Goal: Task Accomplishment & Management: Complete application form

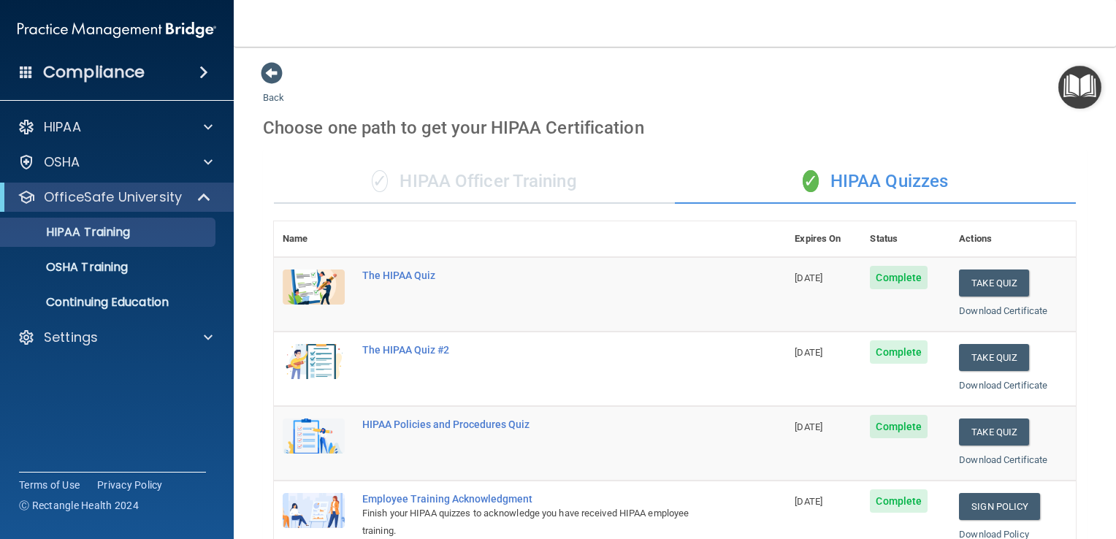
scroll to position [557, 0]
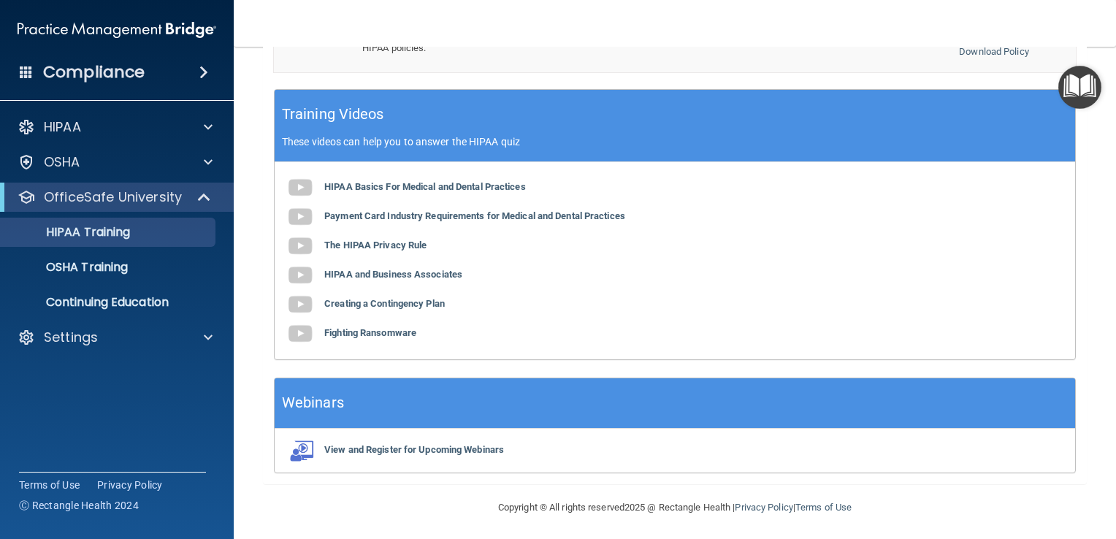
click at [685, 218] on div "HIPAA Basics For Medical and Dental Practices Payment Card Industry Requirement…" at bounding box center [675, 260] width 800 height 197
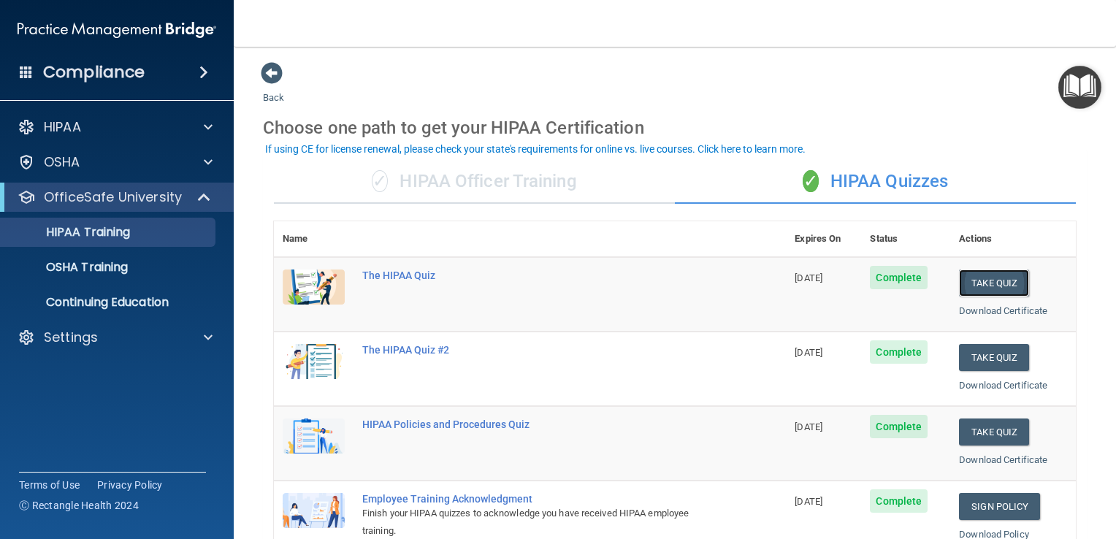
click at [980, 283] on button "Take Quiz" at bounding box center [994, 282] width 70 height 27
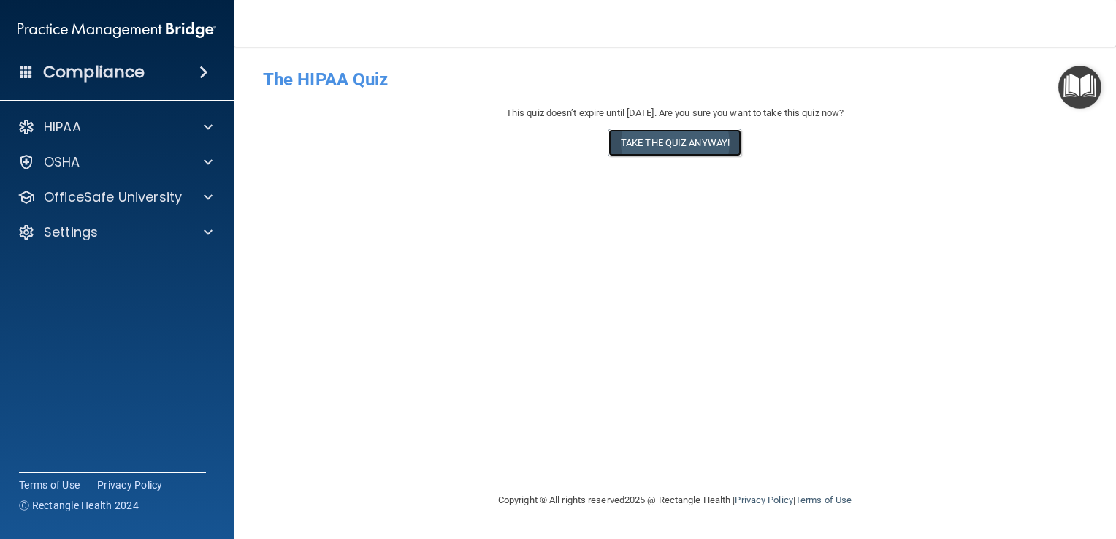
click at [676, 146] on button "Take the quiz anyway!" at bounding box center [674, 142] width 133 height 27
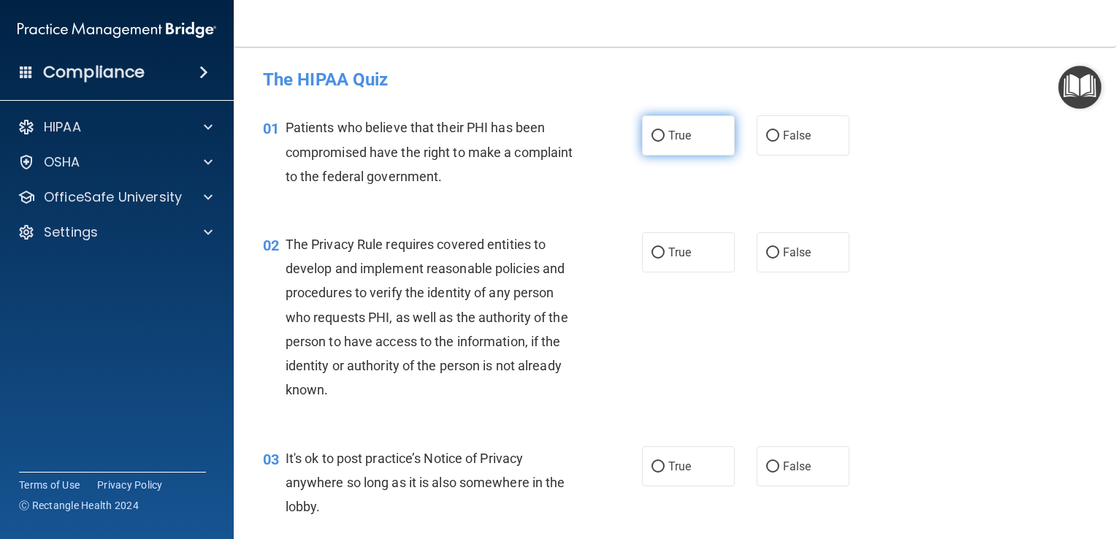
click at [655, 133] on input "True" at bounding box center [657, 136] width 13 height 11
radio input "true"
click at [653, 252] on input "True" at bounding box center [657, 252] width 13 height 11
radio input "true"
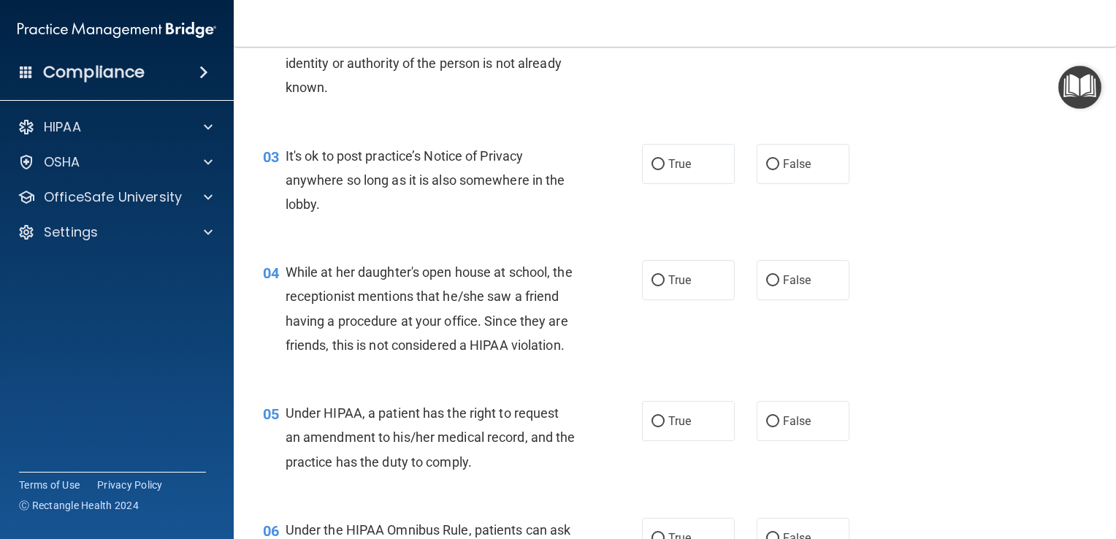
scroll to position [310, 0]
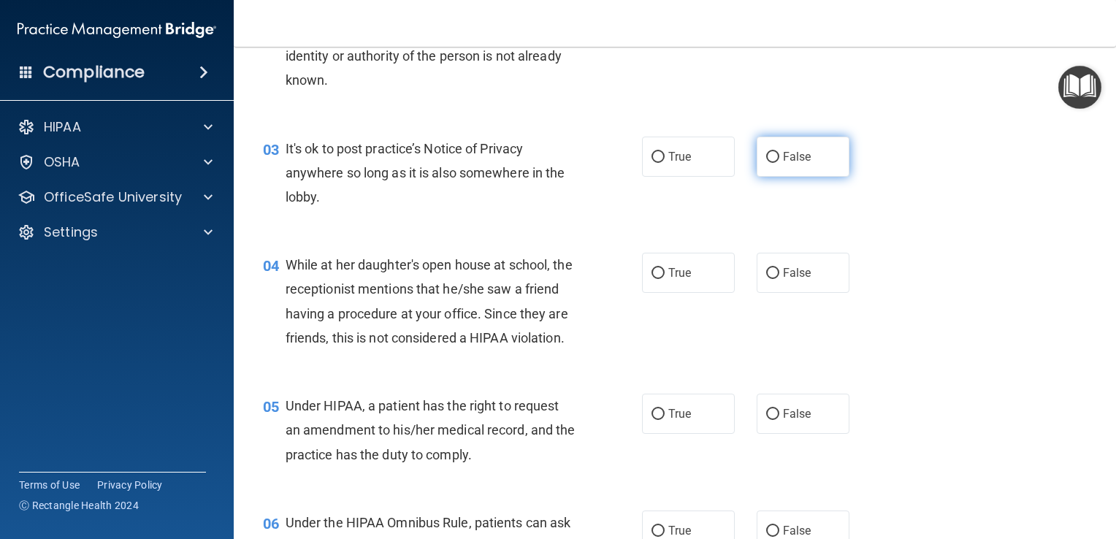
click at [766, 156] on input "False" at bounding box center [772, 157] width 13 height 11
radio input "true"
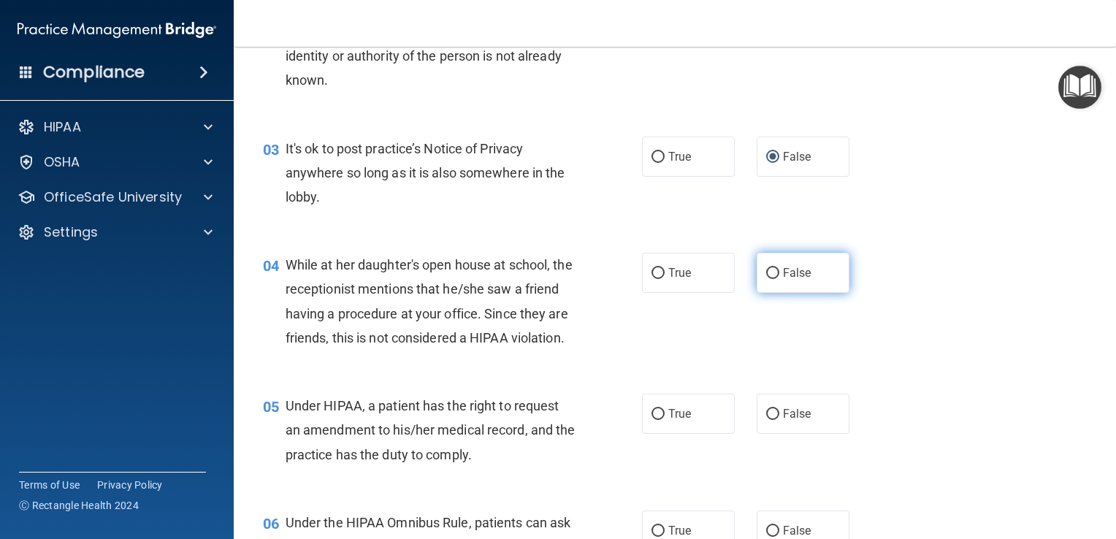
click at [766, 273] on input "False" at bounding box center [772, 273] width 13 height 11
radio input "true"
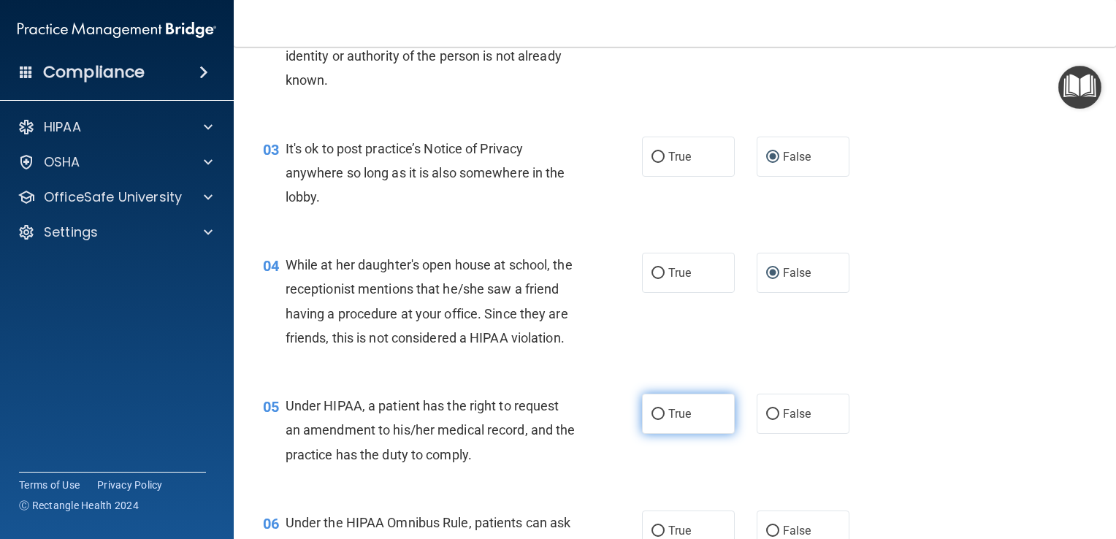
click at [652, 420] on input "True" at bounding box center [657, 414] width 13 height 11
radio input "true"
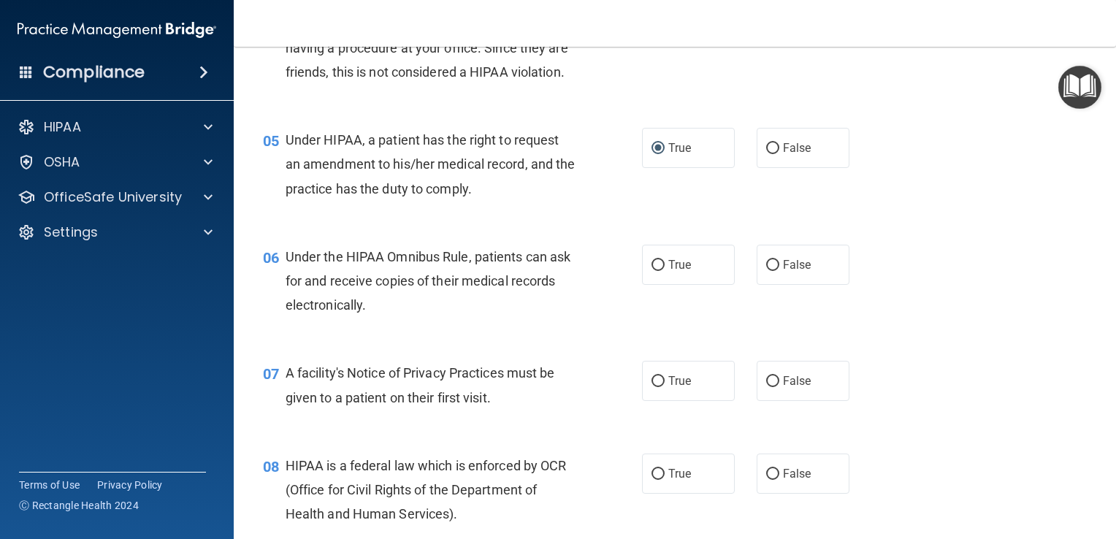
scroll to position [586, 0]
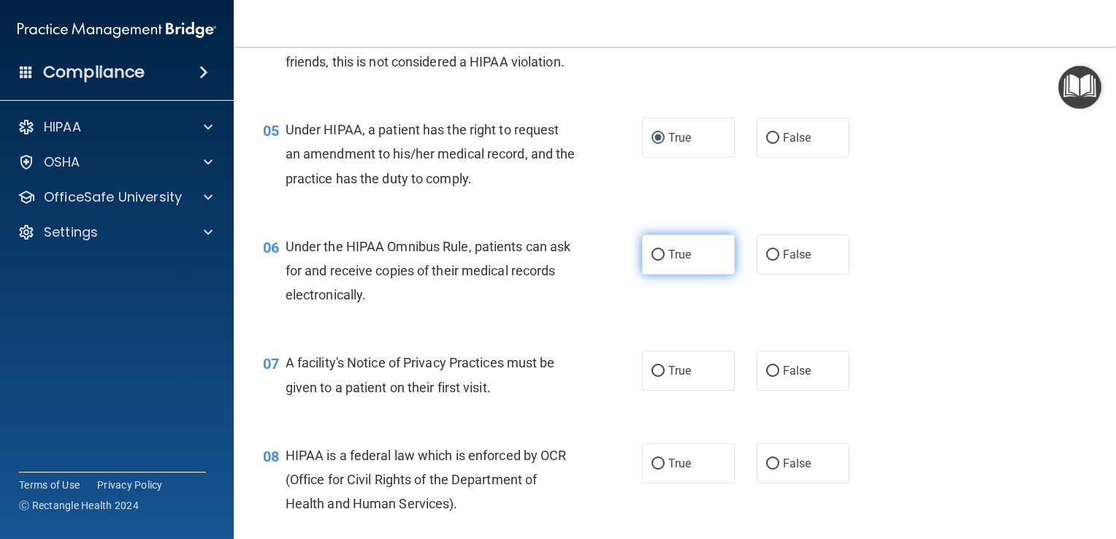
click at [651, 261] on input "True" at bounding box center [657, 255] width 13 height 11
radio input "true"
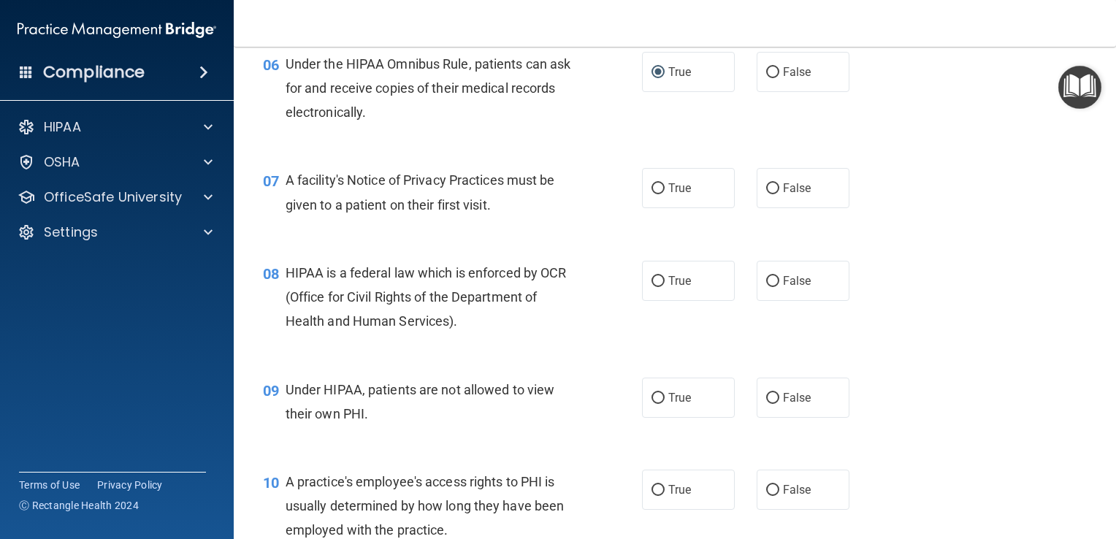
scroll to position [771, 0]
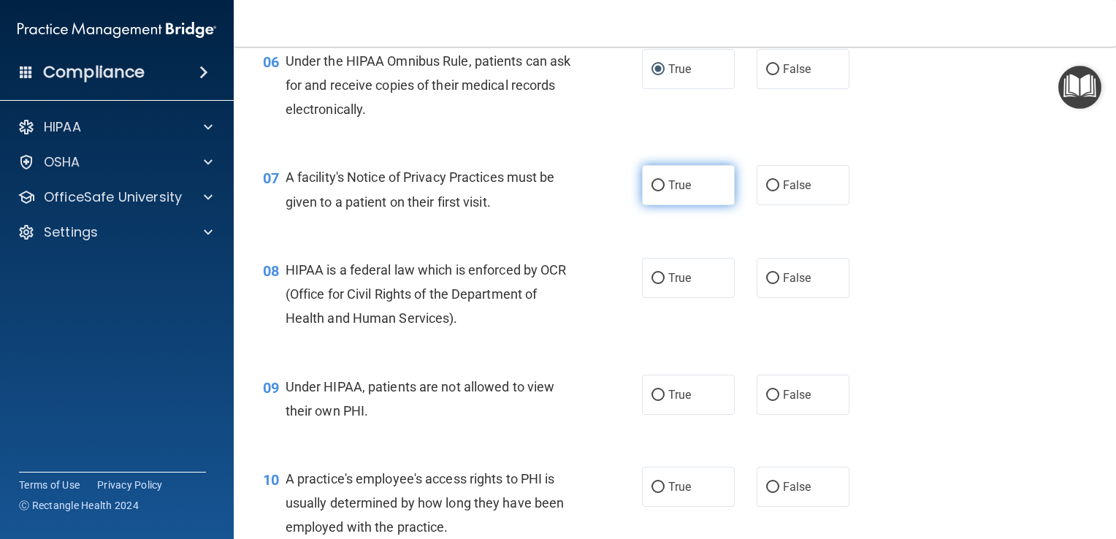
click at [651, 191] on input "True" at bounding box center [657, 185] width 13 height 11
radio input "true"
click at [651, 191] on input "True" at bounding box center [657, 185] width 13 height 11
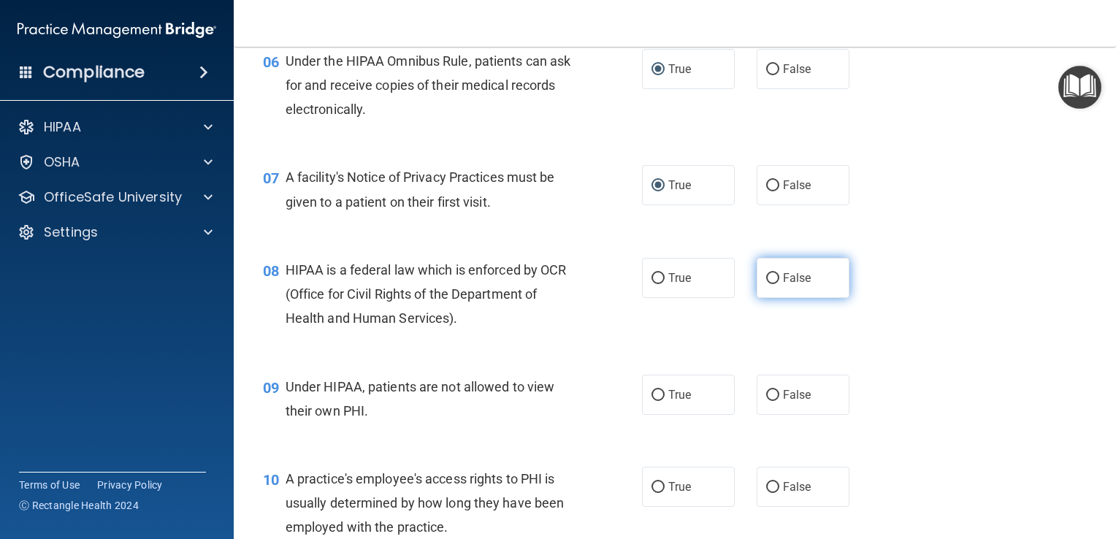
click at [769, 284] on input "False" at bounding box center [772, 278] width 13 height 11
radio input "true"
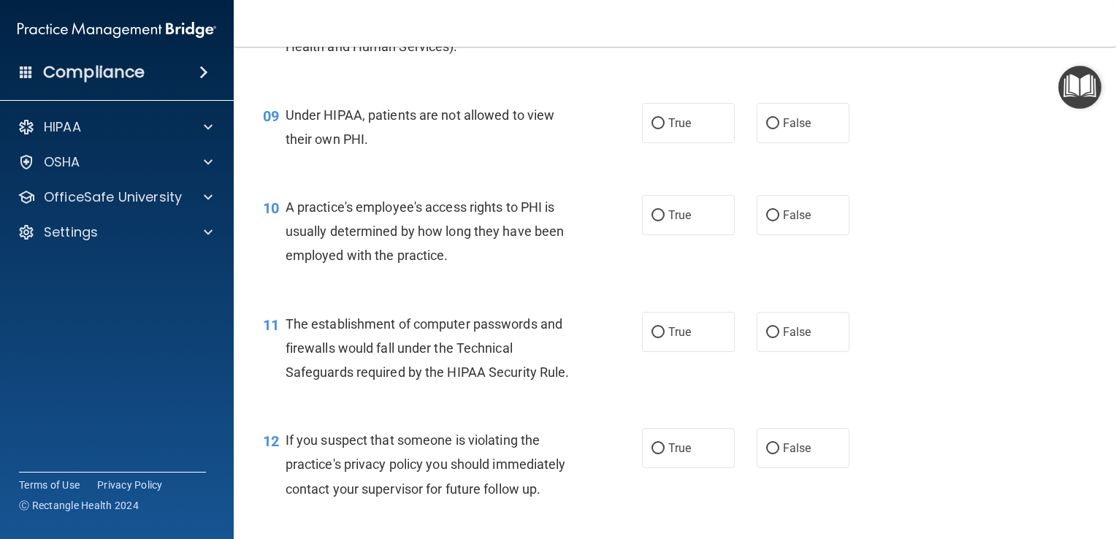
scroll to position [1044, 0]
click at [766, 128] on input "False" at bounding box center [772, 122] width 13 height 11
radio input "true"
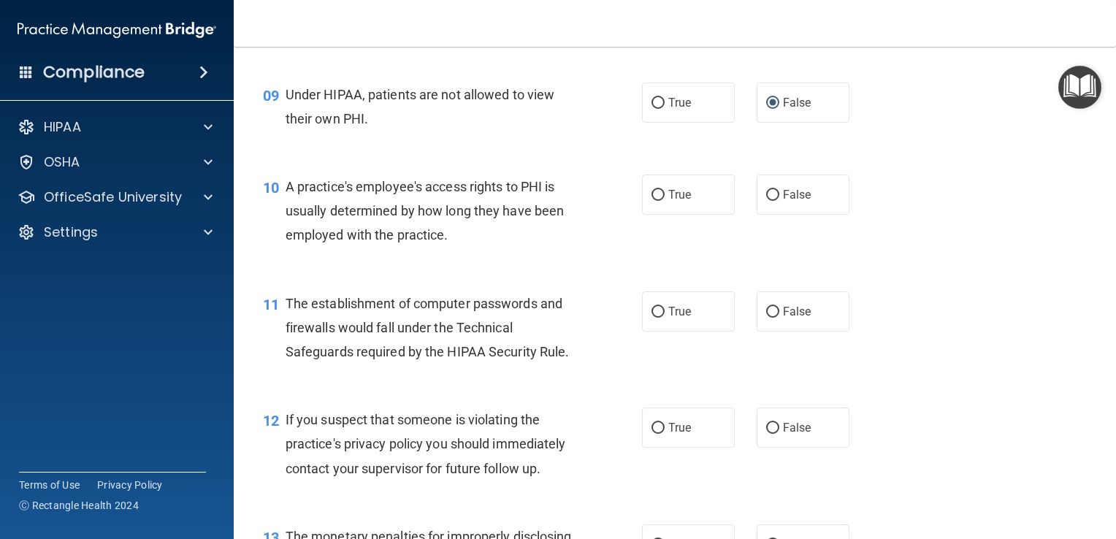
scroll to position [1066, 0]
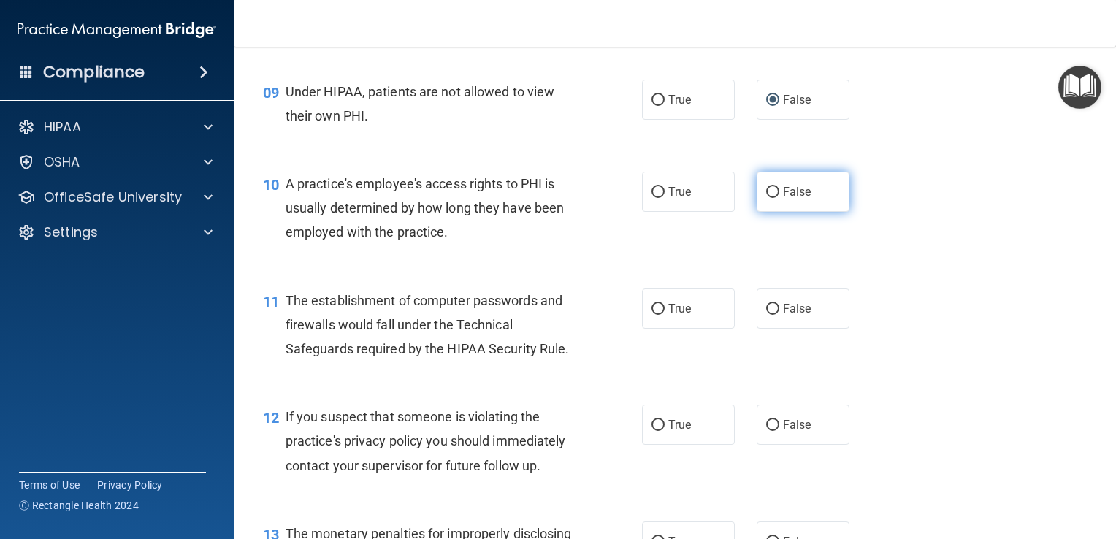
click at [769, 198] on input "False" at bounding box center [772, 192] width 13 height 11
radio input "true"
click at [651, 315] on input "True" at bounding box center [657, 309] width 13 height 11
radio input "true"
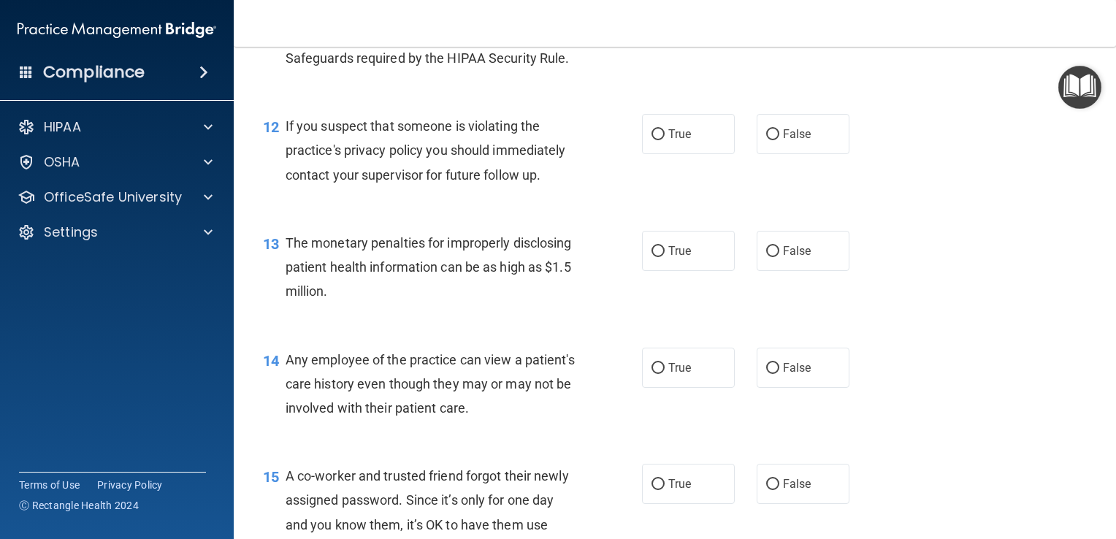
scroll to position [1361, 0]
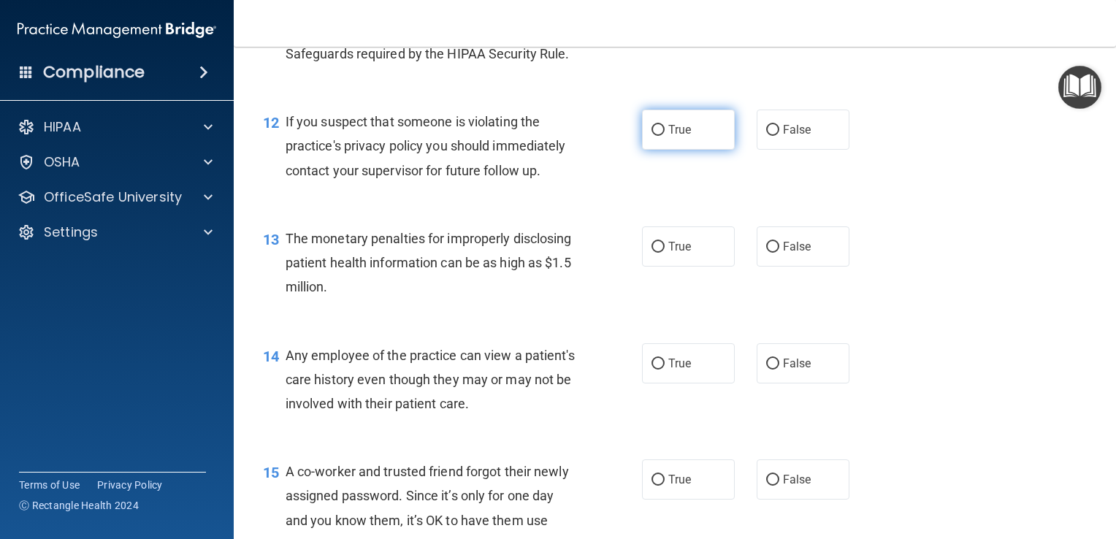
click at [651, 136] on input "True" at bounding box center [657, 130] width 13 height 11
radio input "true"
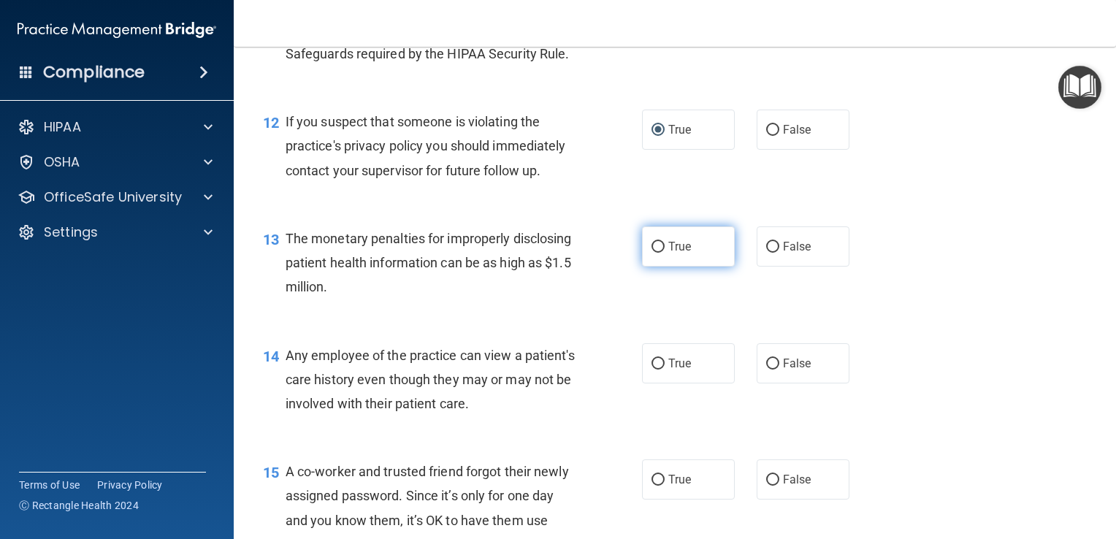
click at [651, 253] on input "True" at bounding box center [657, 247] width 13 height 11
radio input "true"
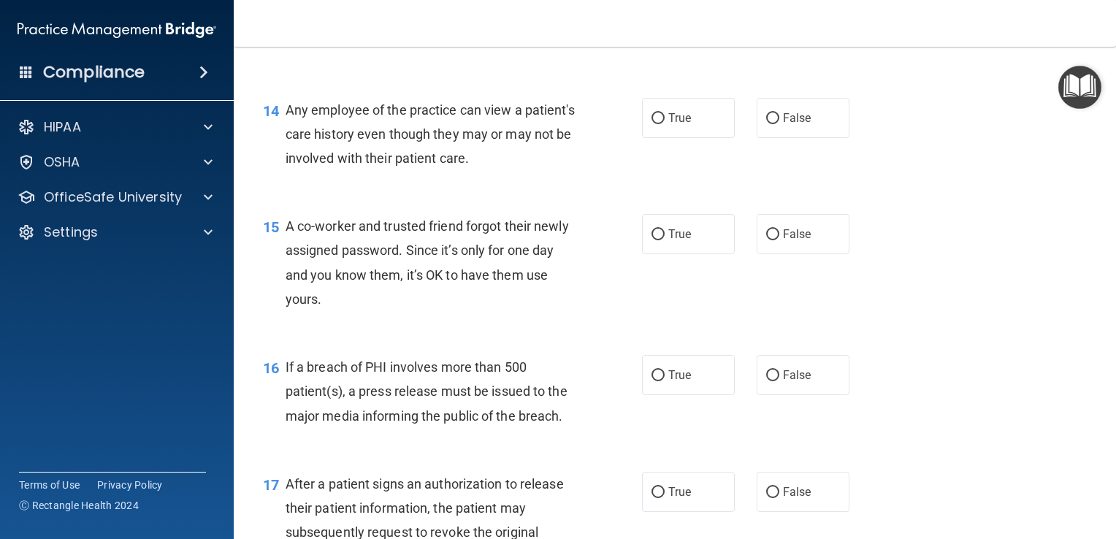
scroll to position [1611, 0]
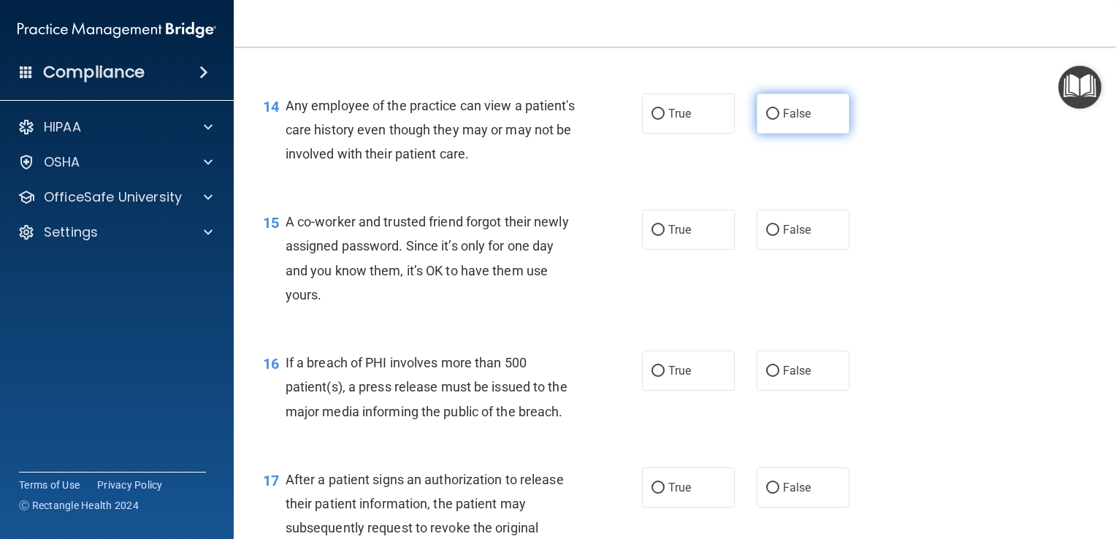
click at [766, 120] on input "False" at bounding box center [772, 114] width 13 height 11
radio input "true"
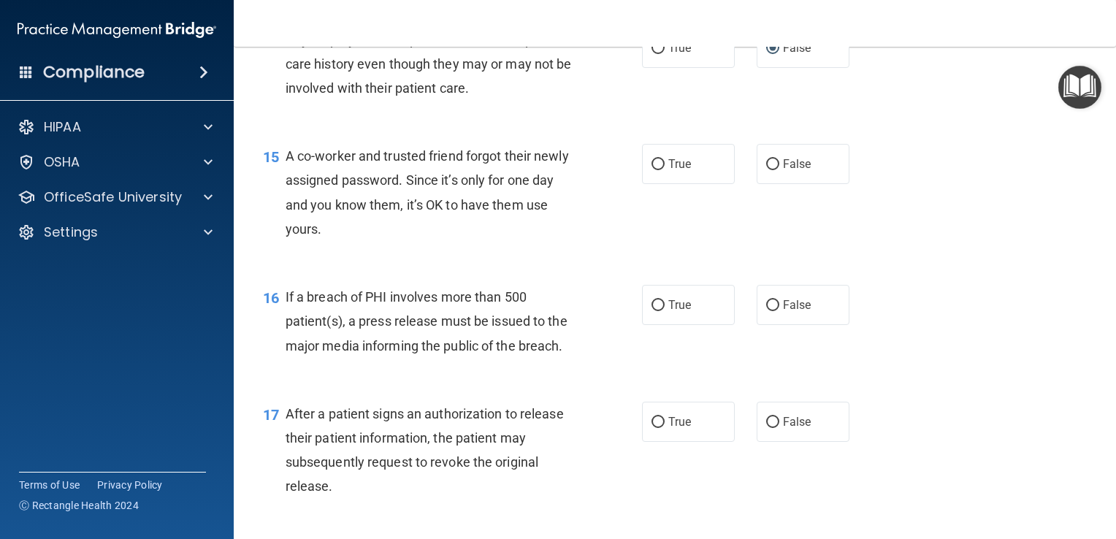
scroll to position [1678, 0]
click at [766, 169] on input "False" at bounding box center [772, 163] width 13 height 11
radio input "true"
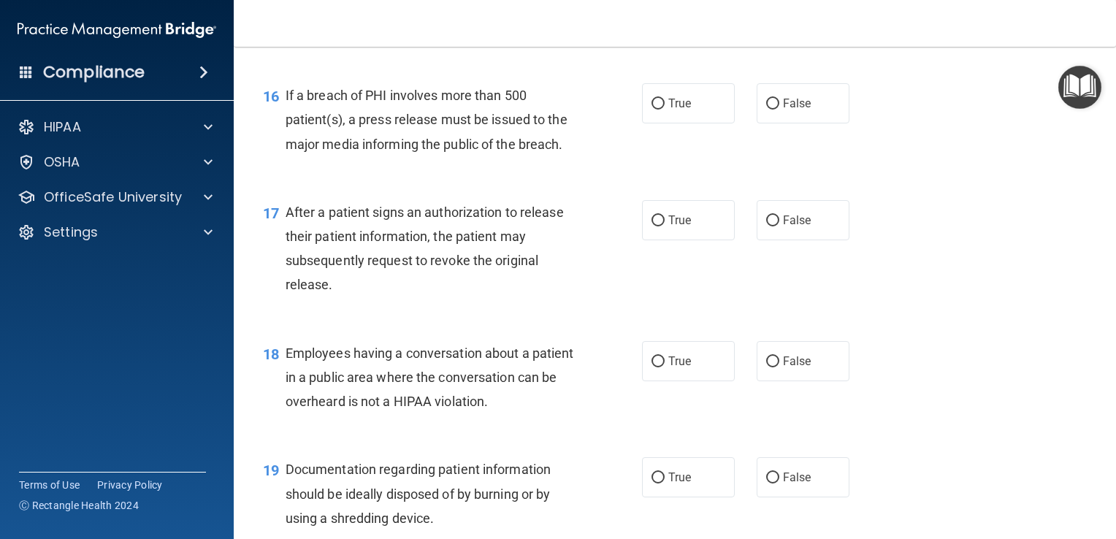
scroll to position [1885, 0]
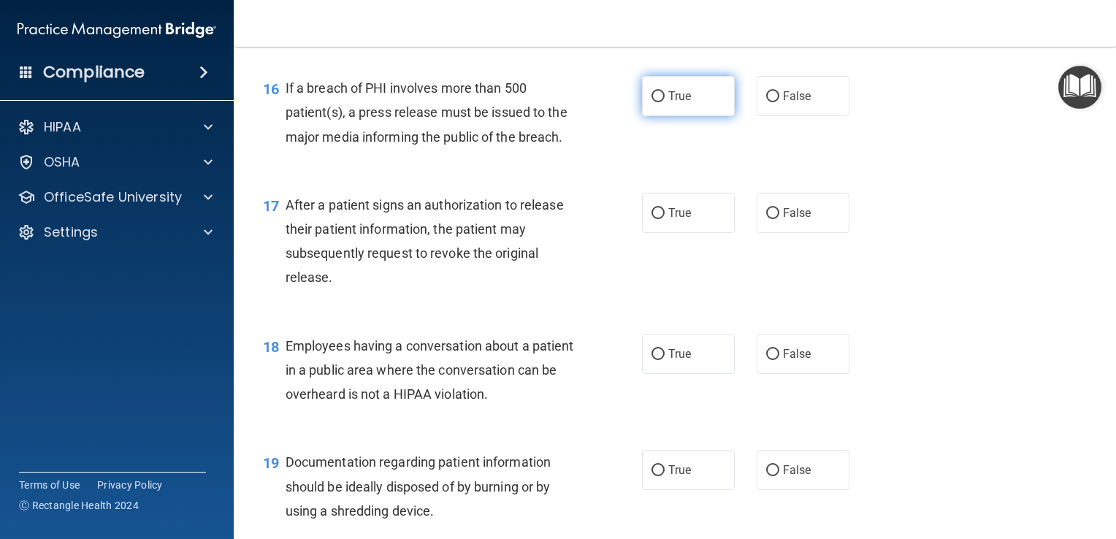
click at [652, 102] on input "True" at bounding box center [657, 96] width 13 height 11
radio input "true"
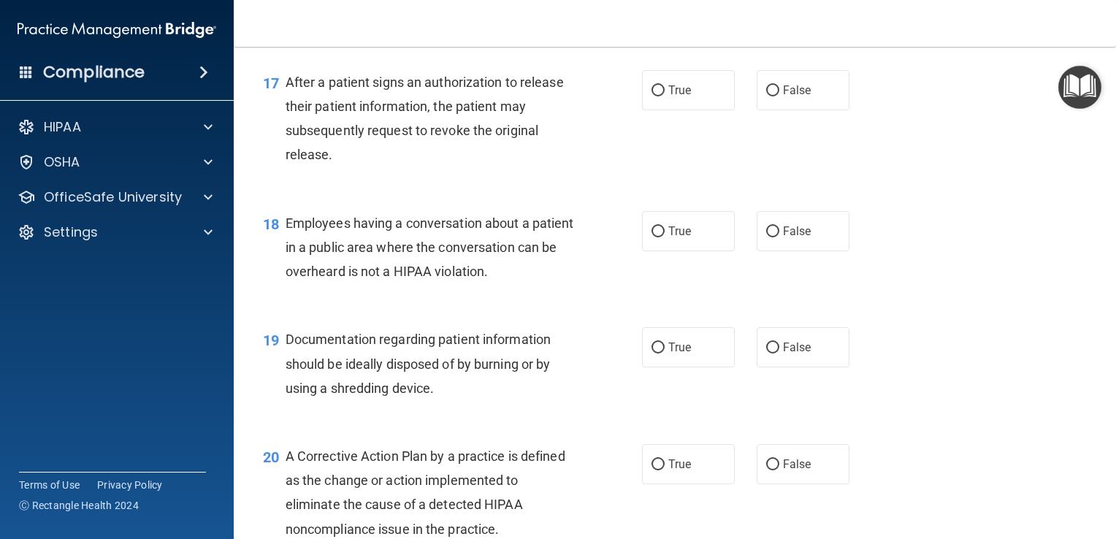
scroll to position [2008, 0]
click at [651, 96] on input "True" at bounding box center [657, 90] width 13 height 11
radio input "true"
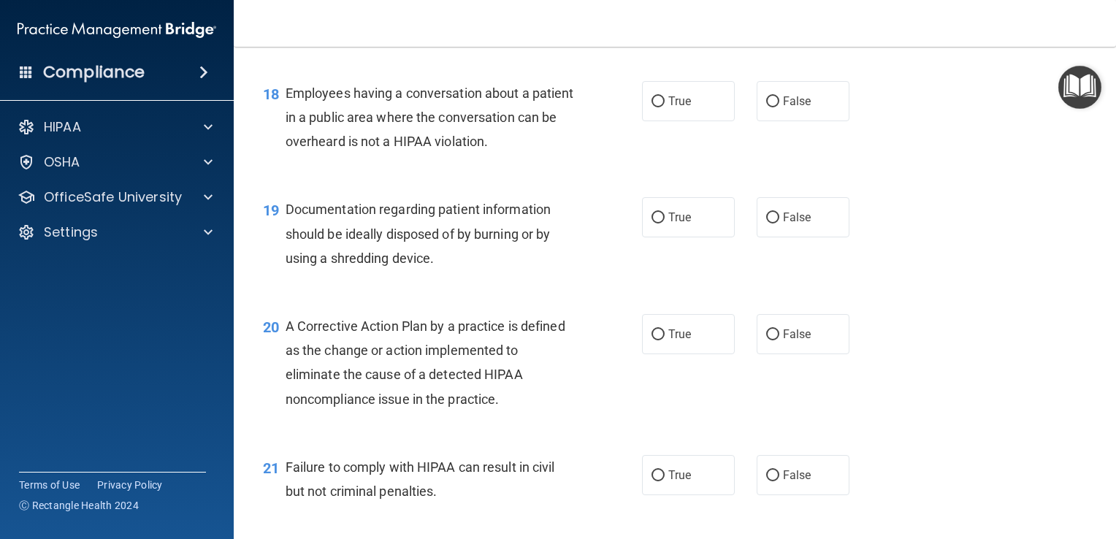
scroll to position [2139, 0]
click at [766, 106] on input "False" at bounding box center [772, 100] width 13 height 11
radio input "true"
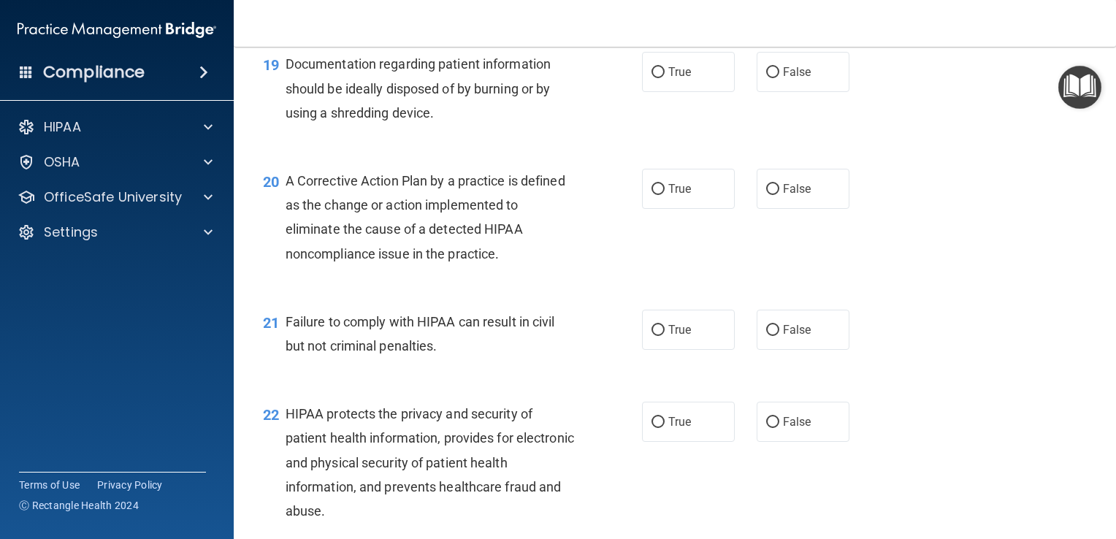
scroll to position [2284, 0]
click at [651, 77] on input "True" at bounding box center [657, 71] width 13 height 11
radio input "true"
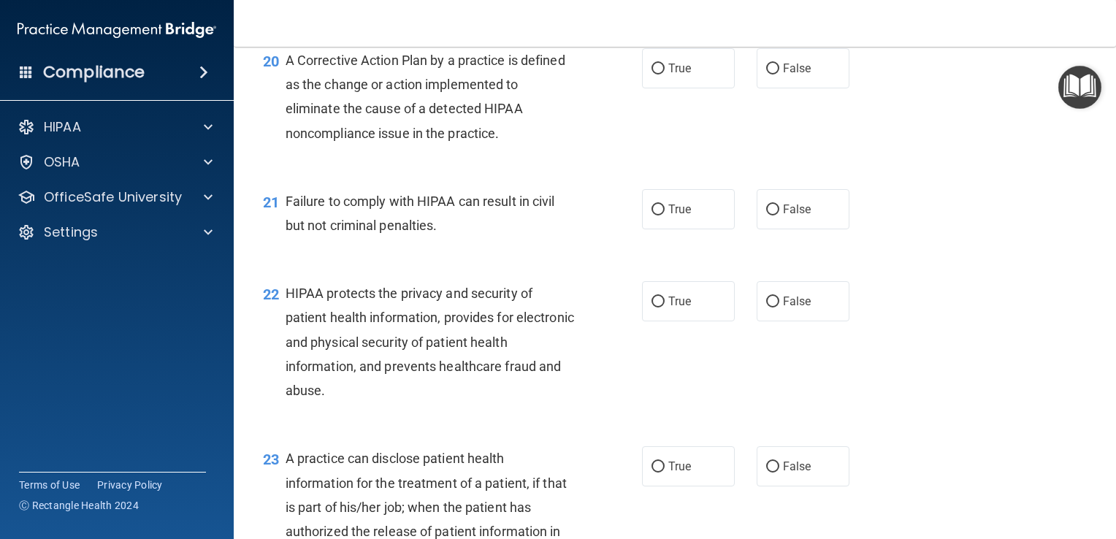
scroll to position [2406, 0]
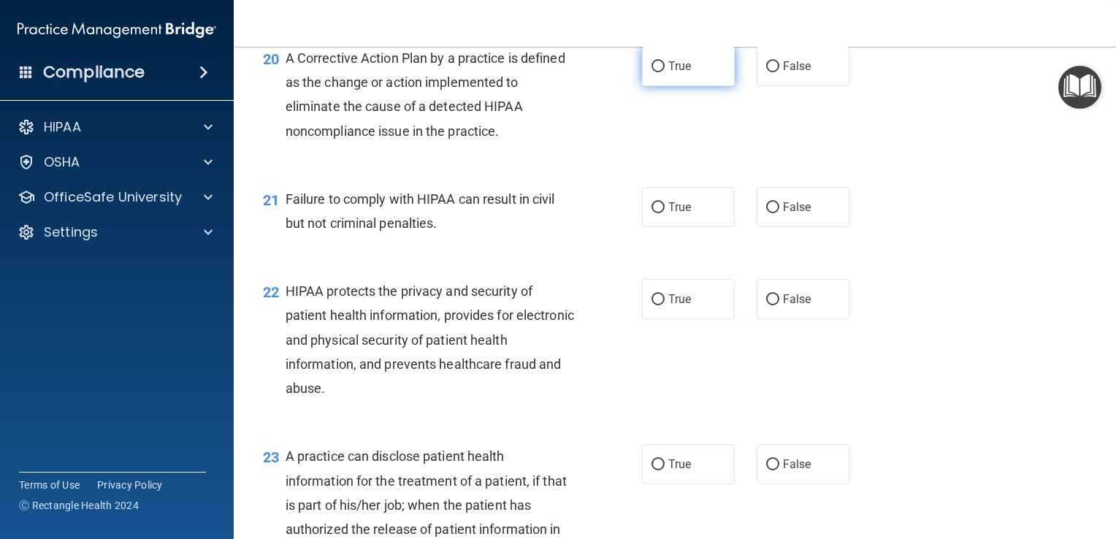
click at [651, 72] on input "True" at bounding box center [657, 66] width 13 height 11
radio input "true"
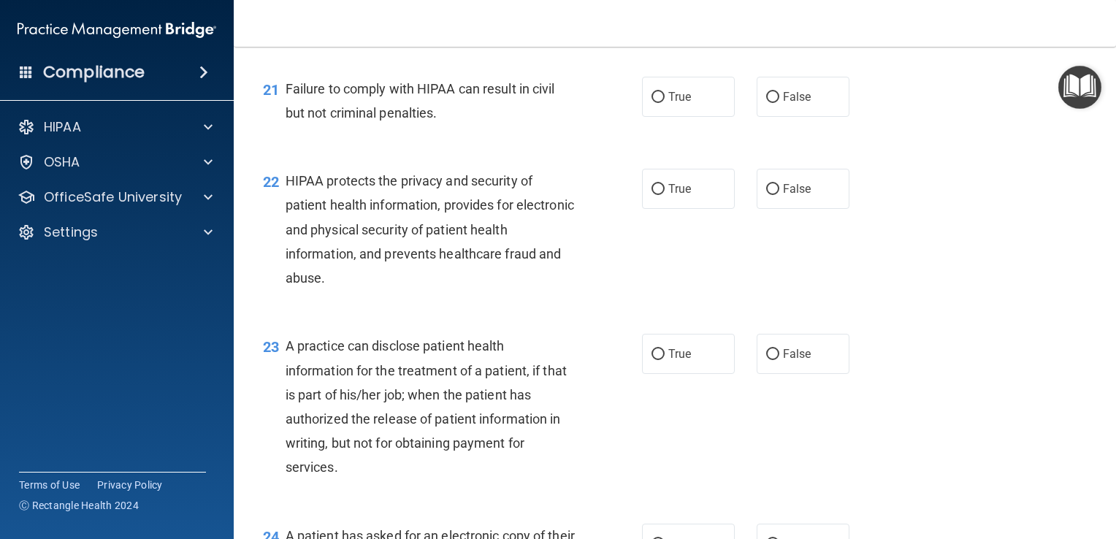
scroll to position [2517, 0]
click at [766, 102] on input "False" at bounding box center [772, 96] width 13 height 11
radio input "true"
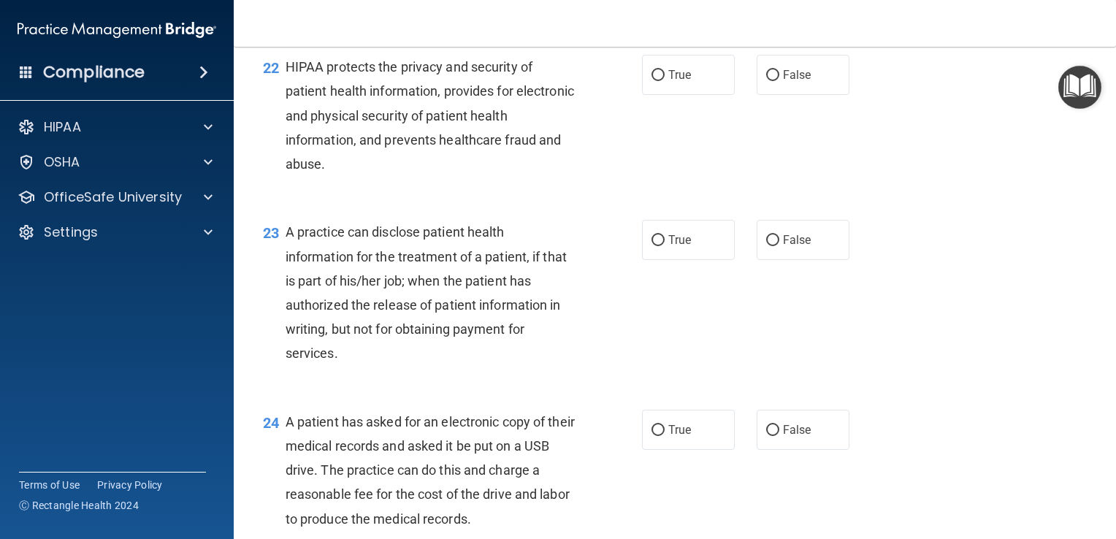
scroll to position [2637, 0]
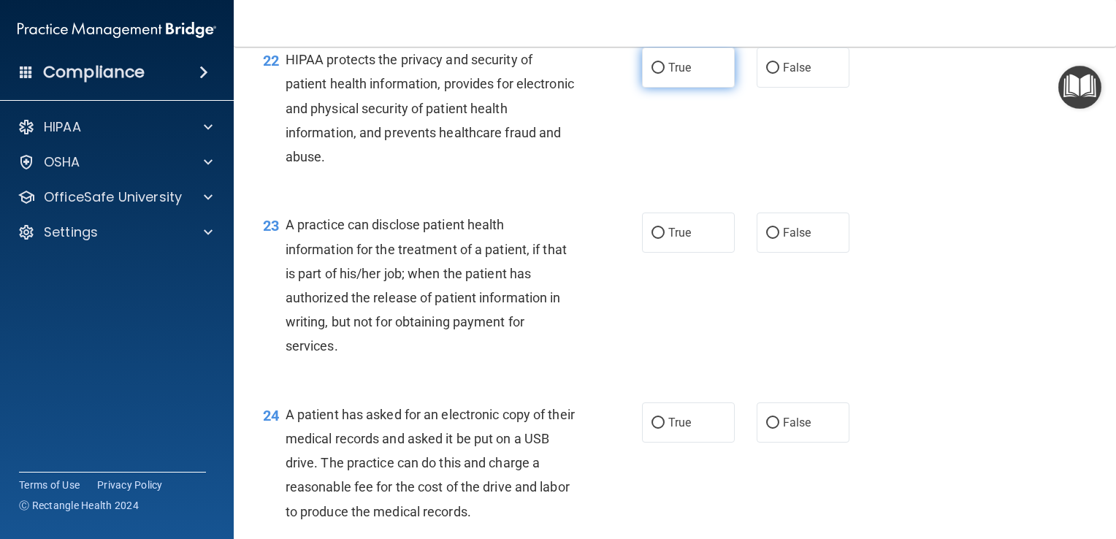
click at [652, 74] on input "True" at bounding box center [657, 68] width 13 height 11
radio input "true"
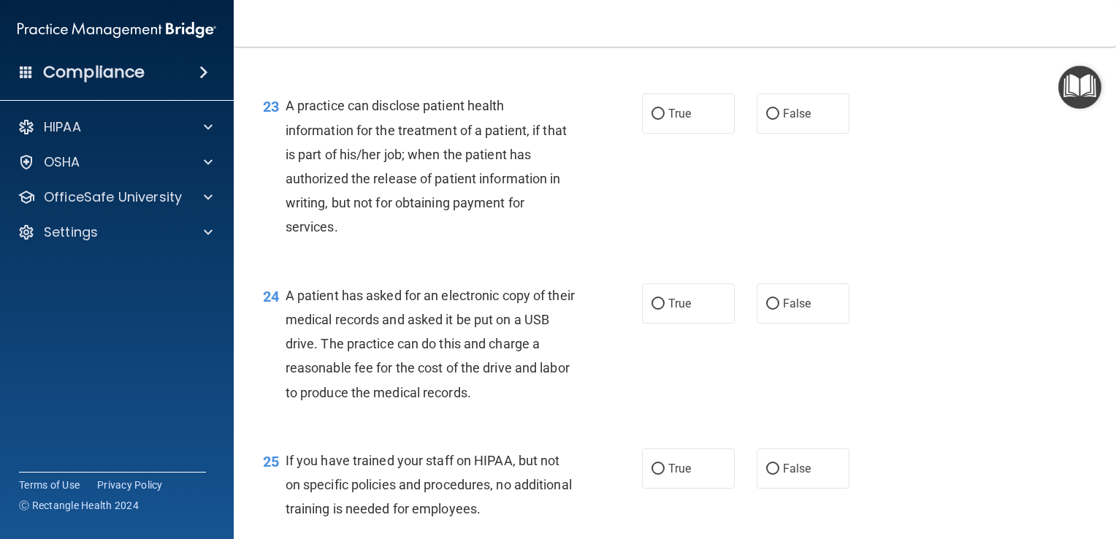
scroll to position [2765, 0]
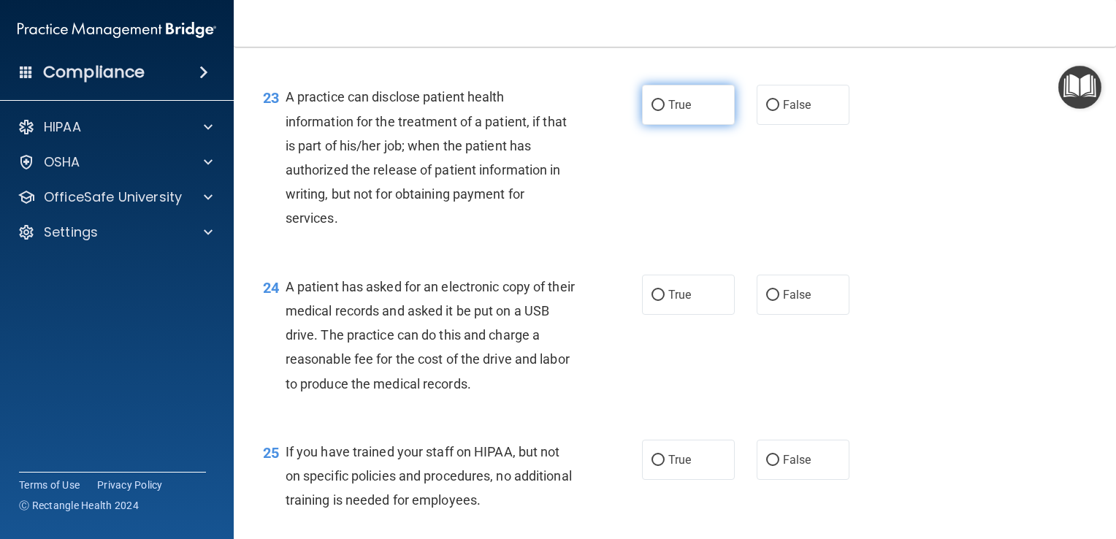
click at [651, 111] on input "True" at bounding box center [657, 105] width 13 height 11
radio input "true"
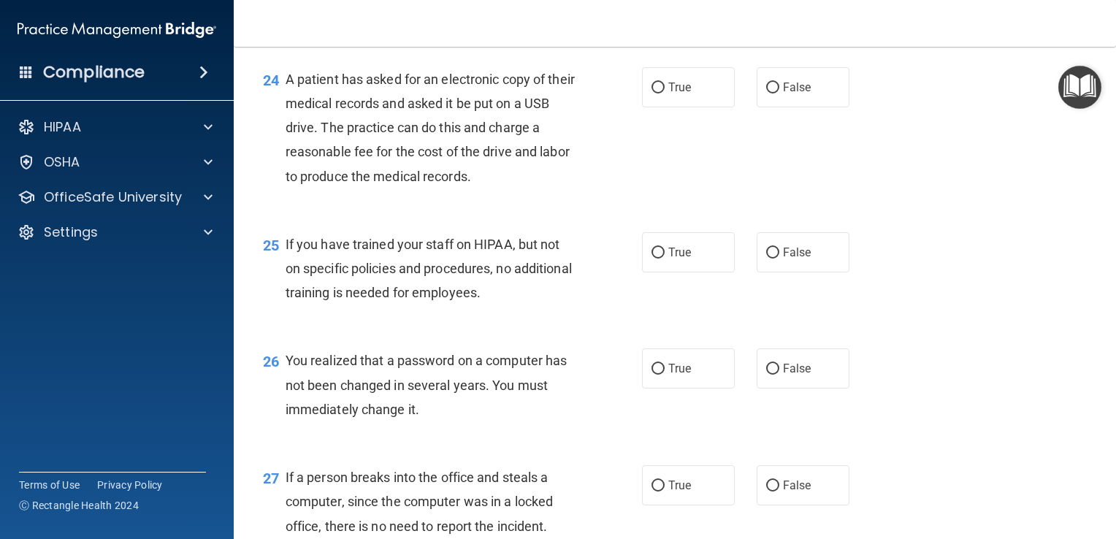
scroll to position [2976, 0]
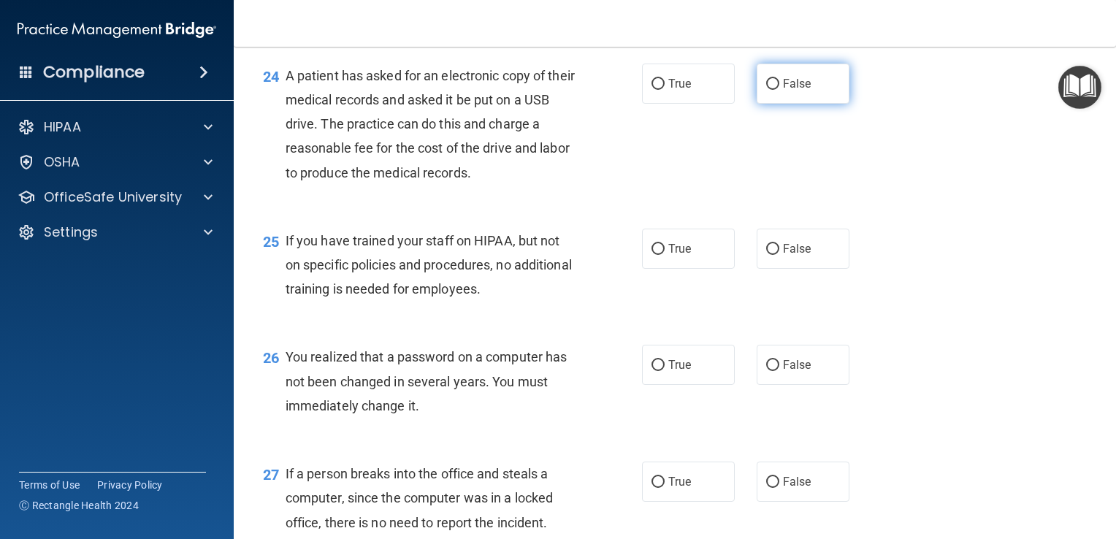
click at [766, 90] on input "False" at bounding box center [772, 84] width 13 height 11
radio input "true"
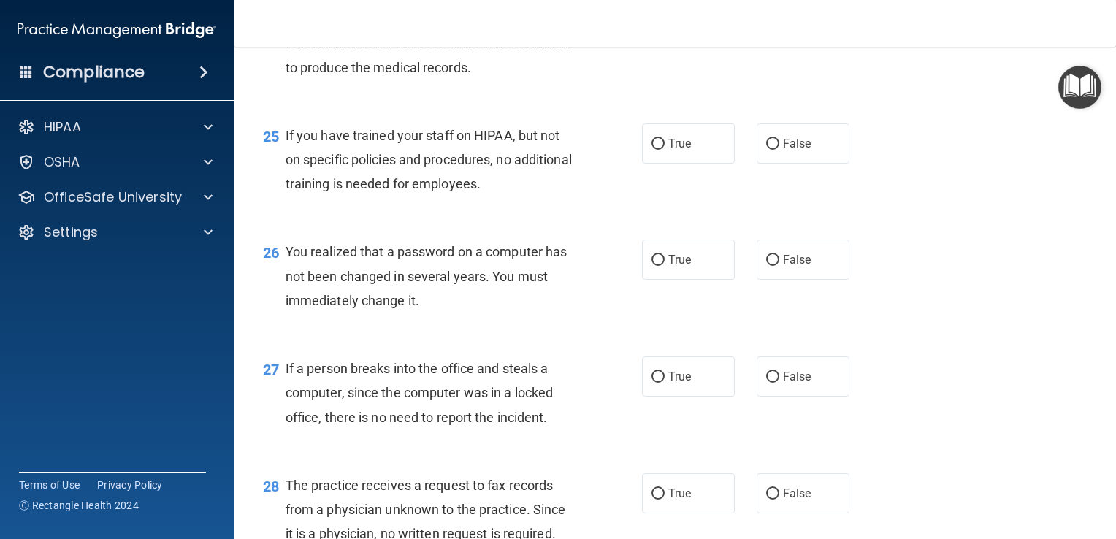
scroll to position [3085, 0]
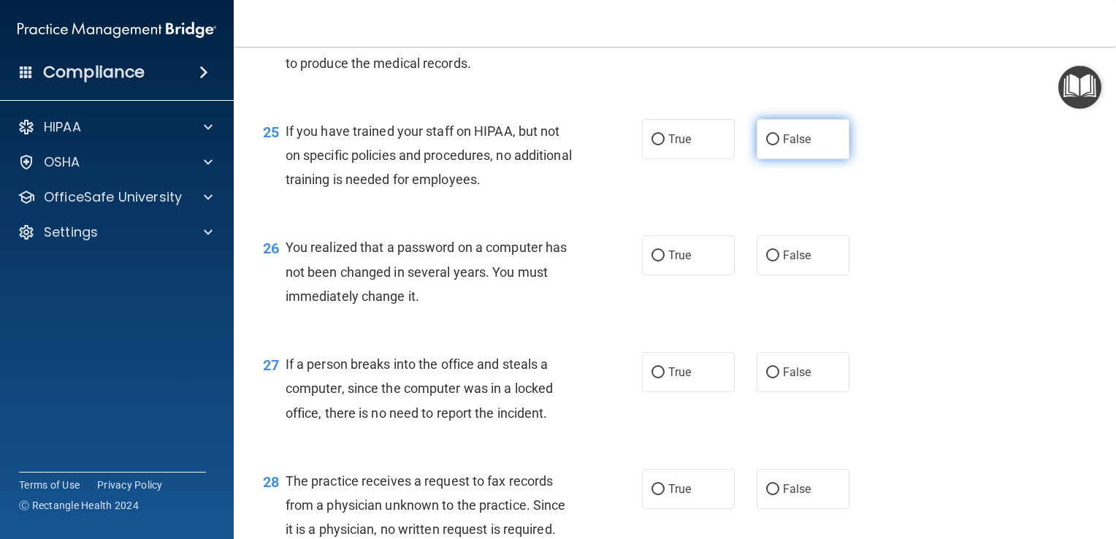
click at [766, 145] on input "False" at bounding box center [772, 139] width 13 height 11
radio input "true"
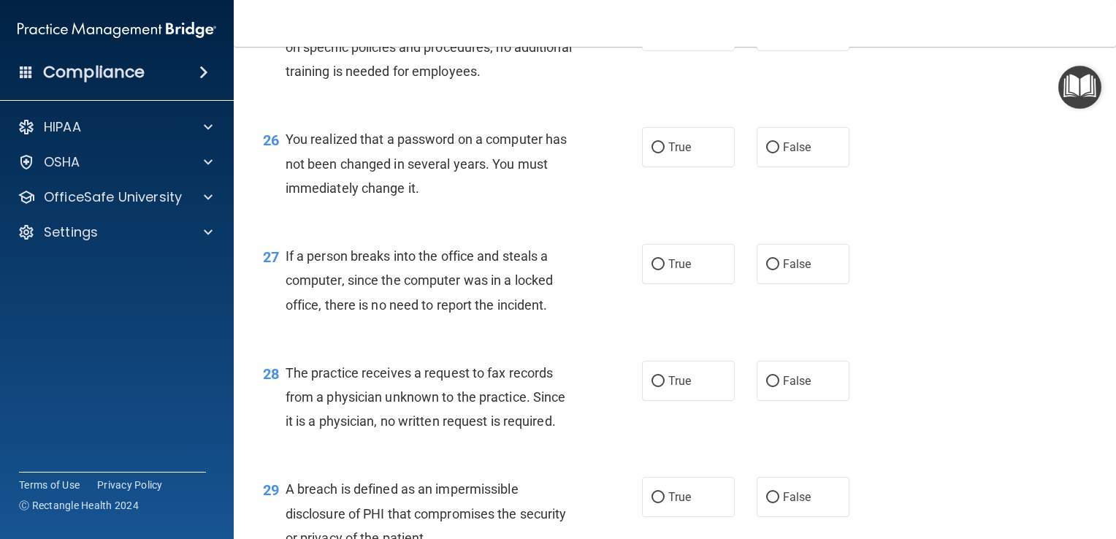
scroll to position [3199, 0]
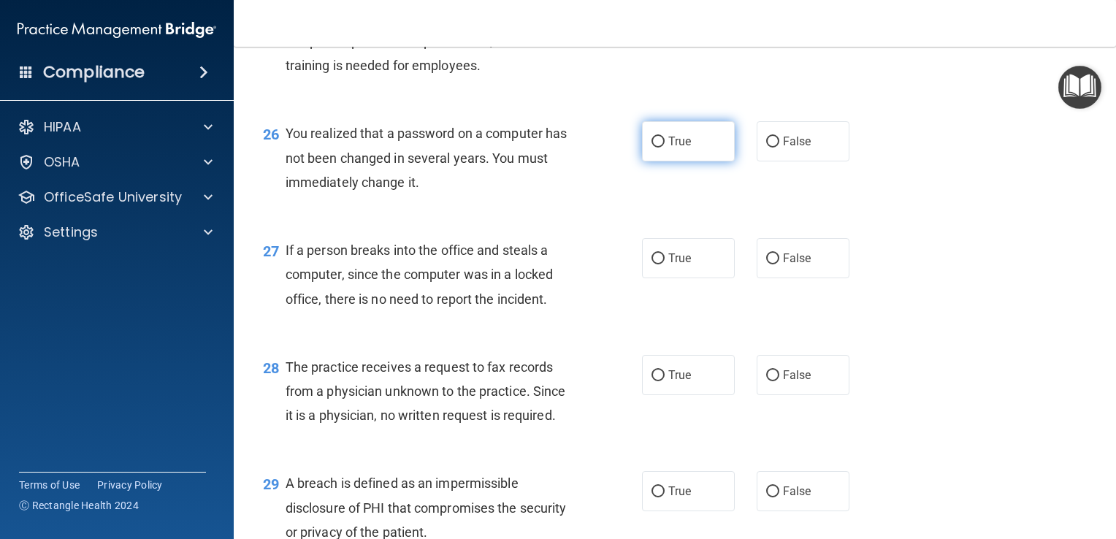
click at [651, 147] on input "True" at bounding box center [657, 142] width 13 height 11
radio input "true"
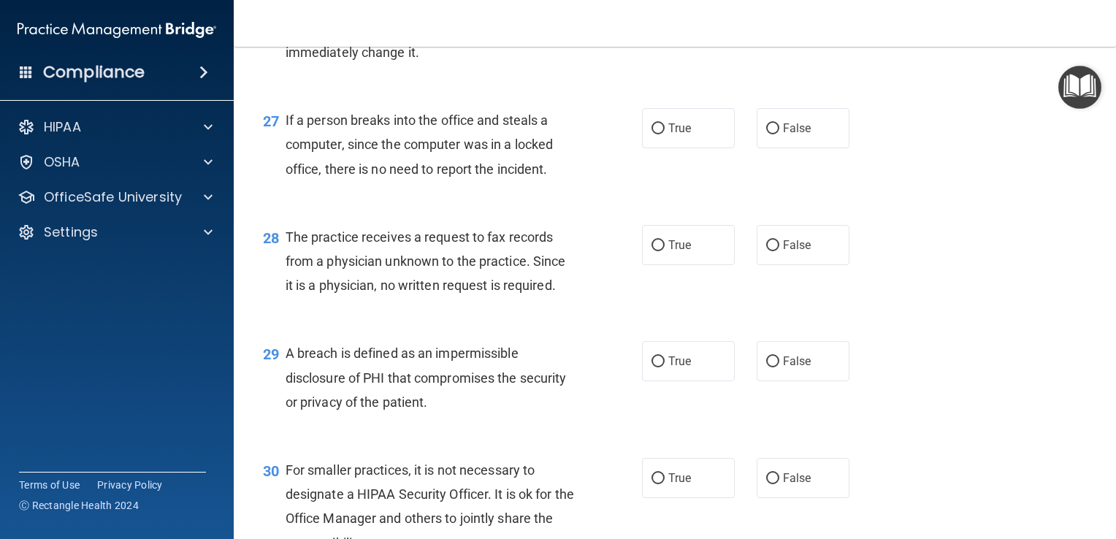
scroll to position [3329, 0]
click at [766, 134] on input "False" at bounding box center [772, 128] width 13 height 11
radio input "true"
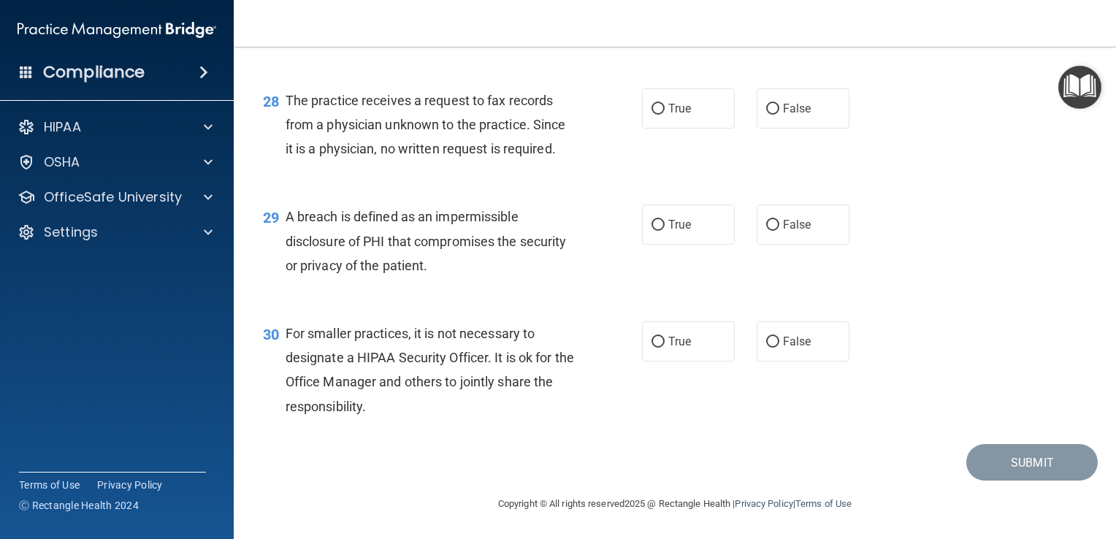
scroll to position [3479, 0]
click at [766, 115] on input "False" at bounding box center [772, 109] width 13 height 11
radio input "true"
click at [654, 224] on input "True" at bounding box center [657, 225] width 13 height 11
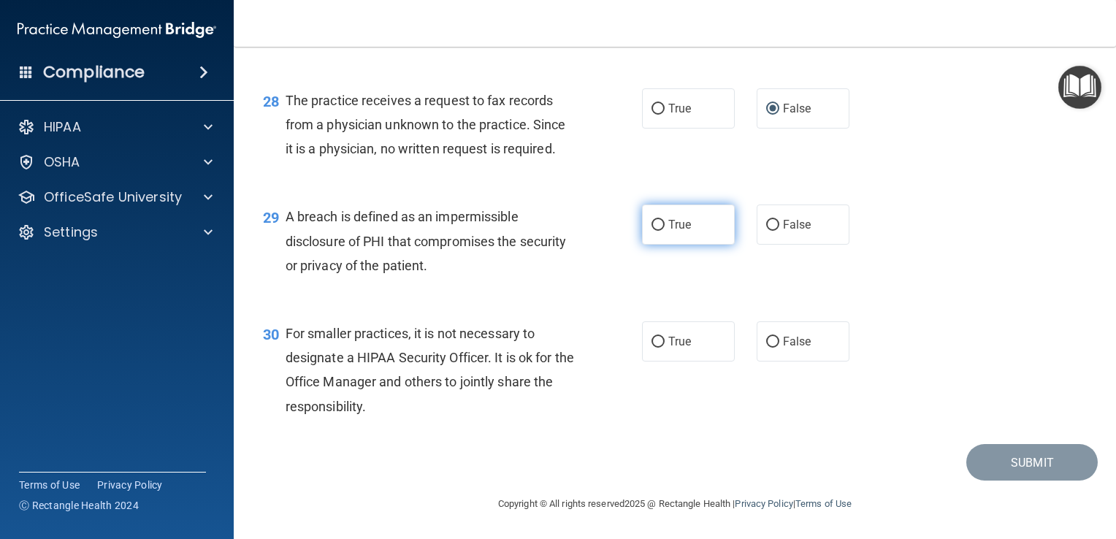
radio input "true"
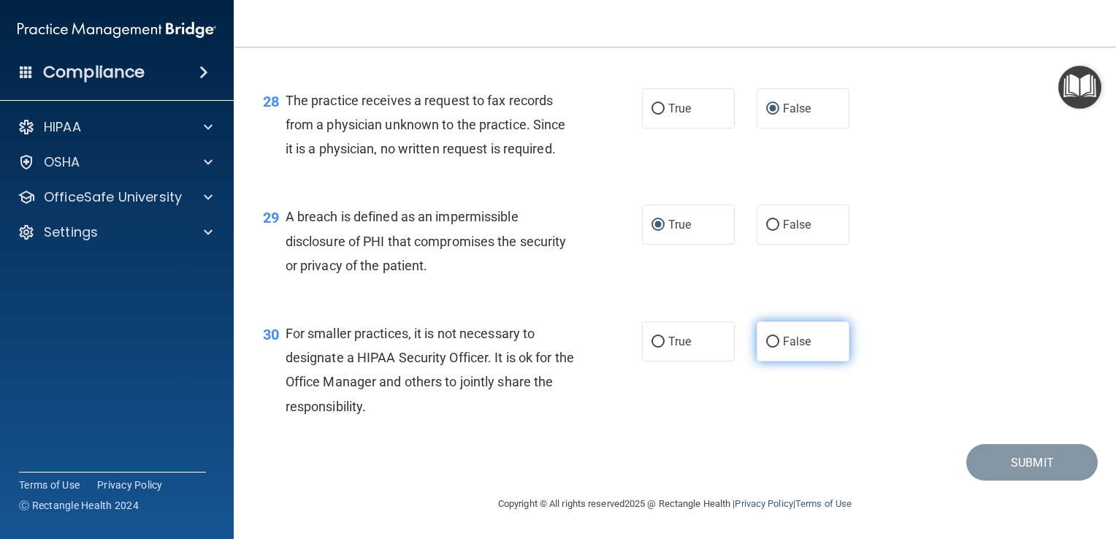
click at [766, 343] on input "False" at bounding box center [772, 342] width 13 height 11
radio input "true"
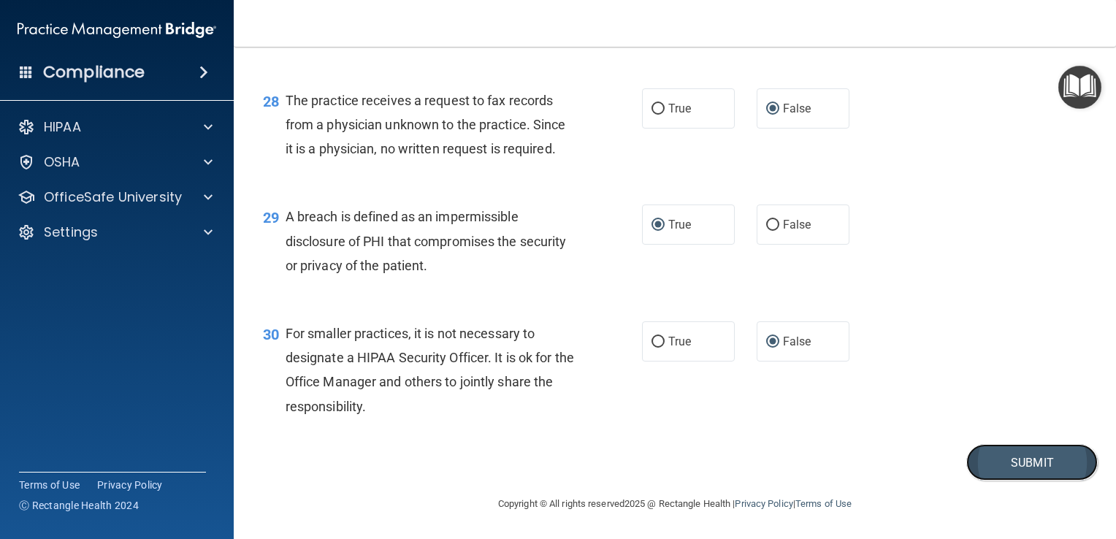
click at [1016, 460] on button "Submit" at bounding box center [1031, 462] width 131 height 37
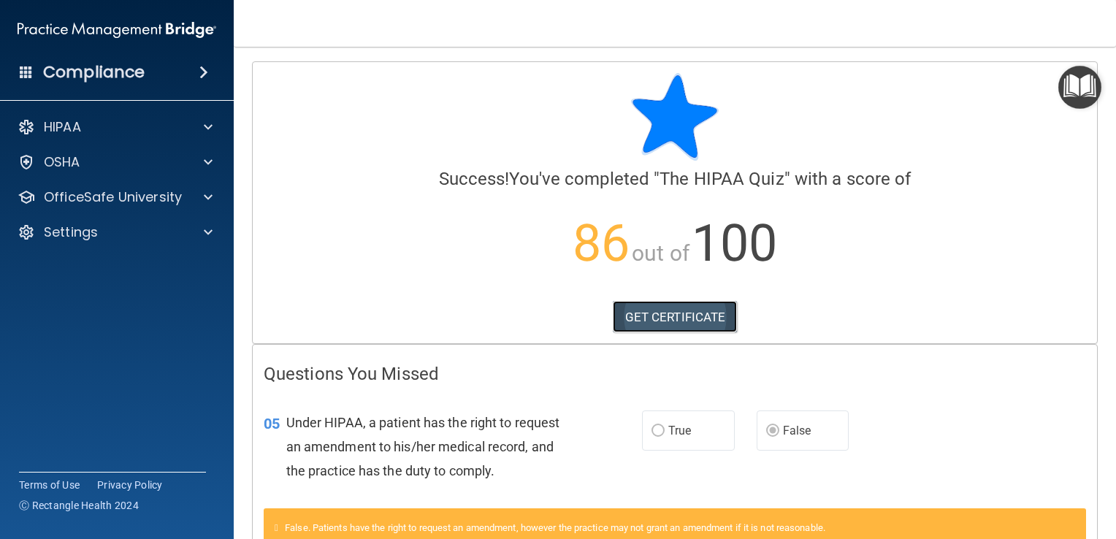
click at [669, 314] on link "GET CERTIFICATE" at bounding box center [675, 317] width 125 height 32
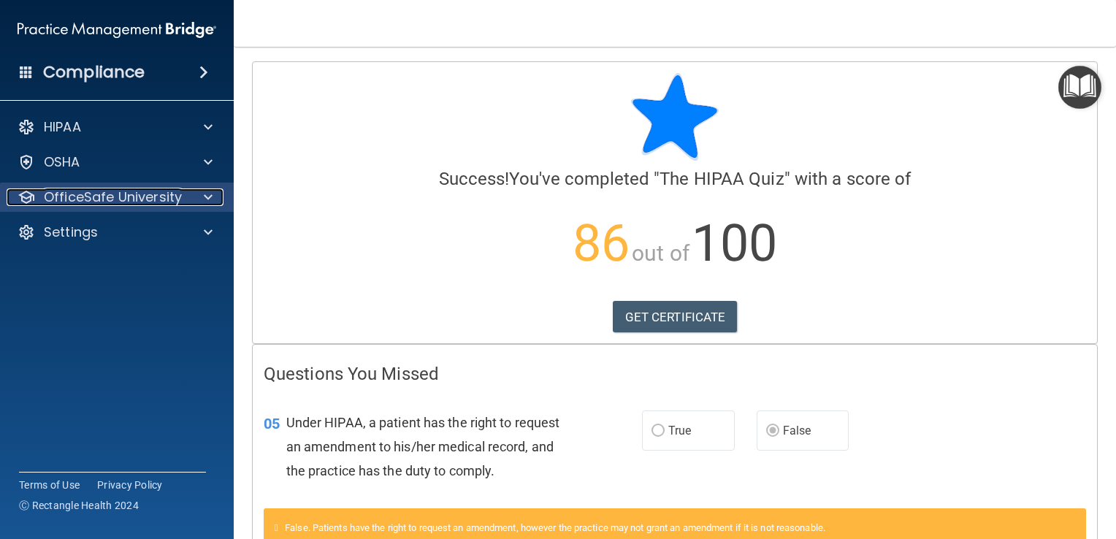
click at [94, 194] on p "OfficeSafe University" at bounding box center [113, 197] width 138 height 18
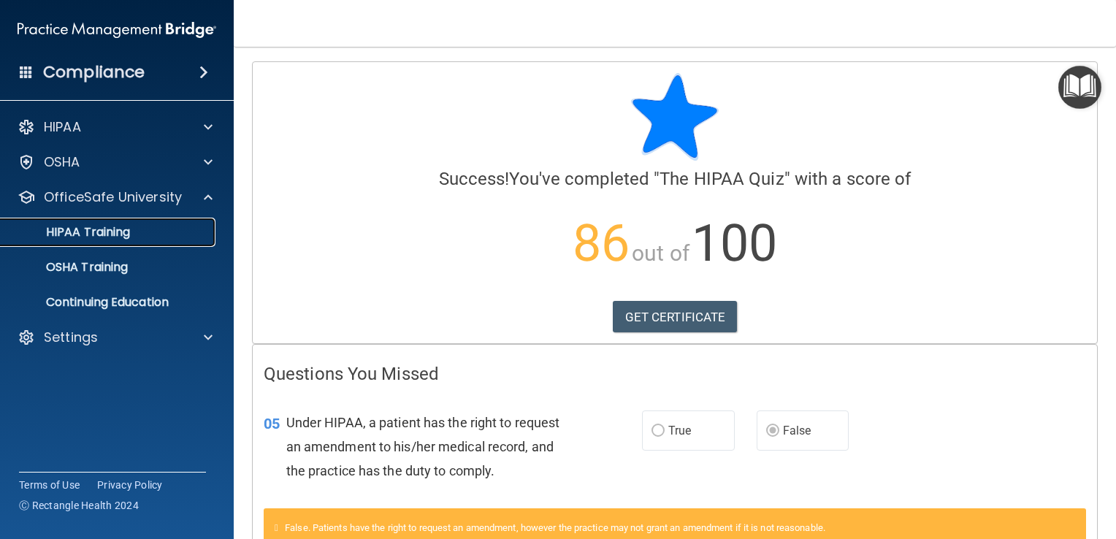
click at [99, 229] on p "HIPAA Training" at bounding box center [69, 232] width 120 height 15
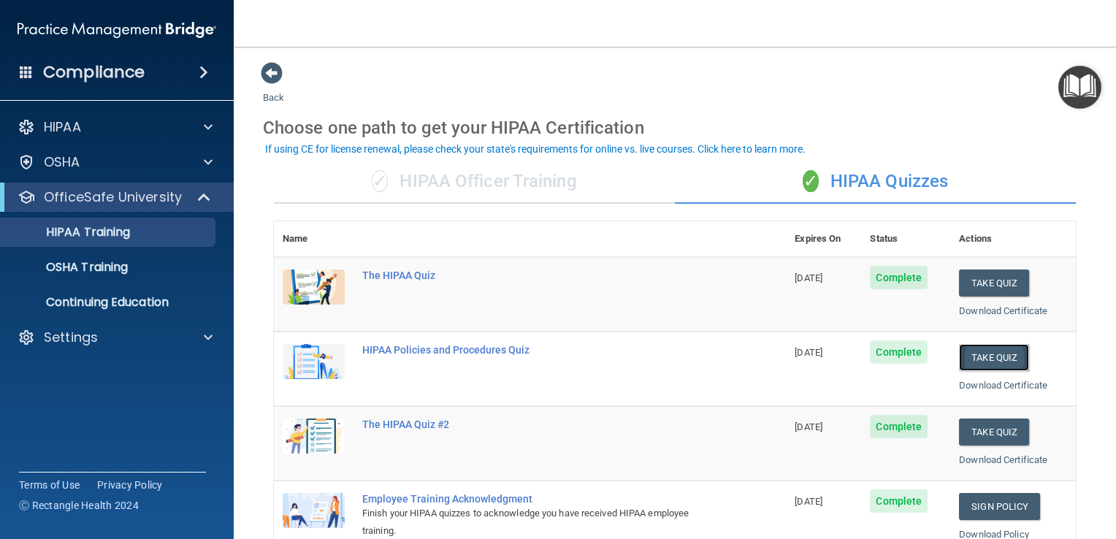
click at [972, 356] on button "Take Quiz" at bounding box center [994, 357] width 70 height 27
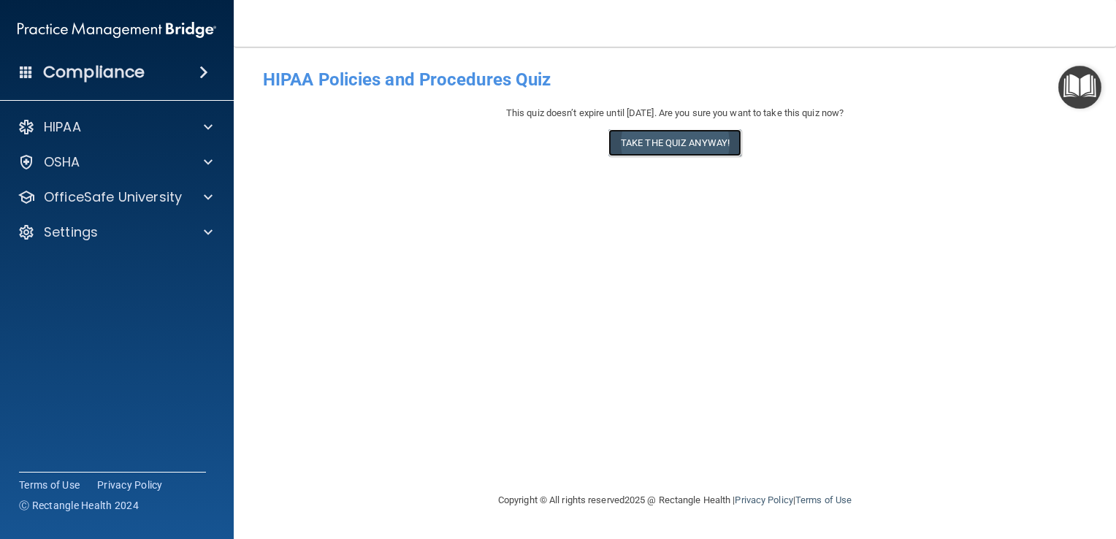
click at [679, 140] on button "Take the quiz anyway!" at bounding box center [674, 142] width 133 height 27
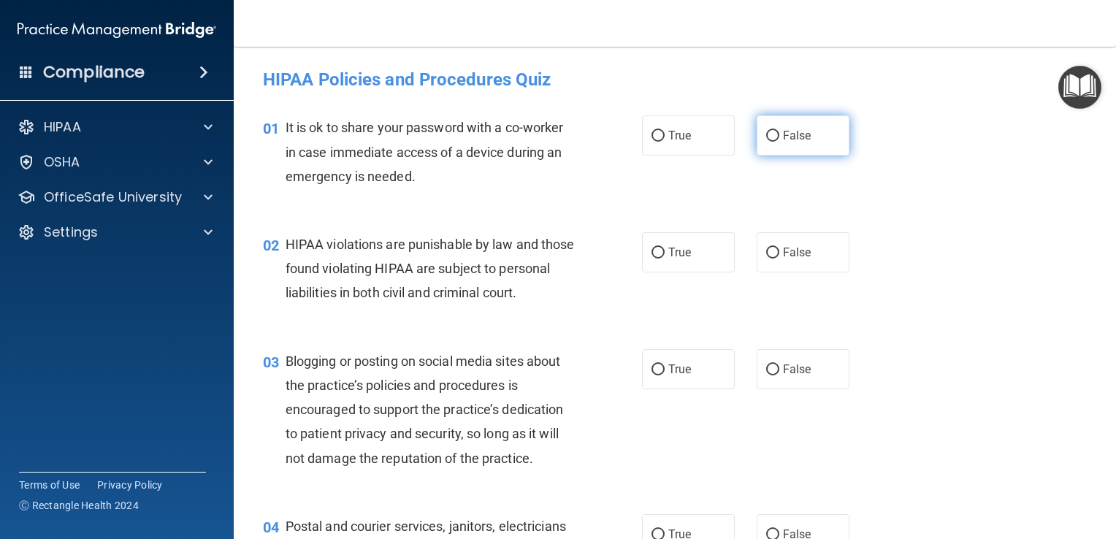
click at [767, 132] on input "False" at bounding box center [772, 136] width 13 height 11
radio input "true"
click at [651, 256] on input "True" at bounding box center [657, 252] width 13 height 11
radio input "true"
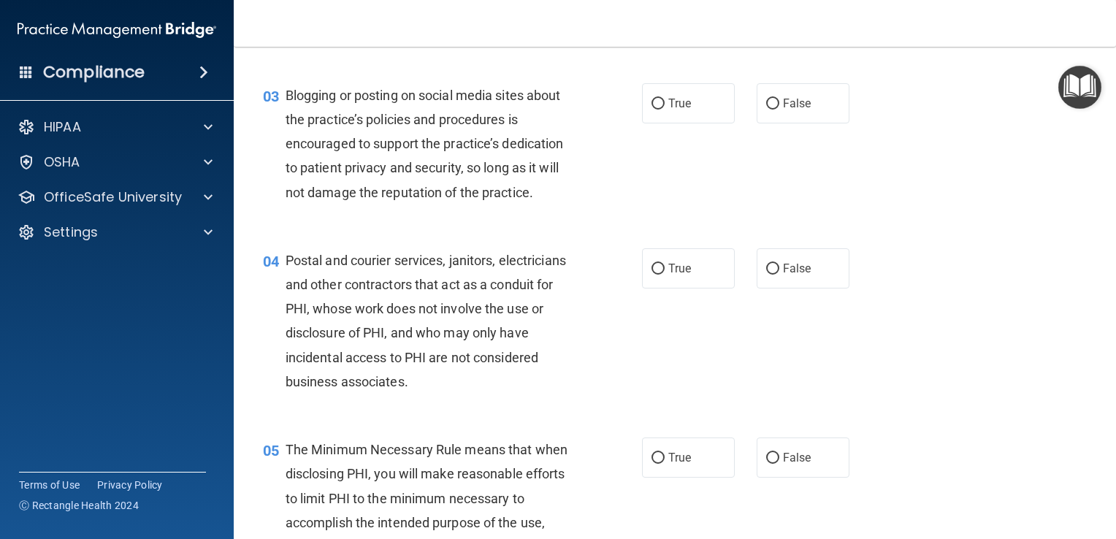
scroll to position [269, 0]
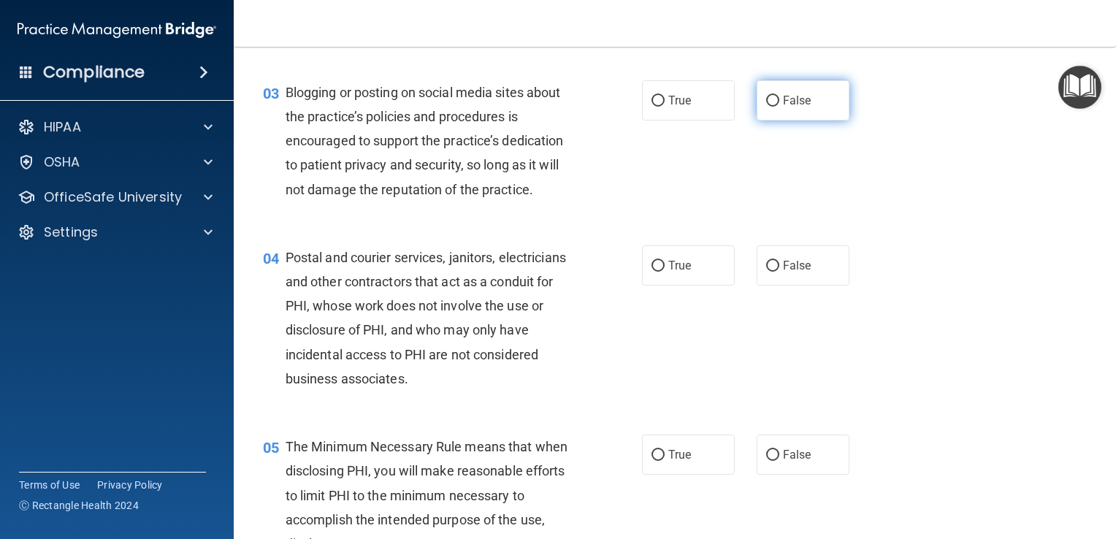
click at [766, 107] on input "False" at bounding box center [772, 101] width 13 height 11
radio input "true"
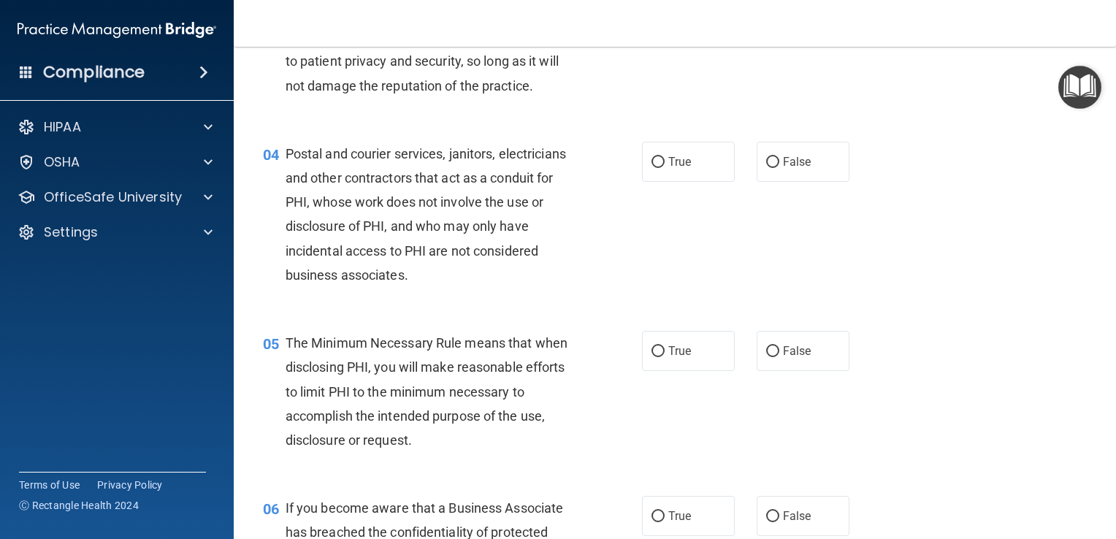
scroll to position [421, 0]
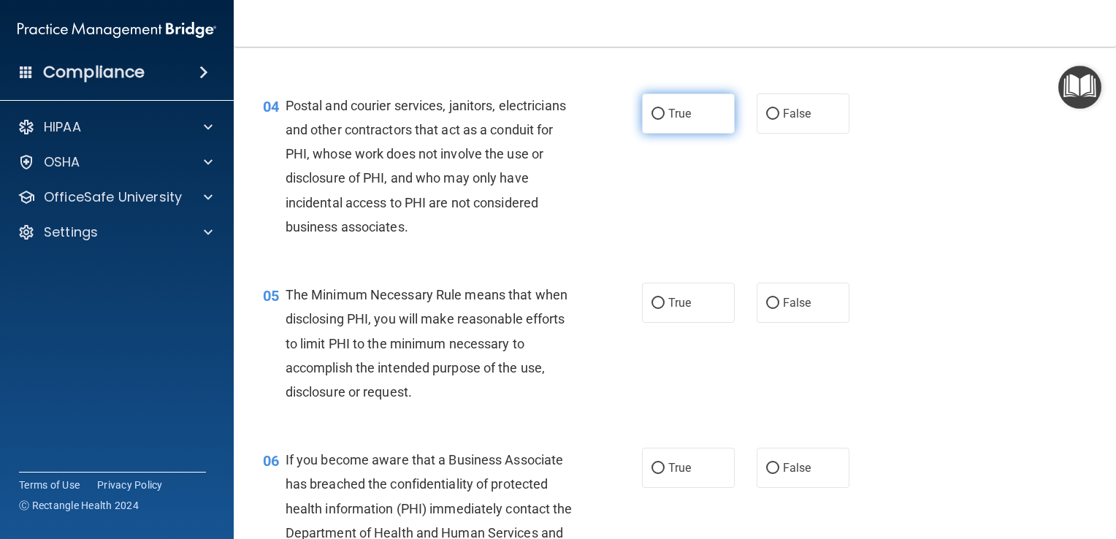
click at [651, 120] on input "True" at bounding box center [657, 114] width 13 height 11
radio input "true"
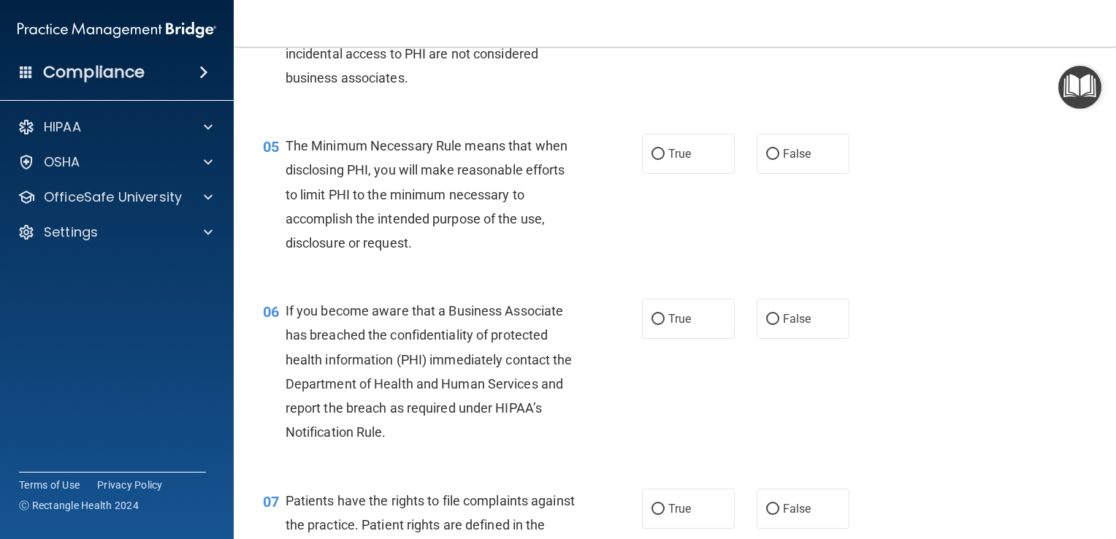
scroll to position [587, 0]
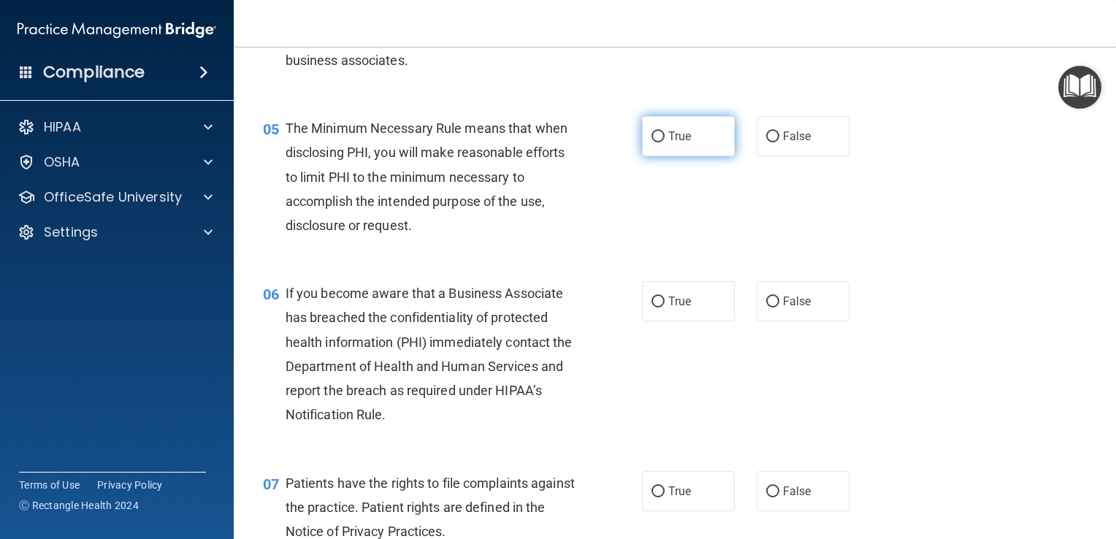
click at [668, 143] on span "True" at bounding box center [679, 136] width 23 height 14
click at [663, 142] on input "True" at bounding box center [657, 136] width 13 height 11
radio input "true"
click at [768, 307] on input "False" at bounding box center [772, 301] width 13 height 11
radio input "true"
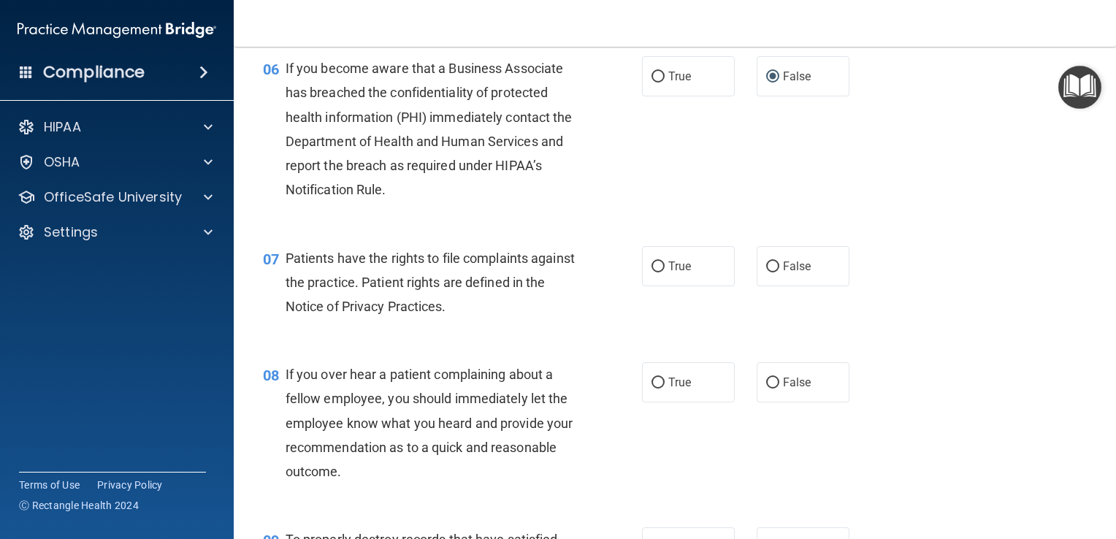
scroll to position [821, 0]
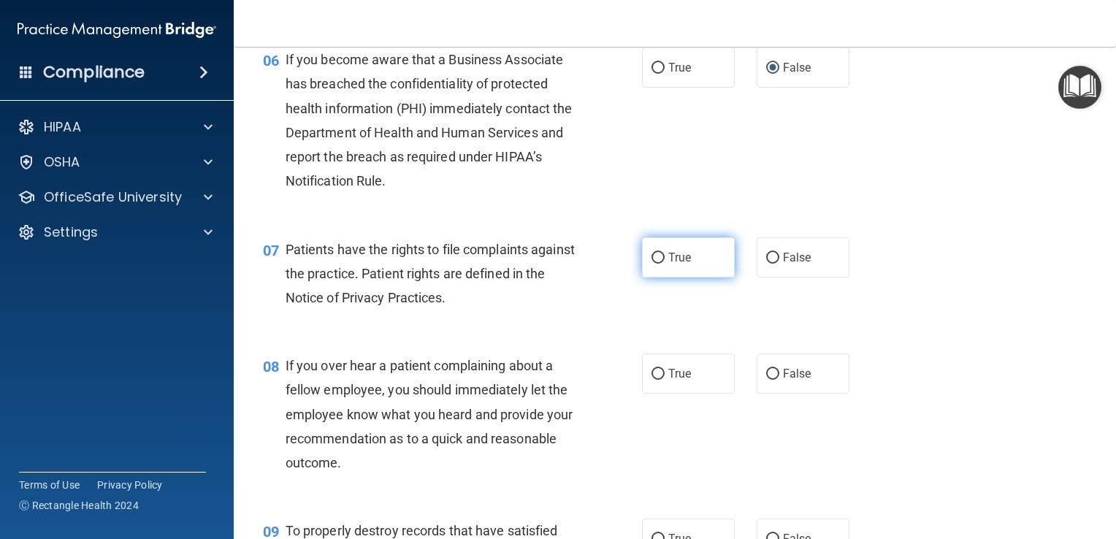
click at [651, 264] on input "True" at bounding box center [657, 258] width 13 height 11
radio input "true"
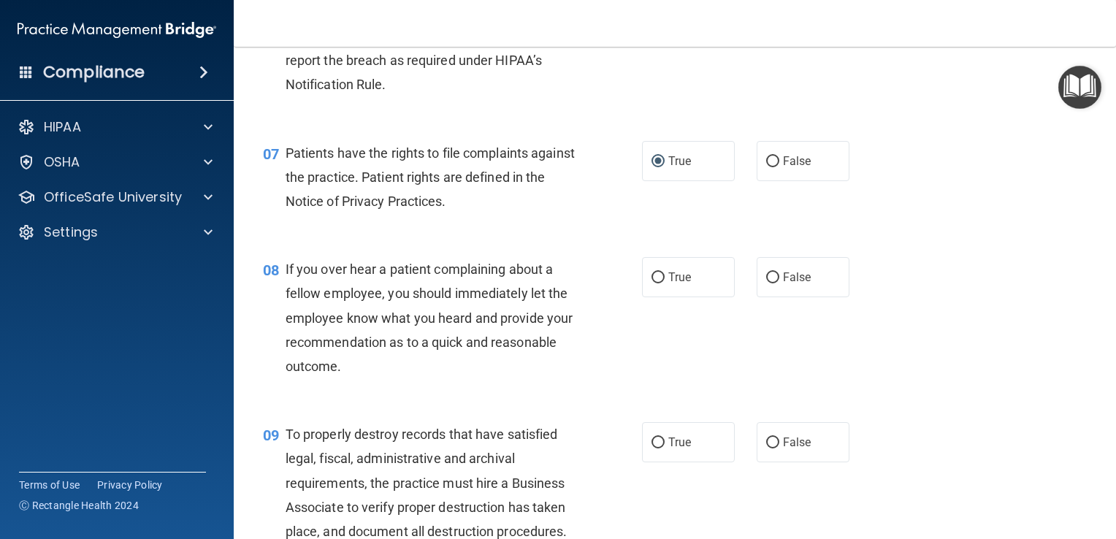
scroll to position [1032, 0]
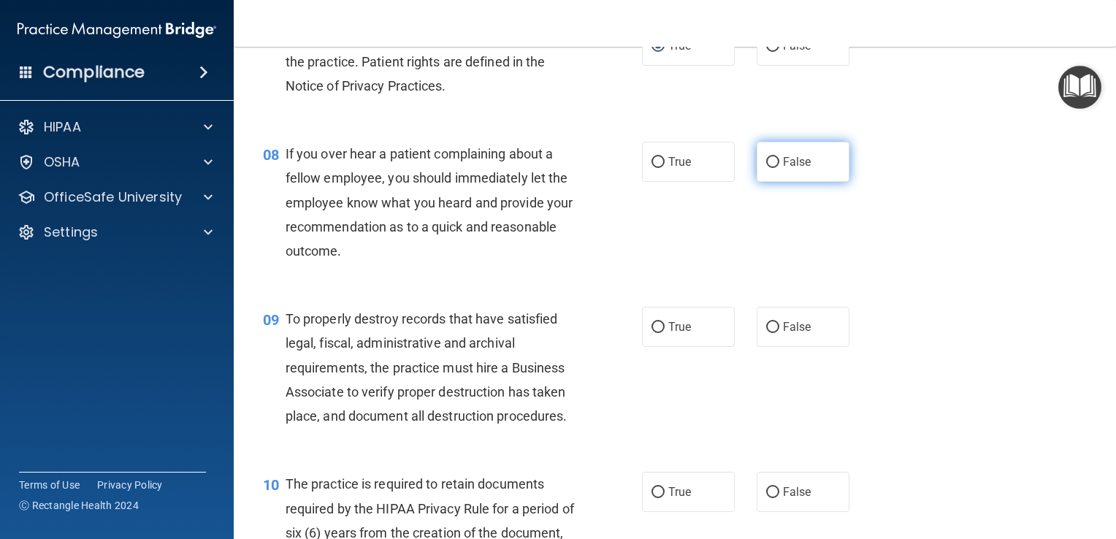
click at [766, 168] on input "False" at bounding box center [772, 162] width 13 height 11
radio input "true"
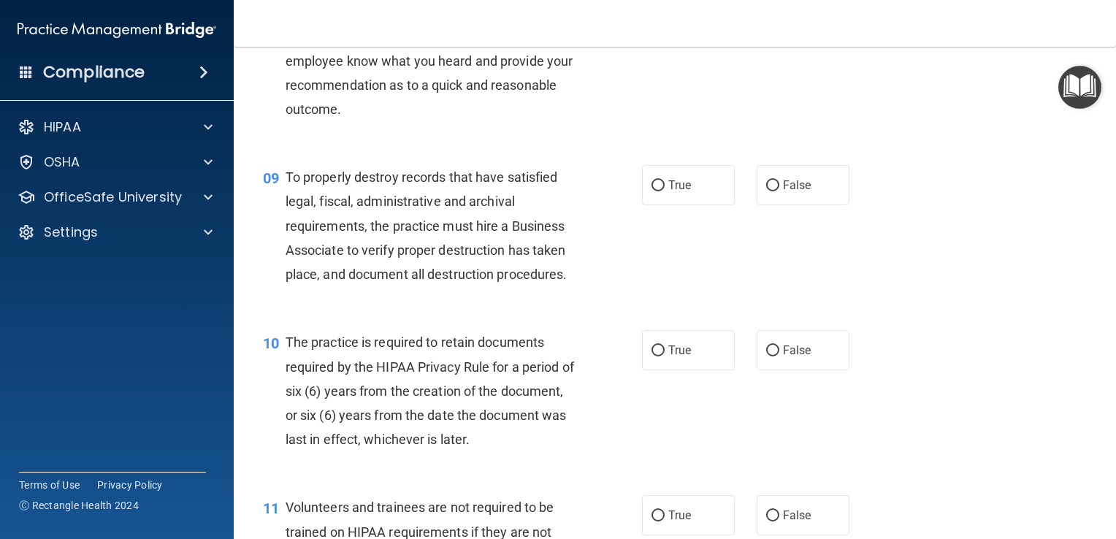
scroll to position [1184, 0]
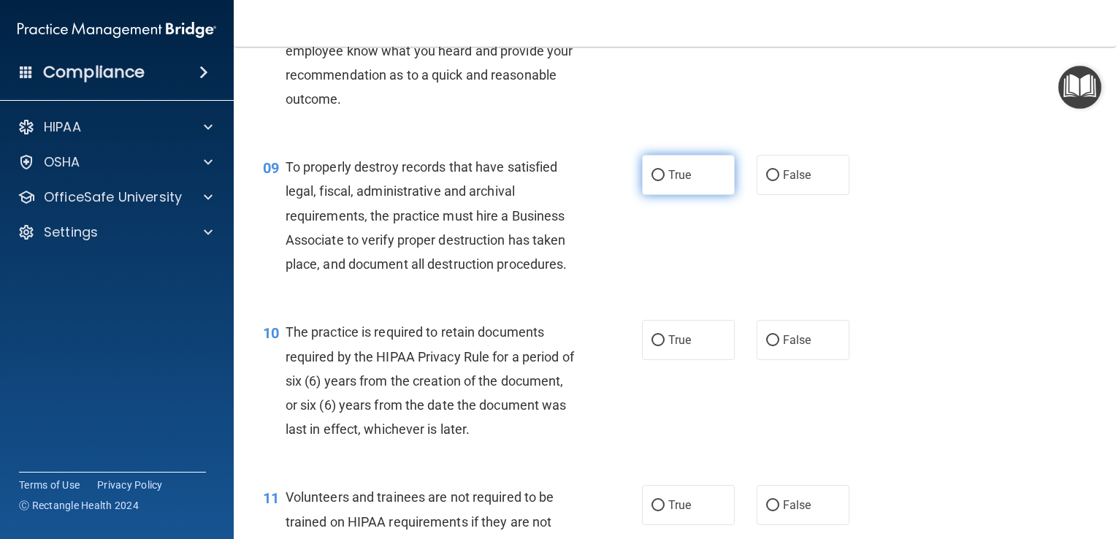
click at [654, 181] on input "True" at bounding box center [657, 175] width 13 height 11
radio input "true"
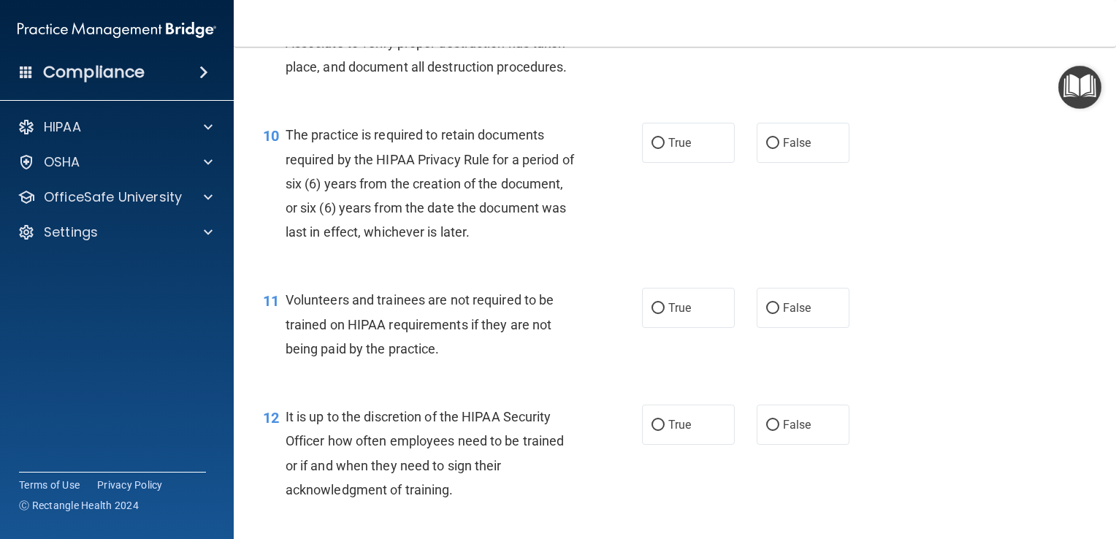
scroll to position [1396, 0]
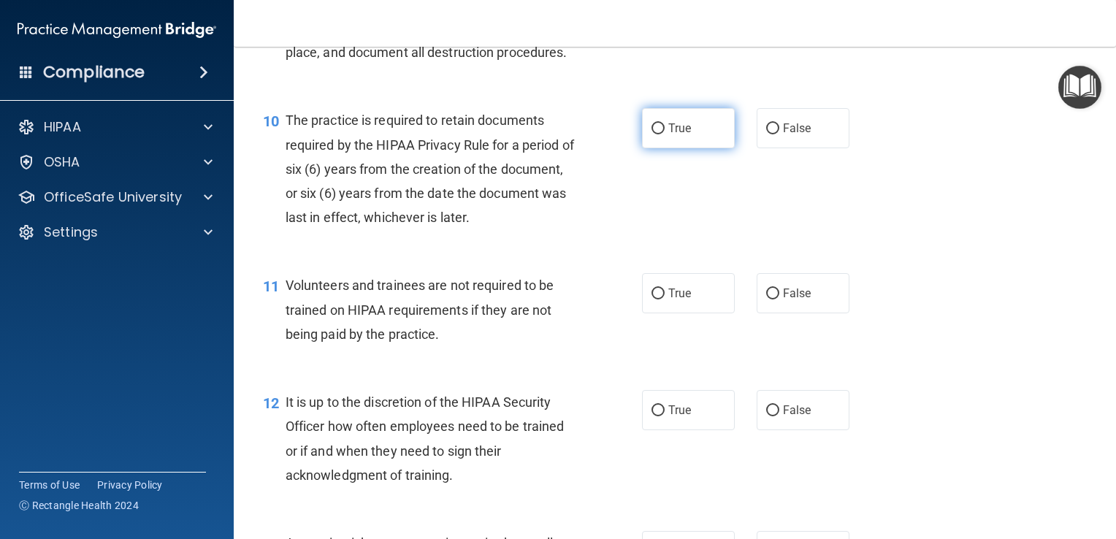
click at [651, 134] on input "True" at bounding box center [657, 128] width 13 height 11
radio input "true"
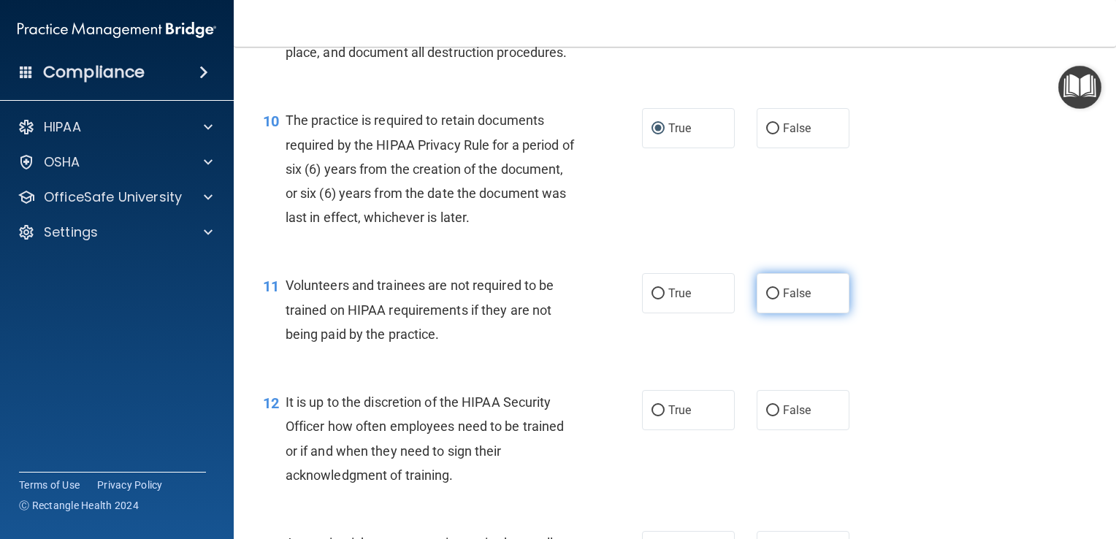
click at [766, 299] on input "False" at bounding box center [772, 293] width 13 height 11
radio input "true"
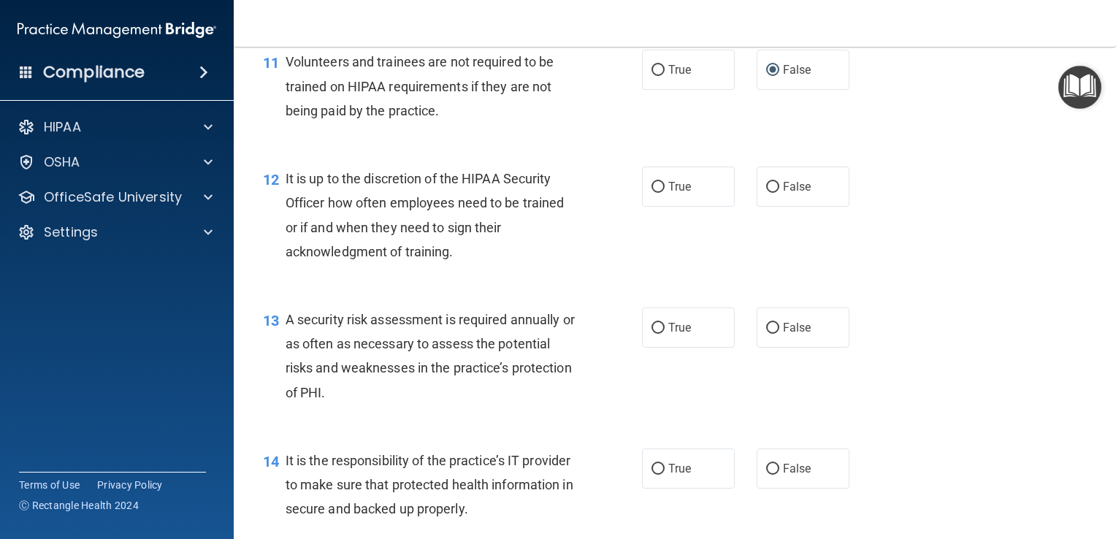
scroll to position [1627, 0]
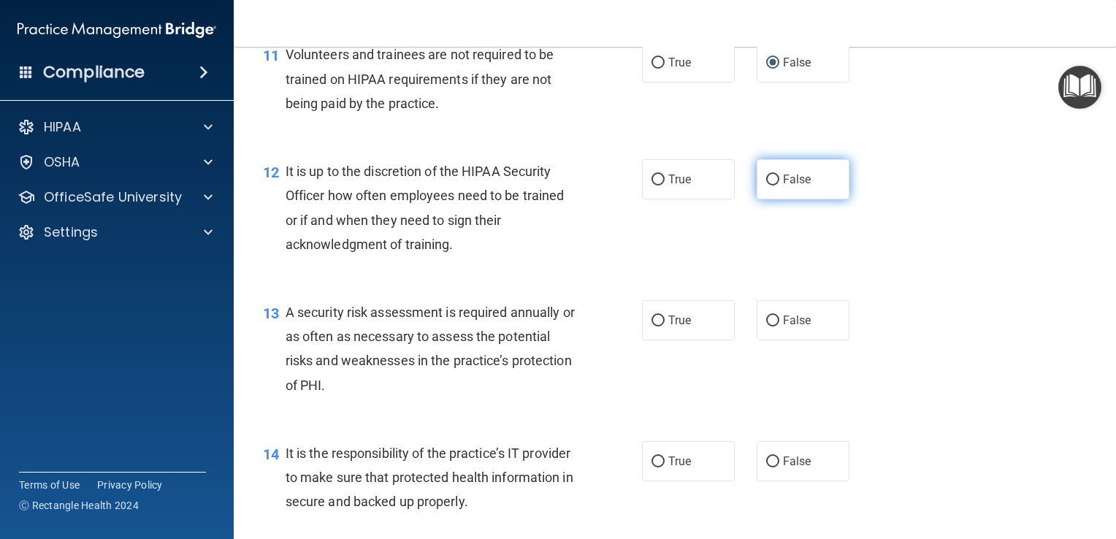
click at [766, 185] on input "False" at bounding box center [772, 179] width 13 height 11
radio input "true"
click at [651, 326] on input "True" at bounding box center [657, 320] width 13 height 11
radio input "true"
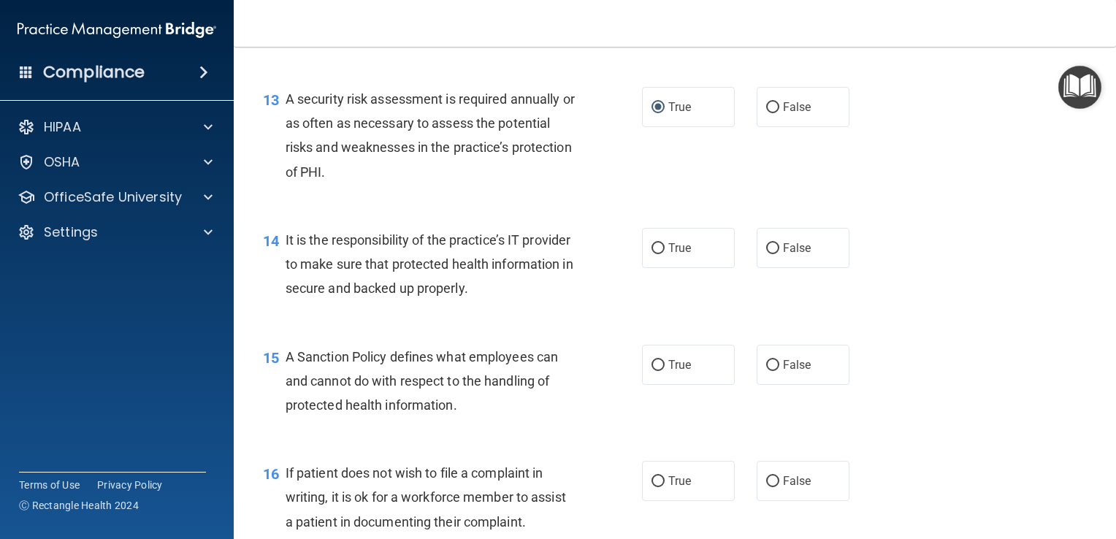
scroll to position [1851, 0]
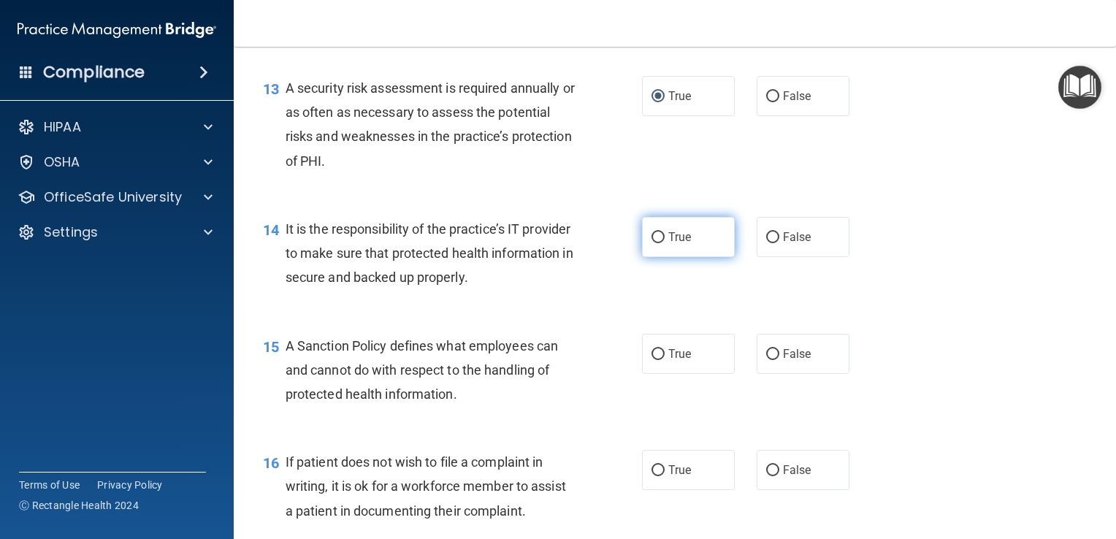
click at [651, 243] on input "True" at bounding box center [657, 237] width 13 height 11
radio input "true"
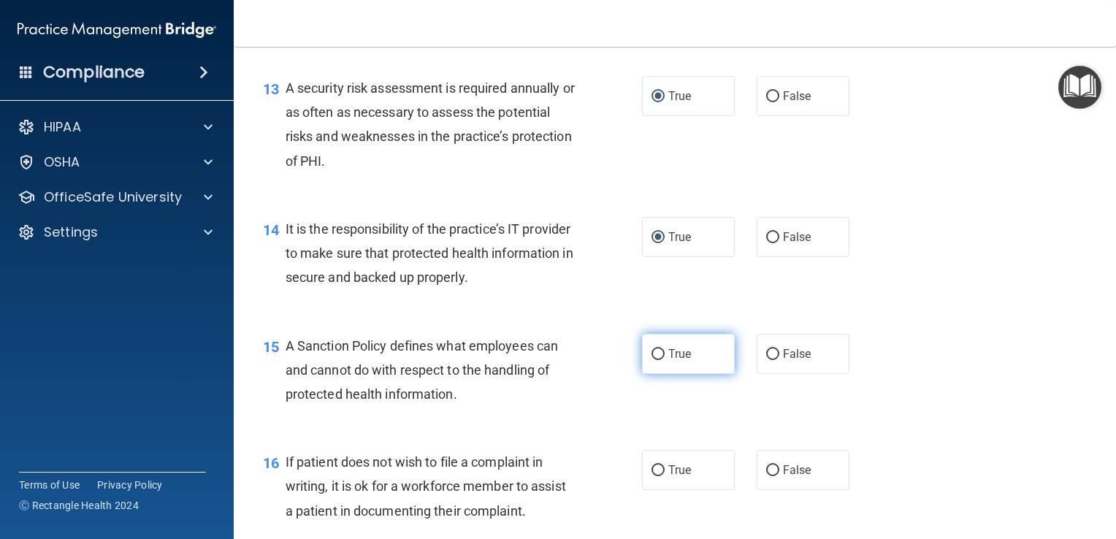
click at [652, 360] on input "True" at bounding box center [657, 354] width 13 height 11
radio input "true"
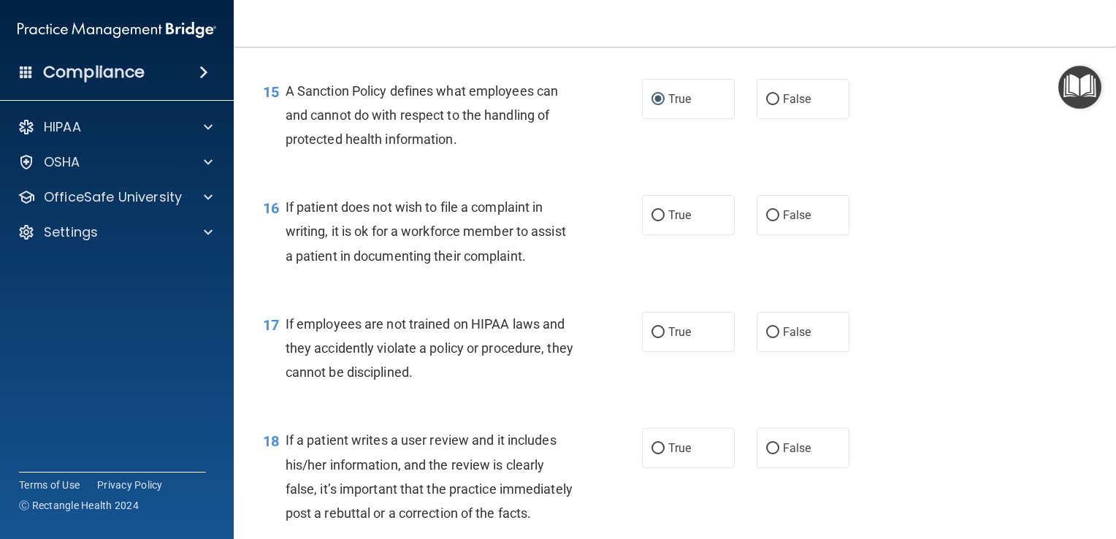
scroll to position [2108, 0]
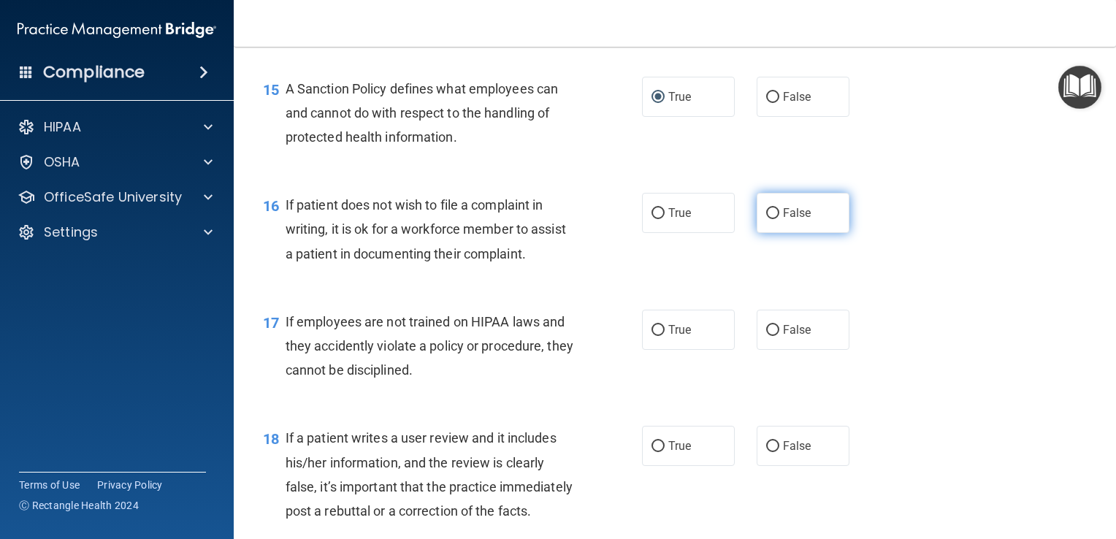
click at [766, 219] on input "False" at bounding box center [772, 213] width 13 height 11
radio input "true"
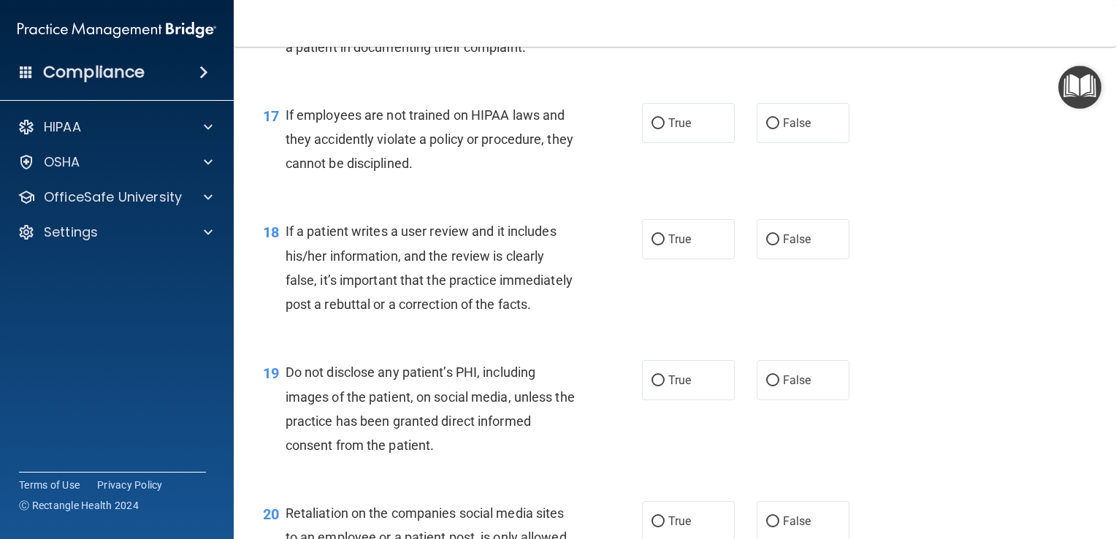
scroll to position [2315, 0]
click at [766, 128] on input "False" at bounding box center [772, 123] width 13 height 11
radio input "true"
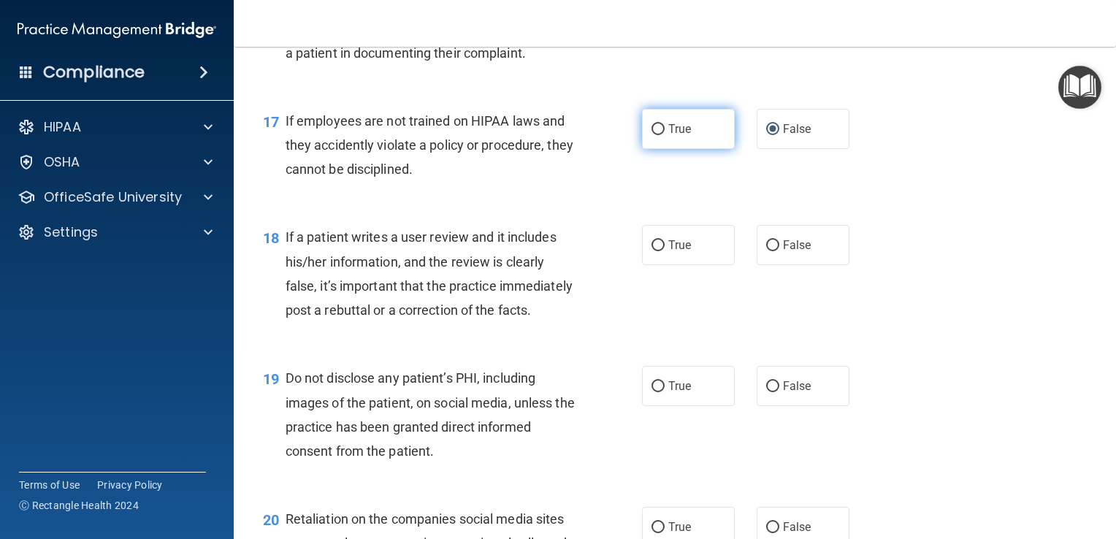
click at [651, 135] on input "True" at bounding box center [657, 129] width 13 height 11
radio input "true"
radio input "false"
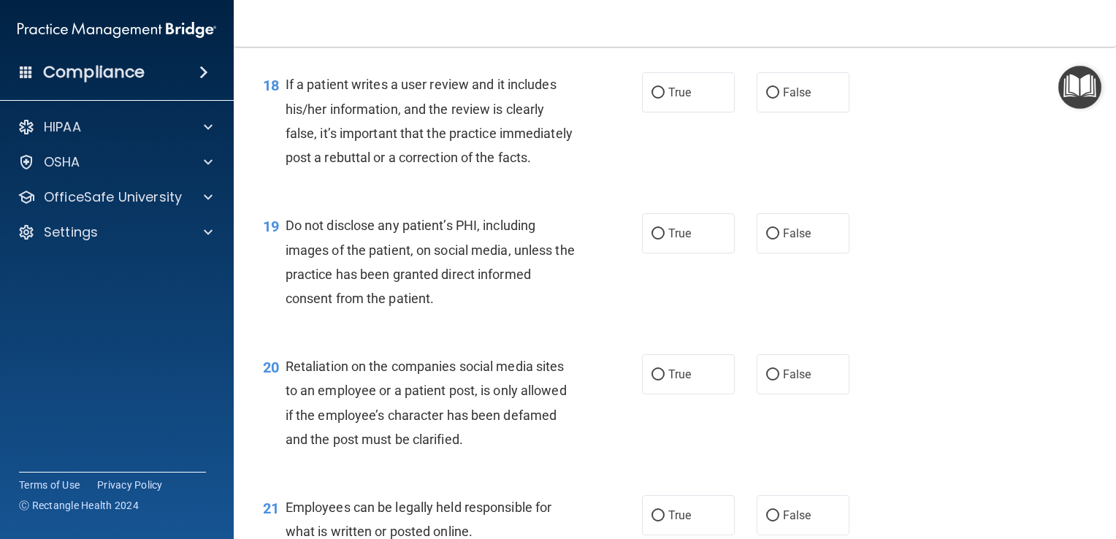
scroll to position [2462, 0]
click at [766, 98] on input "False" at bounding box center [772, 92] width 13 height 11
radio input "true"
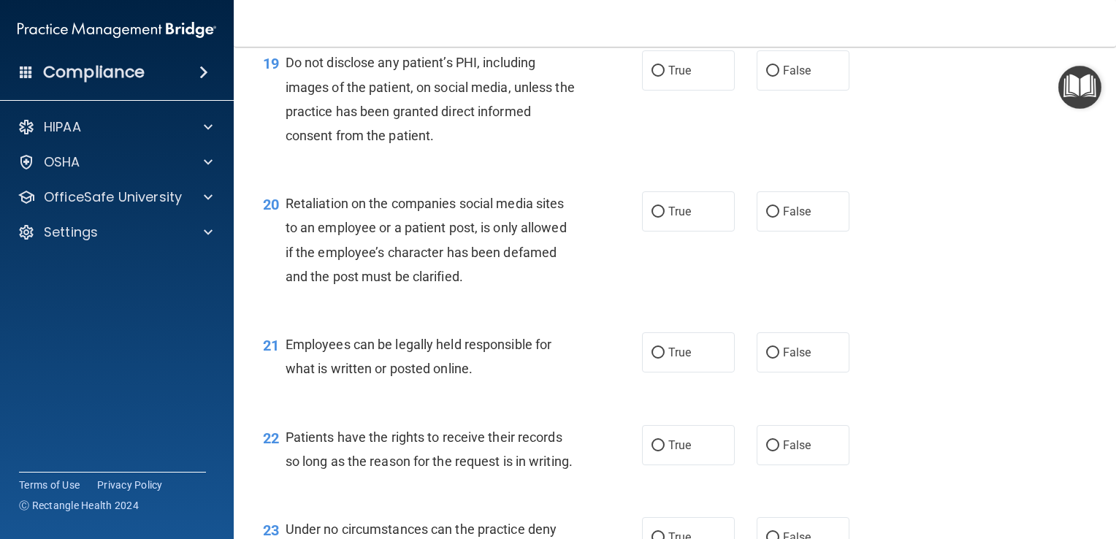
scroll to position [2617, 0]
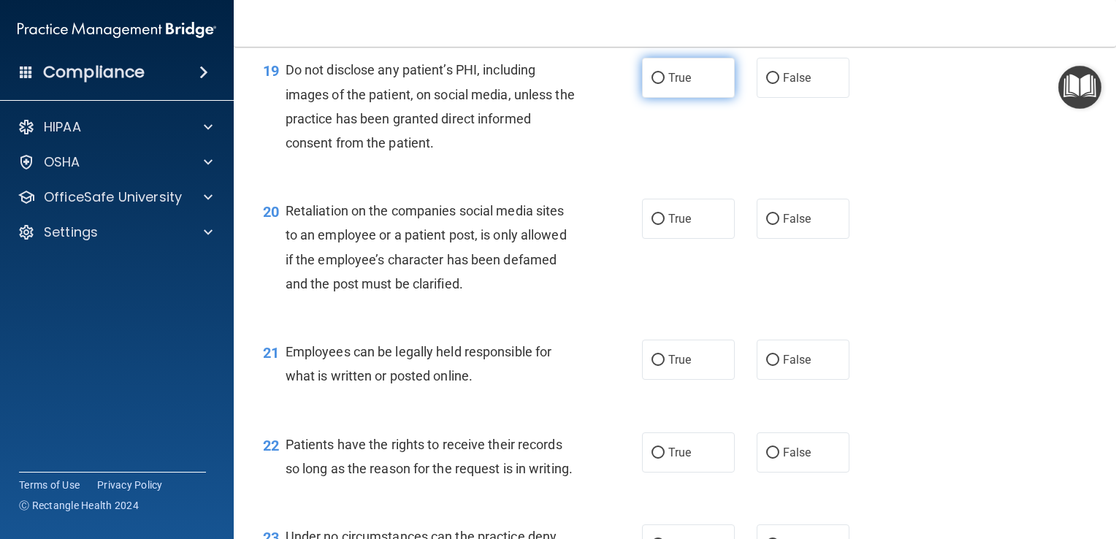
click at [652, 84] on input "True" at bounding box center [657, 78] width 13 height 11
radio input "true"
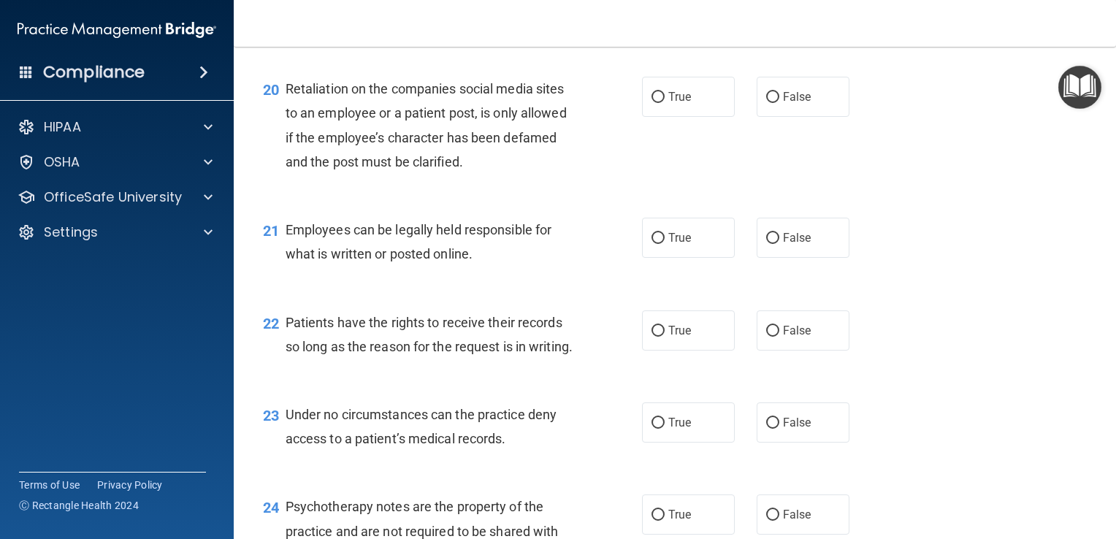
scroll to position [2765, 0]
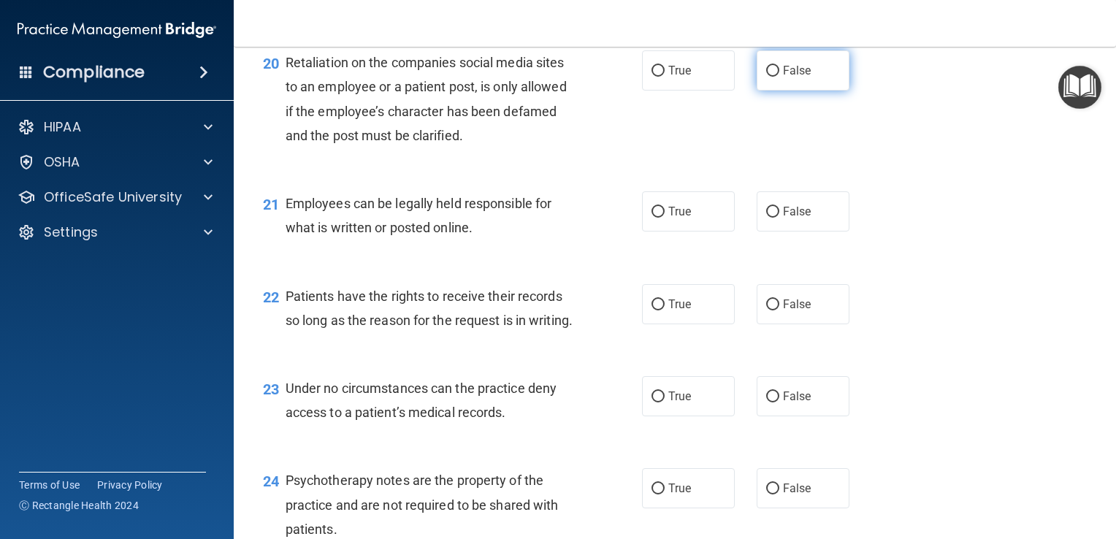
click at [764, 91] on label "False" at bounding box center [802, 70] width 93 height 40
click at [766, 77] on input "False" at bounding box center [772, 71] width 13 height 11
radio input "true"
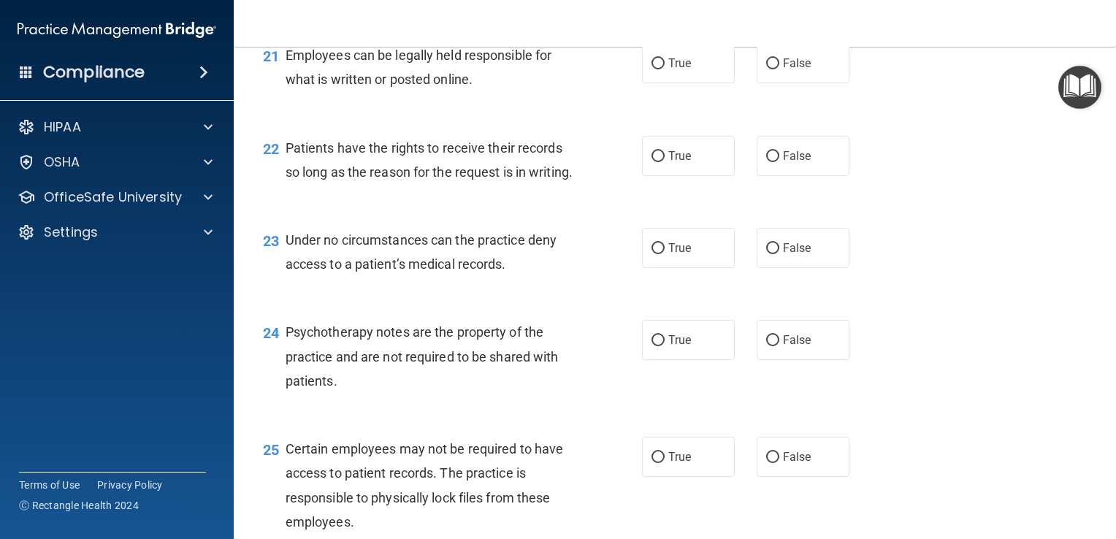
scroll to position [2931, 0]
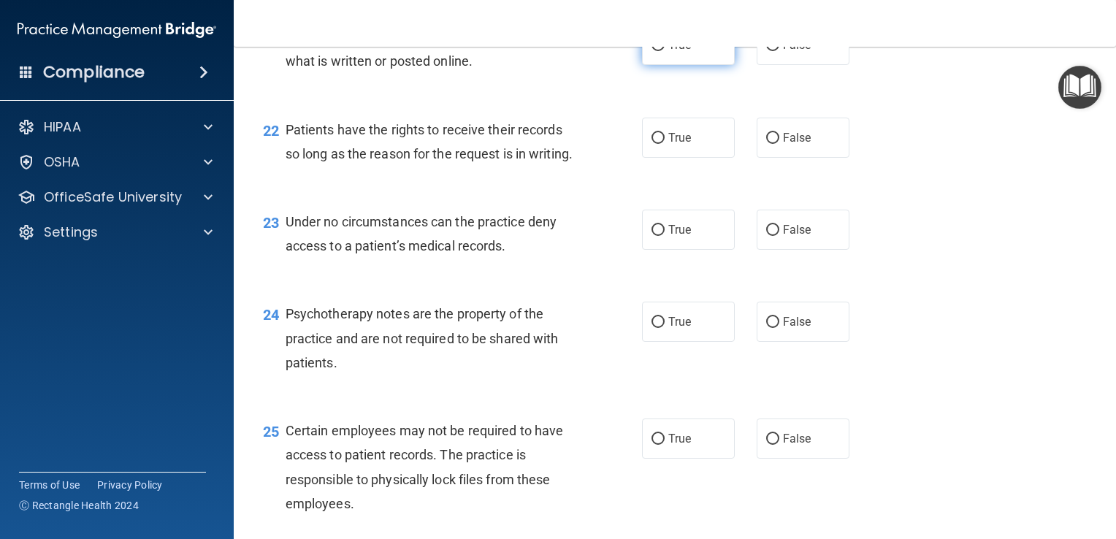
click at [651, 51] on input "True" at bounding box center [657, 45] width 13 height 11
radio input "true"
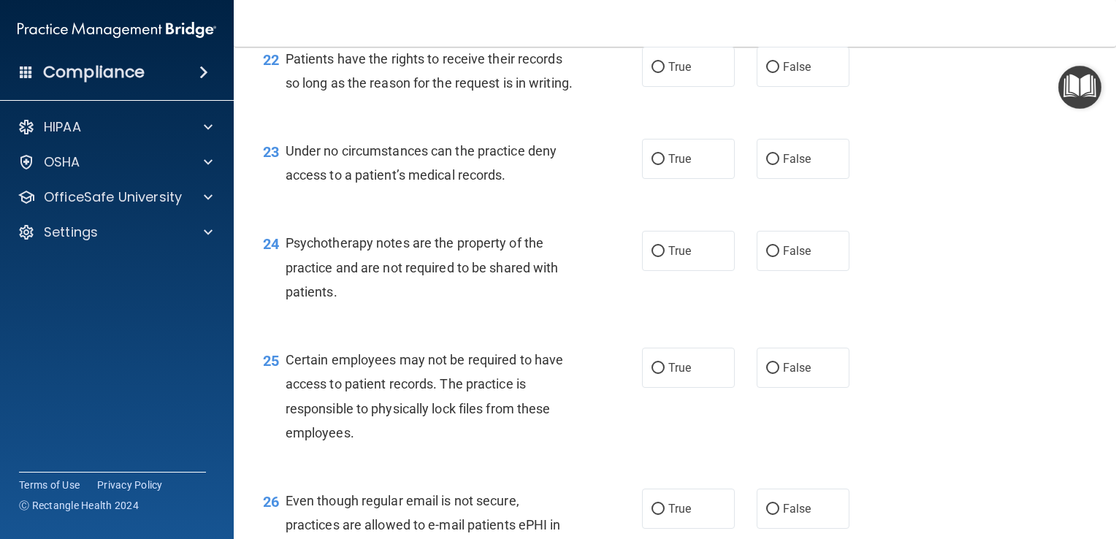
scroll to position [3005, 0]
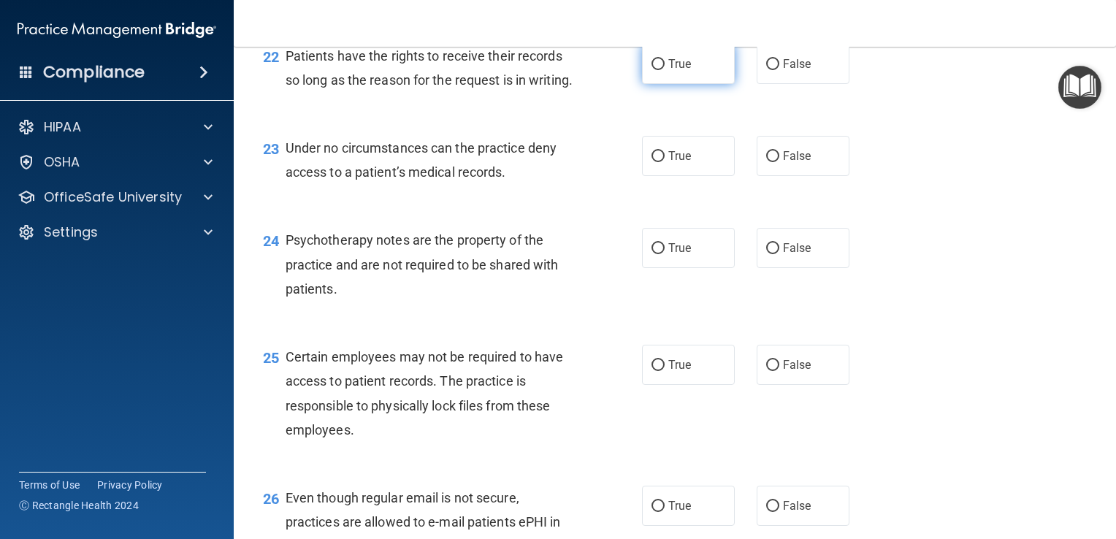
click at [651, 70] on input "True" at bounding box center [657, 64] width 13 height 11
radio input "true"
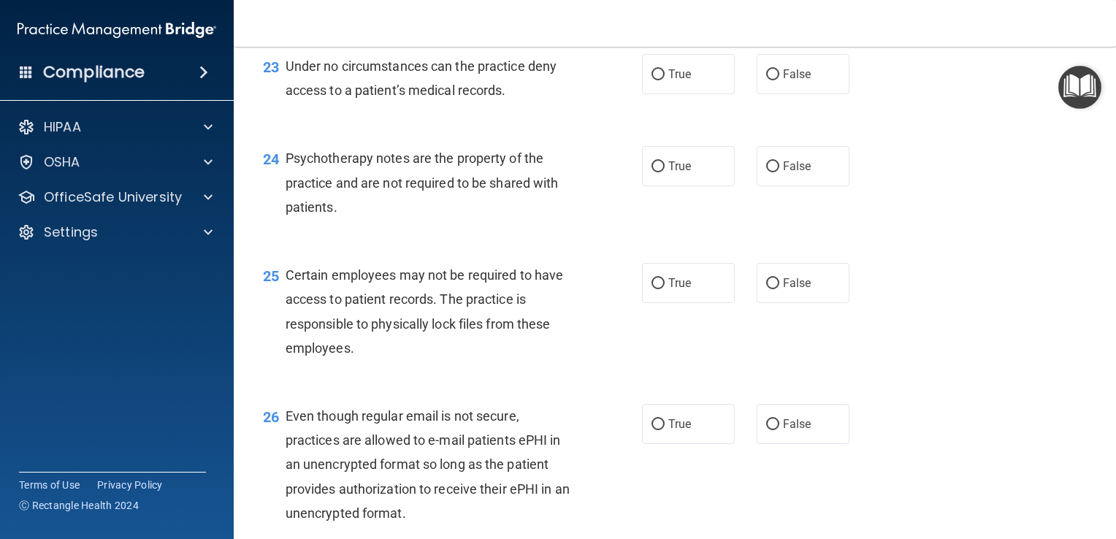
scroll to position [3087, 0]
click at [767, 80] on input "False" at bounding box center [772, 74] width 13 height 11
radio input "true"
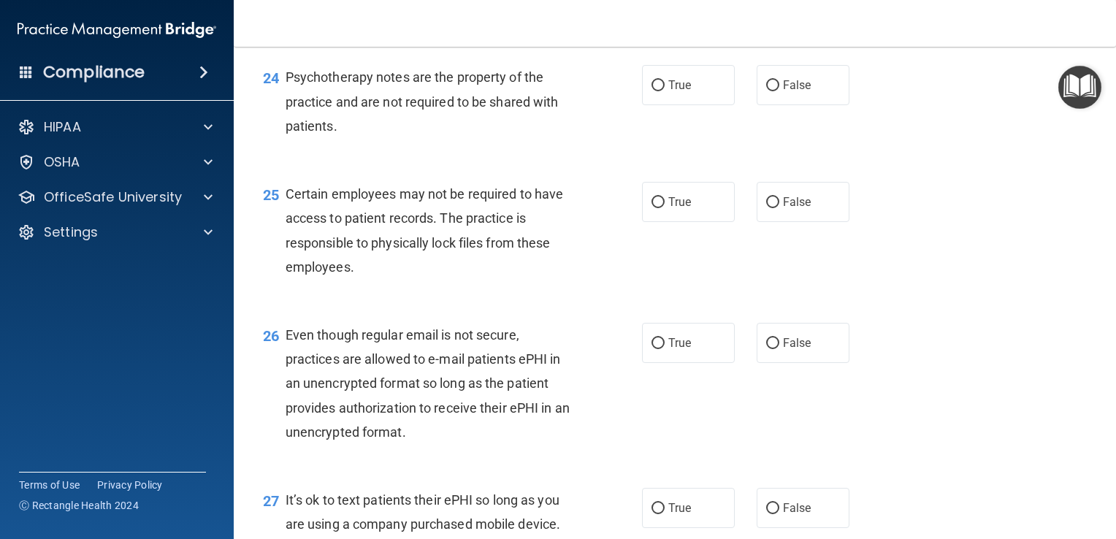
scroll to position [3180, 0]
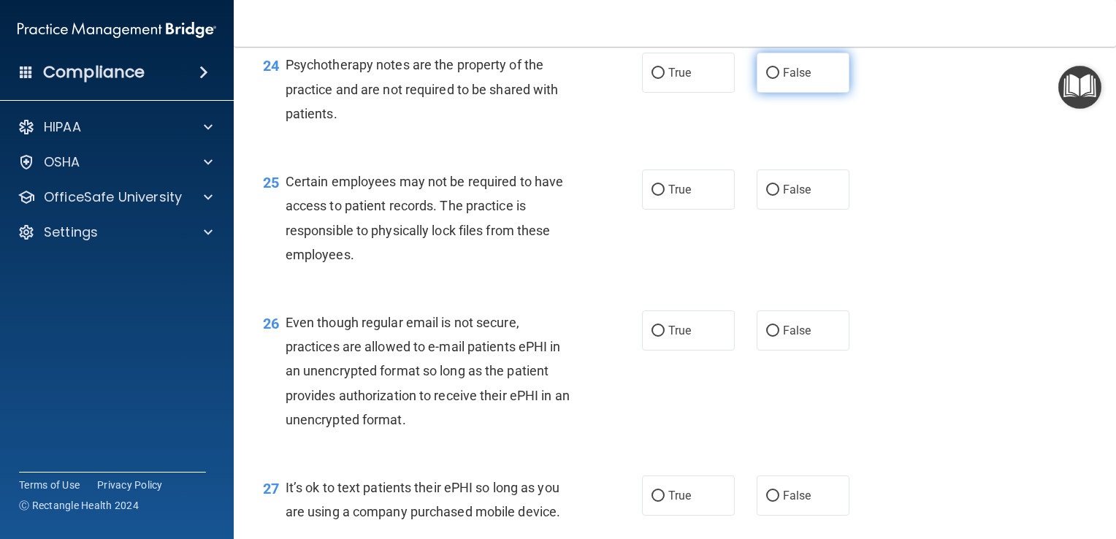
click at [768, 79] on input "False" at bounding box center [772, 73] width 13 height 11
radio input "true"
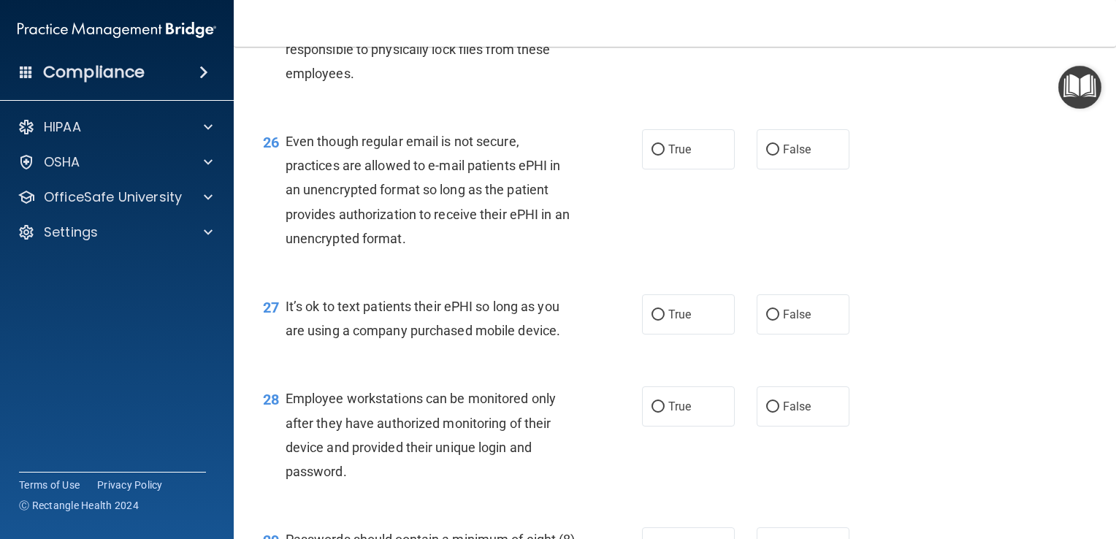
click at [651, 15] on input "True" at bounding box center [657, 9] width 13 height 11
radio input "true"
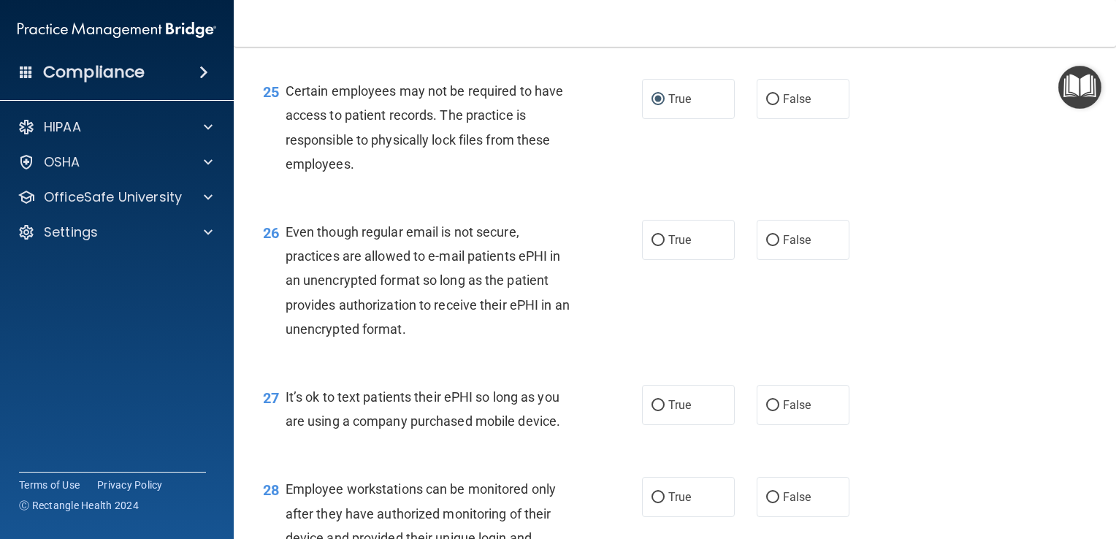
scroll to position [3252, 0]
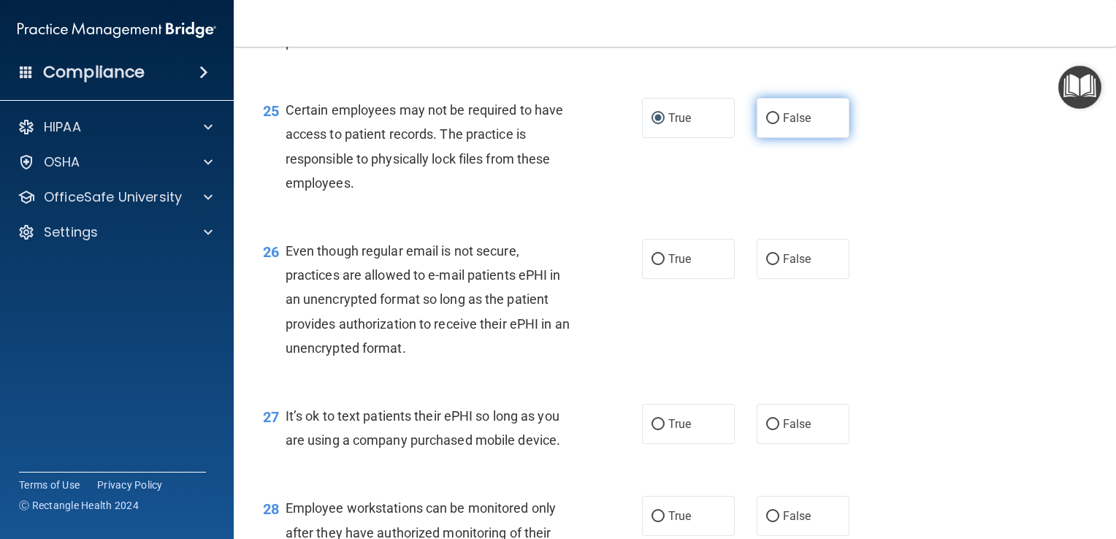
click at [766, 124] on input "False" at bounding box center [772, 118] width 13 height 11
radio input "true"
radio input "false"
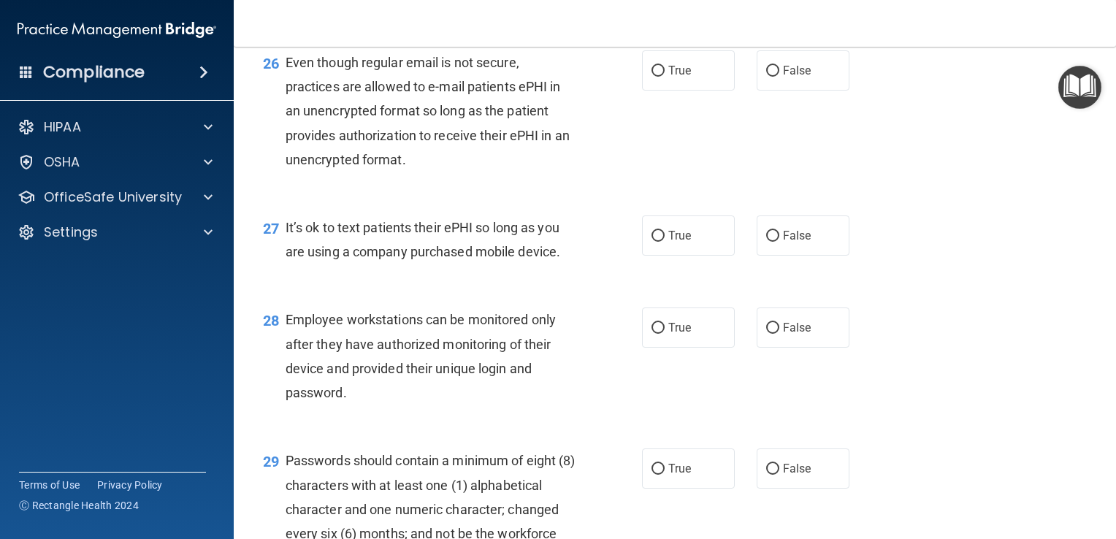
scroll to position [3442, 0]
click at [766, 74] on input "False" at bounding box center [772, 69] width 13 height 11
radio input "true"
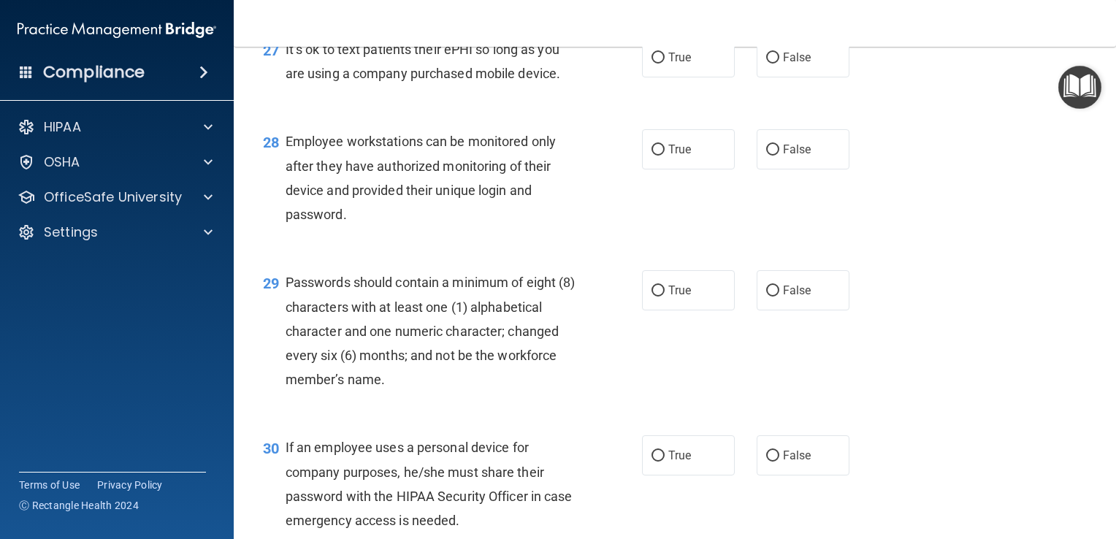
scroll to position [3629, 0]
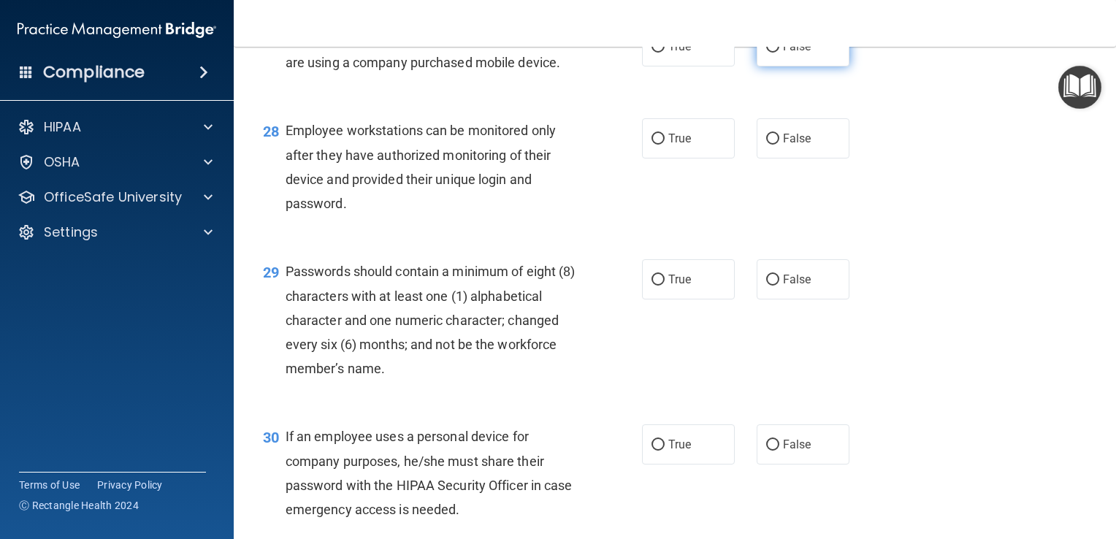
click at [768, 53] on input "False" at bounding box center [772, 47] width 13 height 11
radio input "true"
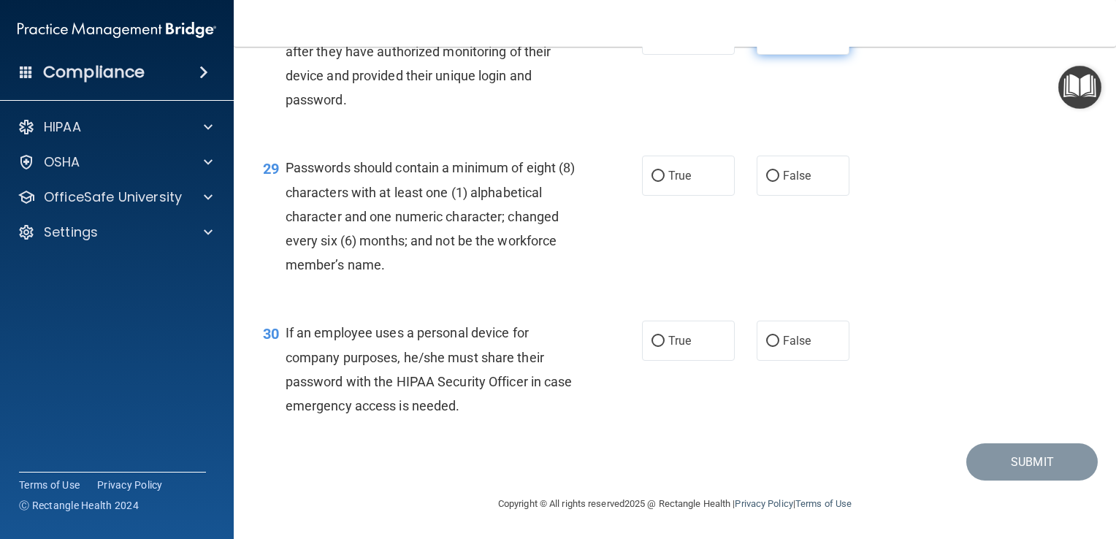
click at [768, 41] on input "False" at bounding box center [772, 35] width 13 height 11
radio input "true"
click at [651, 176] on input "True" at bounding box center [657, 176] width 13 height 11
radio input "true"
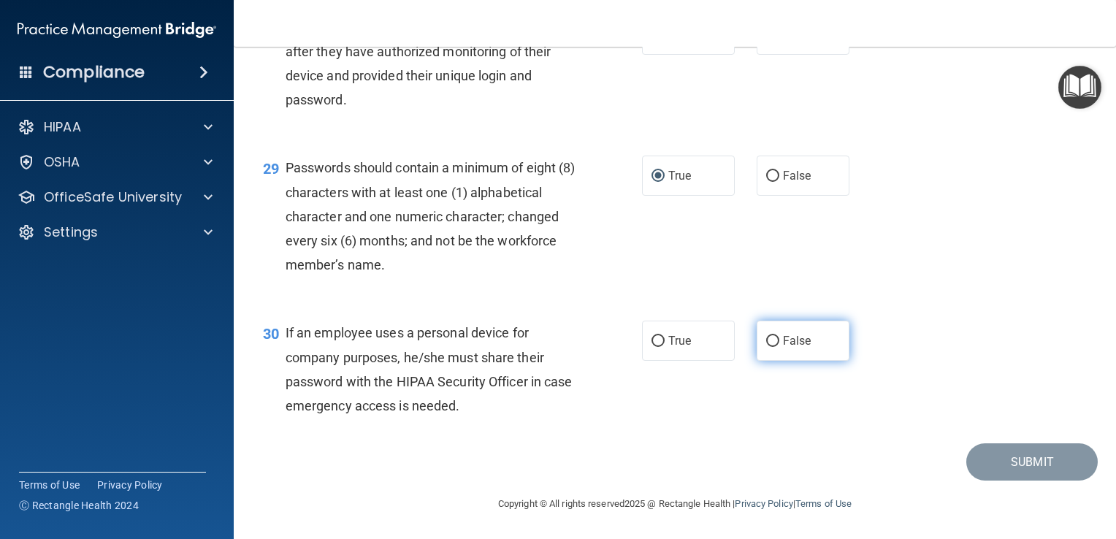
click at [766, 343] on input "False" at bounding box center [772, 341] width 13 height 11
radio input "true"
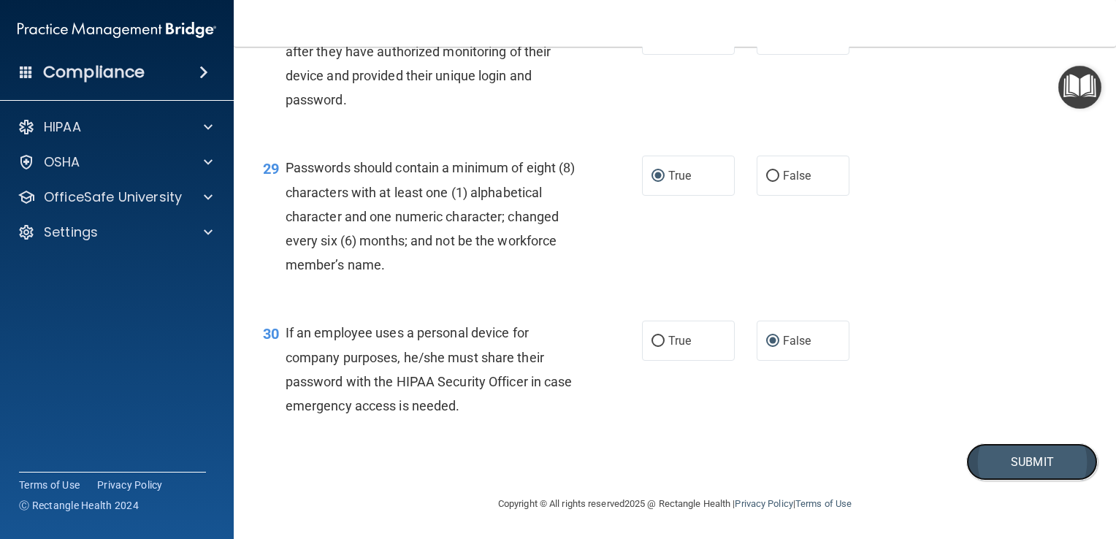
click at [1023, 462] on button "Submit" at bounding box center [1031, 461] width 131 height 37
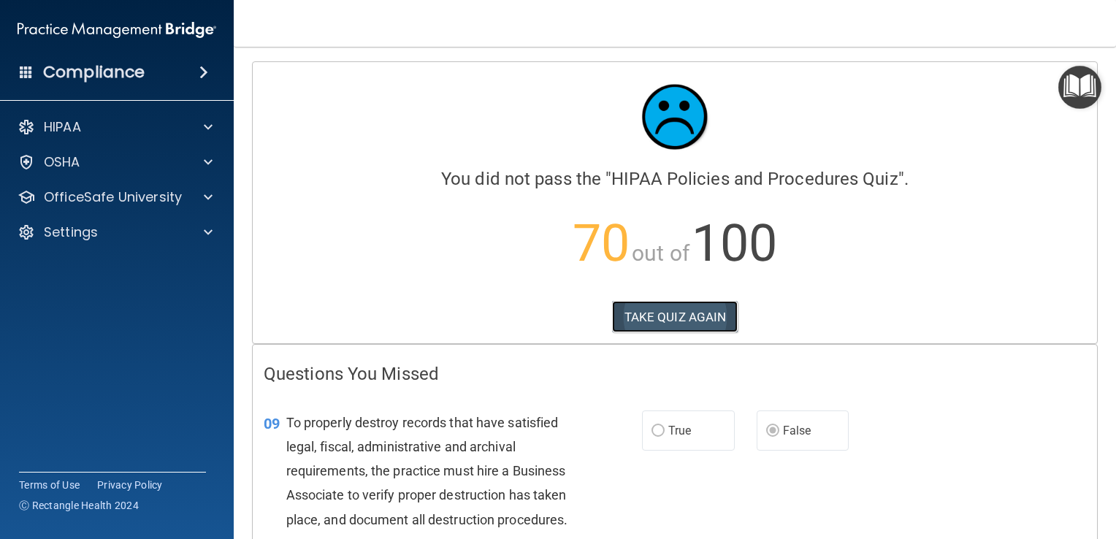
click at [677, 318] on button "TAKE QUIZ AGAIN" at bounding box center [675, 317] width 126 height 32
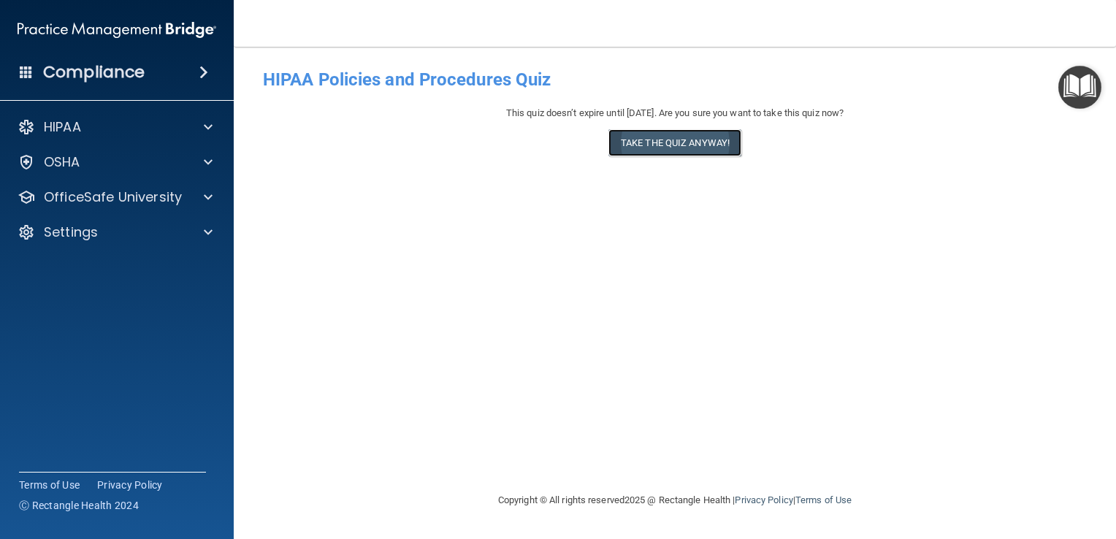
click at [663, 150] on button "Take the quiz anyway!" at bounding box center [674, 142] width 133 height 27
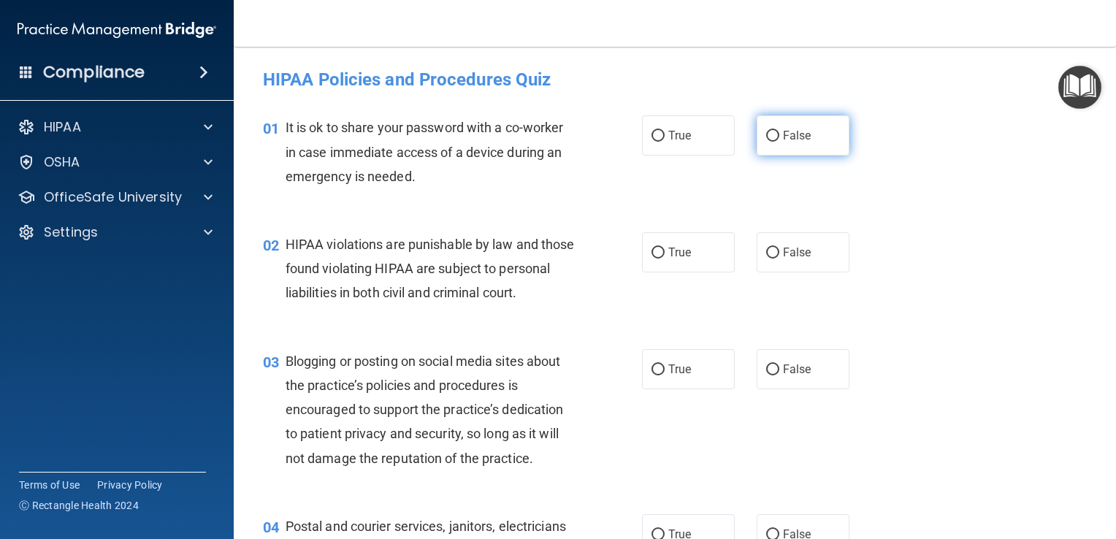
click at [766, 135] on input "False" at bounding box center [772, 136] width 13 height 11
radio input "true"
click at [651, 247] on input "True" at bounding box center [657, 252] width 13 height 11
radio input "true"
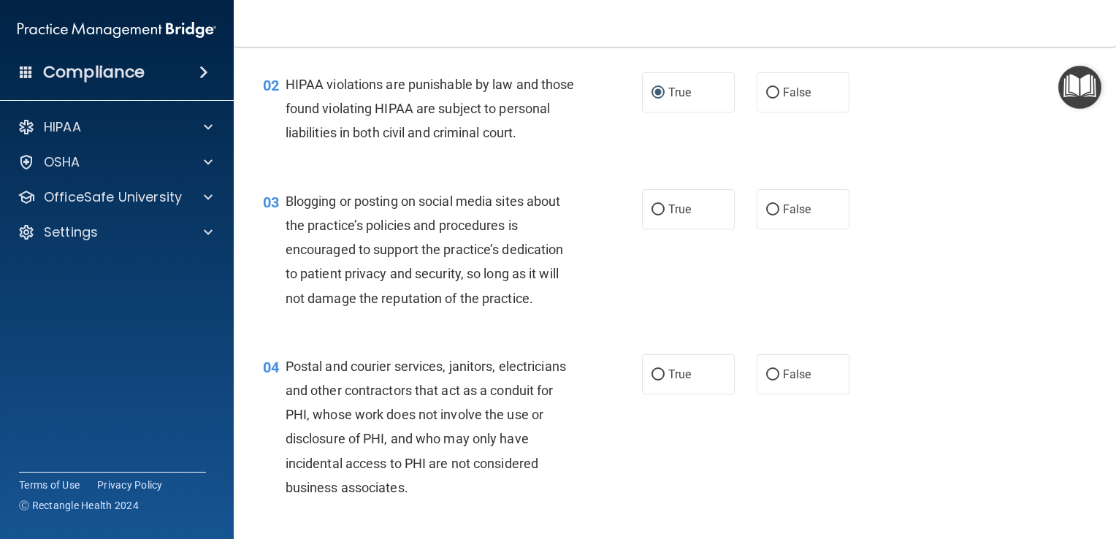
scroll to position [163, 0]
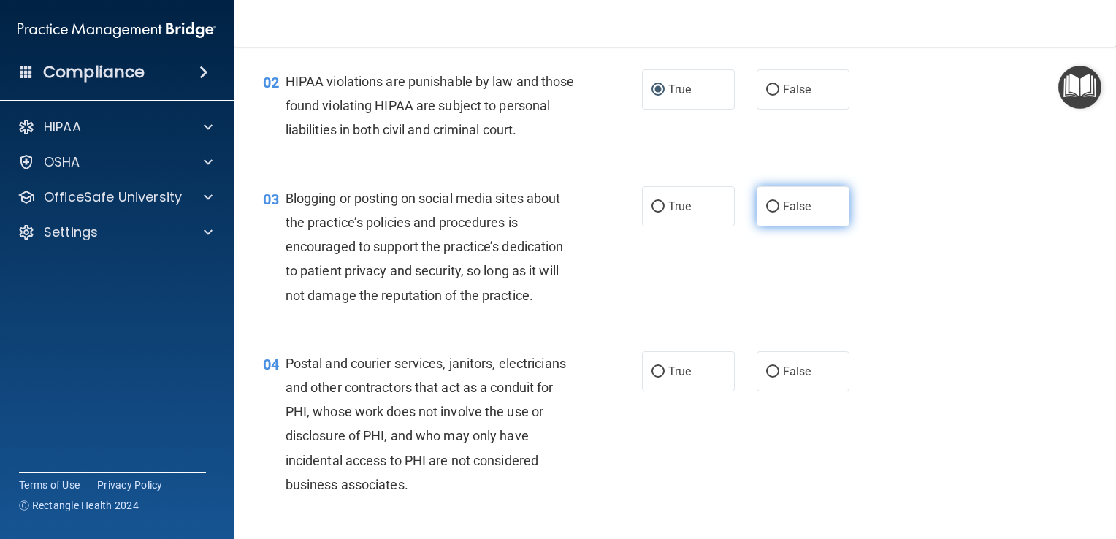
click at [766, 212] on input "False" at bounding box center [772, 206] width 13 height 11
radio input "true"
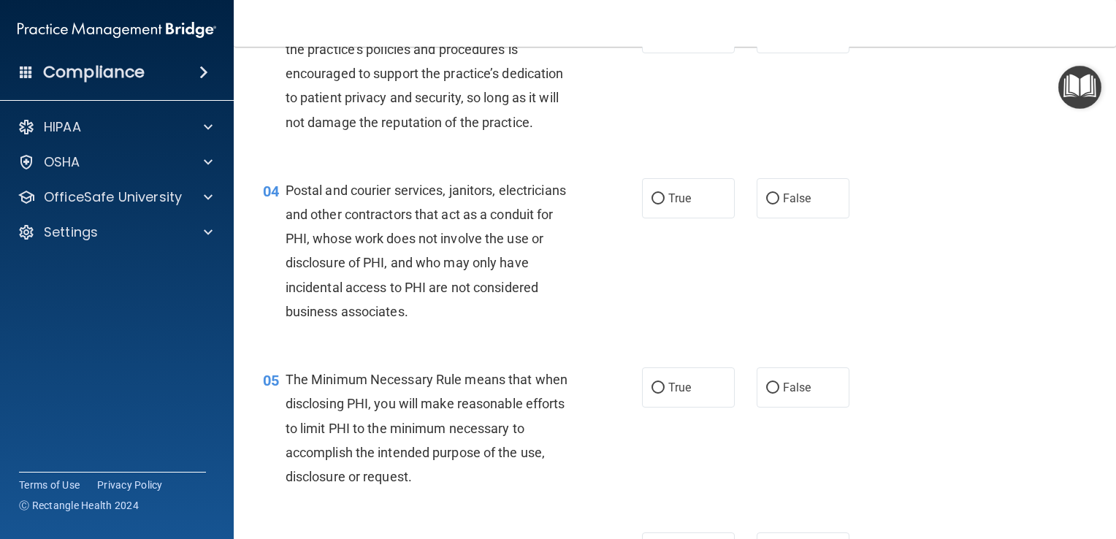
scroll to position [394, 0]
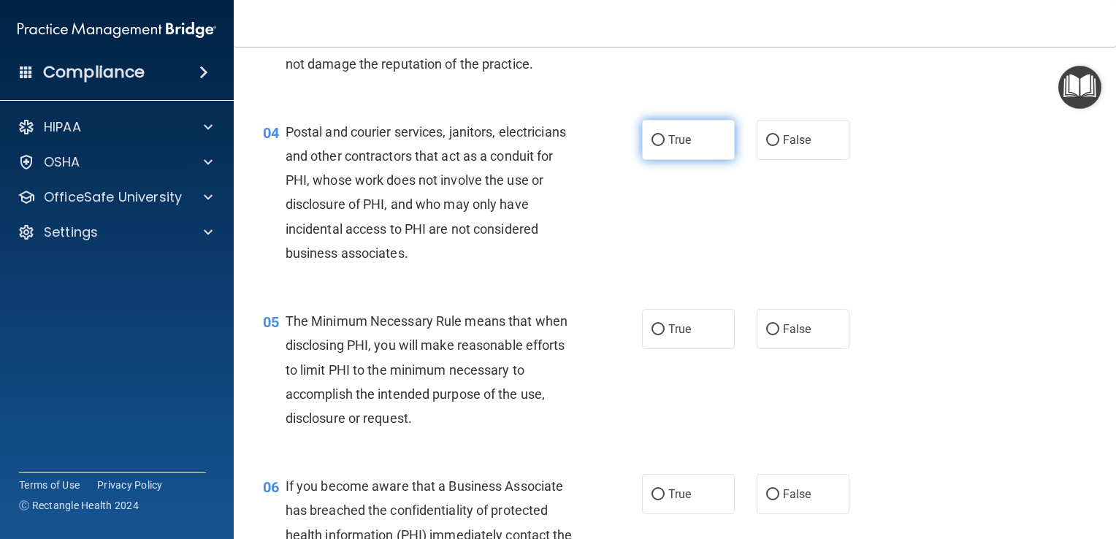
click at [653, 146] on input "True" at bounding box center [657, 140] width 13 height 11
radio input "true"
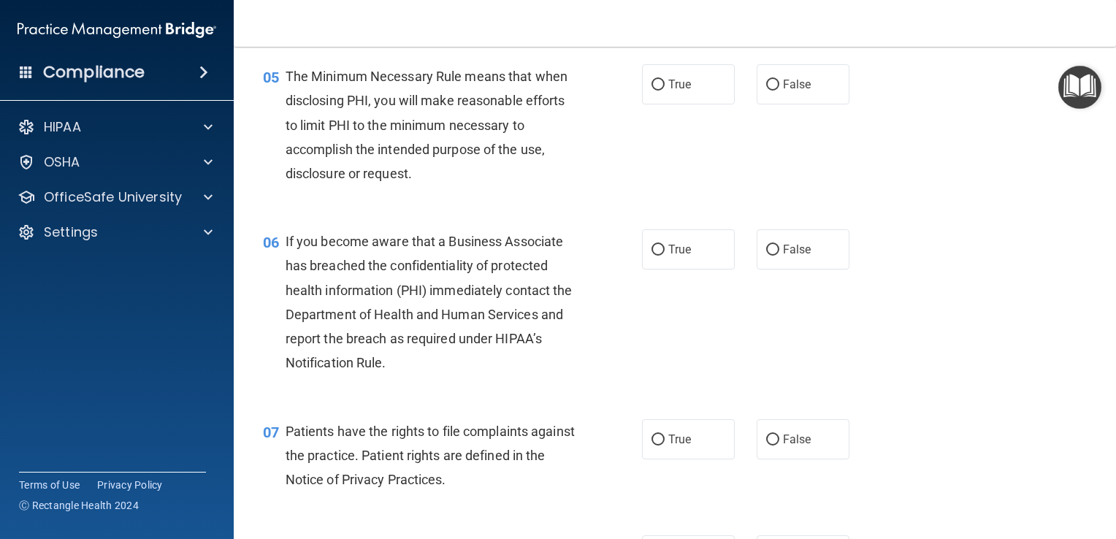
scroll to position [641, 0]
click at [651, 88] on input "True" at bounding box center [657, 82] width 13 height 11
radio input "true"
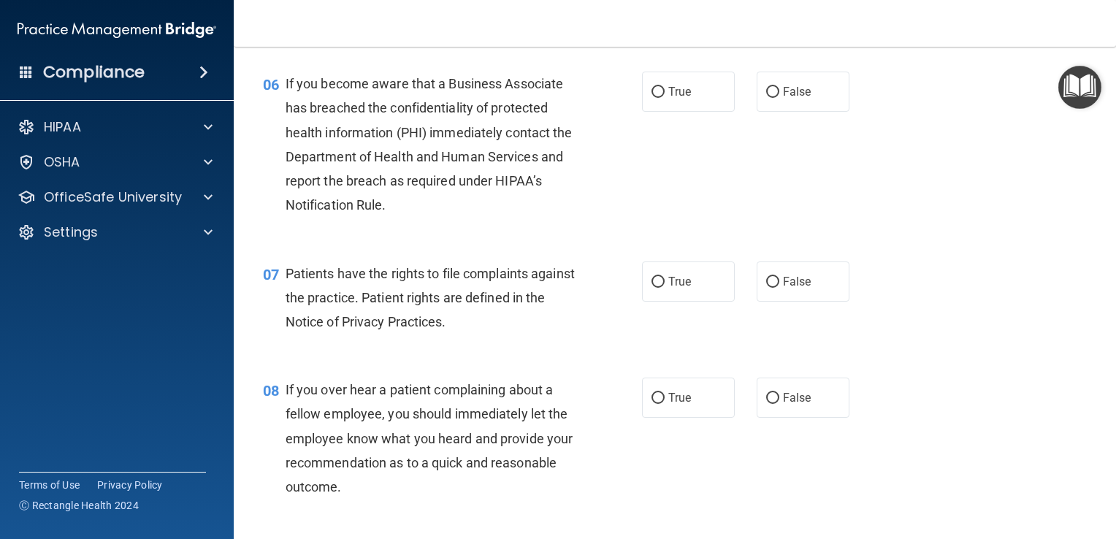
scroll to position [806, 0]
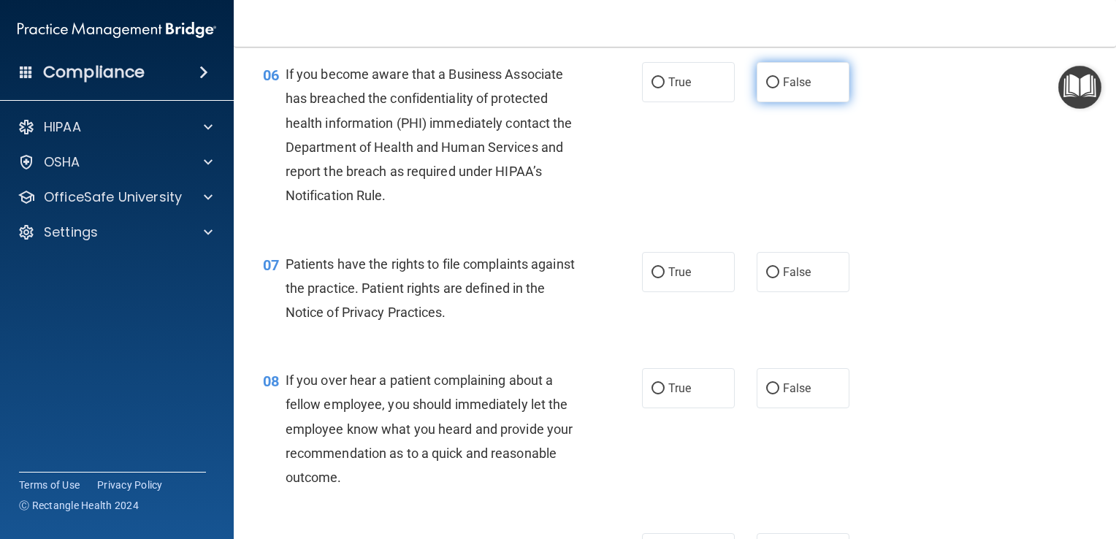
click at [769, 88] on input "False" at bounding box center [772, 82] width 13 height 11
radio input "true"
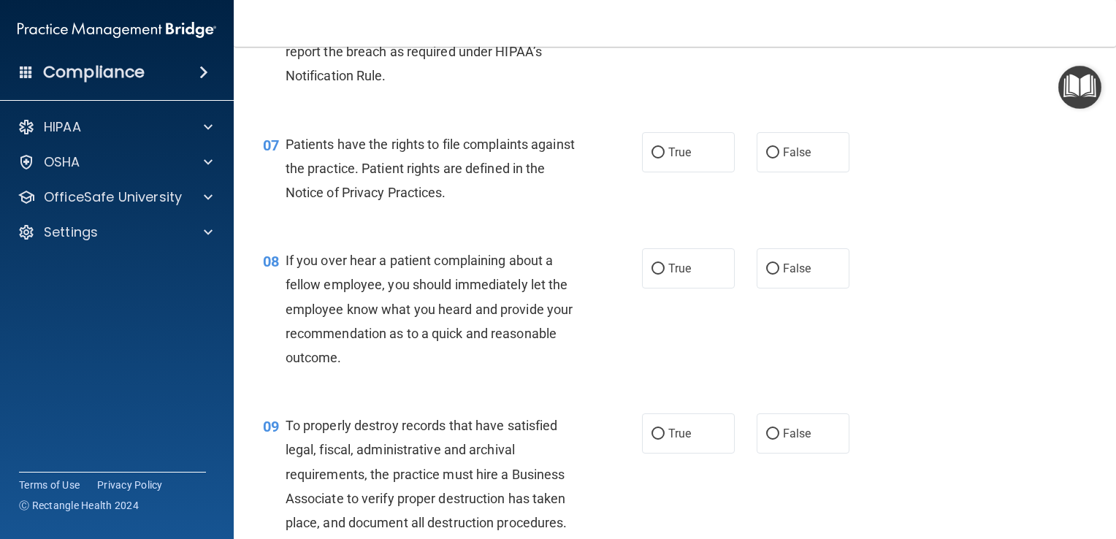
scroll to position [926, 0]
click at [651, 158] on input "True" at bounding box center [657, 152] width 13 height 11
radio input "true"
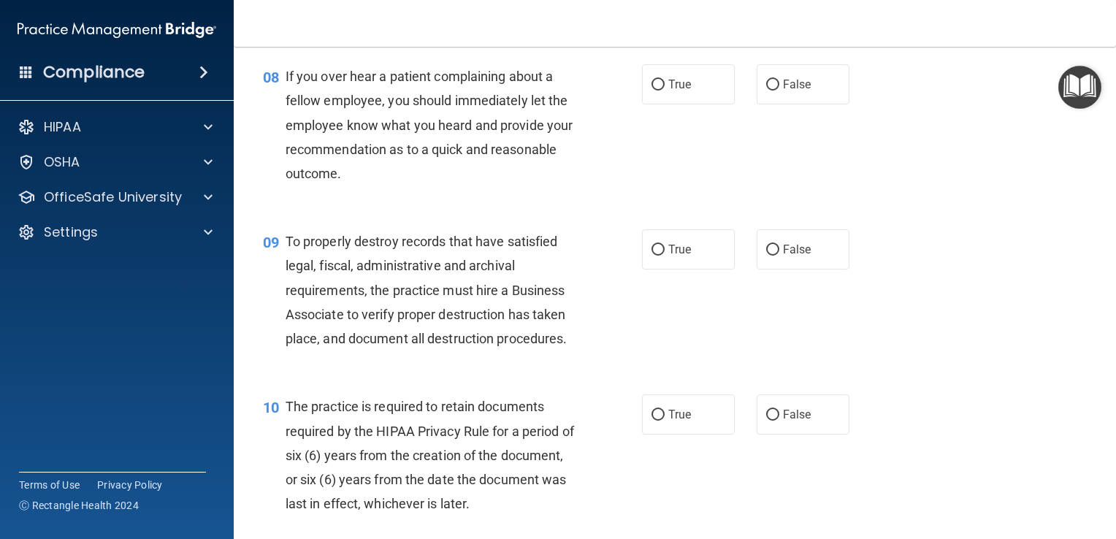
scroll to position [1118, 0]
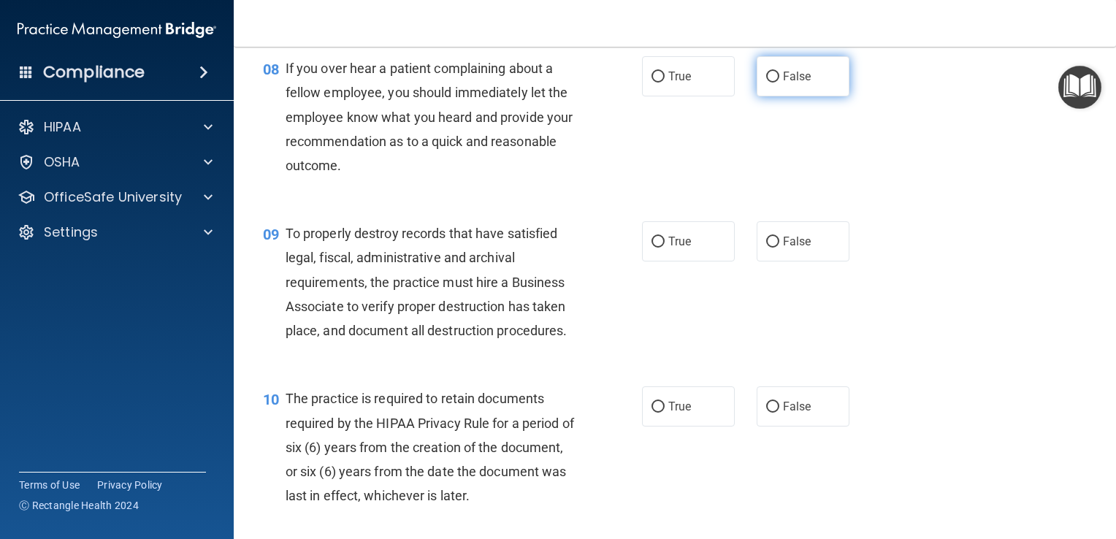
click at [767, 82] on input "False" at bounding box center [772, 77] width 13 height 11
radio input "true"
click at [766, 247] on input "False" at bounding box center [772, 242] width 13 height 11
radio input "true"
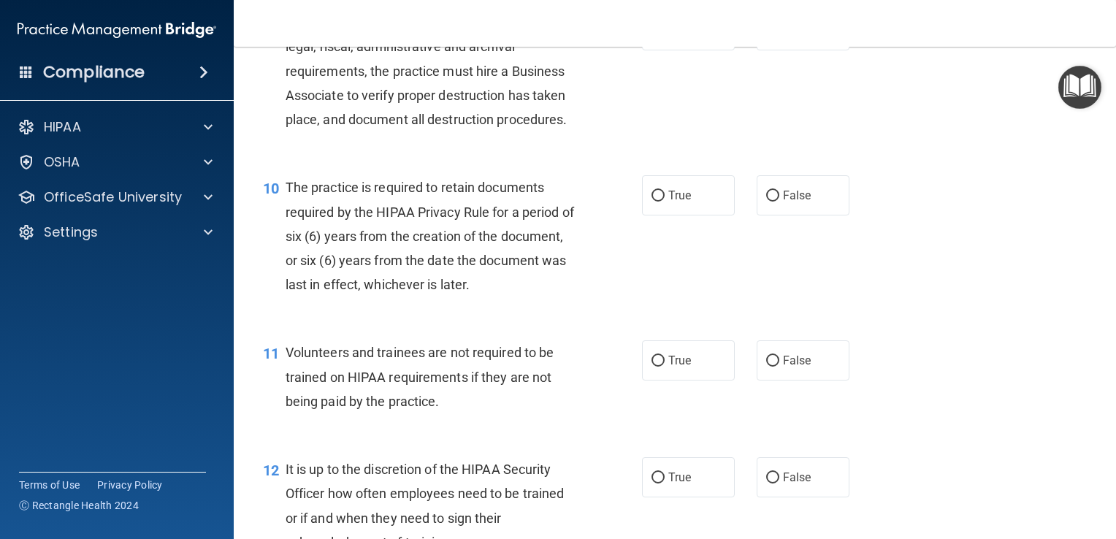
scroll to position [1328, 0]
click at [654, 202] on input "True" at bounding box center [657, 196] width 13 height 11
radio input "true"
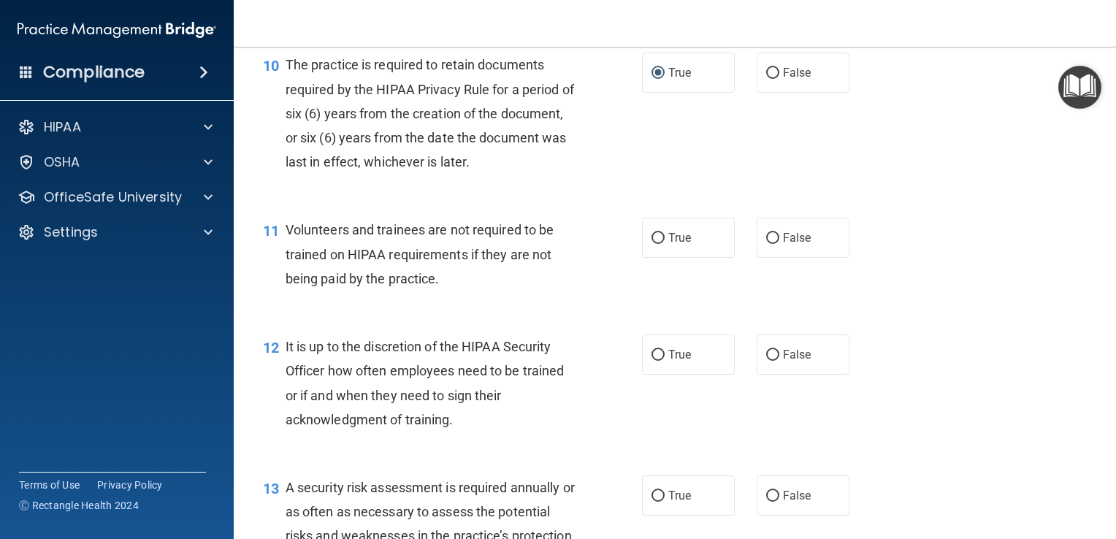
scroll to position [1451, 0]
click at [766, 244] on input "False" at bounding box center [772, 238] width 13 height 11
radio input "true"
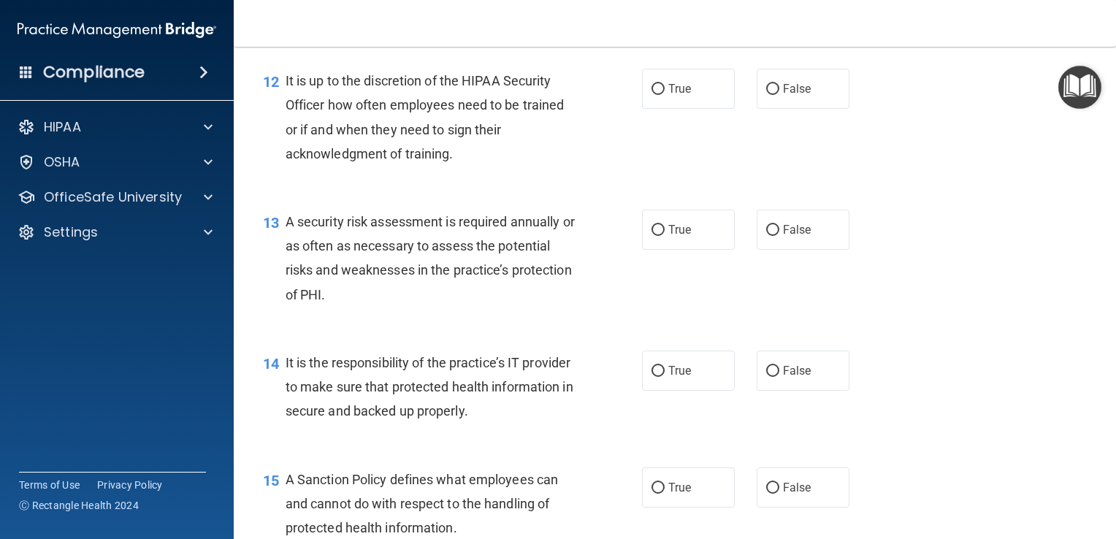
scroll to position [1717, 0]
click at [766, 95] on input "False" at bounding box center [772, 89] width 13 height 11
radio input "true"
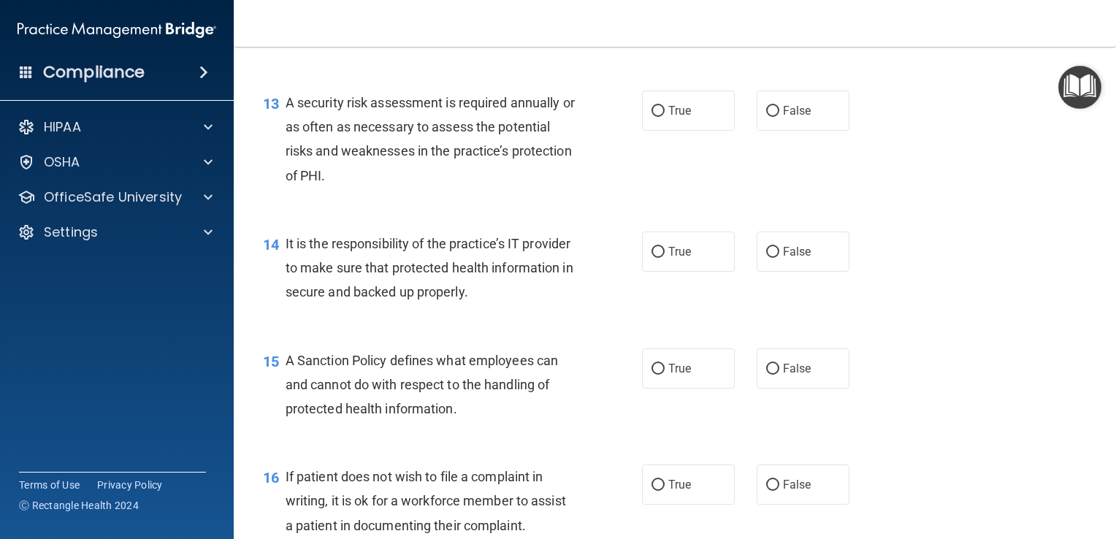
scroll to position [1837, 0]
click at [654, 116] on input "True" at bounding box center [657, 110] width 13 height 11
radio input "true"
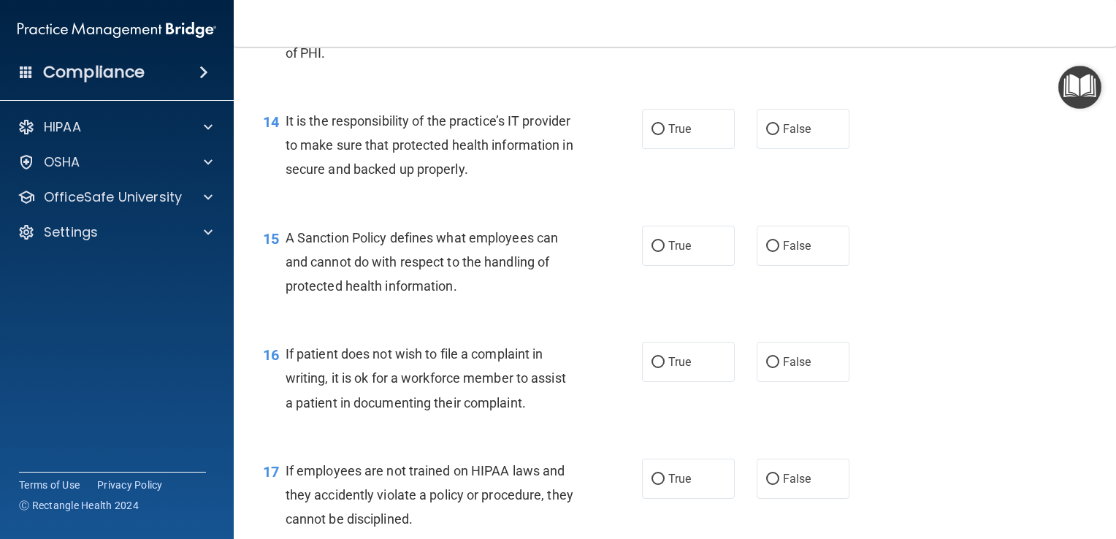
scroll to position [1959, 0]
click at [766, 134] on input "False" at bounding box center [772, 128] width 13 height 11
radio input "true"
click at [766, 251] on input "False" at bounding box center [772, 245] width 13 height 11
radio input "true"
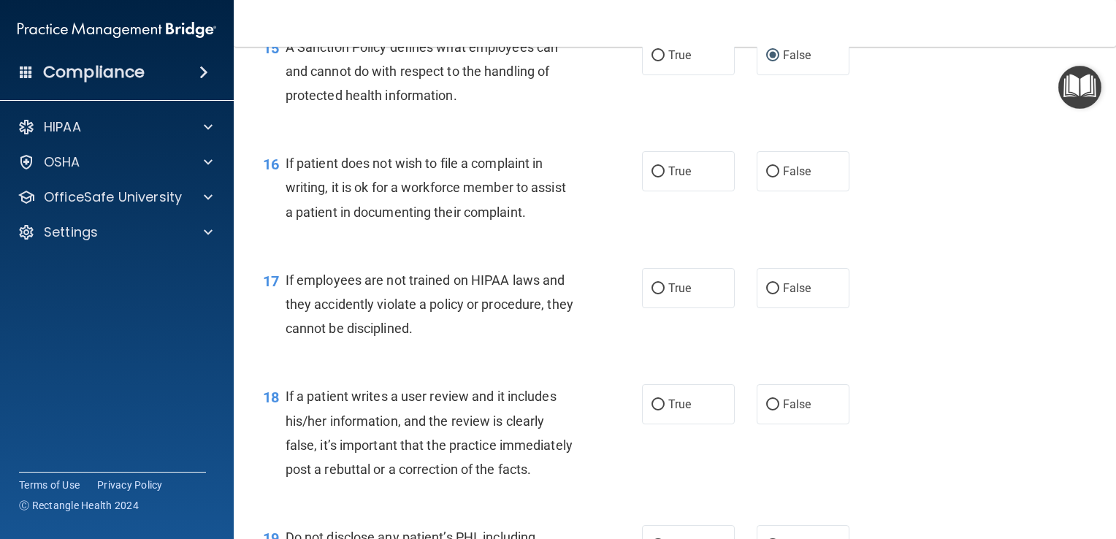
scroll to position [2151, 0]
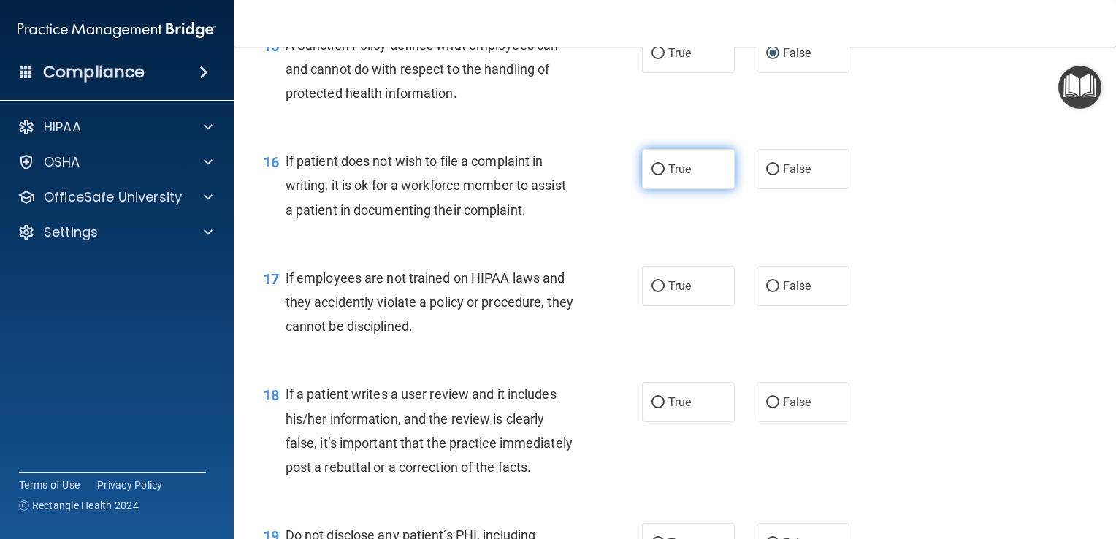
click at [653, 175] on input "True" at bounding box center [657, 169] width 13 height 11
radio input "true"
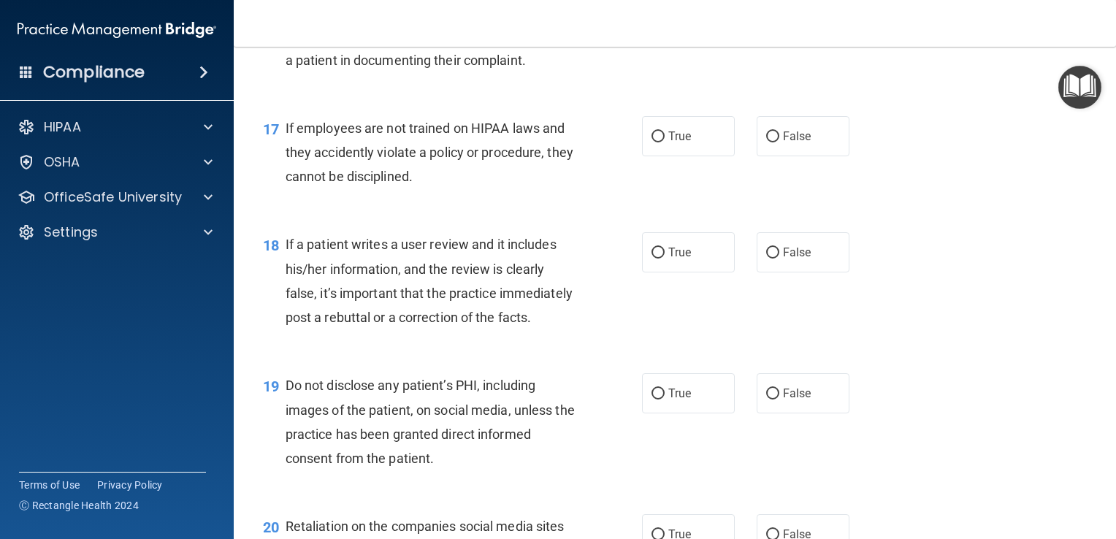
scroll to position [2310, 0]
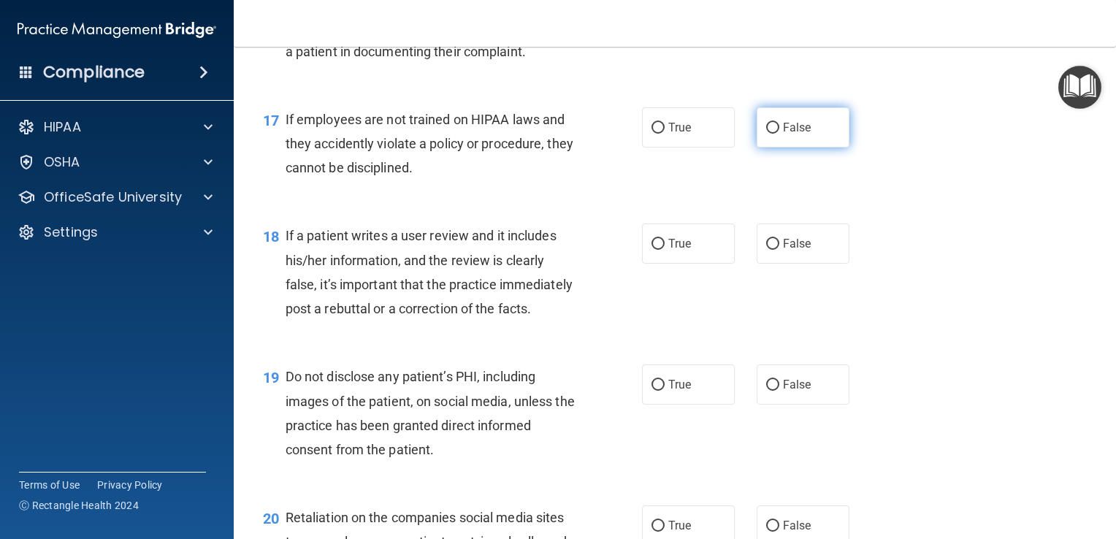
click at [766, 134] on input "False" at bounding box center [772, 128] width 13 height 11
radio input "true"
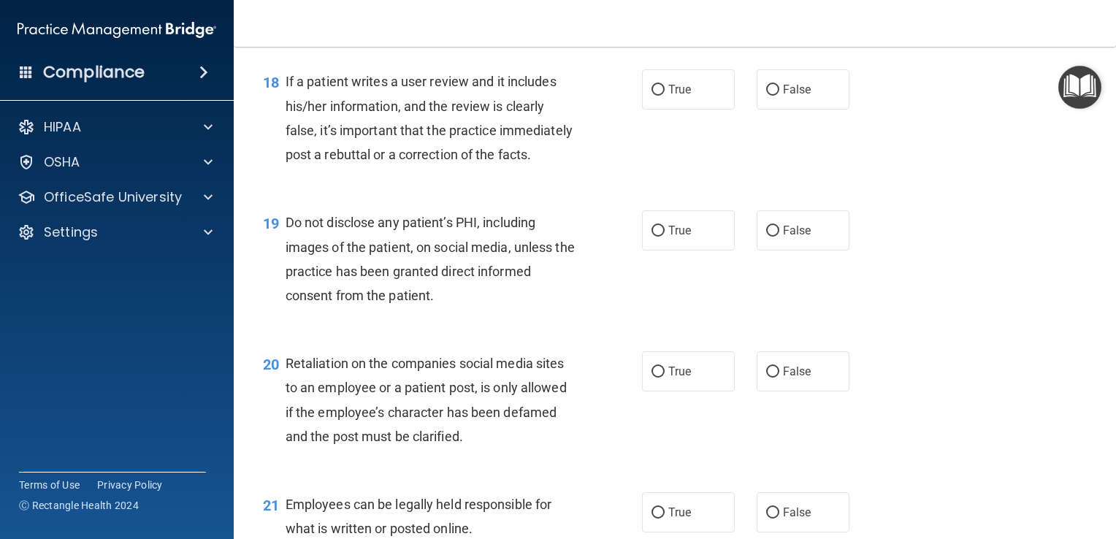
scroll to position [2465, 0]
click at [769, 95] on input "False" at bounding box center [772, 89] width 13 height 11
radio input "true"
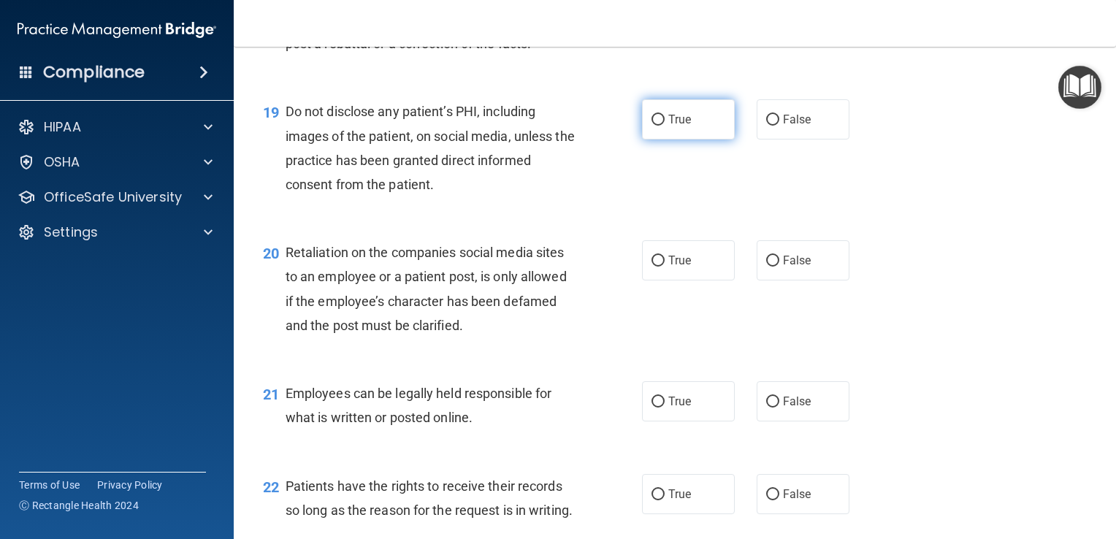
click at [651, 126] on input "True" at bounding box center [657, 120] width 13 height 11
radio input "true"
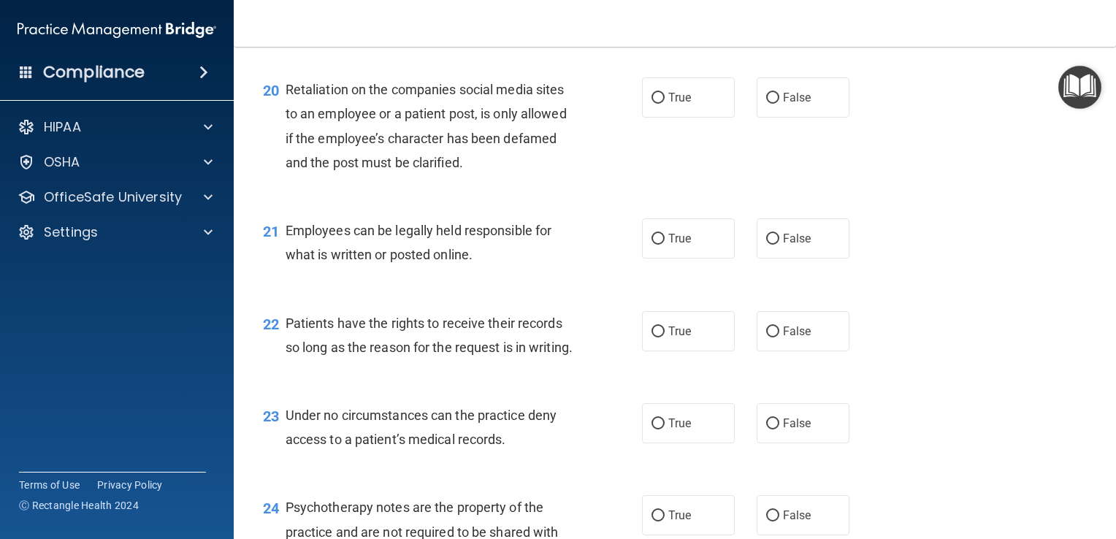
scroll to position [2758, 0]
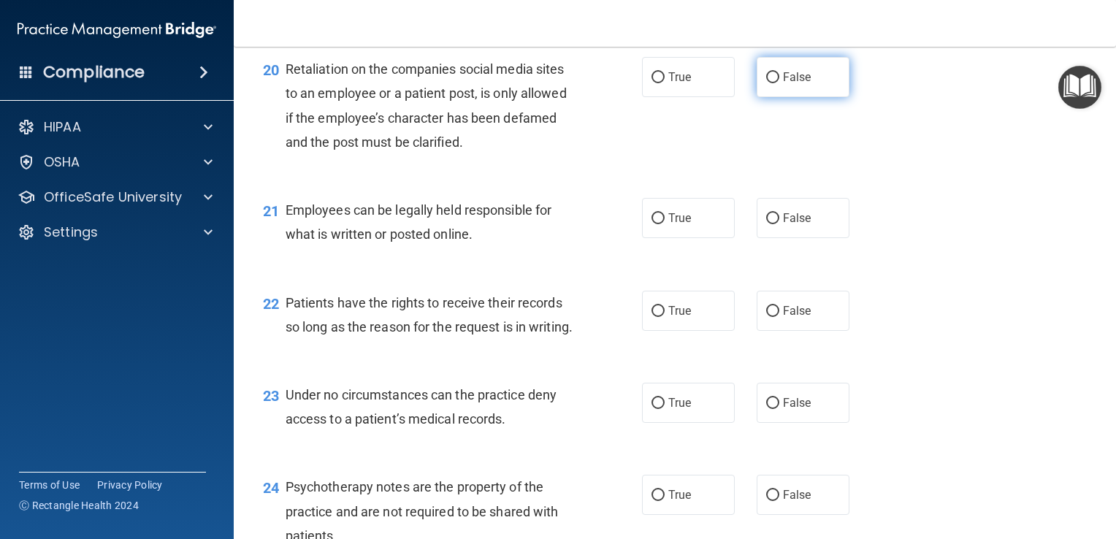
click at [766, 83] on input "False" at bounding box center [772, 77] width 13 height 11
radio input "true"
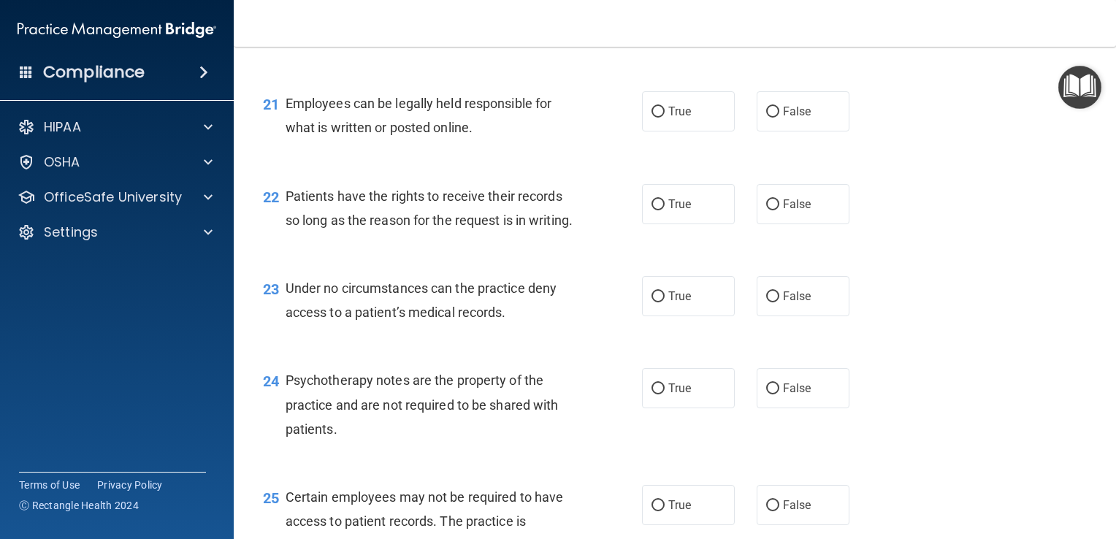
scroll to position [2882, 0]
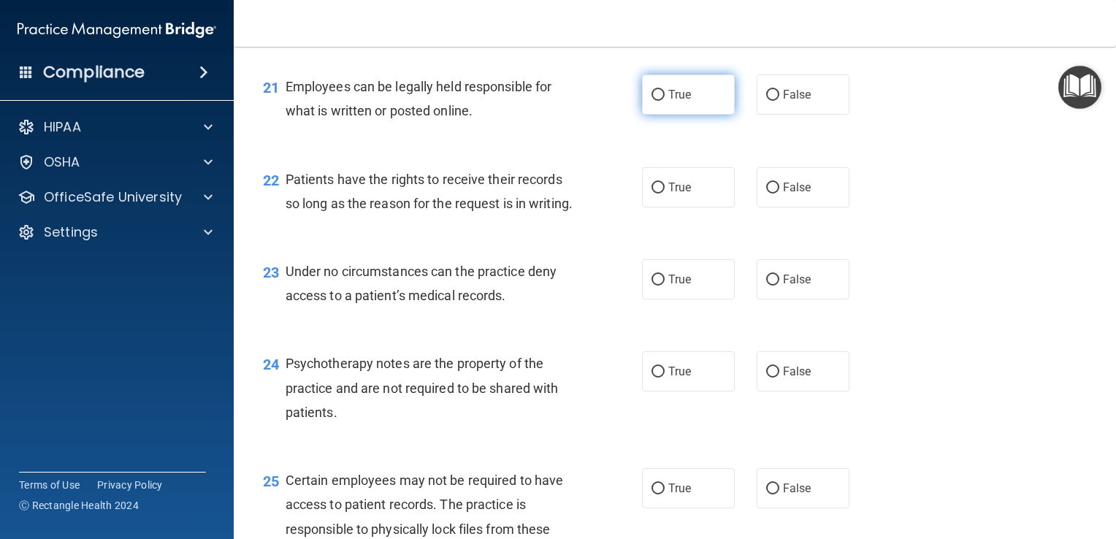
click at [652, 101] on input "True" at bounding box center [657, 95] width 13 height 11
radio input "true"
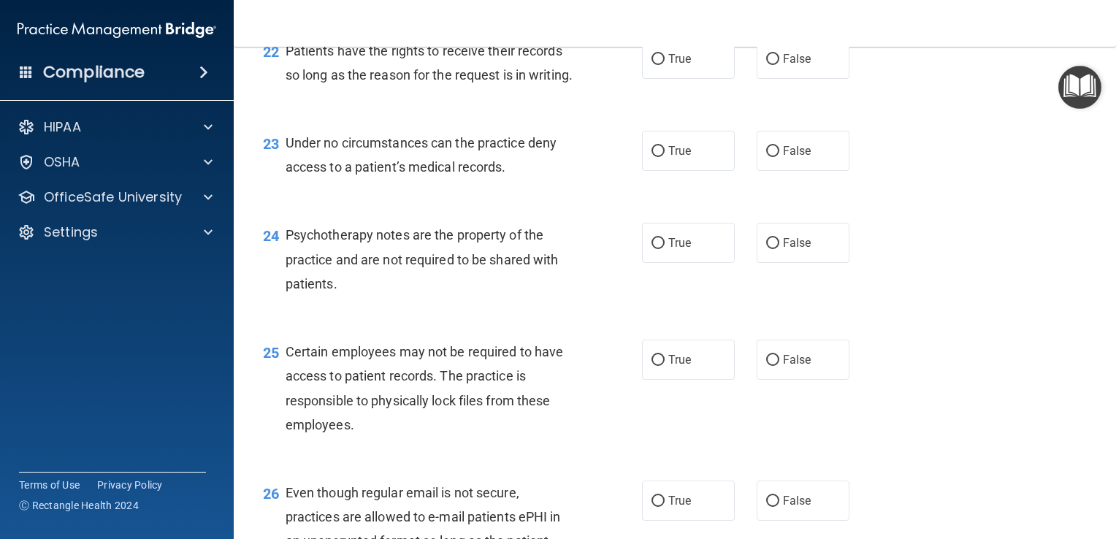
scroll to position [3010, 0]
click at [766, 65] on input "False" at bounding box center [772, 59] width 13 height 11
radio input "true"
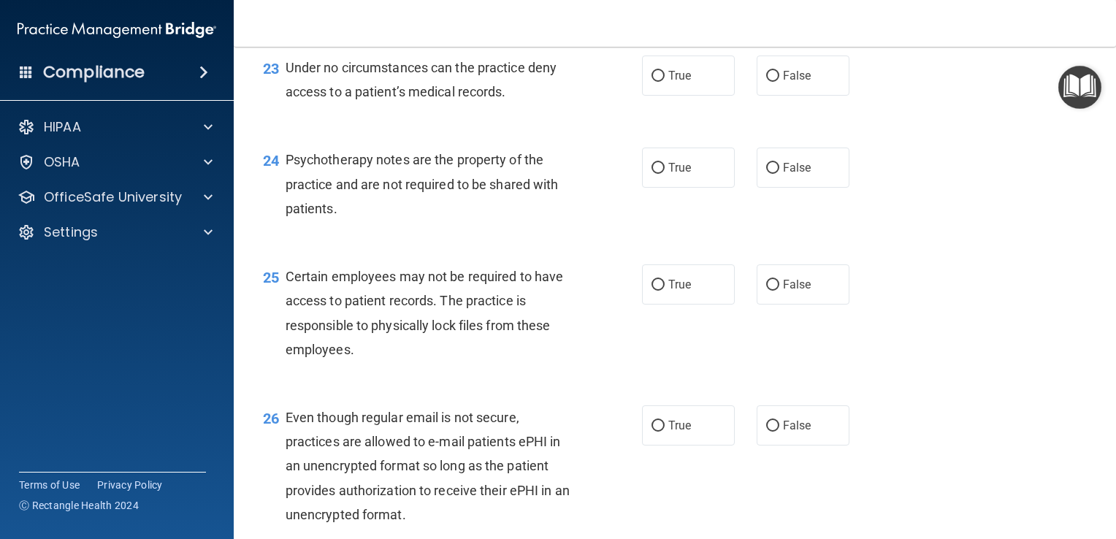
scroll to position [3086, 0]
click at [651, 81] on input "True" at bounding box center [657, 75] width 13 height 11
radio input "true"
click at [654, 173] on input "True" at bounding box center [657, 167] width 13 height 11
radio input "true"
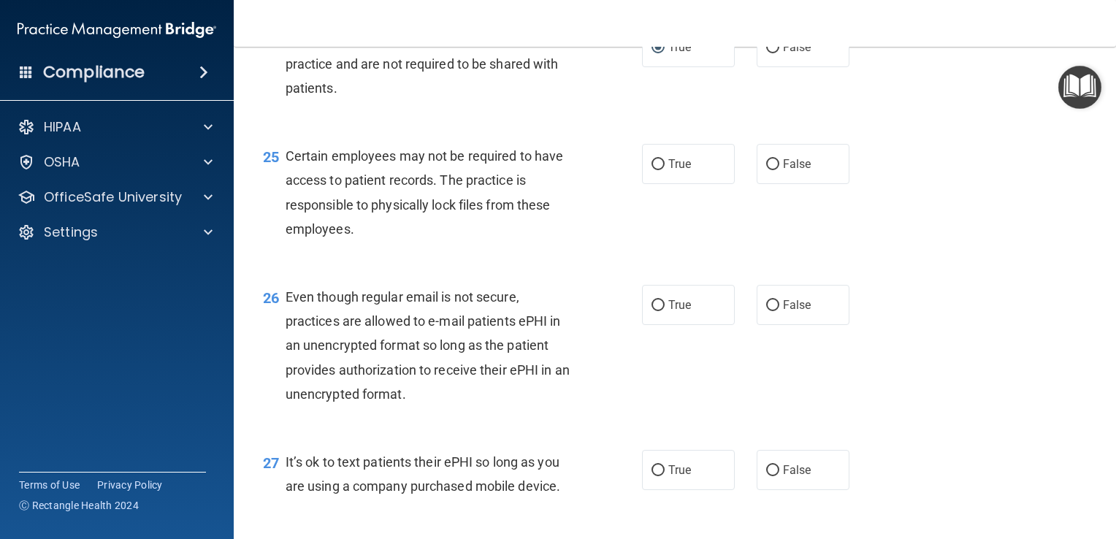
scroll to position [3241, 0]
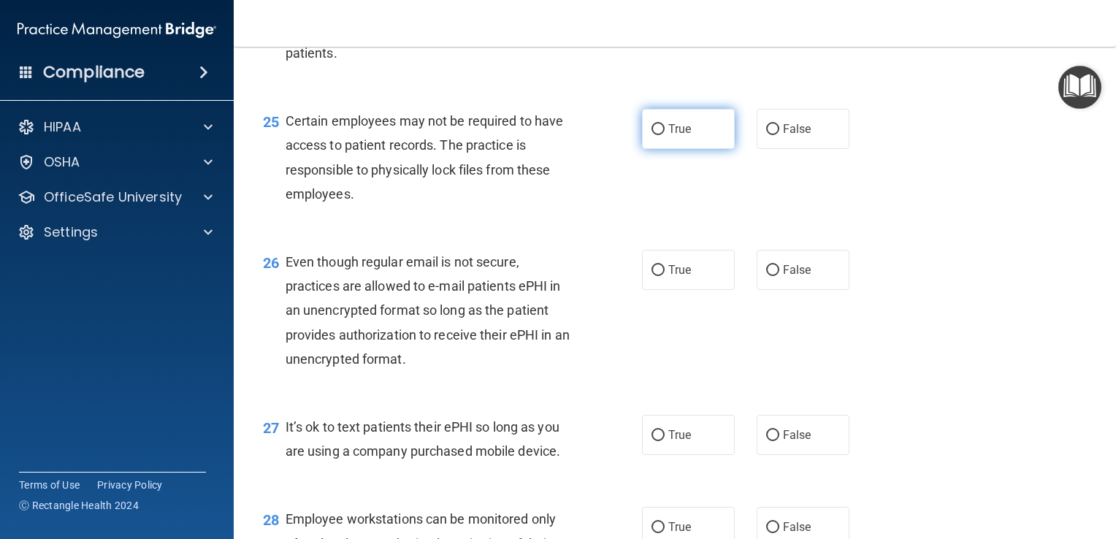
click at [651, 135] on input "True" at bounding box center [657, 129] width 13 height 11
radio input "true"
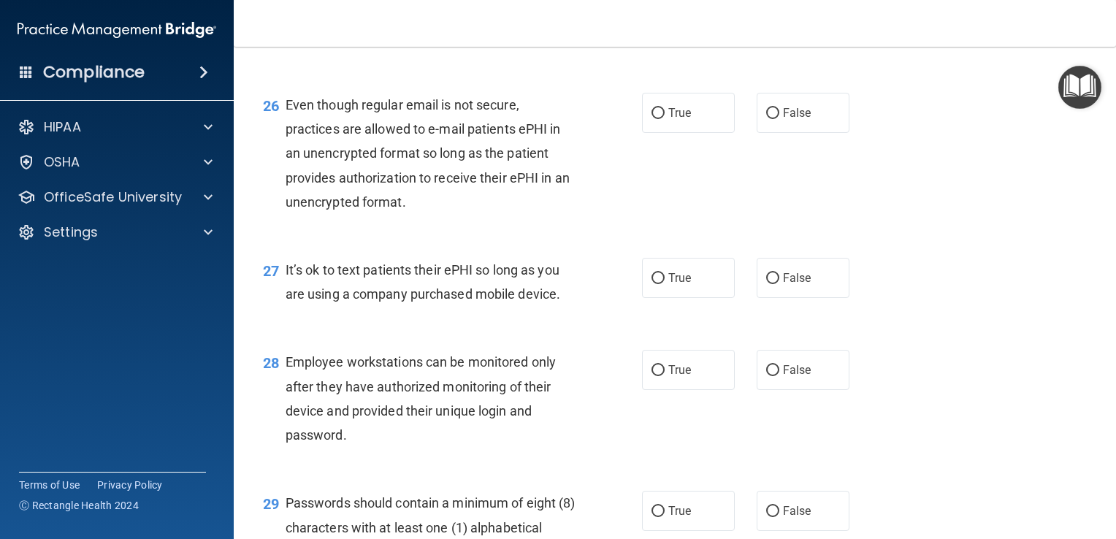
scroll to position [3398, 0]
click at [651, 118] on input "True" at bounding box center [657, 112] width 13 height 11
radio input "true"
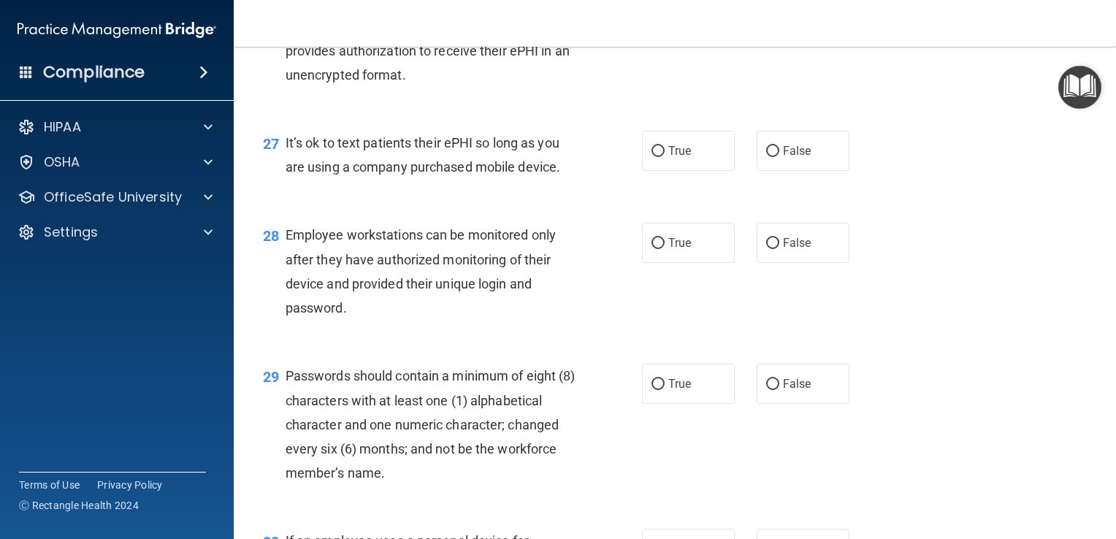
scroll to position [3538, 0]
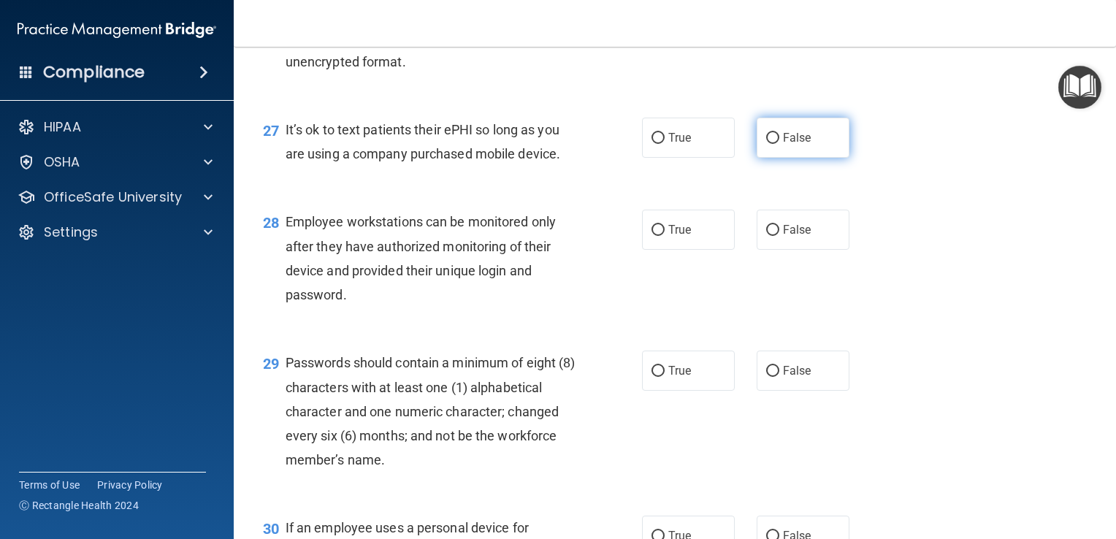
click at [766, 144] on input "False" at bounding box center [772, 138] width 13 height 11
radio input "true"
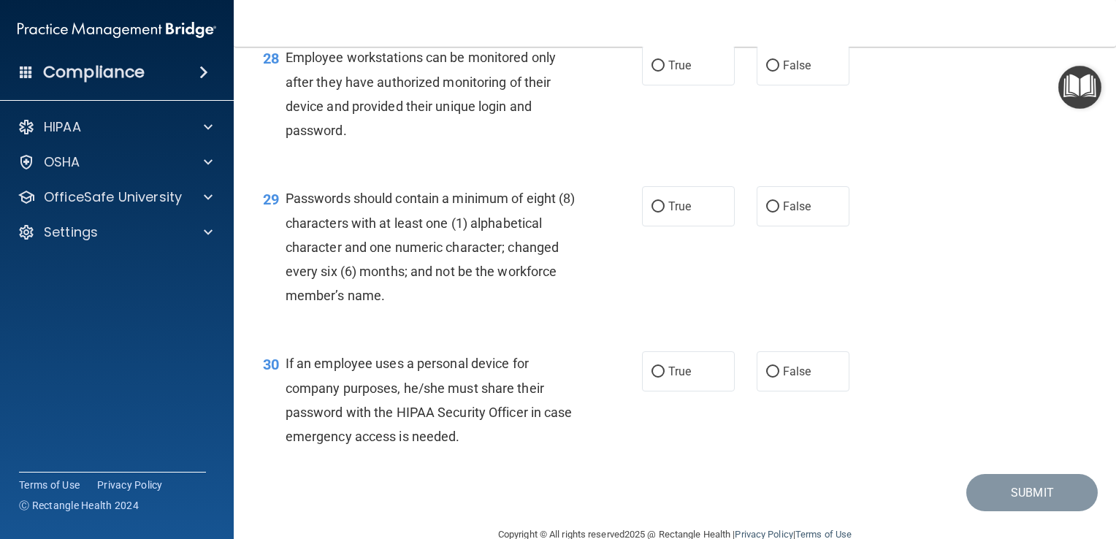
scroll to position [3720, 0]
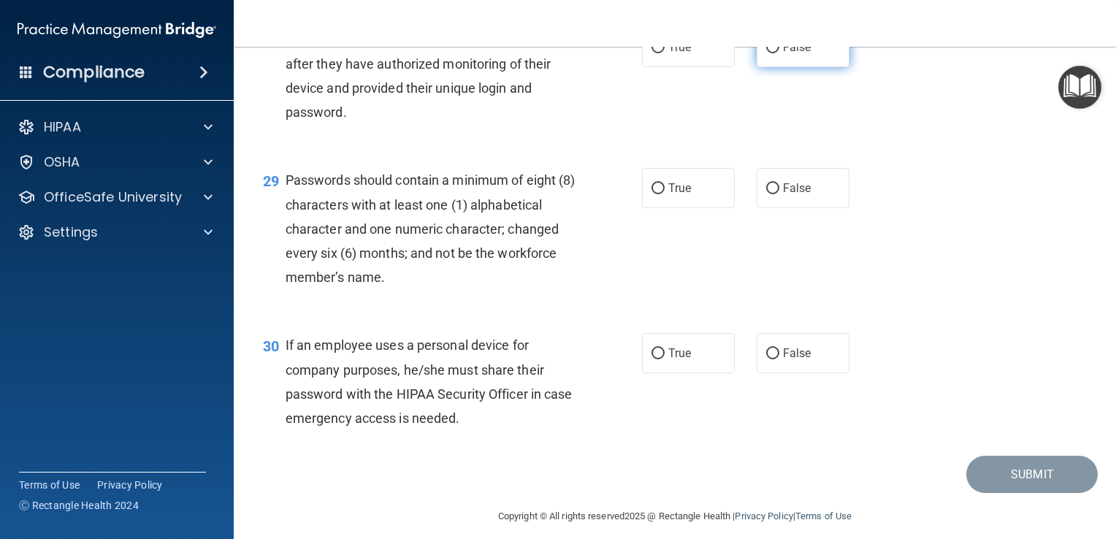
click at [766, 53] on input "False" at bounding box center [772, 47] width 13 height 11
radio input "true"
click at [653, 194] on input "True" at bounding box center [657, 188] width 13 height 11
radio input "true"
click at [766, 359] on input "False" at bounding box center [772, 353] width 13 height 11
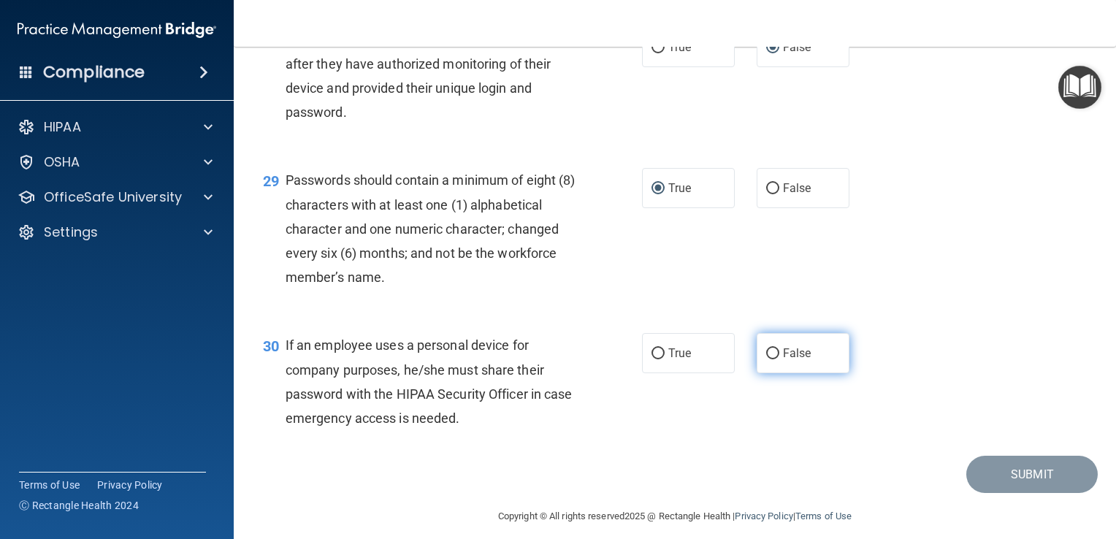
radio input "true"
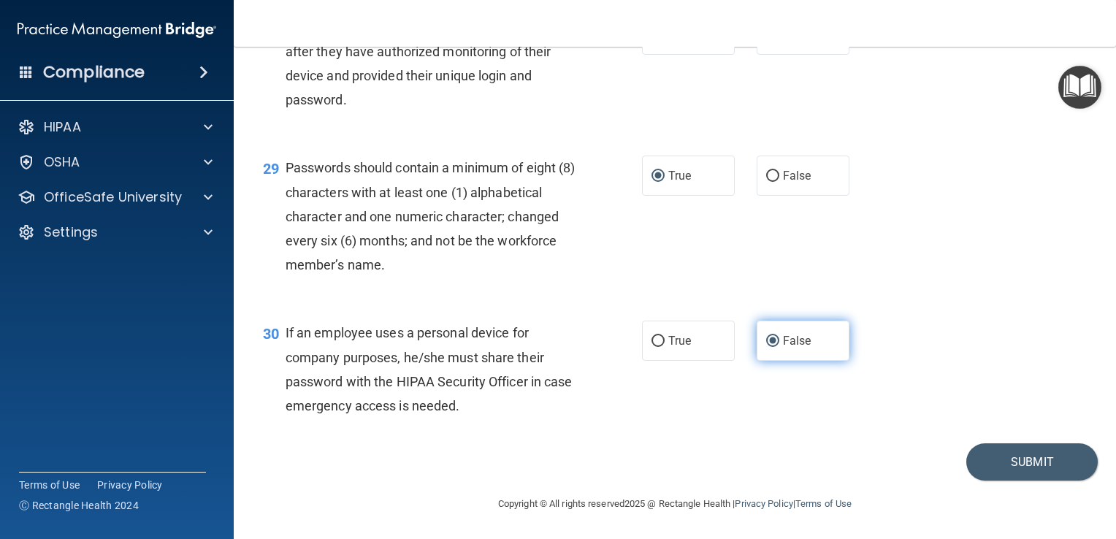
scroll to position [3805, 0]
click at [1007, 465] on button "Submit" at bounding box center [1031, 461] width 131 height 37
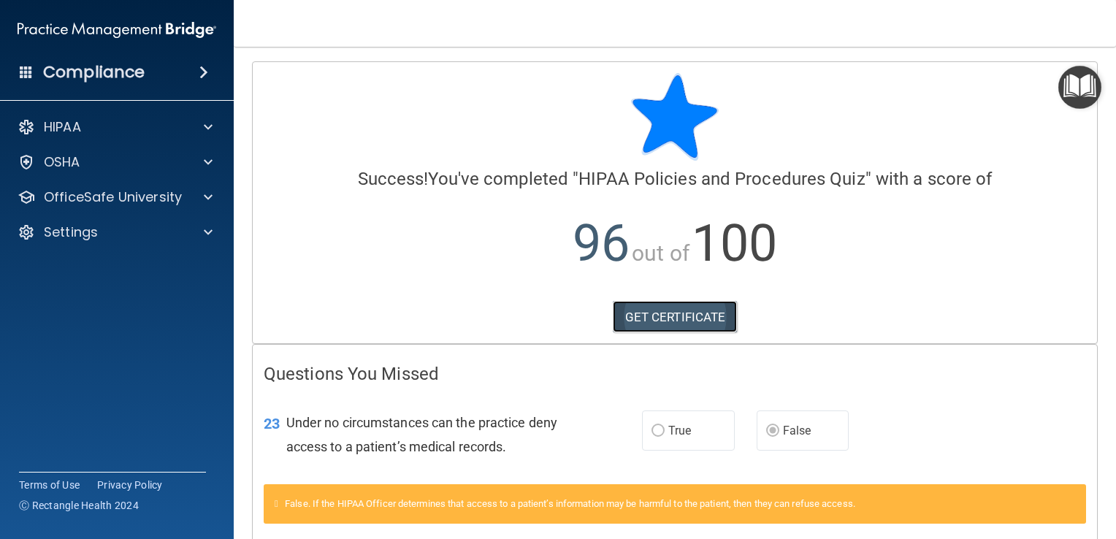
click at [644, 312] on link "GET CERTIFICATE" at bounding box center [675, 317] width 125 height 32
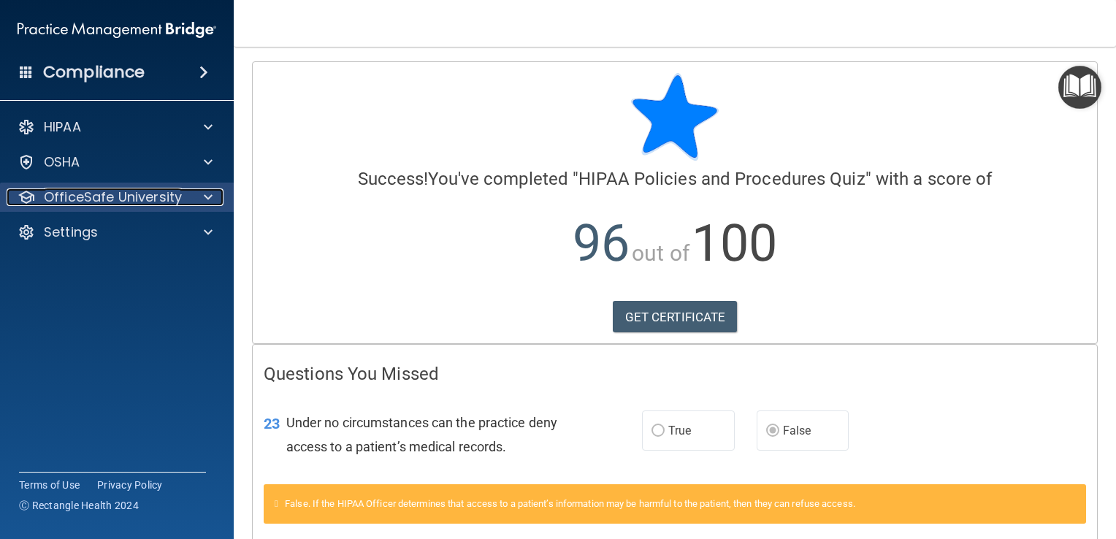
click at [65, 200] on p "OfficeSafe University" at bounding box center [113, 197] width 138 height 18
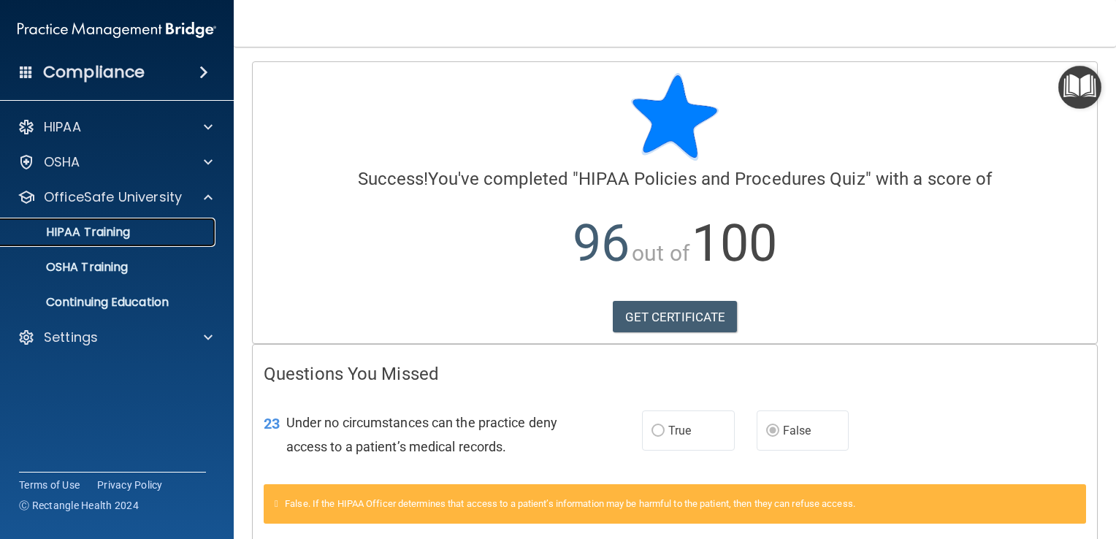
click at [88, 228] on p "HIPAA Training" at bounding box center [69, 232] width 120 height 15
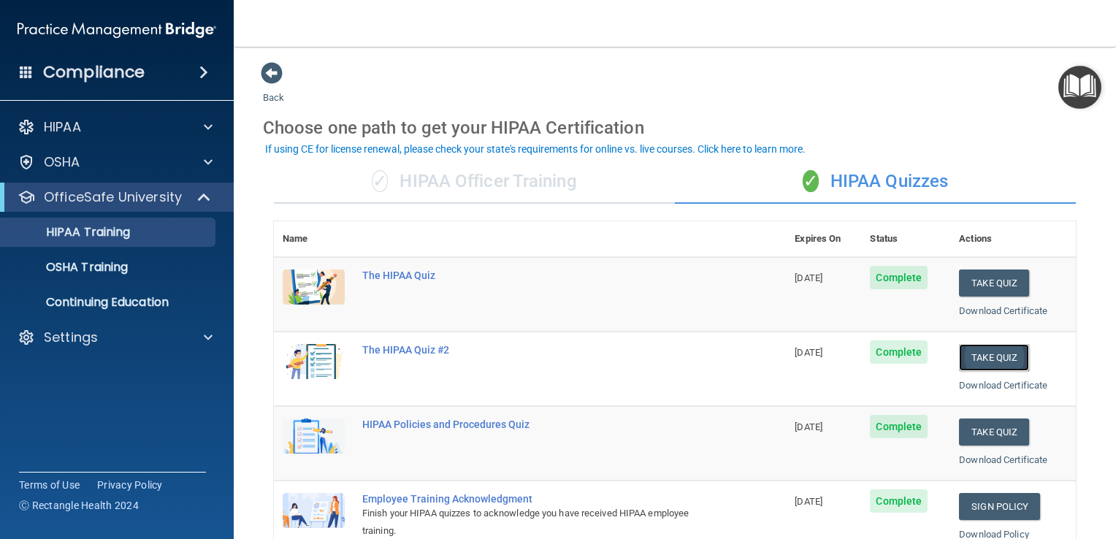
click at [985, 358] on button "Take Quiz" at bounding box center [994, 357] width 70 height 27
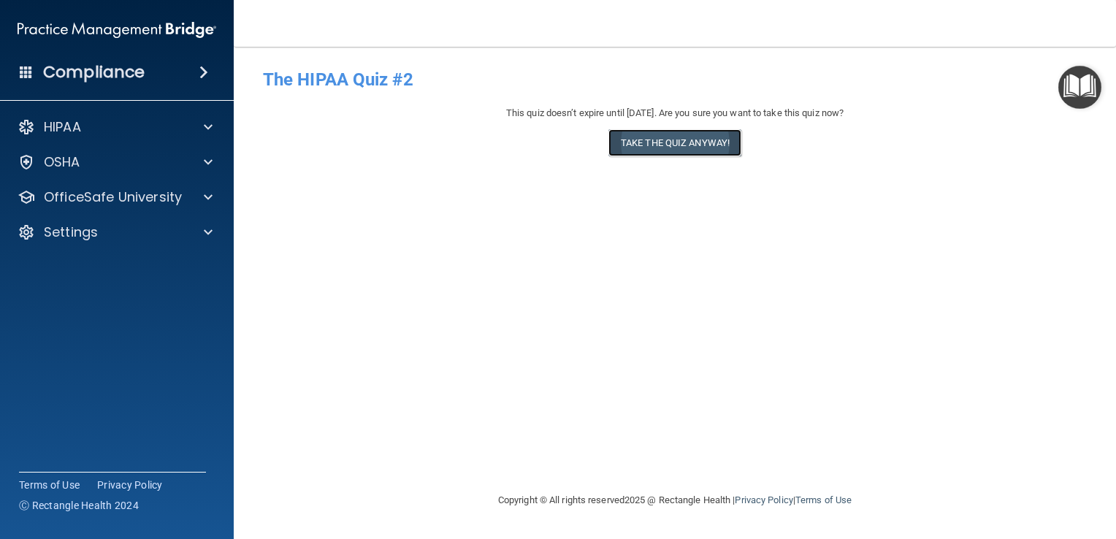
click at [688, 139] on button "Take the quiz anyway!" at bounding box center [674, 142] width 133 height 27
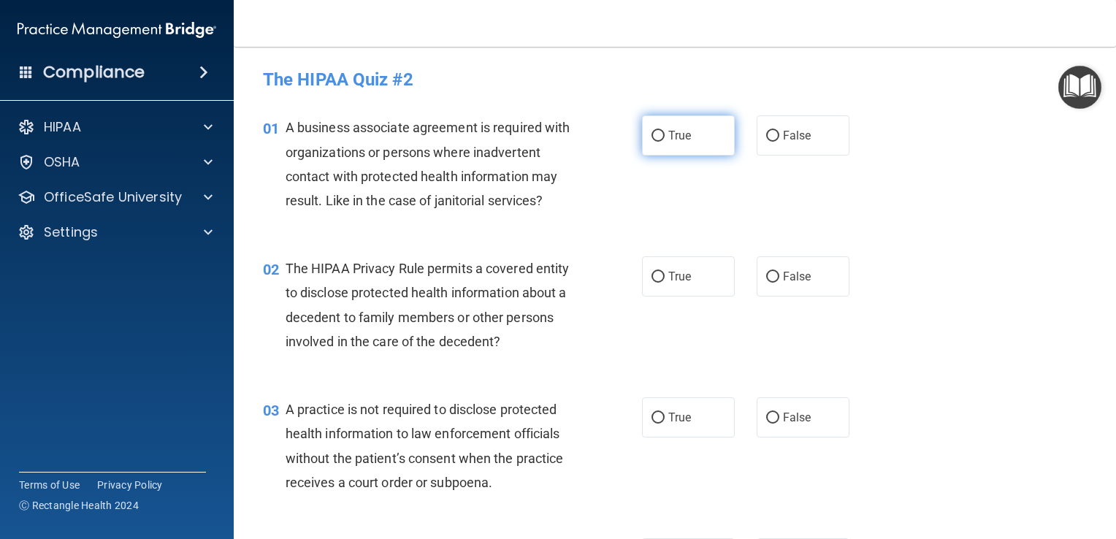
click at [652, 135] on input "True" at bounding box center [657, 136] width 13 height 11
radio input "true"
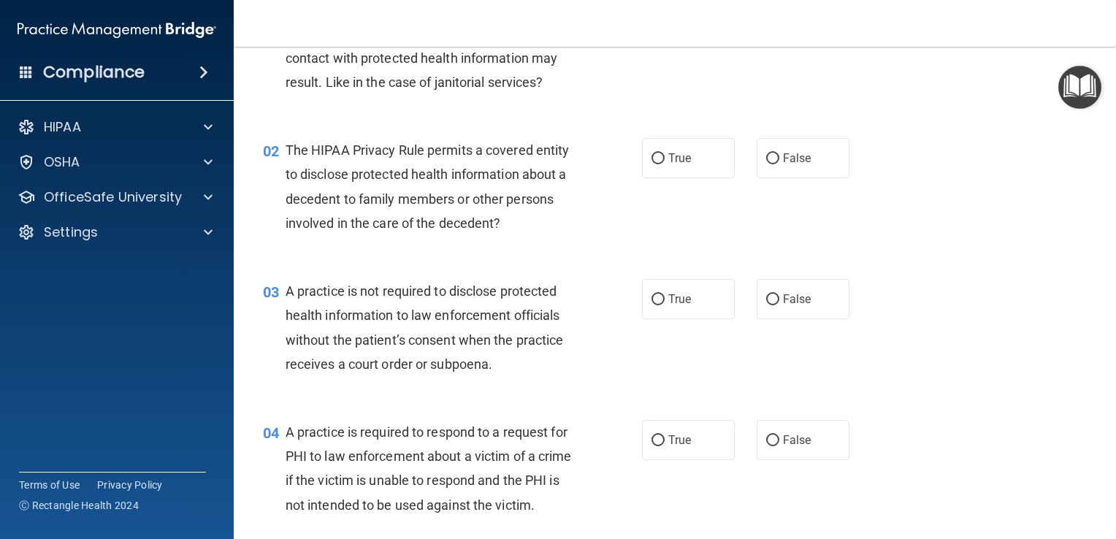
scroll to position [119, 0]
click at [651, 156] on input "True" at bounding box center [657, 158] width 13 height 11
radio input "true"
click at [766, 302] on input "False" at bounding box center [772, 298] width 13 height 11
radio input "true"
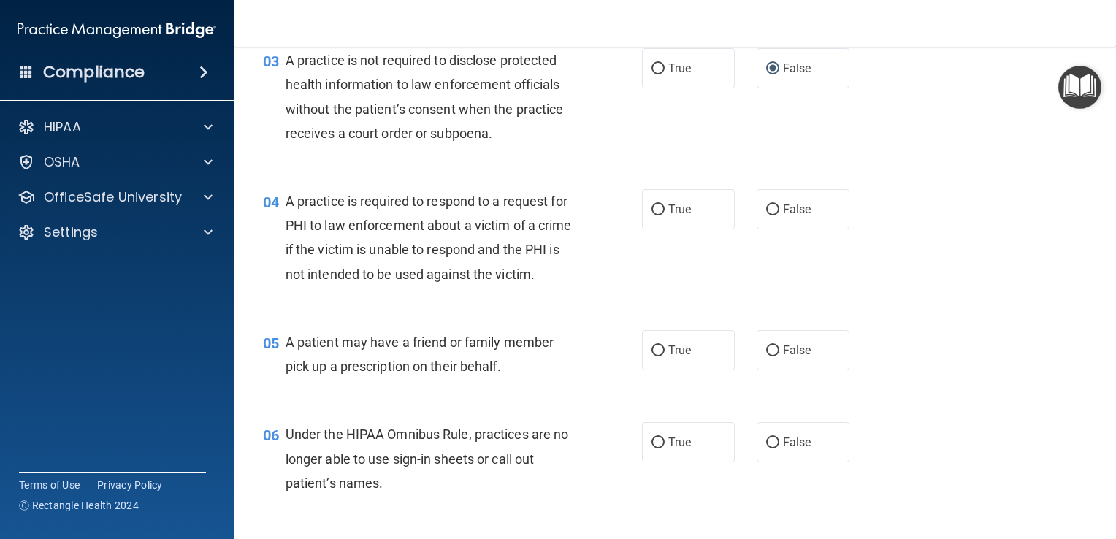
scroll to position [356, 0]
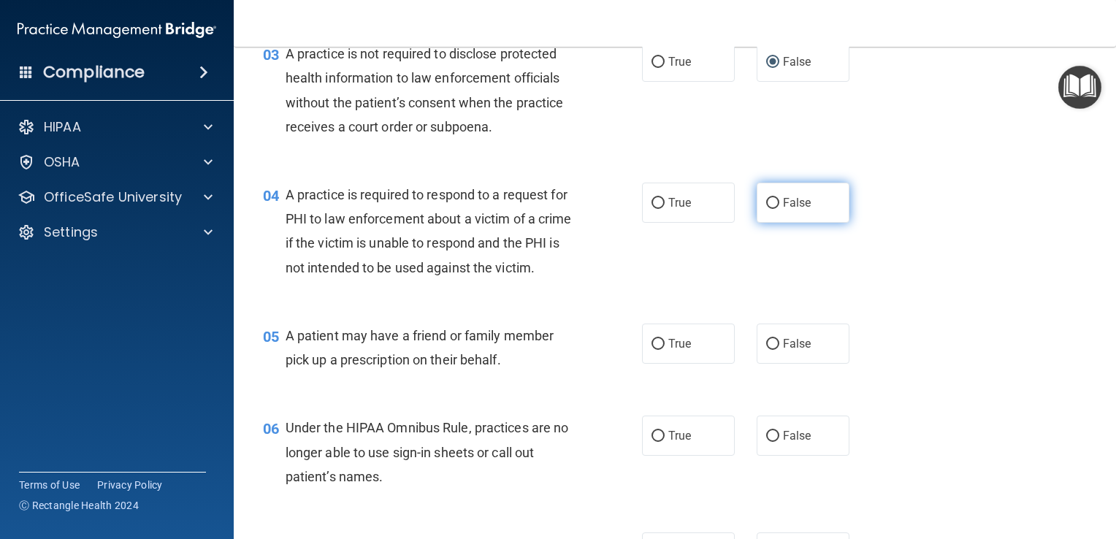
click at [770, 203] on input "False" at bounding box center [772, 203] width 13 height 11
radio input "true"
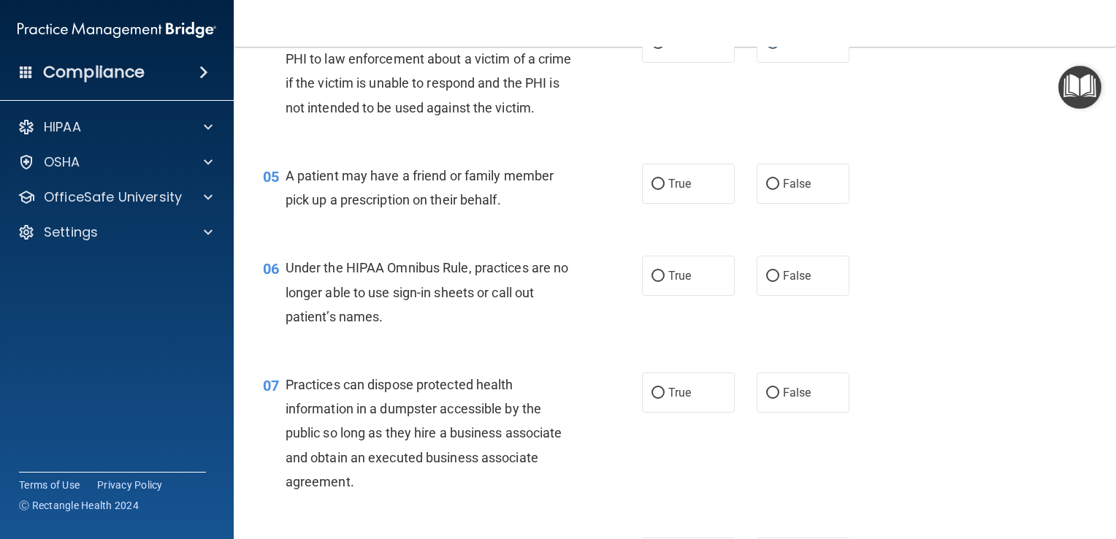
scroll to position [561, 0]
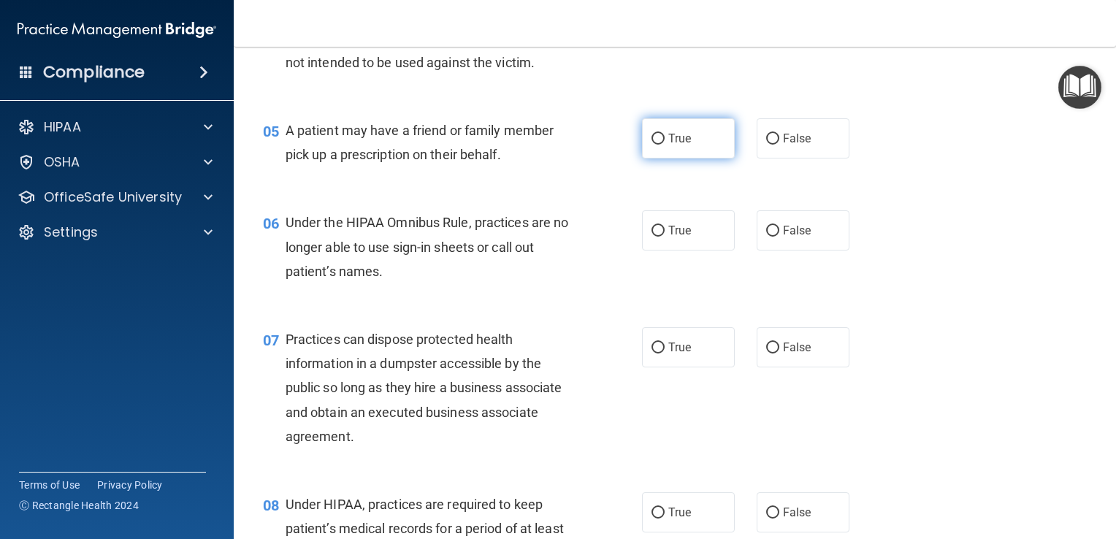
click at [653, 145] on input "True" at bounding box center [657, 139] width 13 height 11
radio input "true"
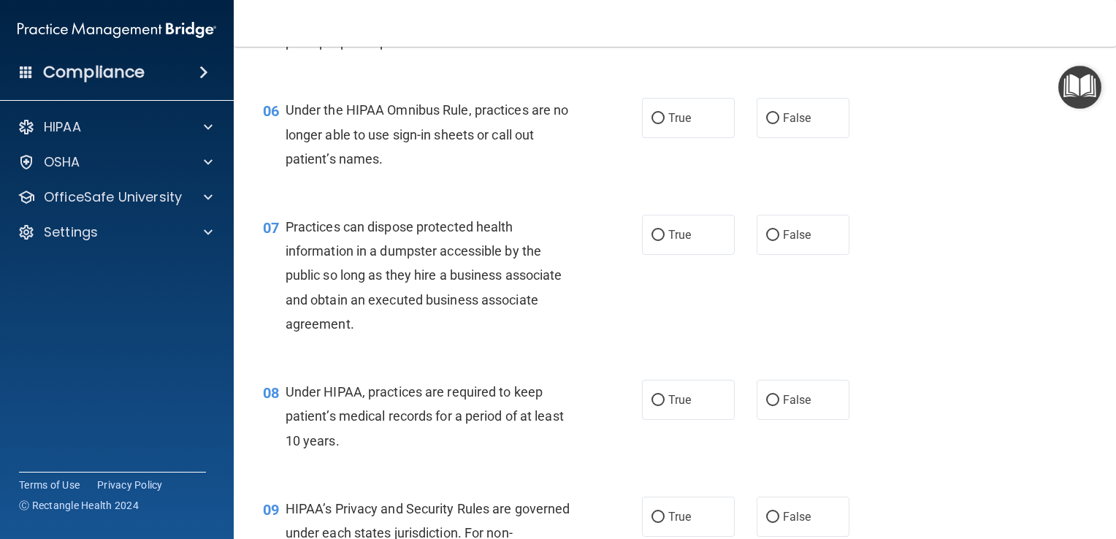
scroll to position [683, 0]
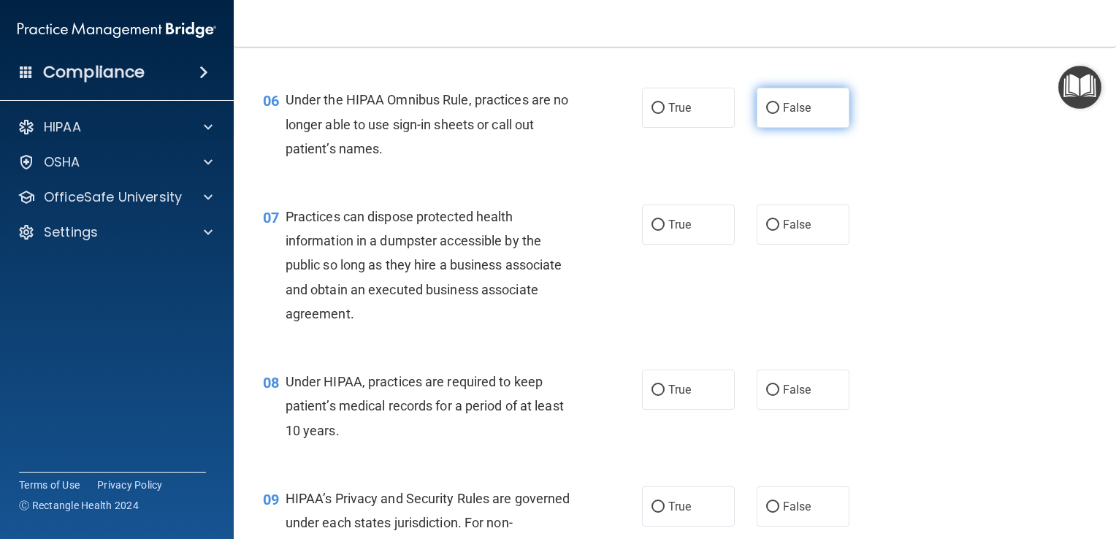
click at [766, 114] on input "False" at bounding box center [772, 108] width 13 height 11
radio input "true"
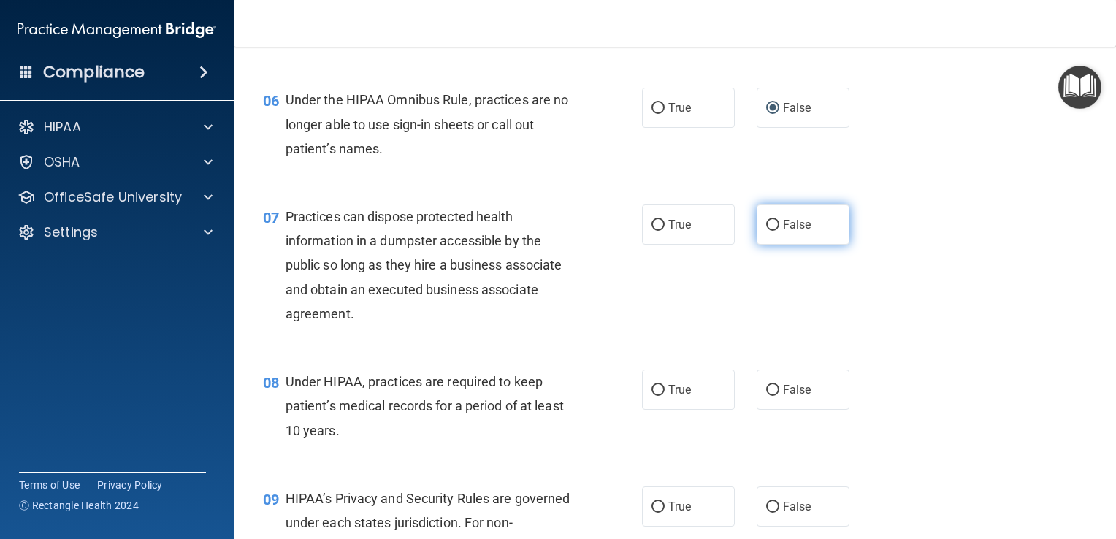
click at [766, 231] on input "False" at bounding box center [772, 225] width 13 height 11
radio input "true"
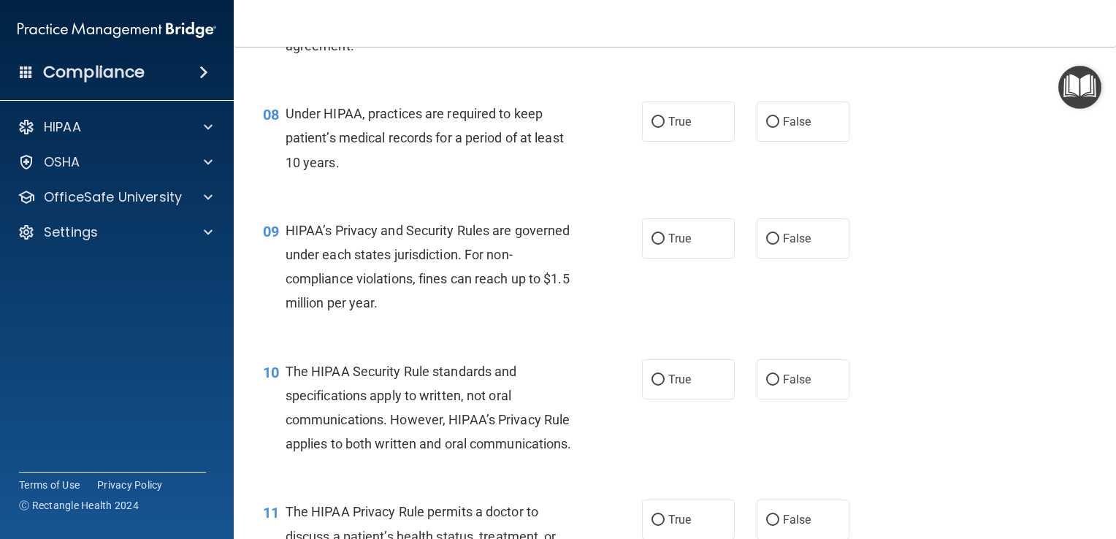
scroll to position [952, 0]
click at [767, 127] on input "False" at bounding box center [772, 121] width 13 height 11
radio input "true"
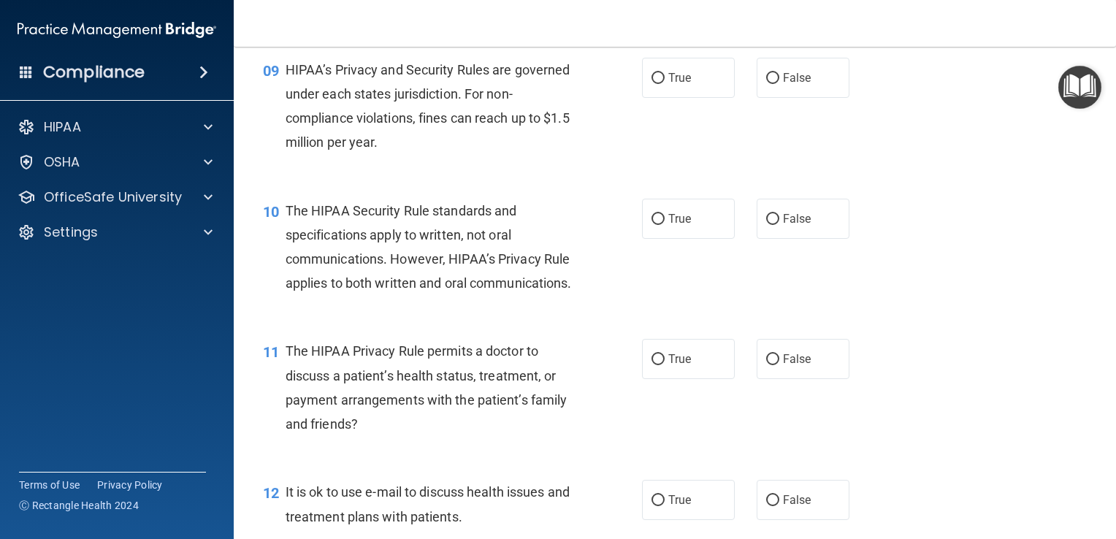
scroll to position [1113, 0]
click at [651, 83] on input "True" at bounding box center [657, 77] width 13 height 11
radio input "true"
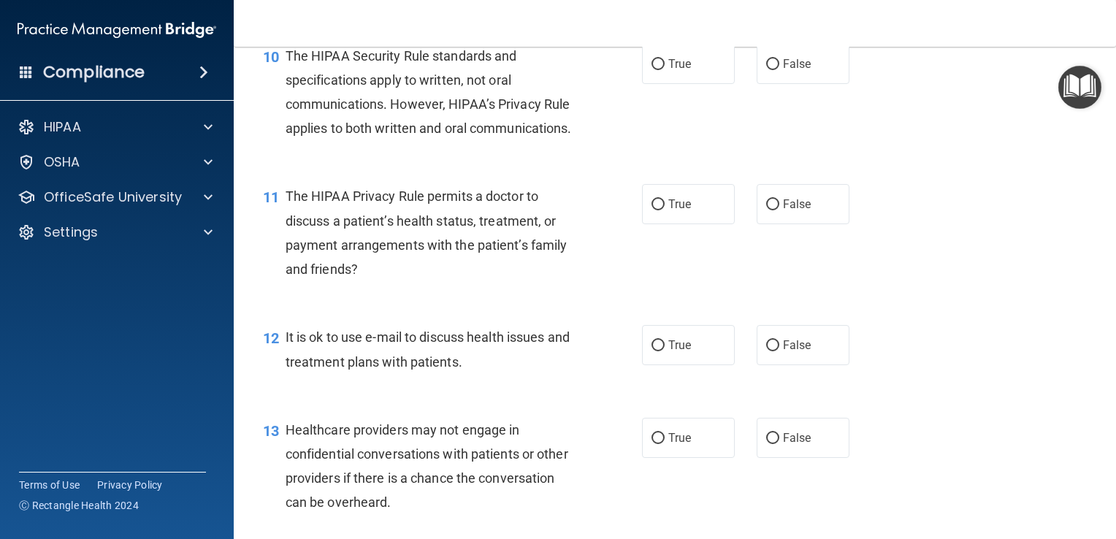
scroll to position [1279, 0]
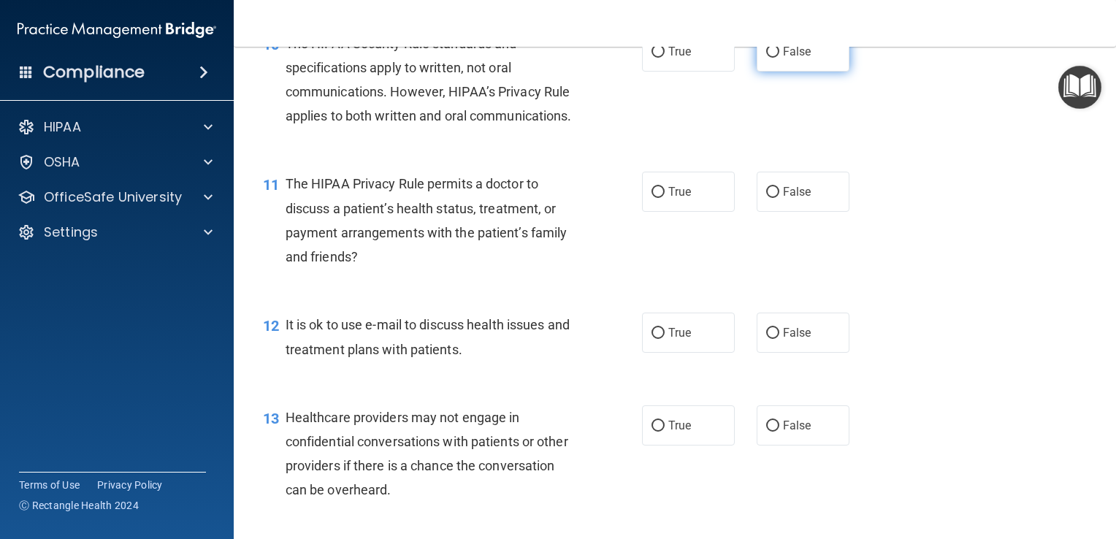
click at [768, 58] on input "False" at bounding box center [772, 52] width 13 height 11
radio input "true"
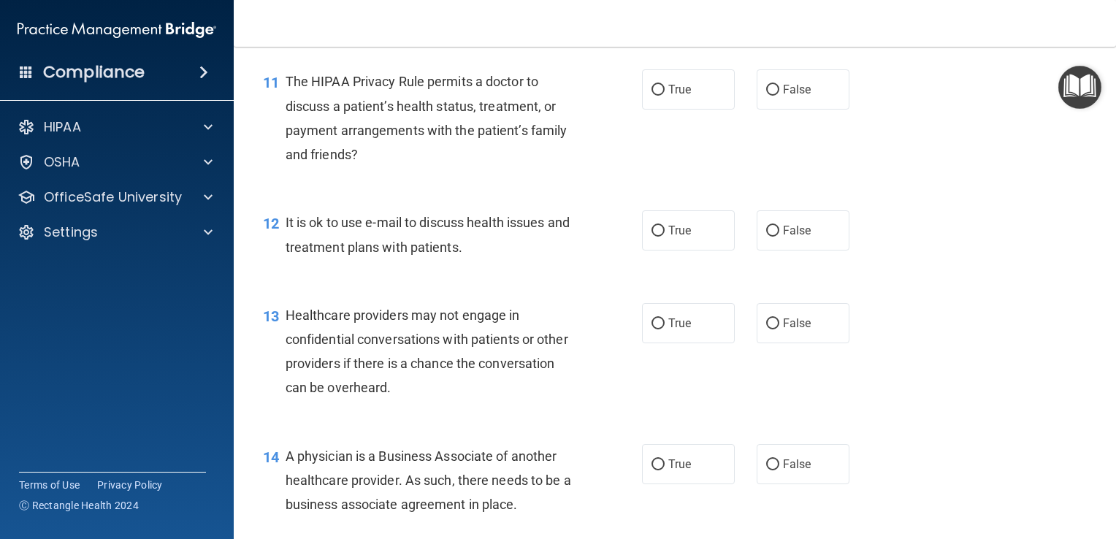
scroll to position [1402, 0]
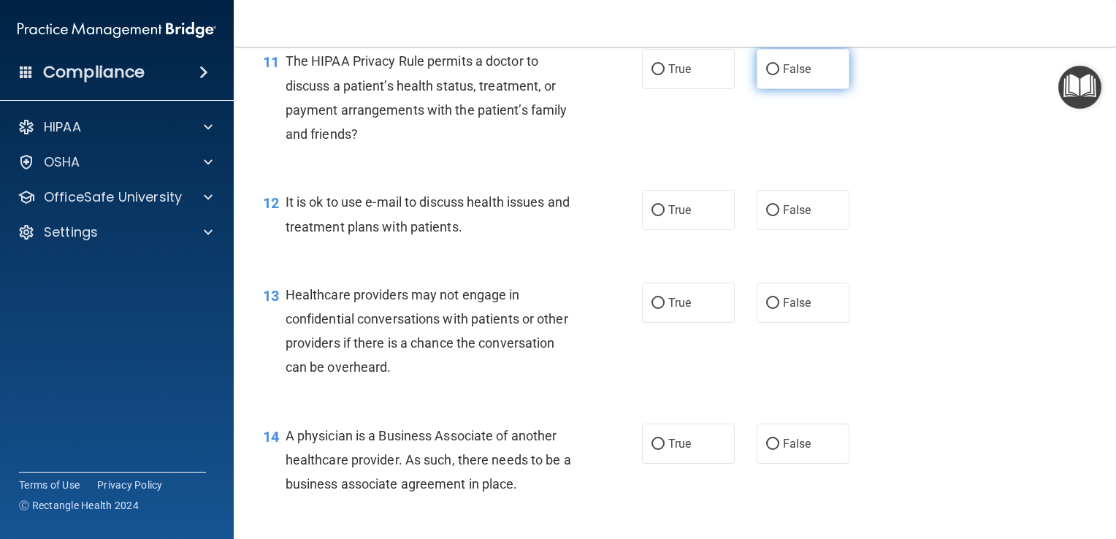
click at [766, 75] on input "False" at bounding box center [772, 69] width 13 height 11
radio input "true"
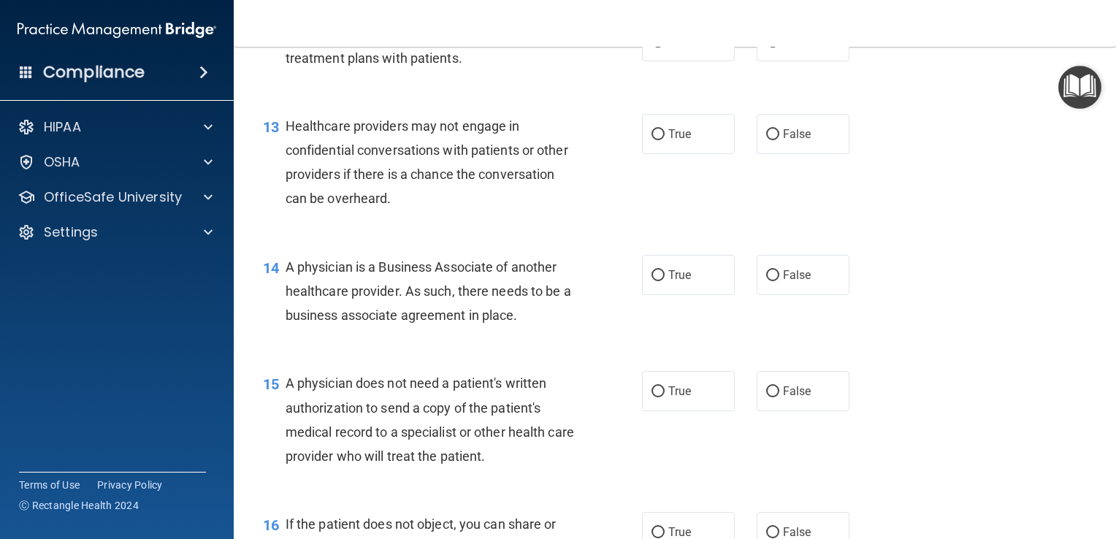
scroll to position [1571, 0]
click at [654, 47] on input "True" at bounding box center [657, 41] width 13 height 11
radio input "true"
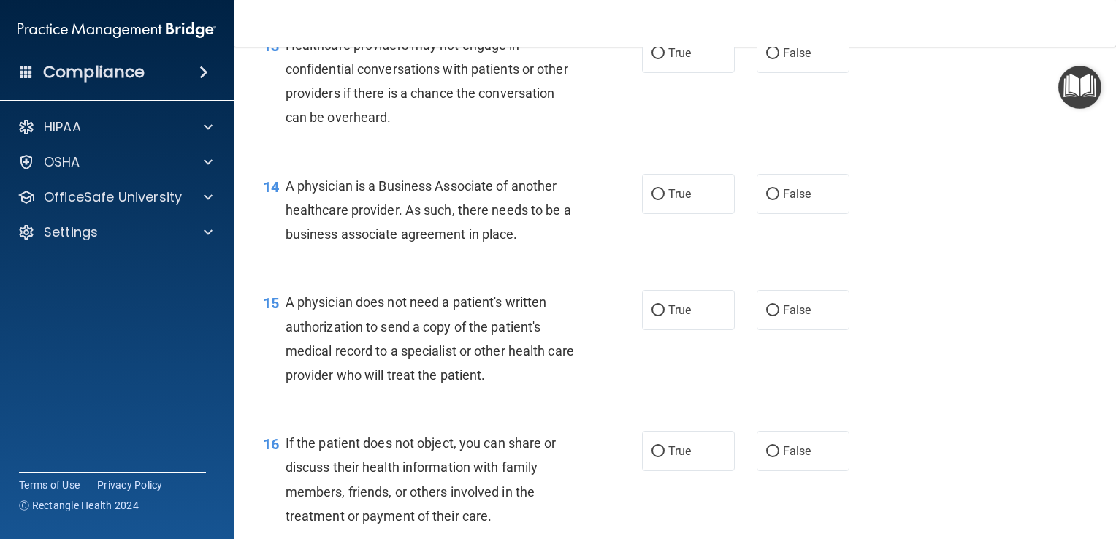
scroll to position [1652, 0]
click at [654, 58] on input "True" at bounding box center [657, 52] width 13 height 11
radio input "true"
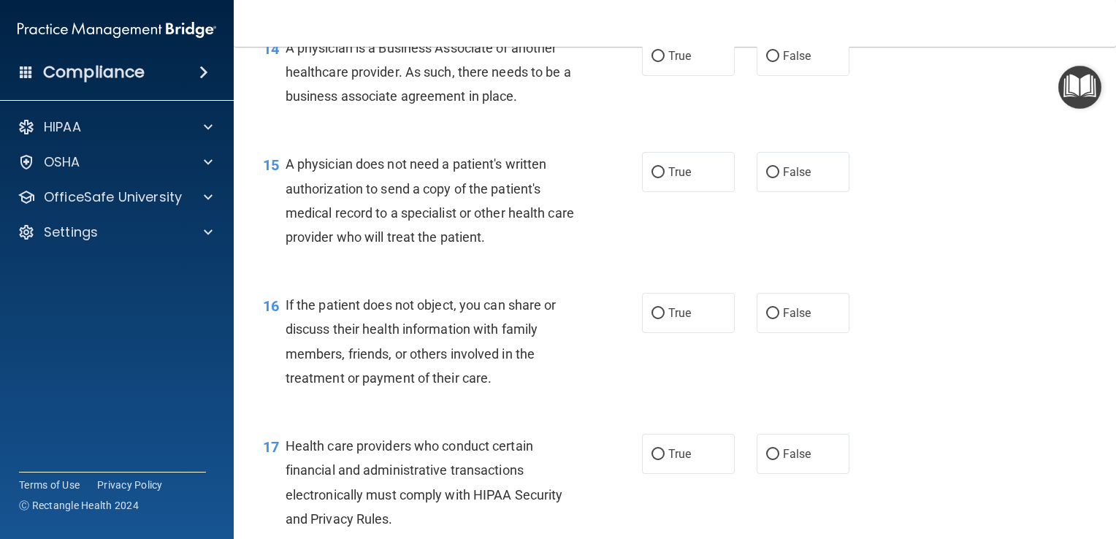
scroll to position [1792, 0]
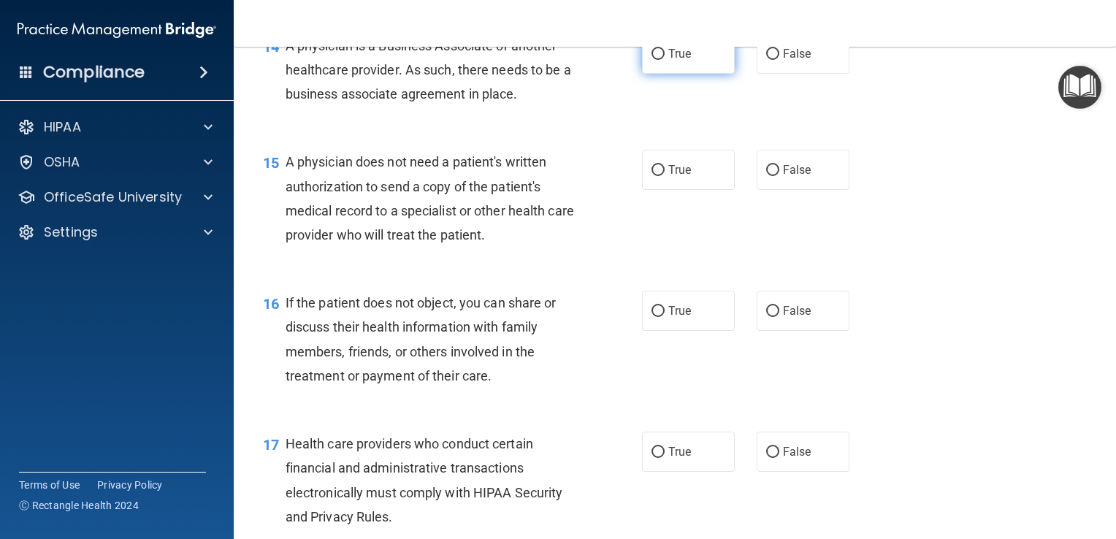
click at [653, 60] on input "True" at bounding box center [657, 54] width 13 height 11
radio input "true"
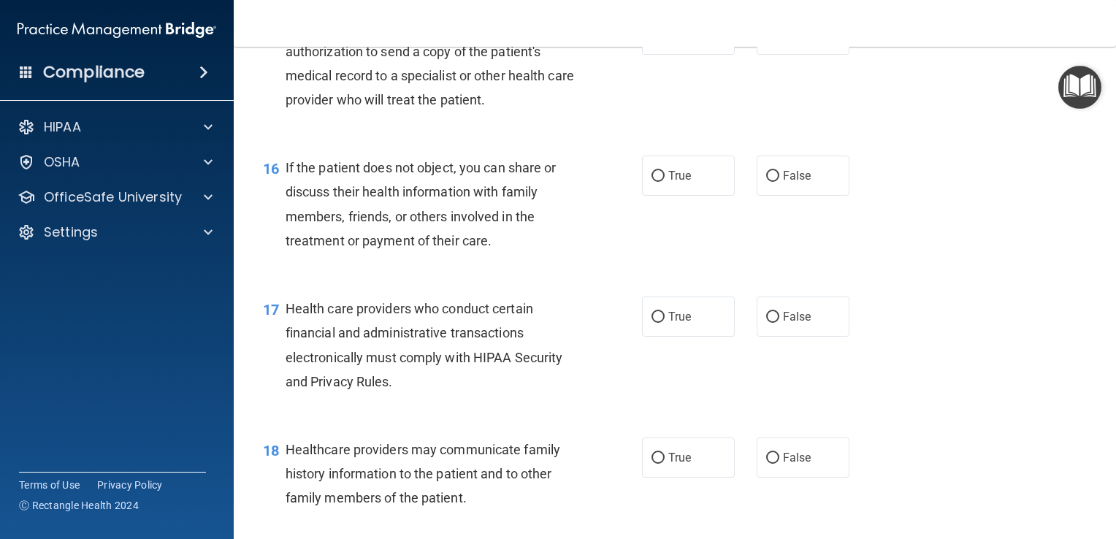
scroll to position [1927, 0]
click at [768, 40] on input "False" at bounding box center [772, 34] width 13 height 11
radio input "true"
click at [767, 181] on input "False" at bounding box center [772, 175] width 13 height 11
radio input "true"
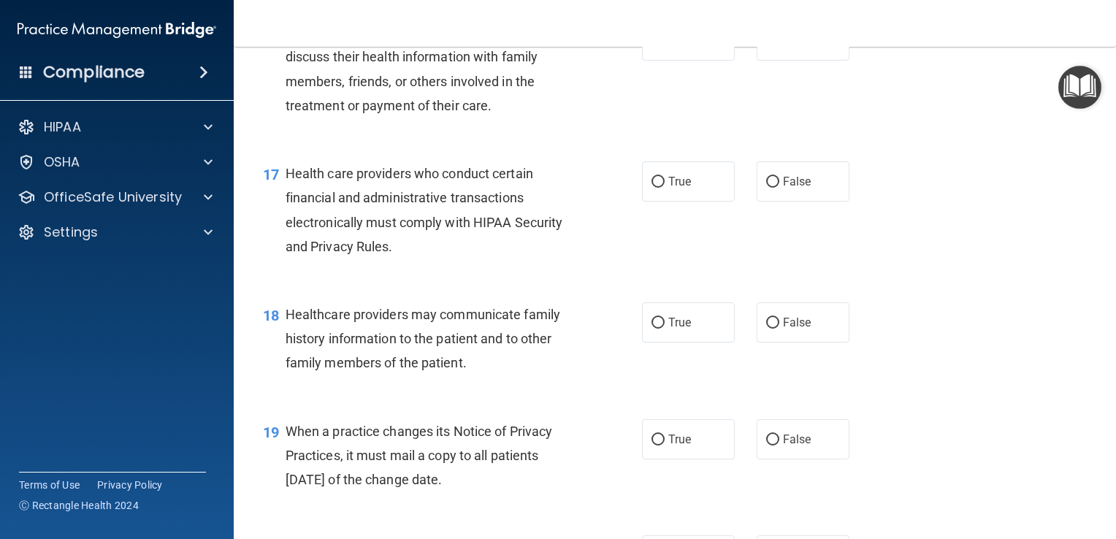
scroll to position [2069, 0]
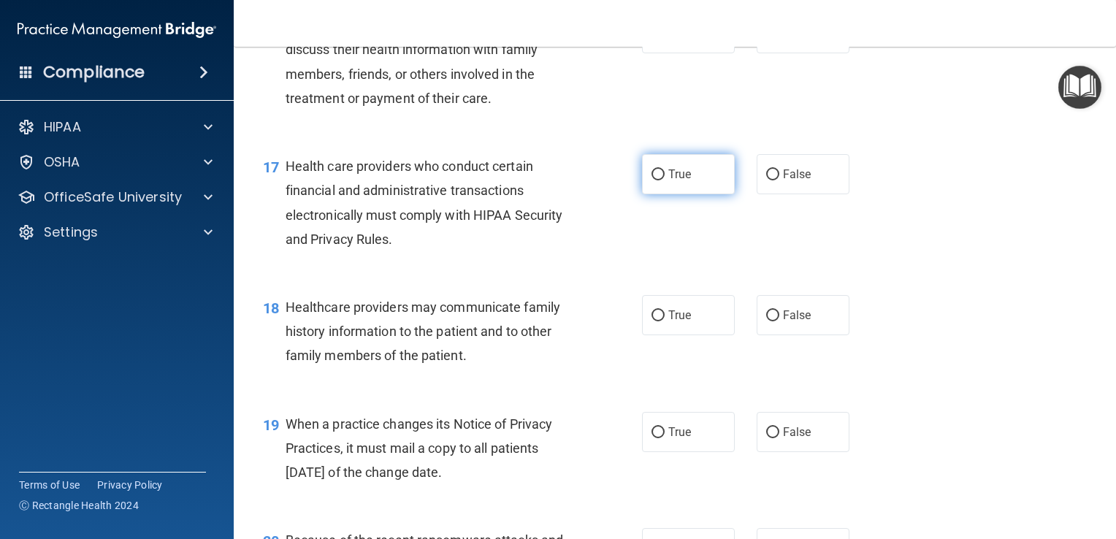
click at [651, 180] on input "True" at bounding box center [657, 174] width 13 height 11
radio input "true"
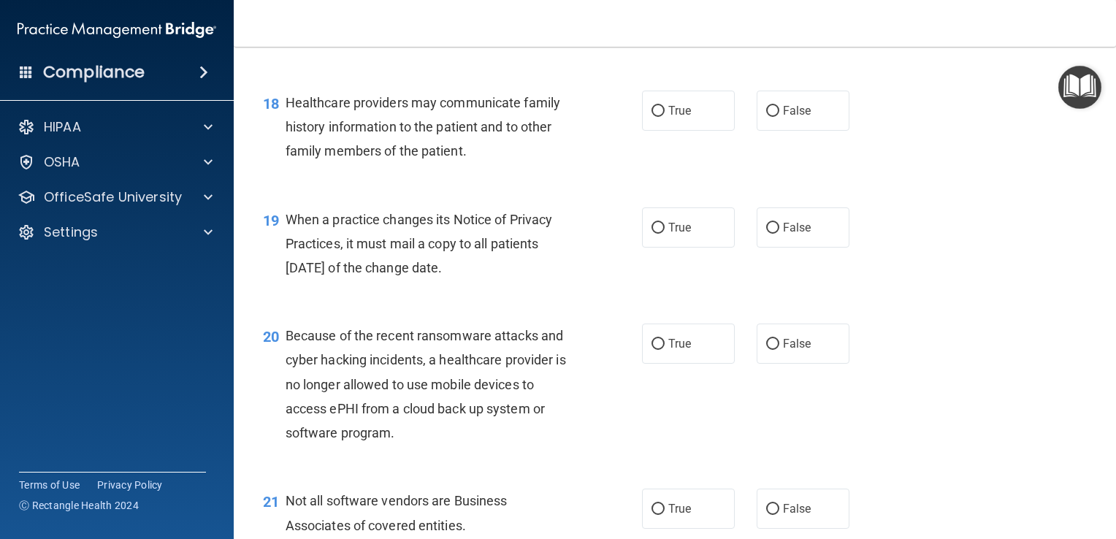
scroll to position [2273, 0]
click at [766, 117] on input "False" at bounding box center [772, 111] width 13 height 11
radio input "true"
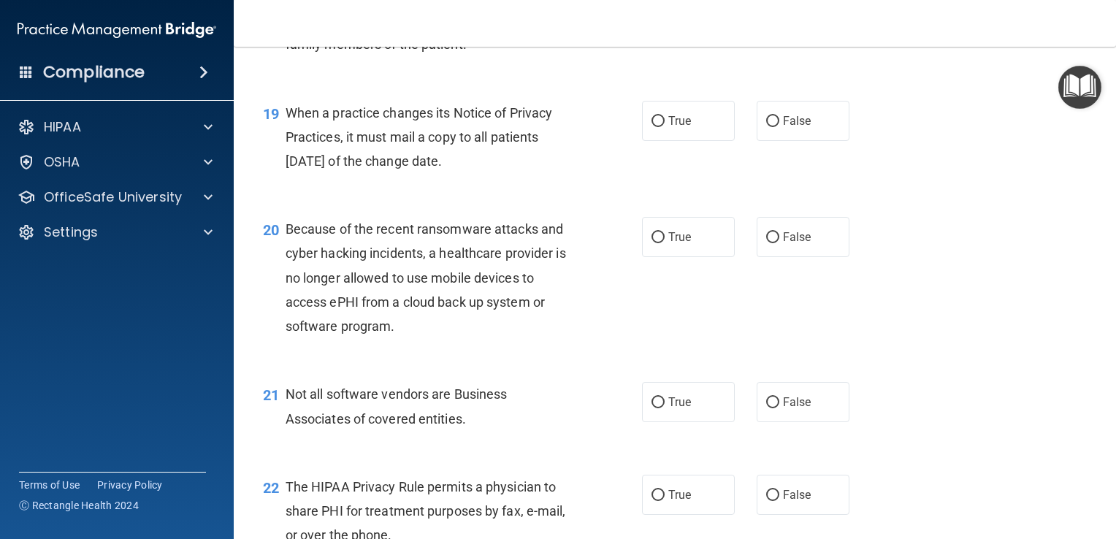
scroll to position [2383, 0]
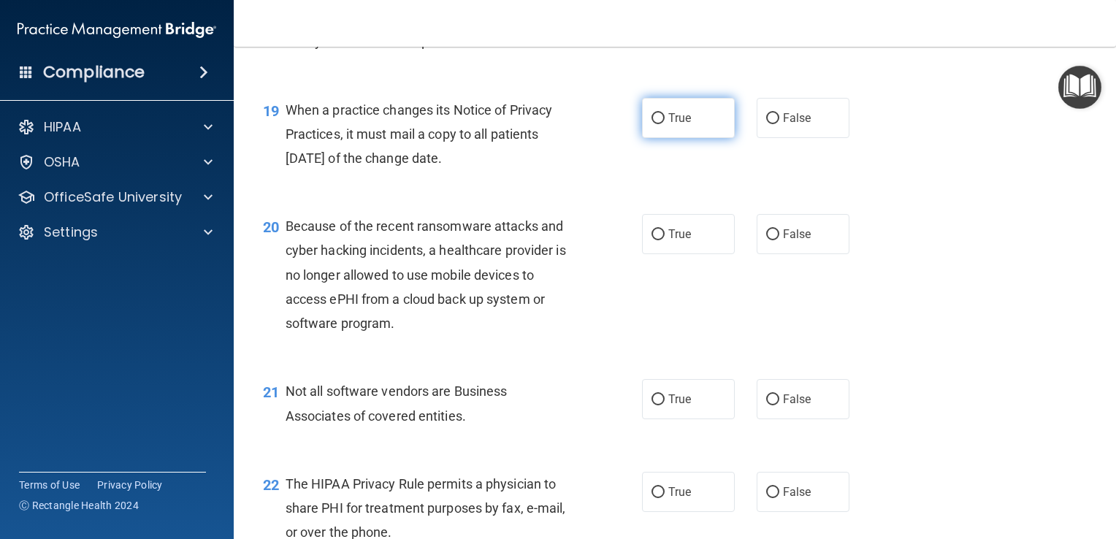
click at [651, 124] on input "True" at bounding box center [657, 118] width 13 height 11
radio input "true"
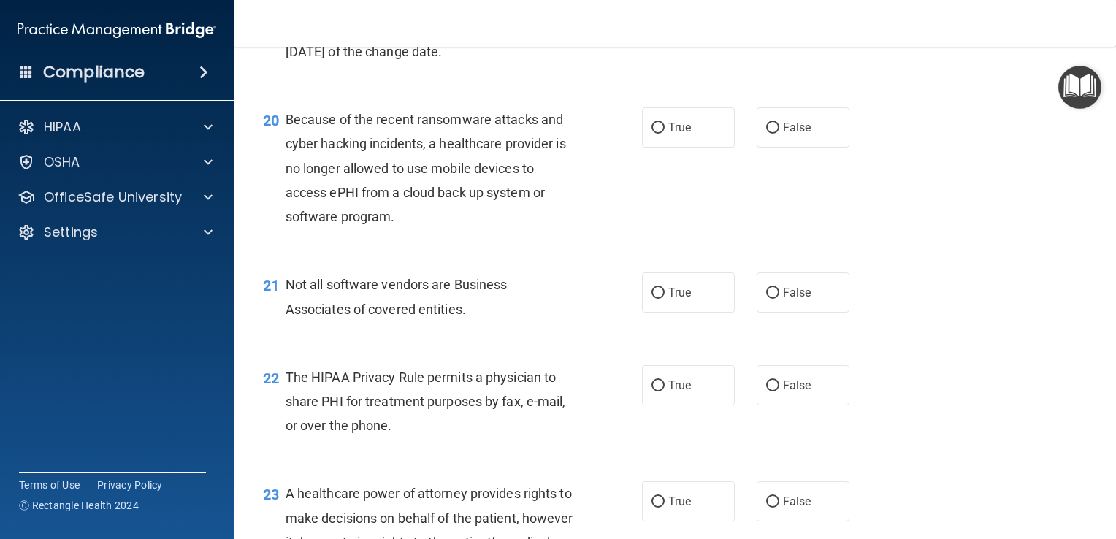
scroll to position [2491, 0]
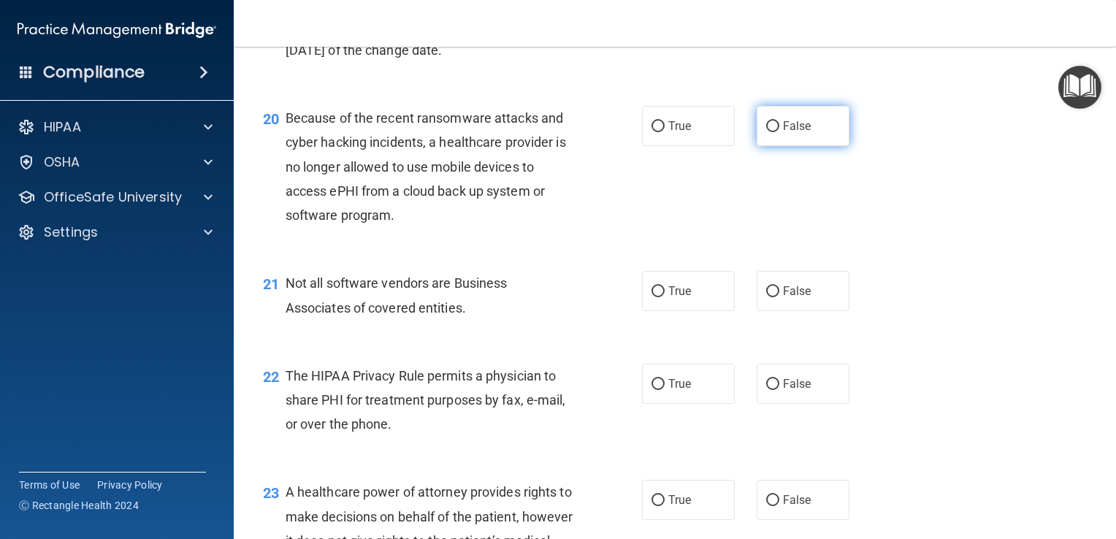
click at [766, 132] on input "False" at bounding box center [772, 126] width 13 height 11
radio input "true"
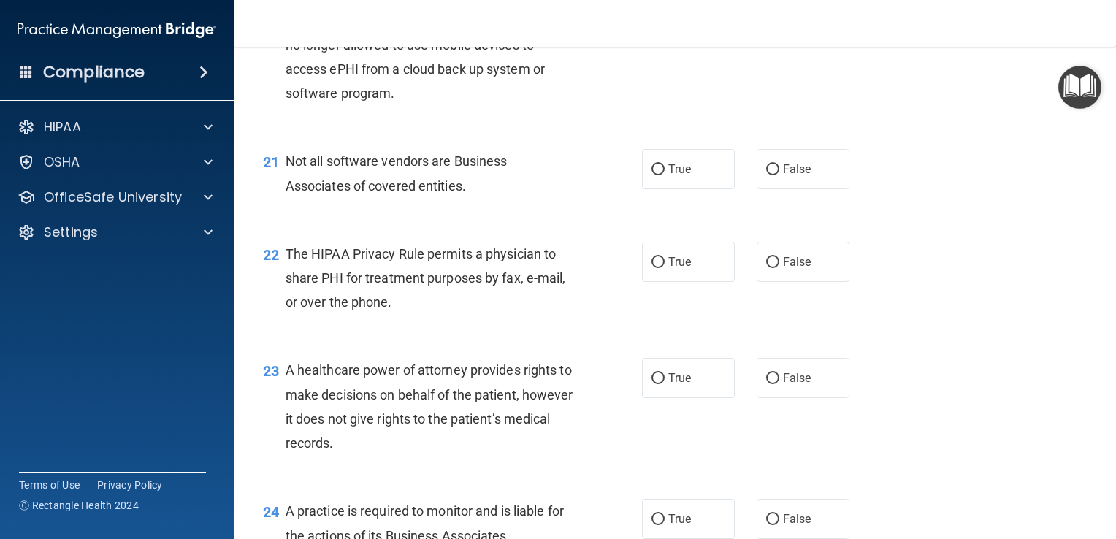
scroll to position [2614, 0]
click at [767, 174] on input "False" at bounding box center [772, 169] width 13 height 11
radio input "true"
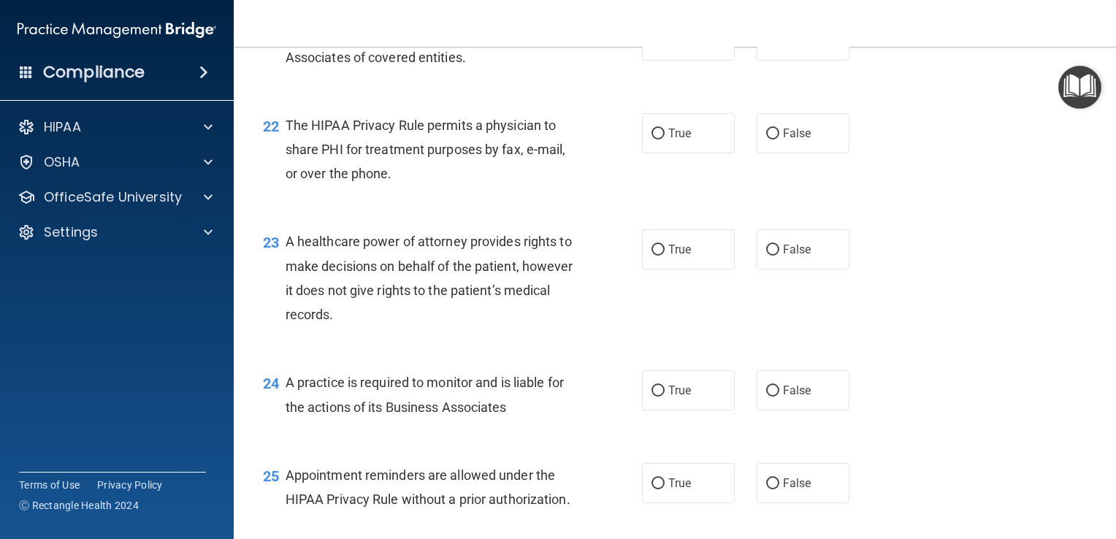
scroll to position [2774, 0]
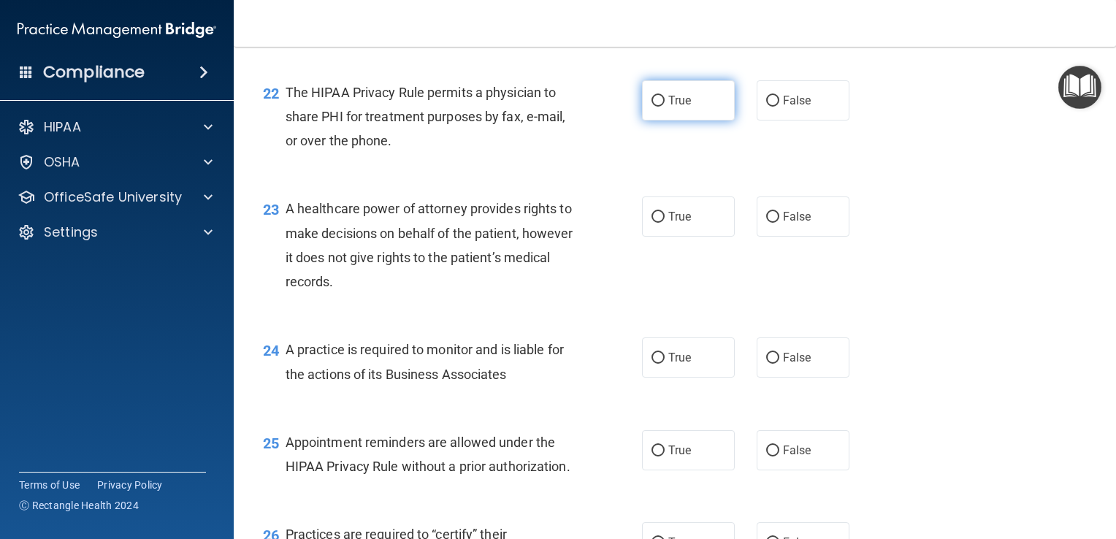
click at [651, 107] on input "True" at bounding box center [657, 101] width 13 height 11
radio input "true"
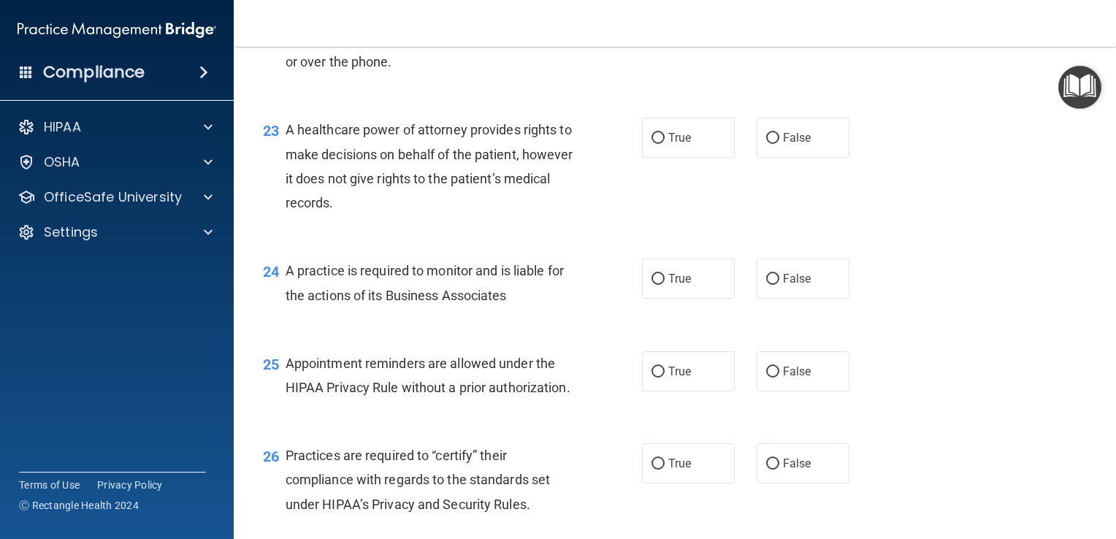
scroll to position [2853, 0]
click at [766, 144] on input "False" at bounding box center [772, 138] width 13 height 11
radio input "true"
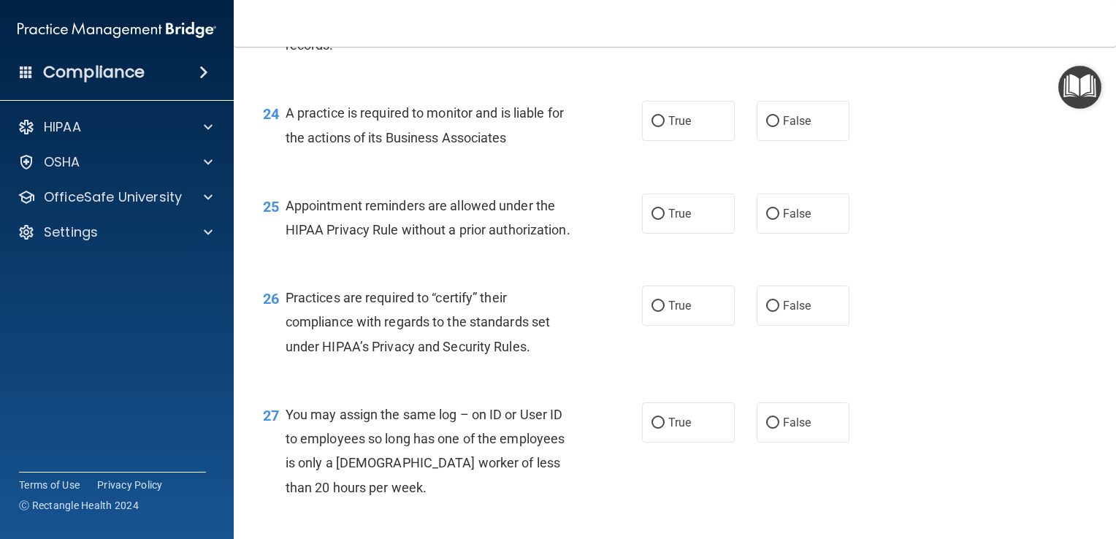
scroll to position [3036, 0]
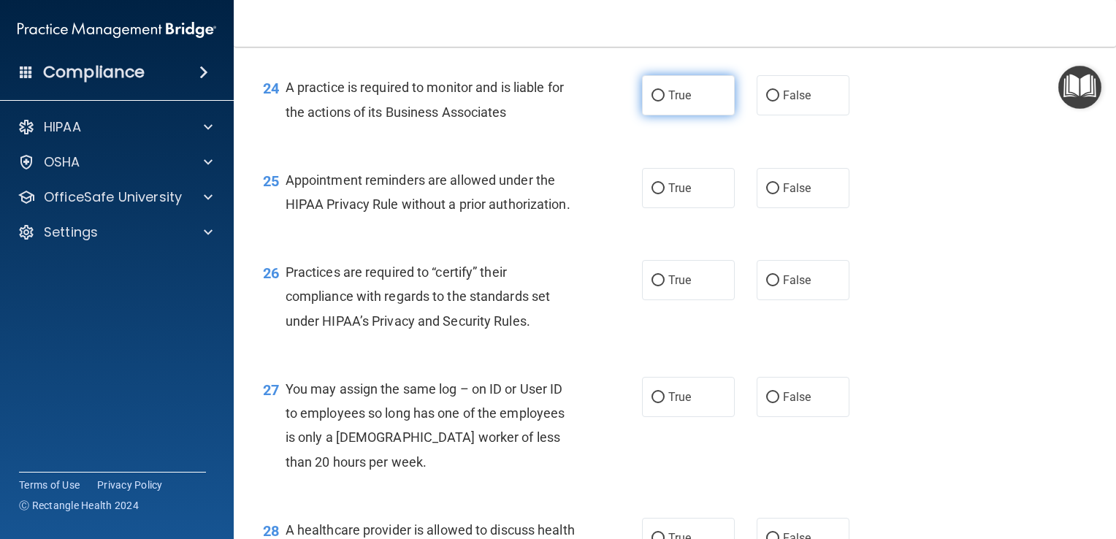
click at [652, 101] on input "True" at bounding box center [657, 96] width 13 height 11
radio input "true"
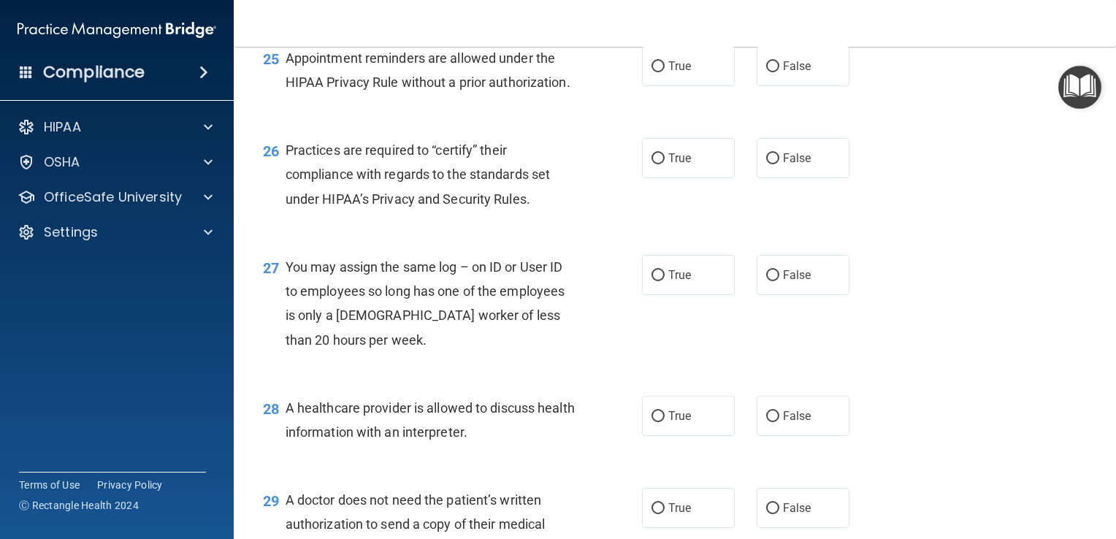
scroll to position [3084, 0]
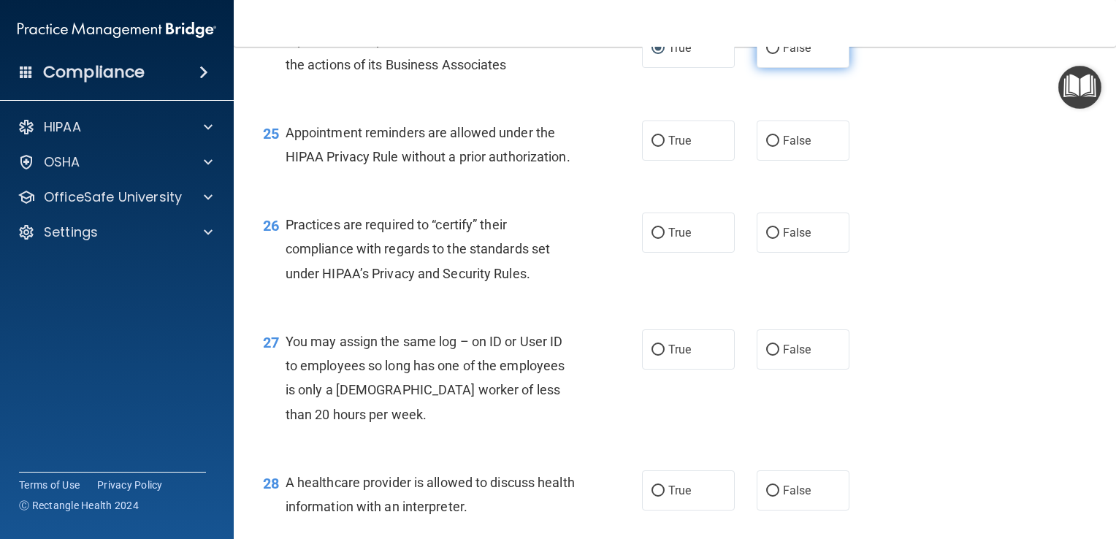
click at [766, 54] on input "False" at bounding box center [772, 48] width 13 height 11
radio input "true"
click at [651, 54] on input "True" at bounding box center [657, 48] width 13 height 11
radio input "true"
radio input "false"
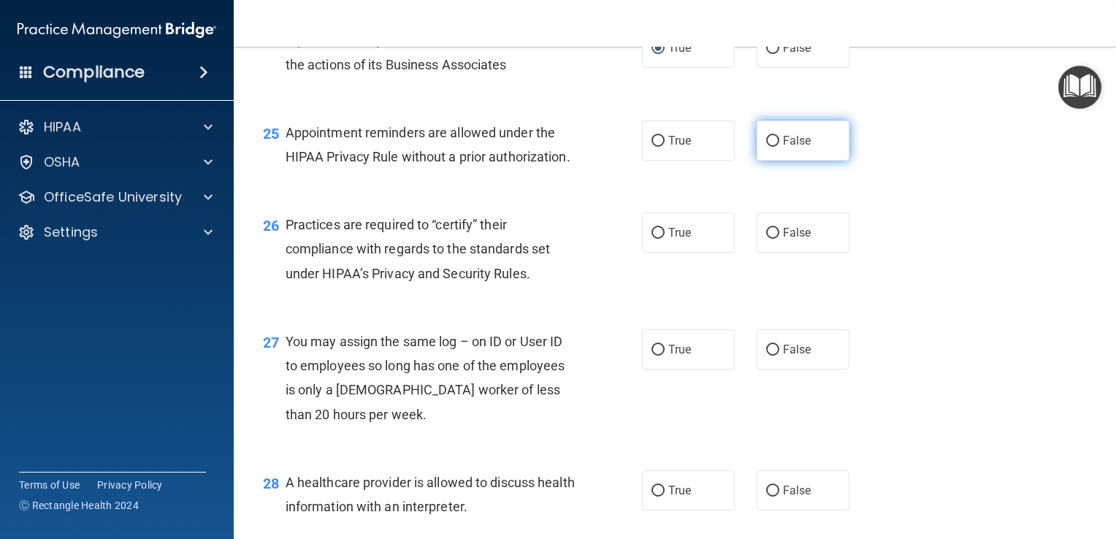
click at [766, 147] on input "False" at bounding box center [772, 141] width 13 height 11
radio input "true"
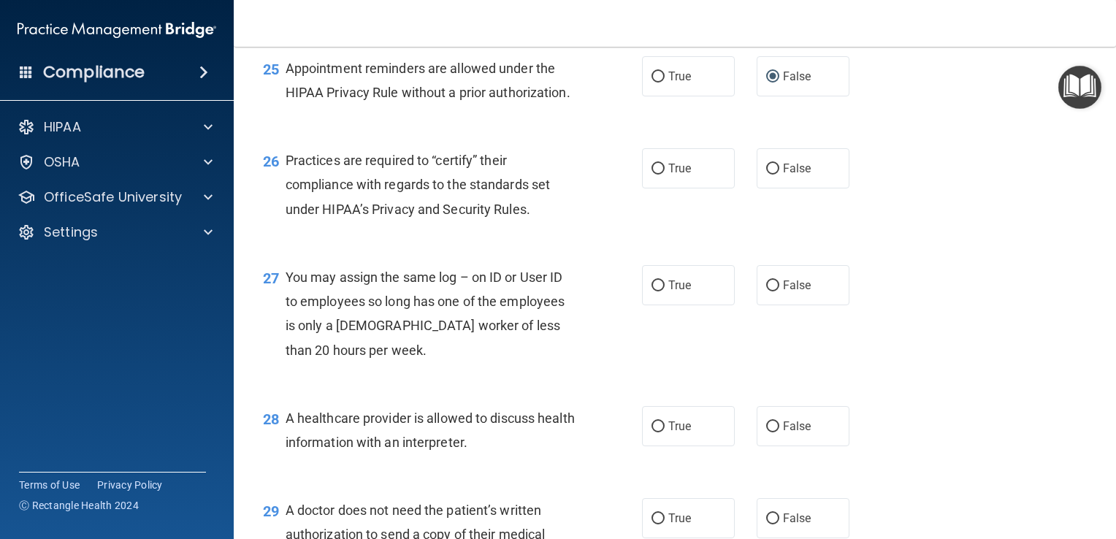
scroll to position [3183, 0]
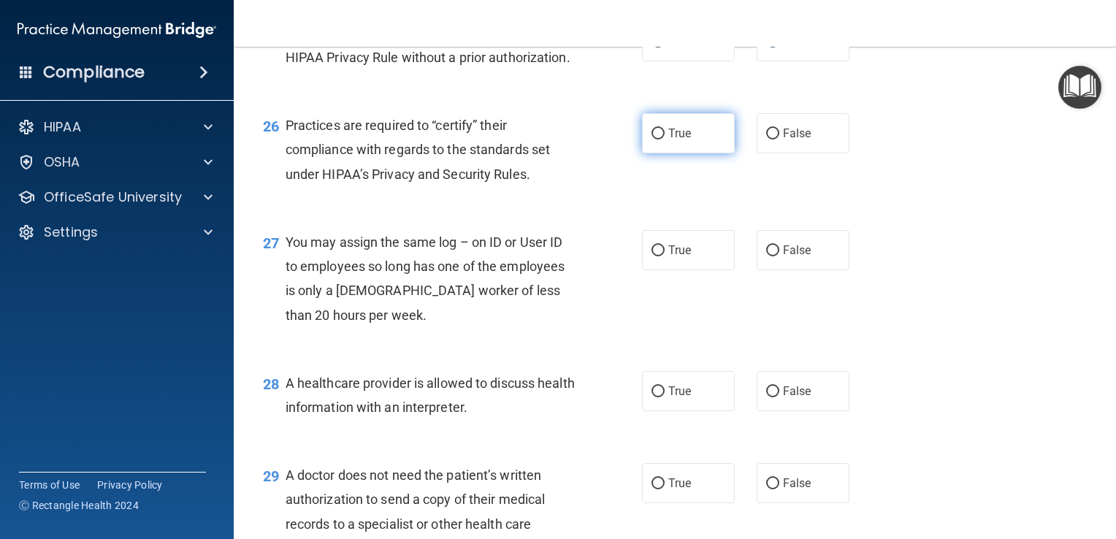
click at [651, 139] on input "True" at bounding box center [657, 133] width 13 height 11
radio input "true"
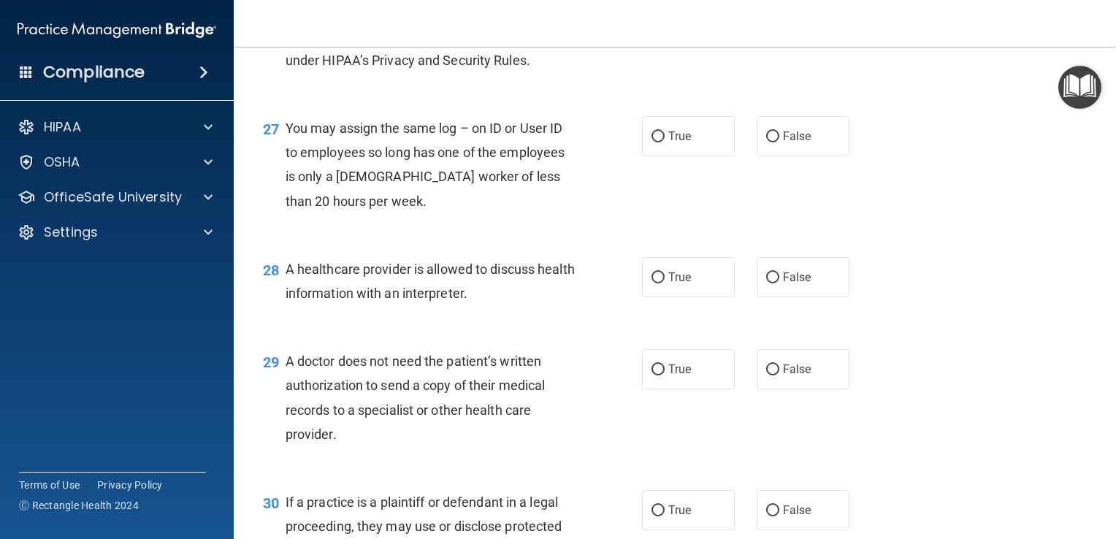
scroll to position [3313, 0]
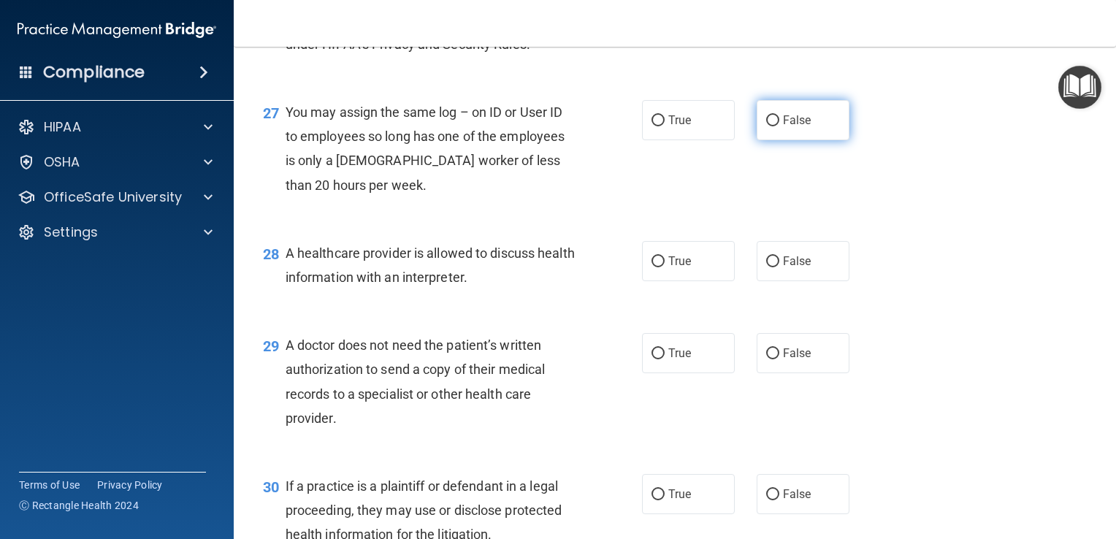
click at [768, 126] on input "False" at bounding box center [772, 120] width 13 height 11
radio input "true"
click at [766, 267] on input "False" at bounding box center [772, 261] width 13 height 11
radio input "true"
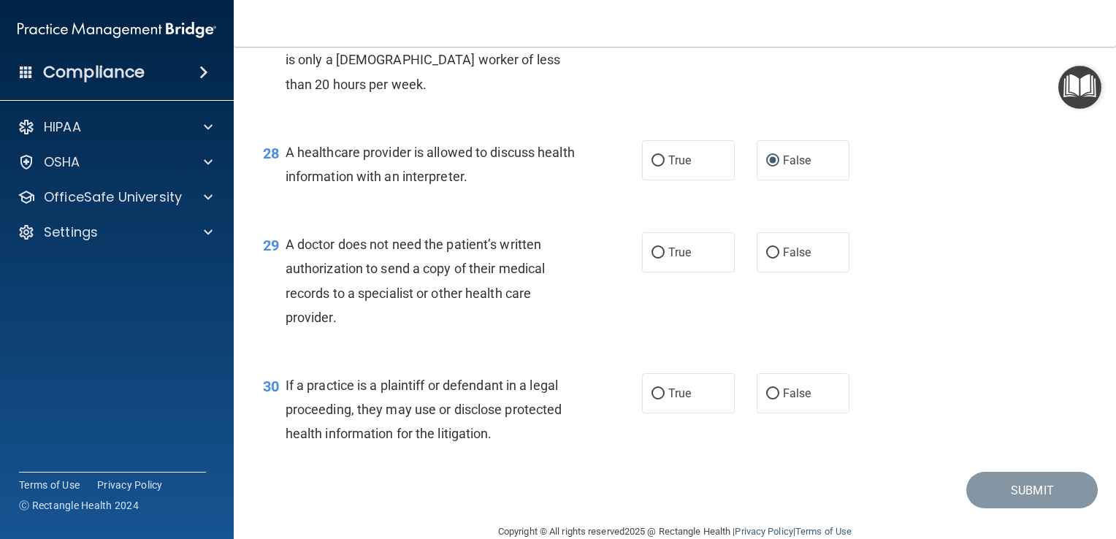
scroll to position [3425, 0]
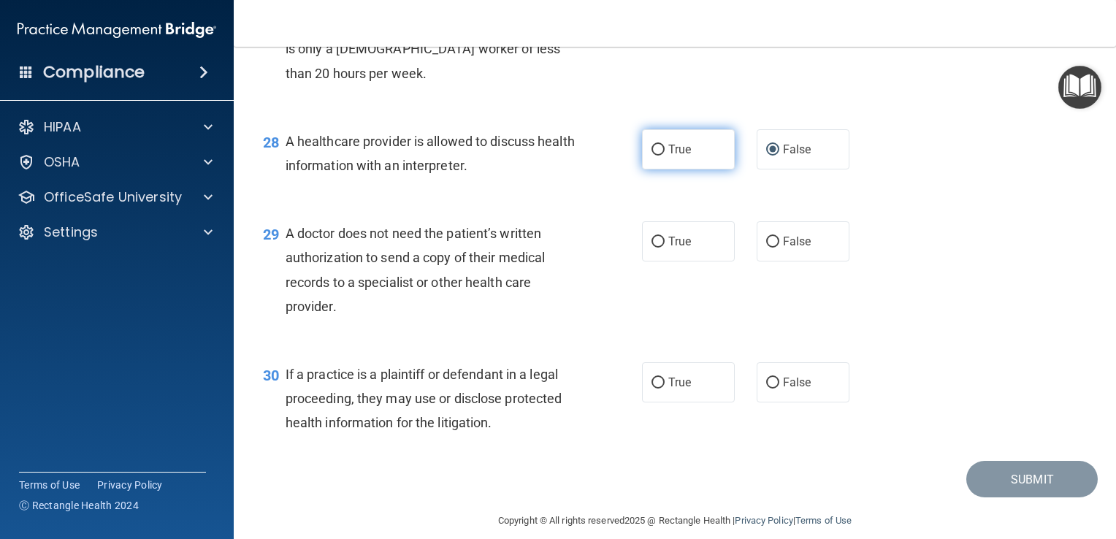
click at [651, 156] on input "True" at bounding box center [657, 150] width 13 height 11
radio input "true"
radio input "false"
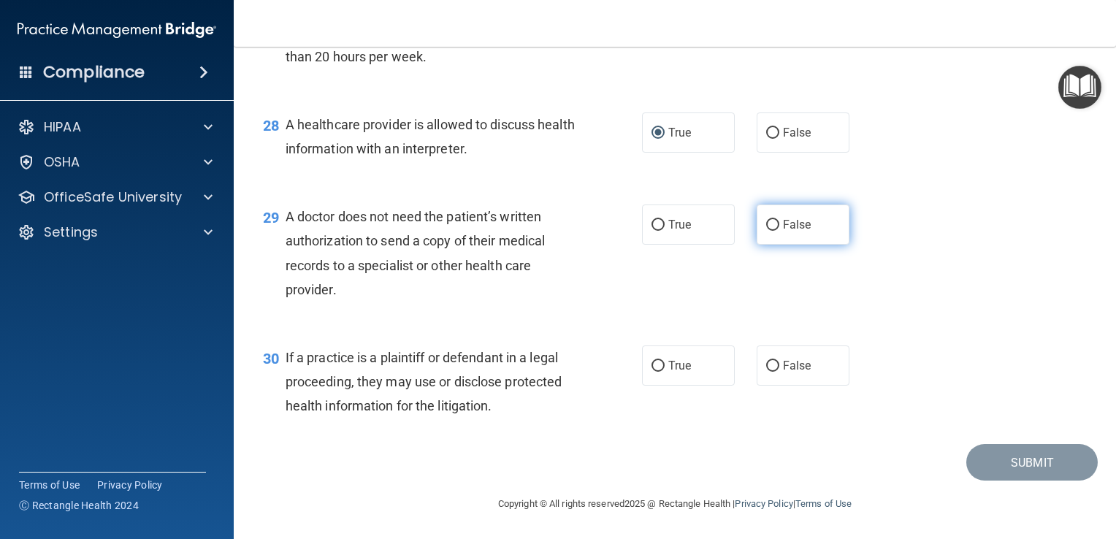
click at [767, 223] on input "False" at bounding box center [772, 225] width 13 height 11
radio input "true"
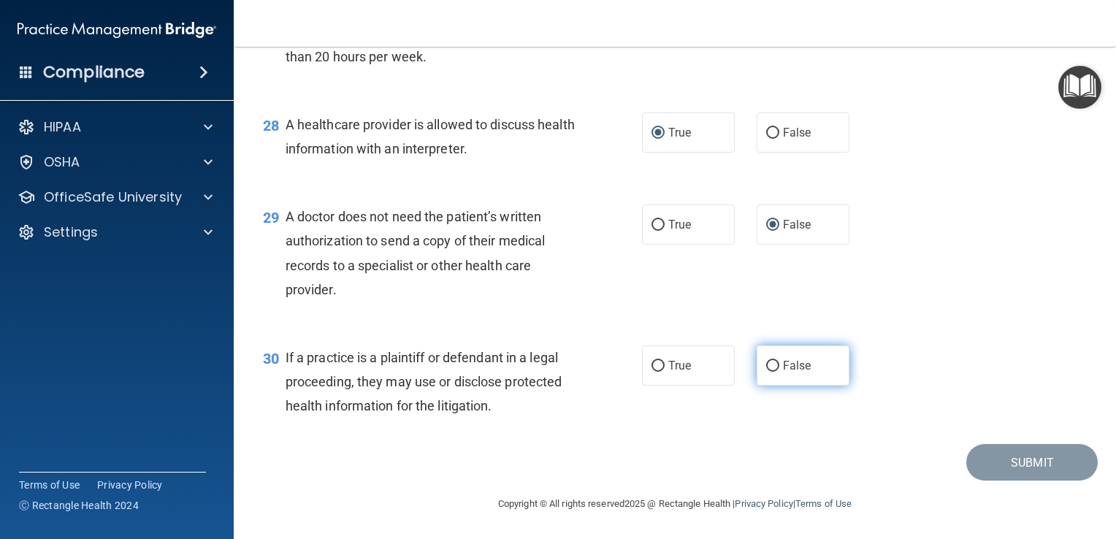
click at [766, 366] on input "False" at bounding box center [772, 366] width 13 height 11
radio input "true"
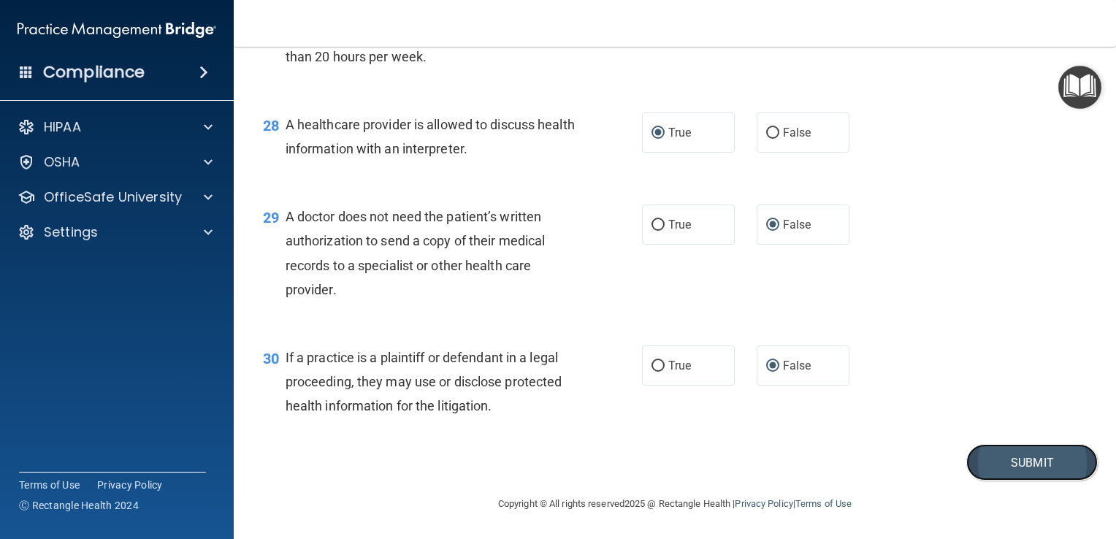
click at [1015, 458] on button "Submit" at bounding box center [1031, 462] width 131 height 37
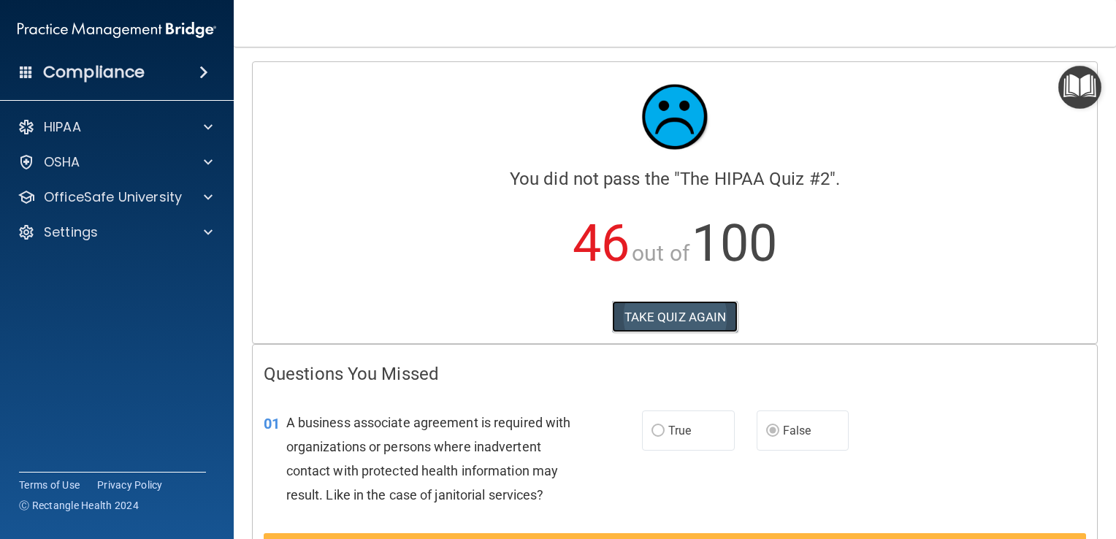
click at [668, 312] on button "TAKE QUIZ AGAIN" at bounding box center [675, 317] width 126 height 32
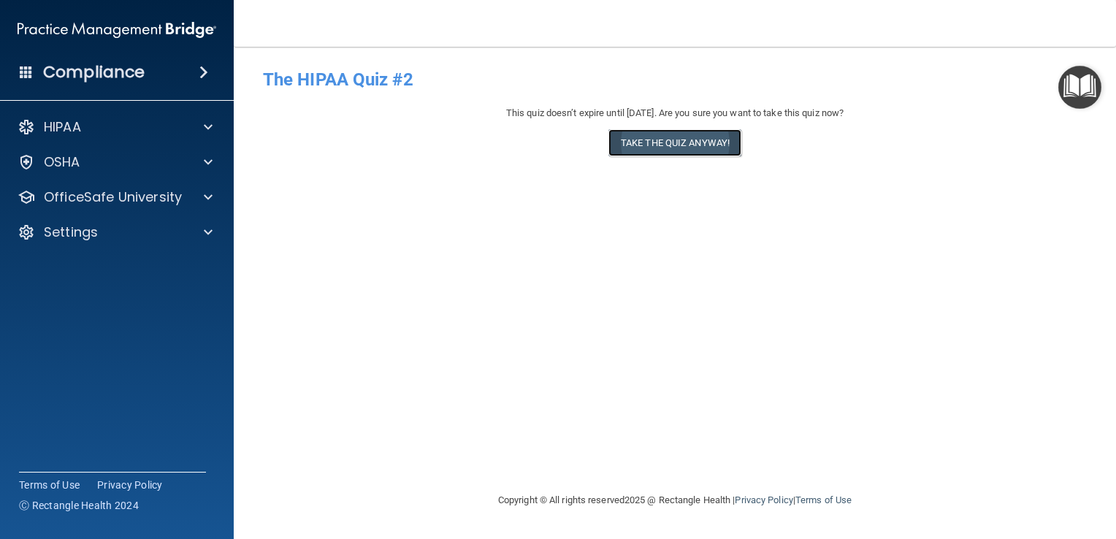
click at [661, 148] on button "Take the quiz anyway!" at bounding box center [674, 142] width 133 height 27
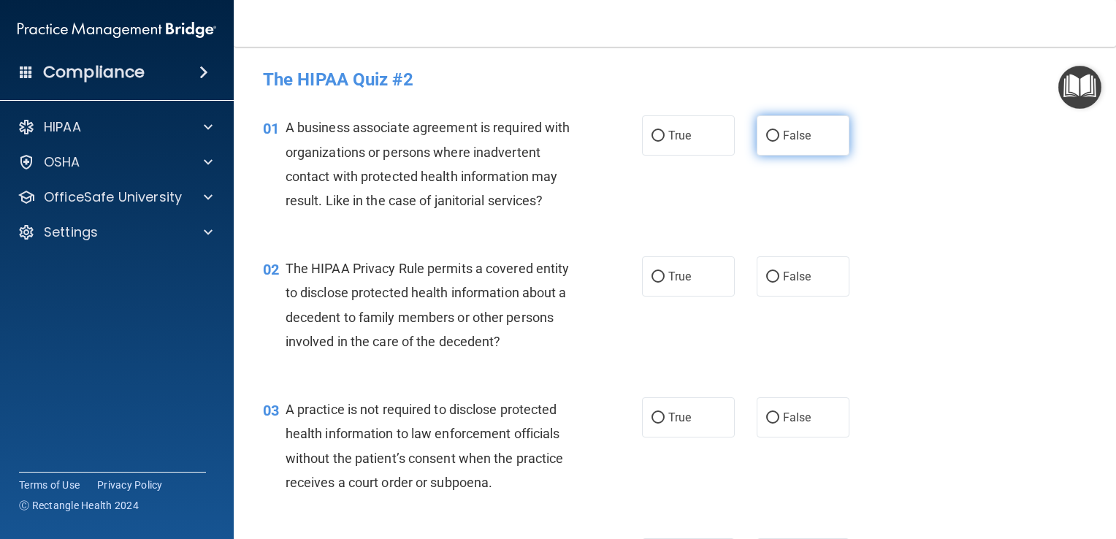
click at [767, 136] on input "False" at bounding box center [772, 136] width 13 height 11
radio input "true"
click at [652, 277] on input "True" at bounding box center [657, 277] width 13 height 11
radio input "true"
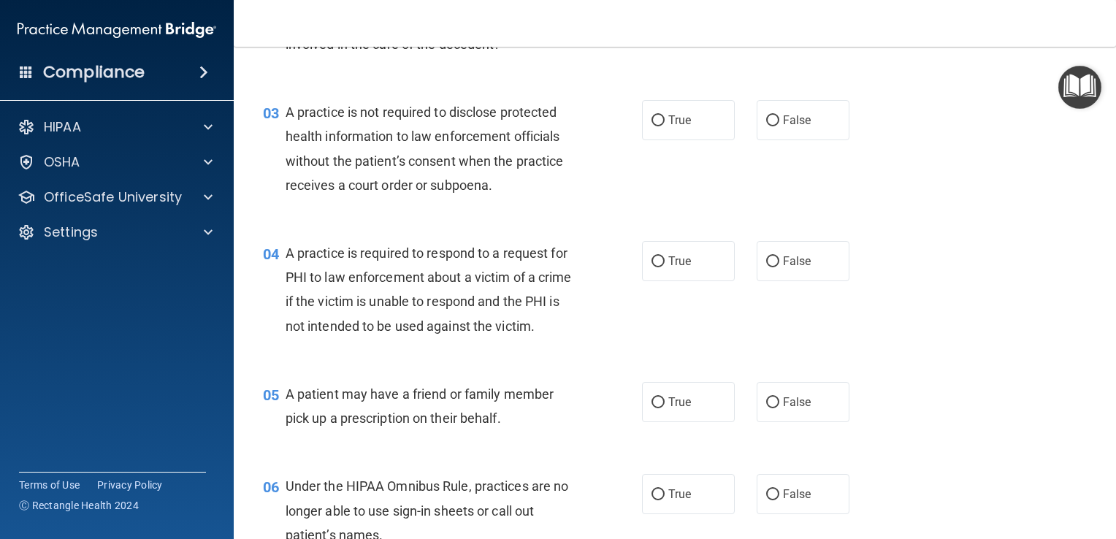
scroll to position [298, 0]
click at [651, 126] on label "True" at bounding box center [688, 119] width 93 height 40
click at [651, 126] on input "True" at bounding box center [657, 120] width 13 height 11
radio input "true"
click at [767, 117] on input "False" at bounding box center [772, 120] width 13 height 11
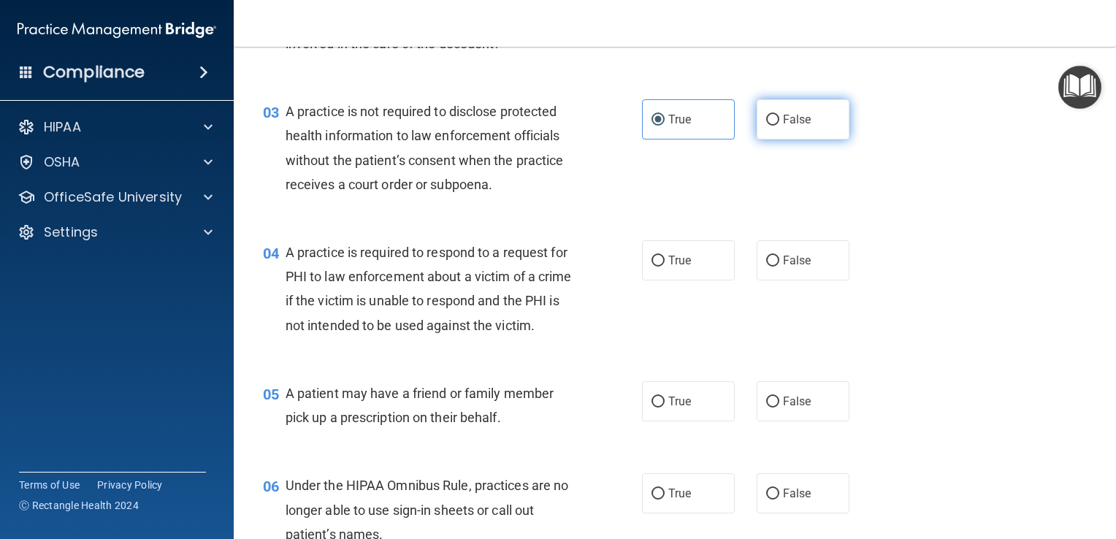
radio input "true"
radio input "false"
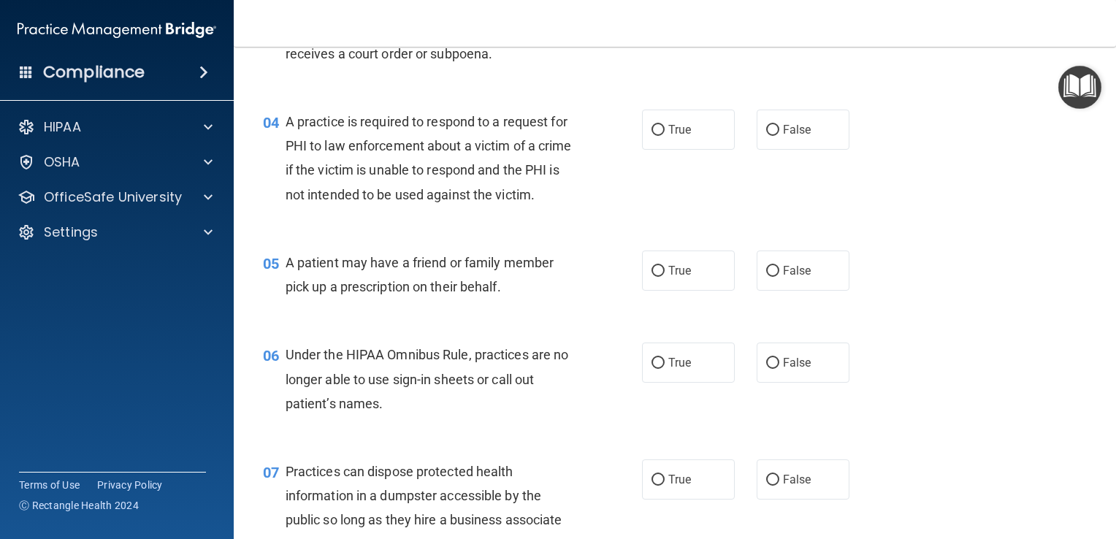
scroll to position [429, 0]
click at [651, 128] on input "True" at bounding box center [657, 129] width 13 height 11
radio input "true"
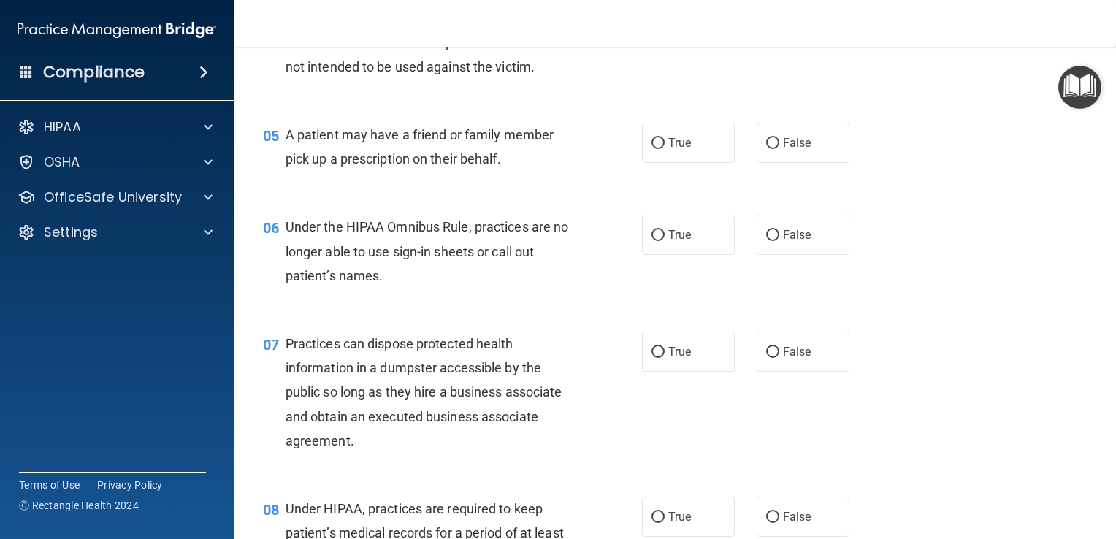
scroll to position [578, 0]
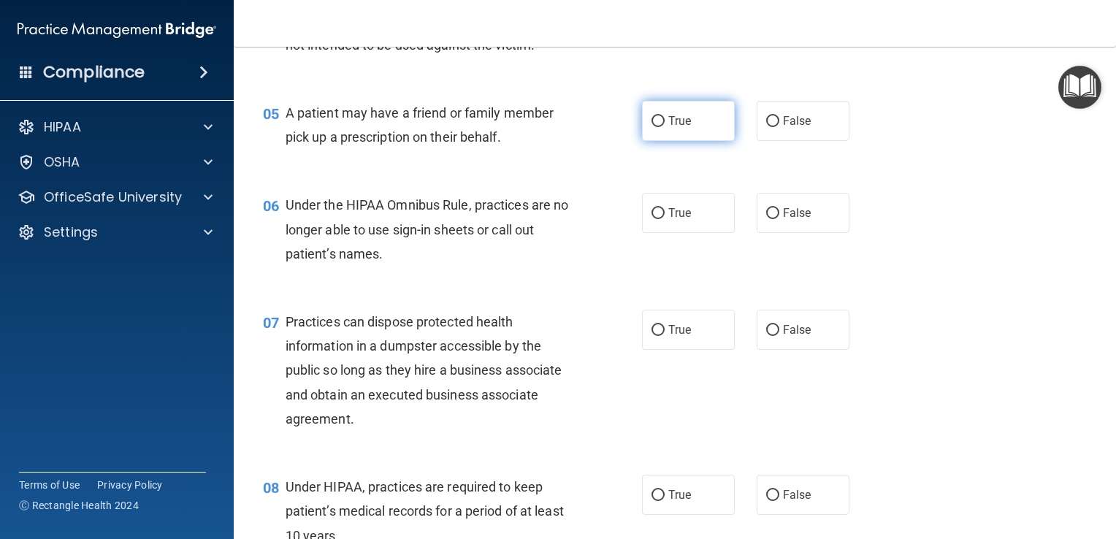
click at [651, 127] on input "True" at bounding box center [657, 121] width 13 height 11
radio input "true"
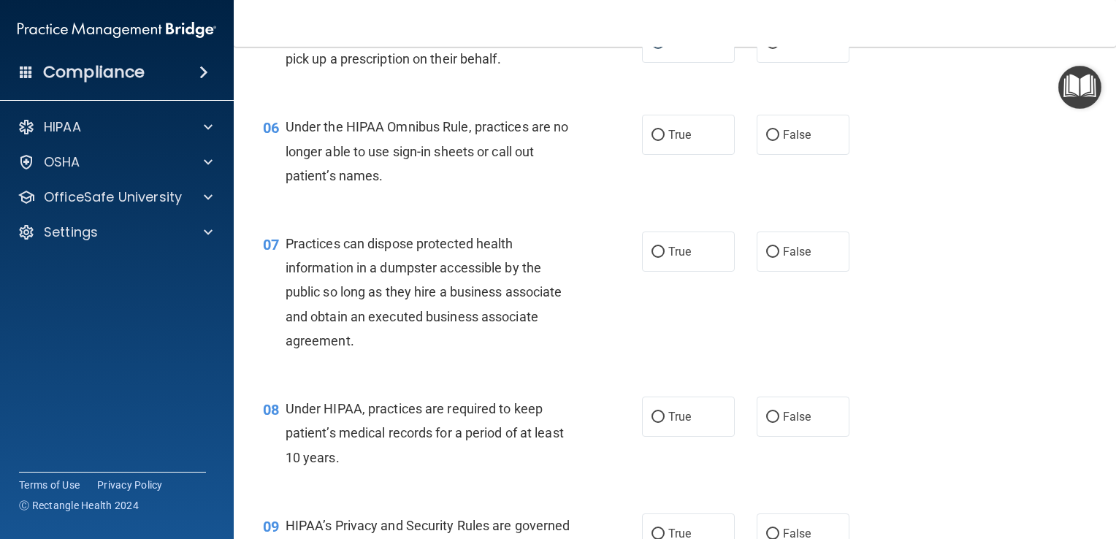
scroll to position [692, 0]
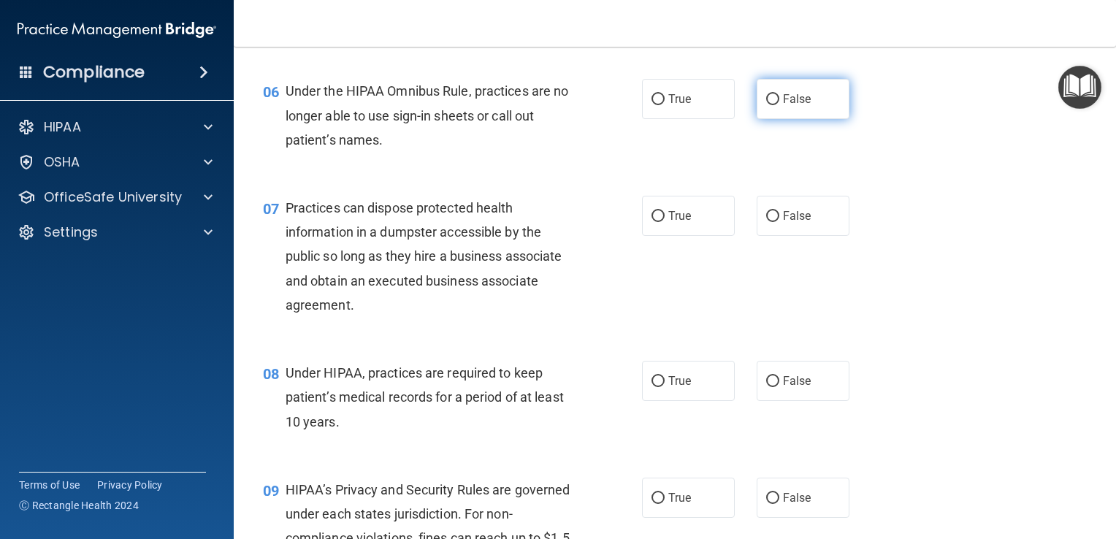
click at [767, 105] on input "False" at bounding box center [772, 99] width 13 height 11
radio input "true"
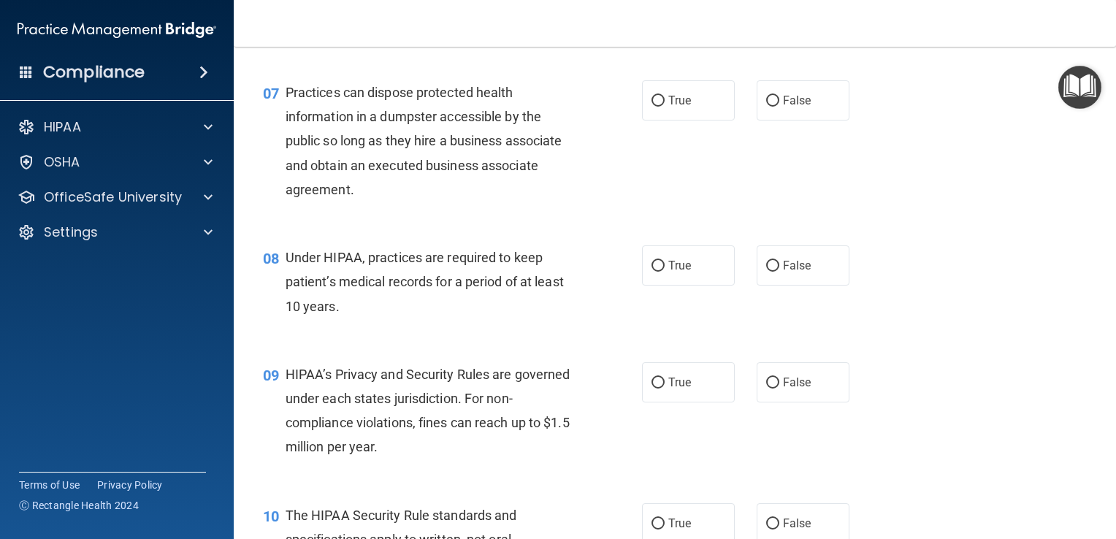
scroll to position [812, 0]
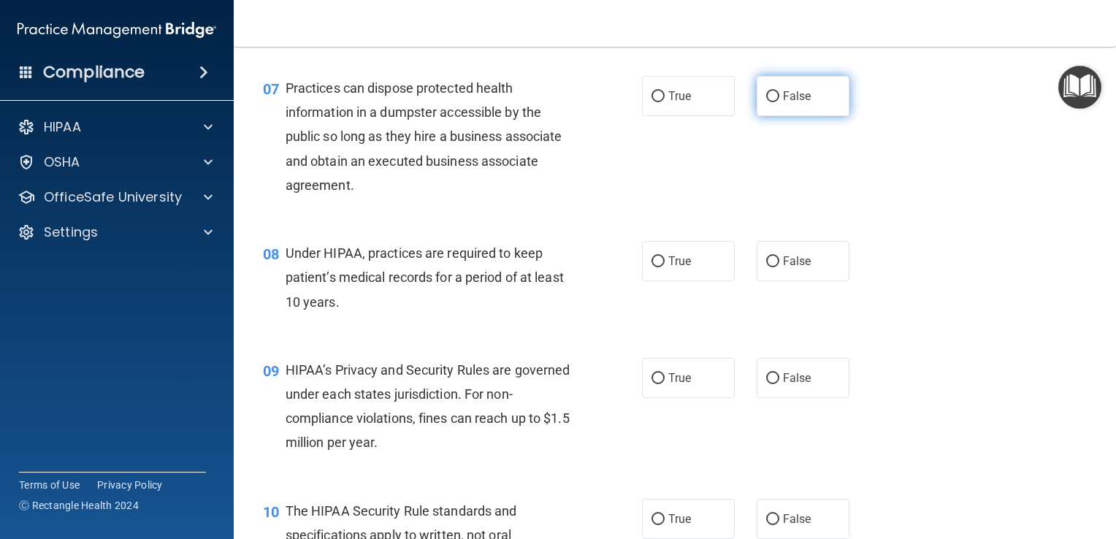
click at [766, 102] on input "False" at bounding box center [772, 96] width 13 height 11
radio input "true"
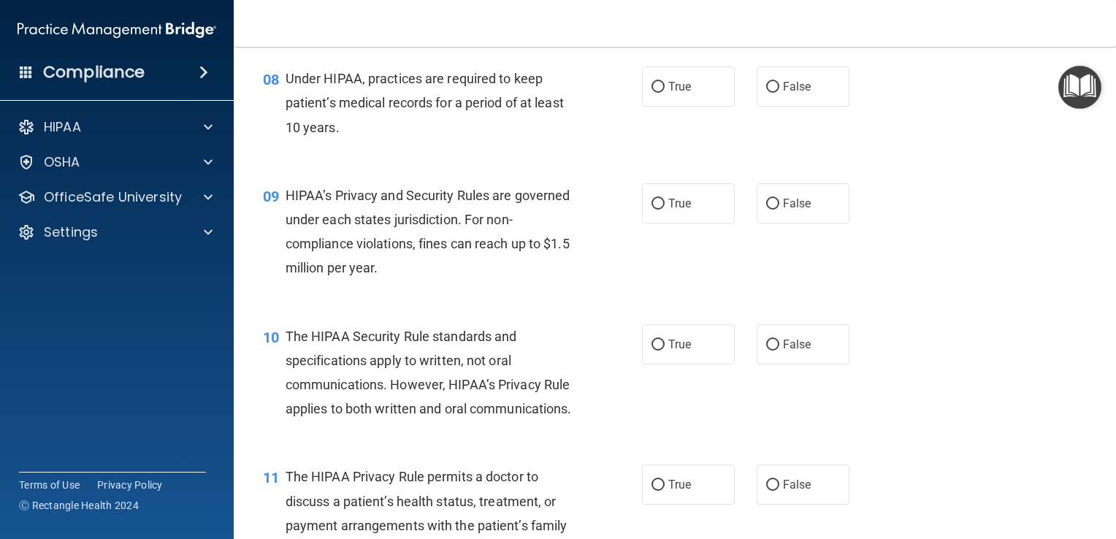
scroll to position [987, 0]
click at [766, 92] on input "False" at bounding box center [772, 86] width 13 height 11
radio input "true"
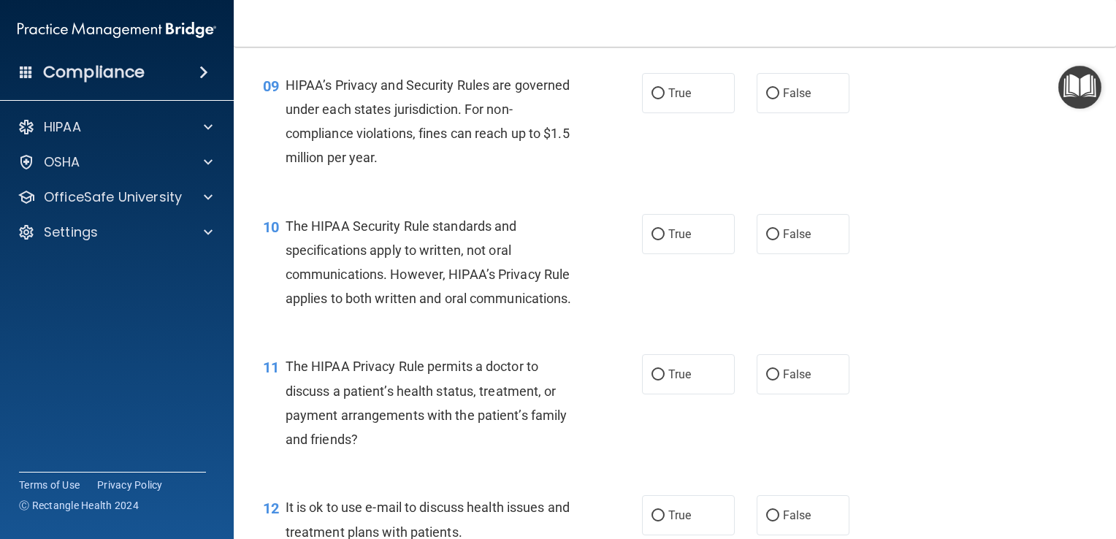
scroll to position [1098, 0]
click at [766, 98] on input "False" at bounding box center [772, 92] width 13 height 11
radio input "true"
click at [653, 239] on input "True" at bounding box center [657, 233] width 13 height 11
radio input "true"
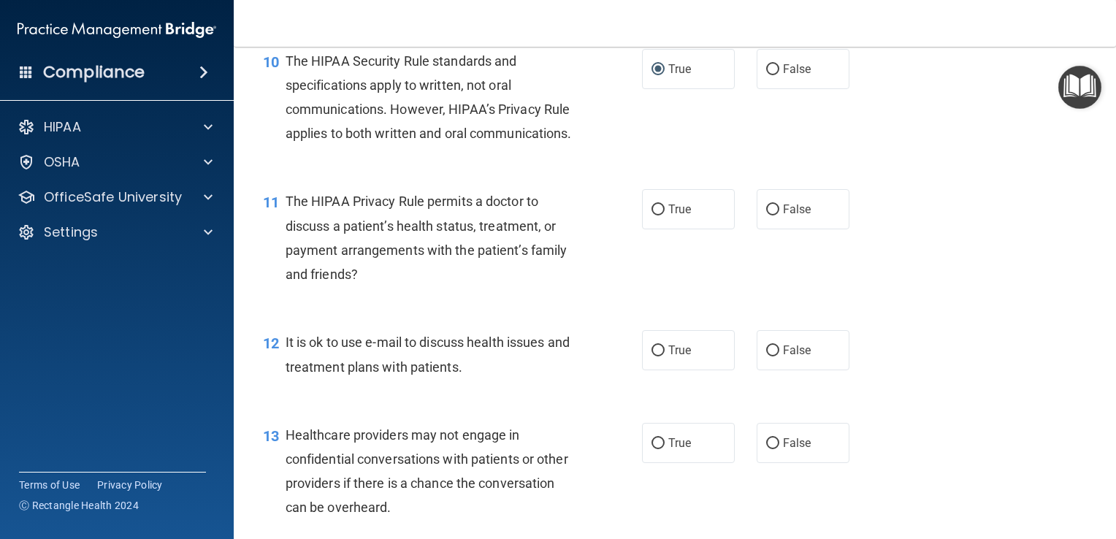
scroll to position [1262, 0]
click at [651, 215] on input "True" at bounding box center [657, 209] width 13 height 11
radio input "true"
click at [653, 356] on input "True" at bounding box center [657, 350] width 13 height 11
radio input "true"
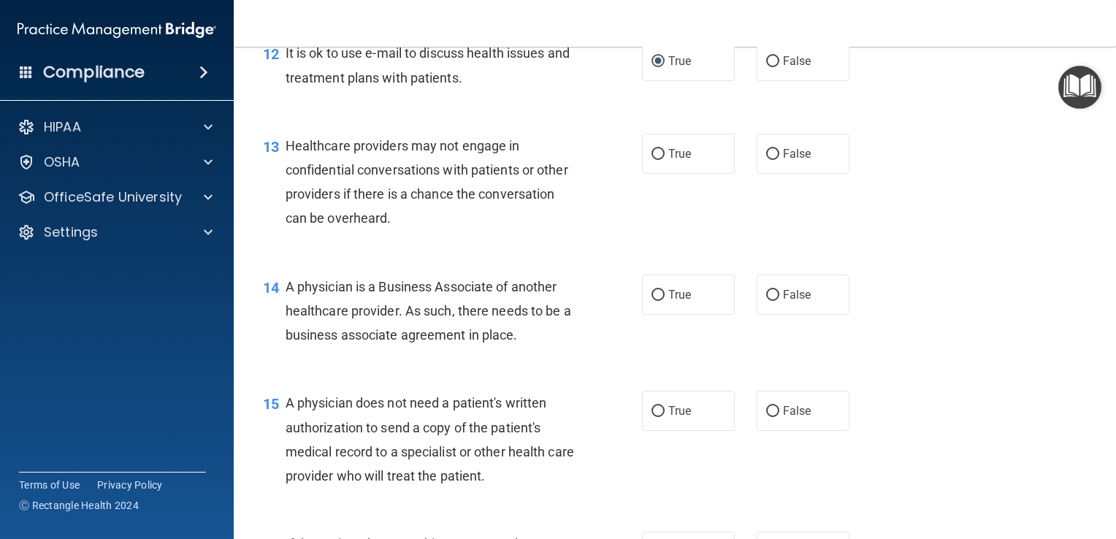
scroll to position [1562, 0]
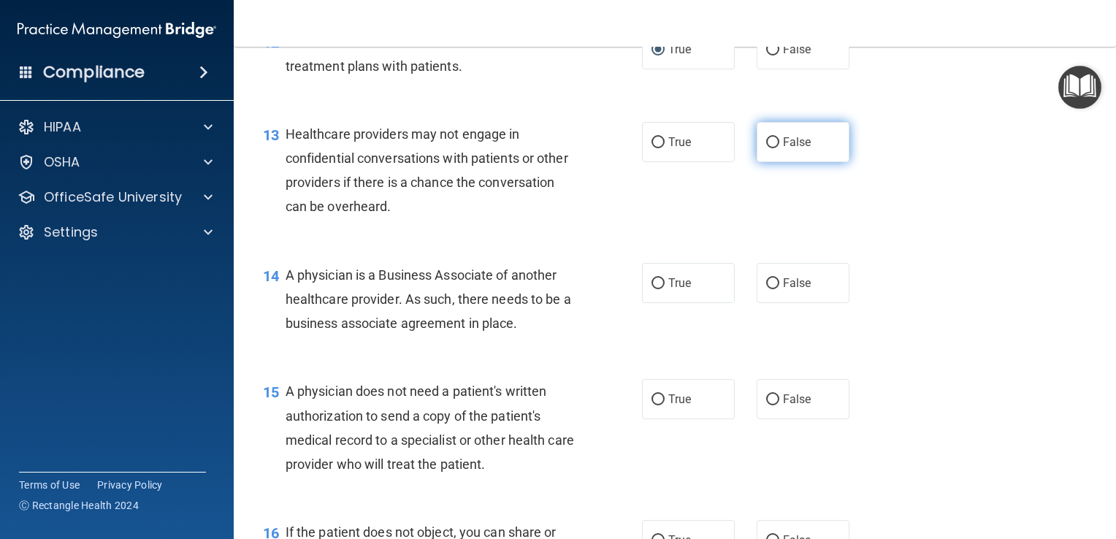
click at [767, 148] on input "False" at bounding box center [772, 142] width 13 height 11
radio input "true"
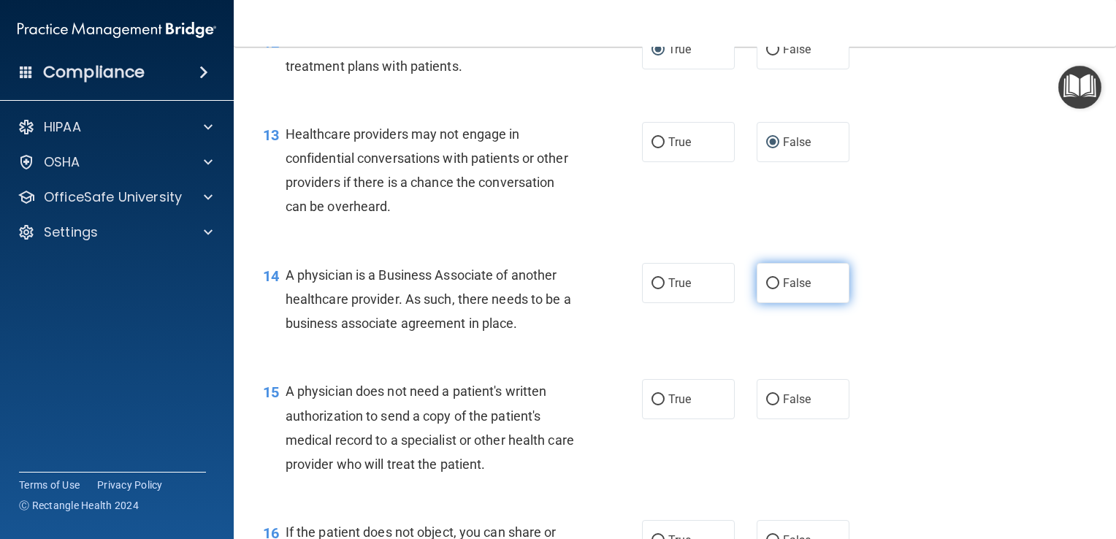
click at [766, 289] on input "False" at bounding box center [772, 283] width 13 height 11
radio input "true"
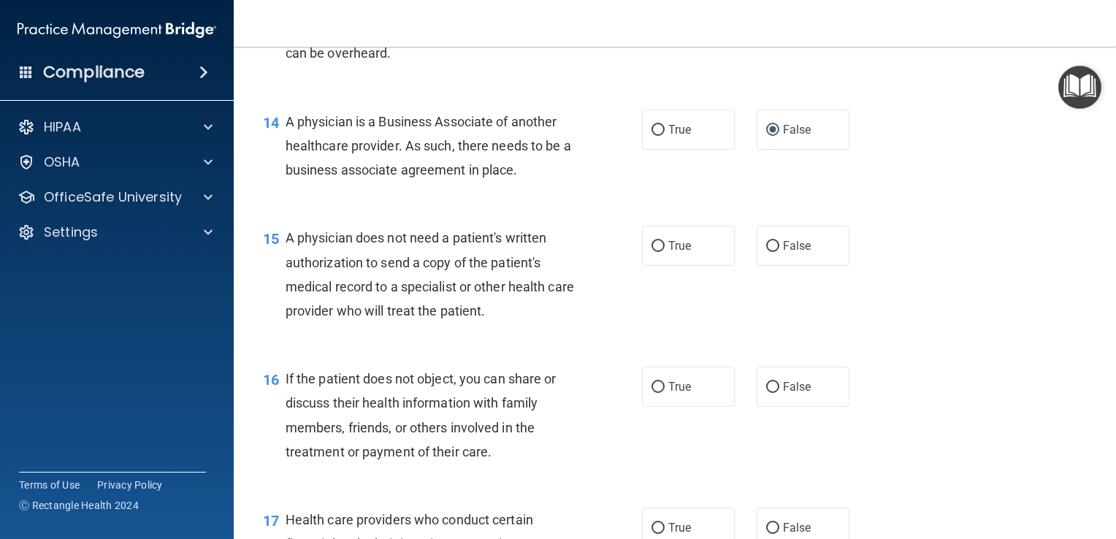
scroll to position [1727, 0]
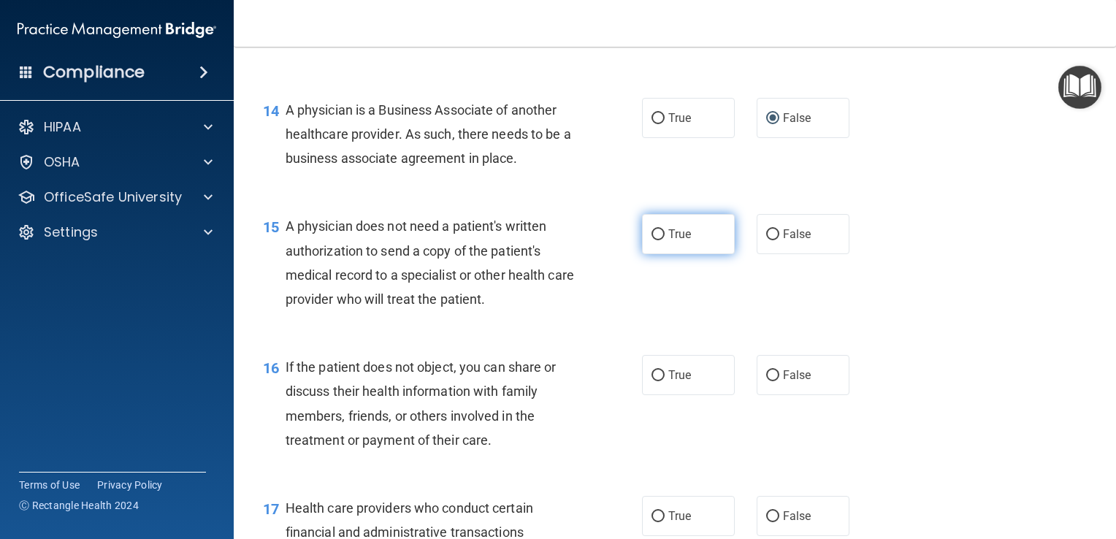
click at [653, 240] on input "True" at bounding box center [657, 234] width 13 height 11
radio input "true"
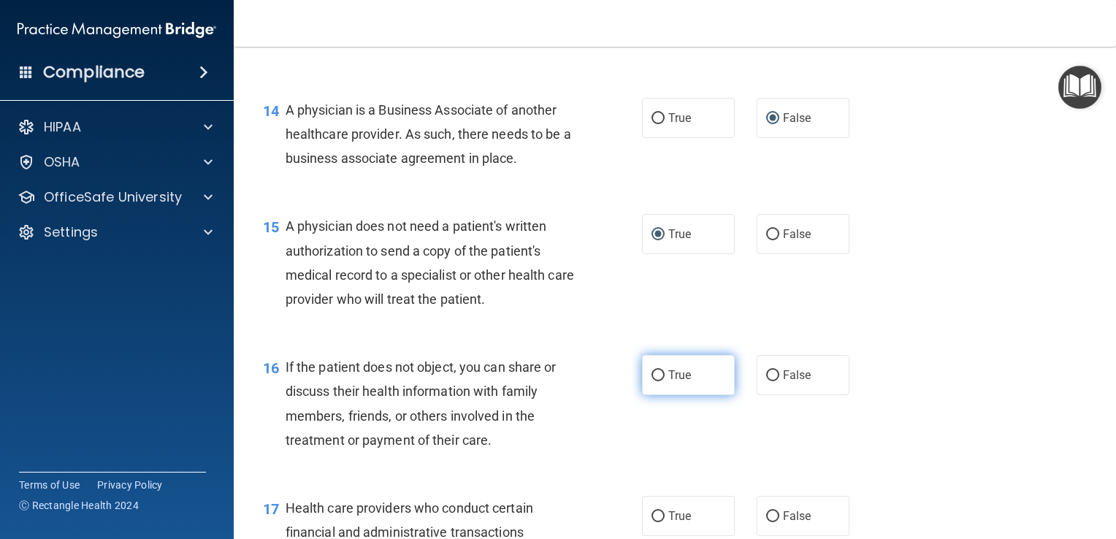
click at [651, 381] on input "True" at bounding box center [657, 375] width 13 height 11
radio input "true"
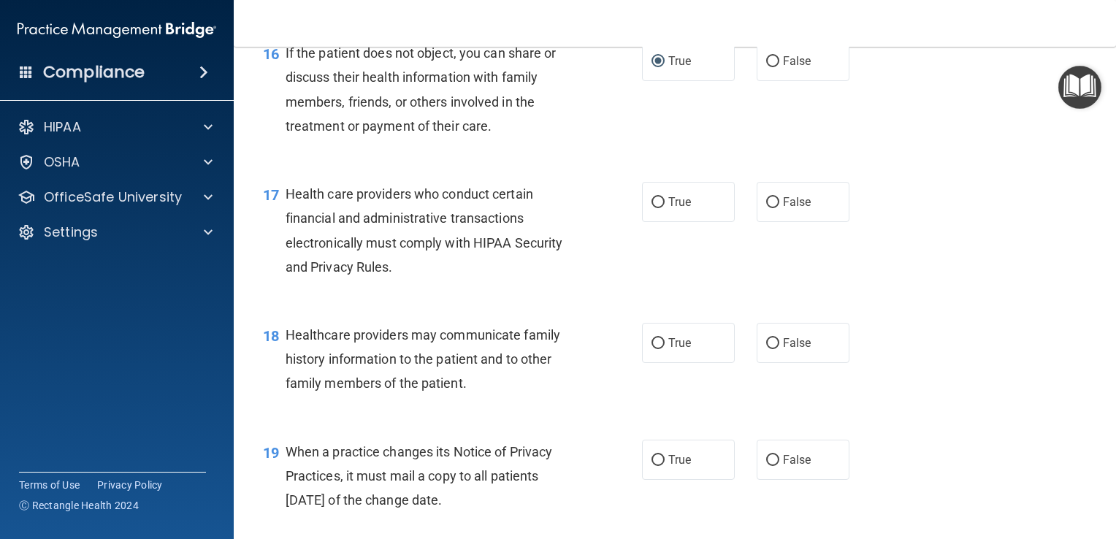
scroll to position [2059, 0]
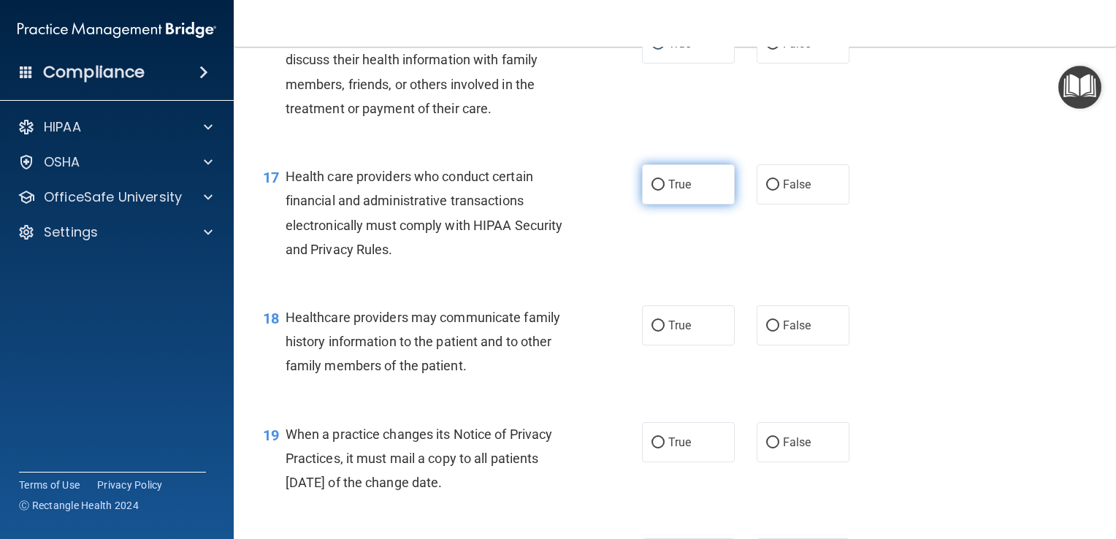
click at [654, 191] on input "True" at bounding box center [657, 185] width 13 height 11
radio input "true"
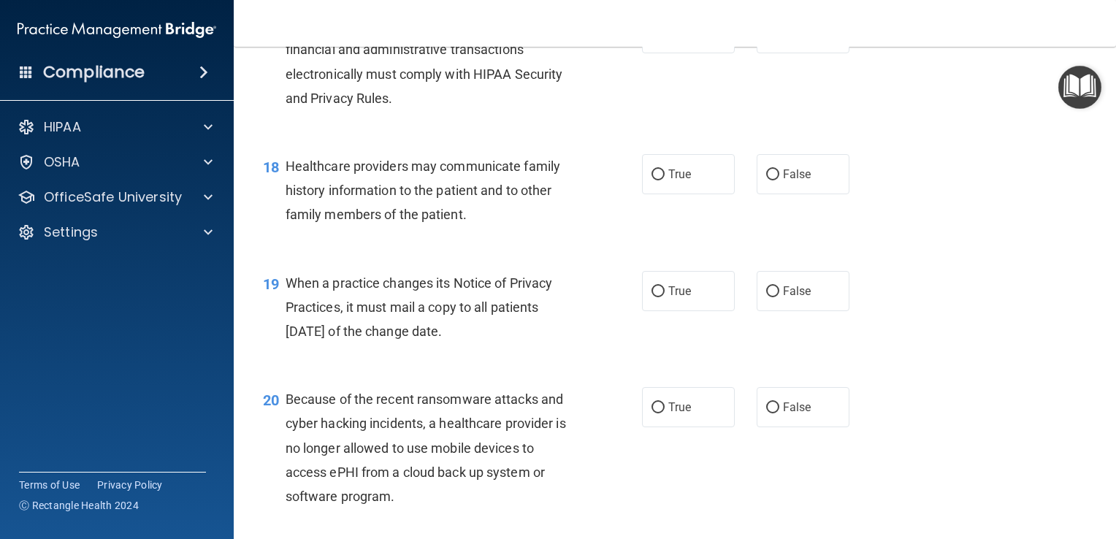
scroll to position [2211, 0]
click at [767, 180] on input "False" at bounding box center [772, 174] width 13 height 11
radio input "true"
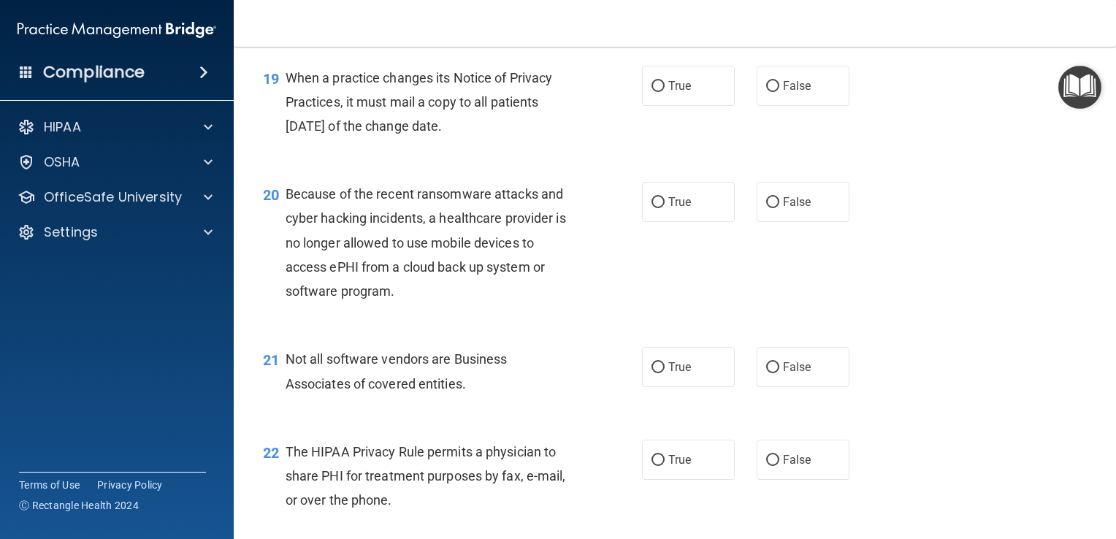
scroll to position [2423, 0]
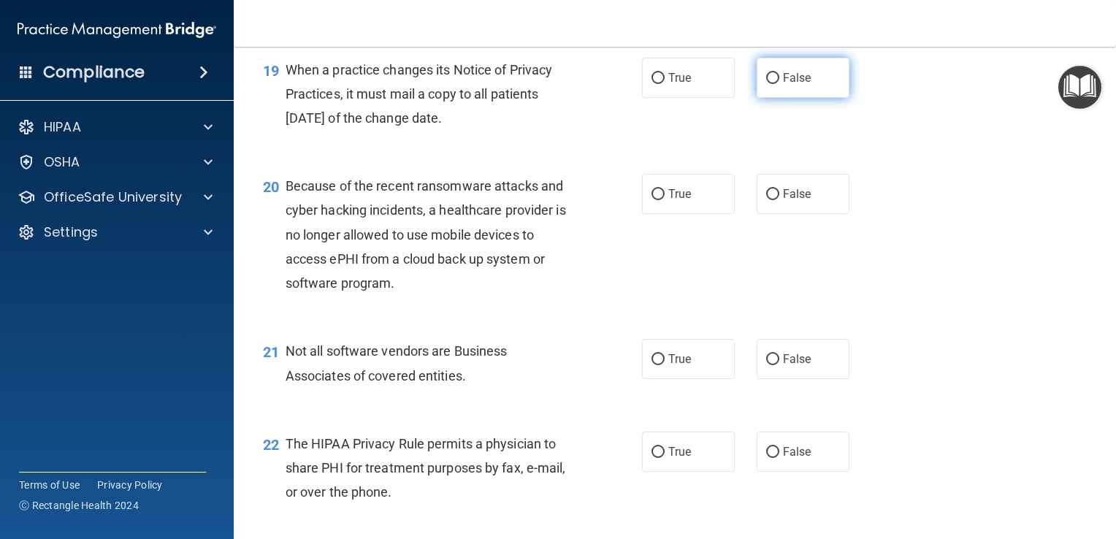
click at [766, 84] on input "False" at bounding box center [772, 78] width 13 height 11
radio input "true"
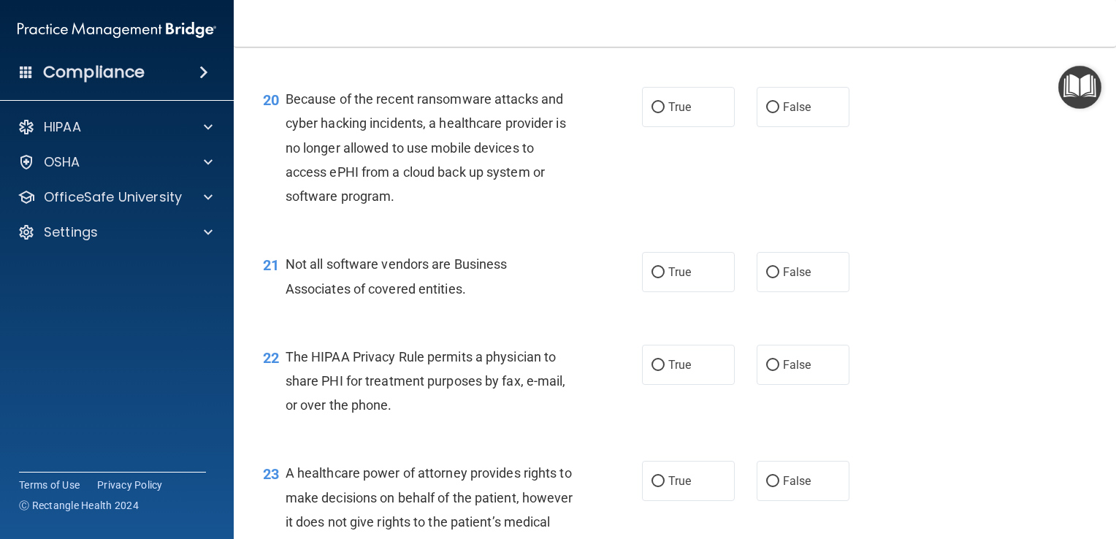
scroll to position [2514, 0]
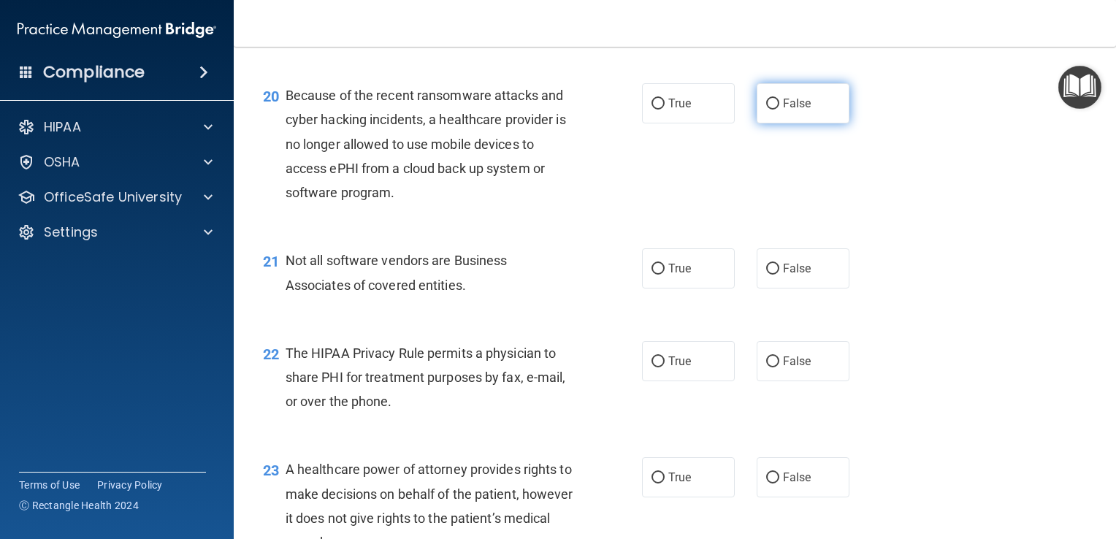
click at [766, 110] on input "False" at bounding box center [772, 104] width 13 height 11
radio input "true"
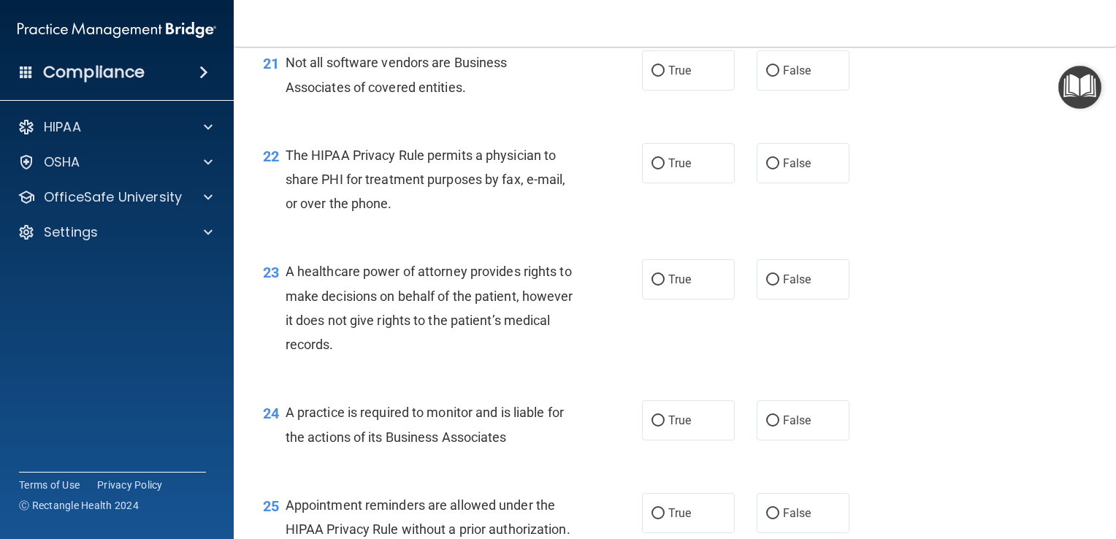
scroll to position [2715, 0]
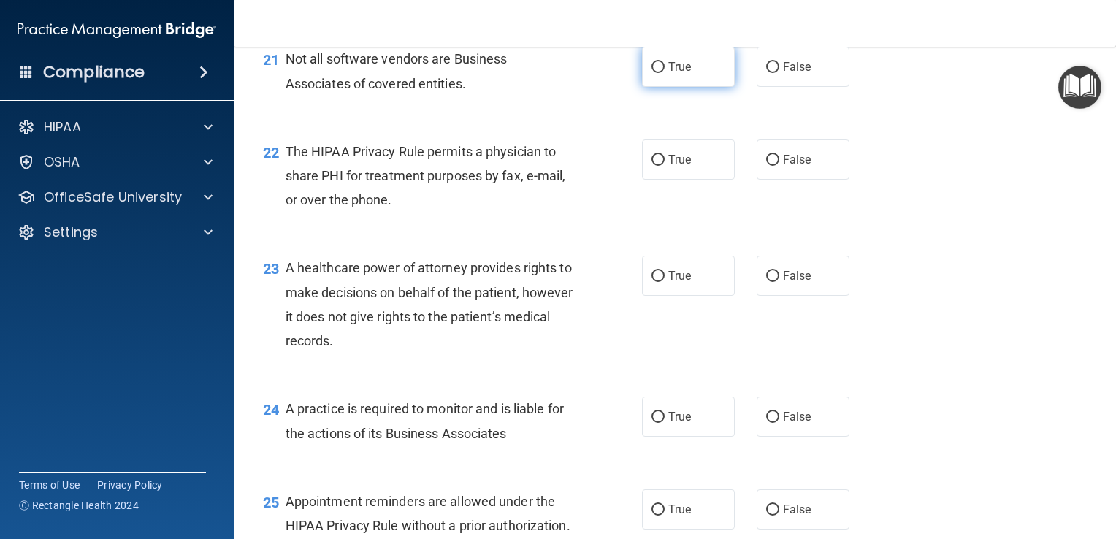
click at [651, 73] on input "True" at bounding box center [657, 67] width 13 height 11
radio input "true"
click at [654, 166] on input "True" at bounding box center [657, 160] width 13 height 11
radio input "true"
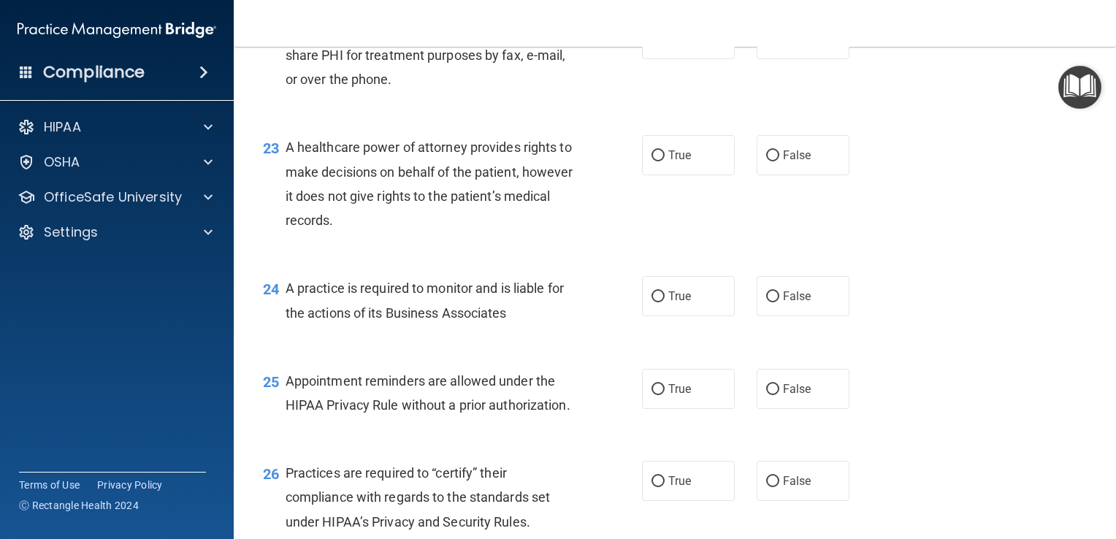
scroll to position [2838, 0]
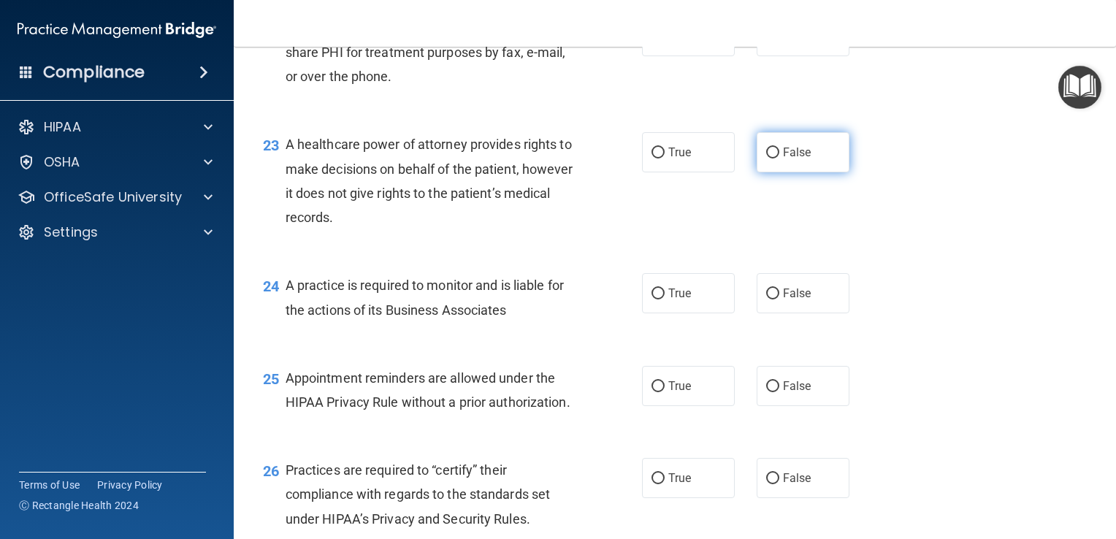
click at [766, 158] on input "False" at bounding box center [772, 152] width 13 height 11
radio input "true"
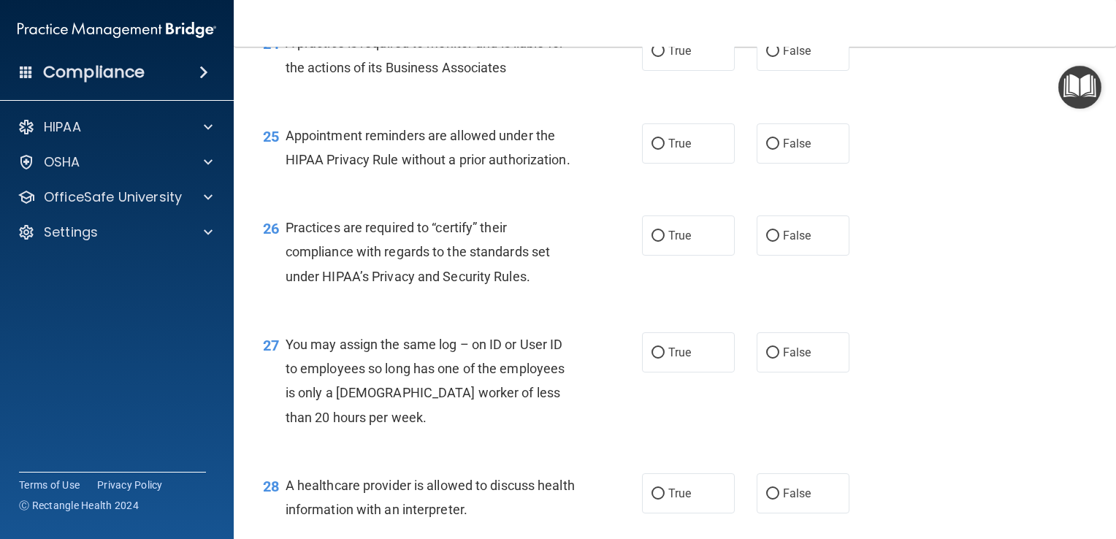
scroll to position [3081, 0]
click at [768, 57] on input "False" at bounding box center [772, 51] width 13 height 11
radio input "true"
click at [651, 150] on input "True" at bounding box center [657, 144] width 13 height 11
radio input "true"
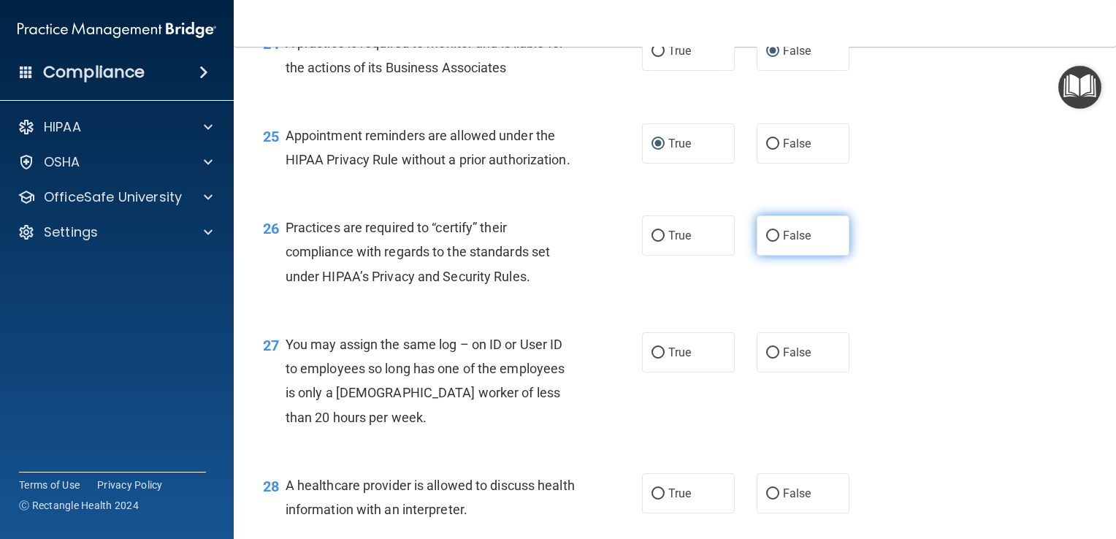
click at [768, 242] on input "False" at bounding box center [772, 236] width 13 height 11
radio input "true"
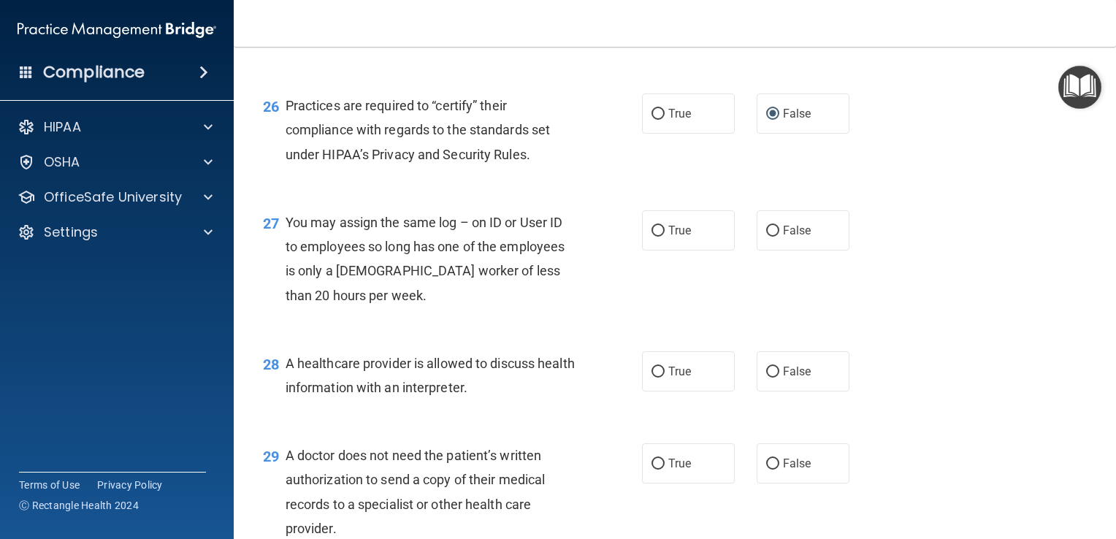
scroll to position [3253, 0]
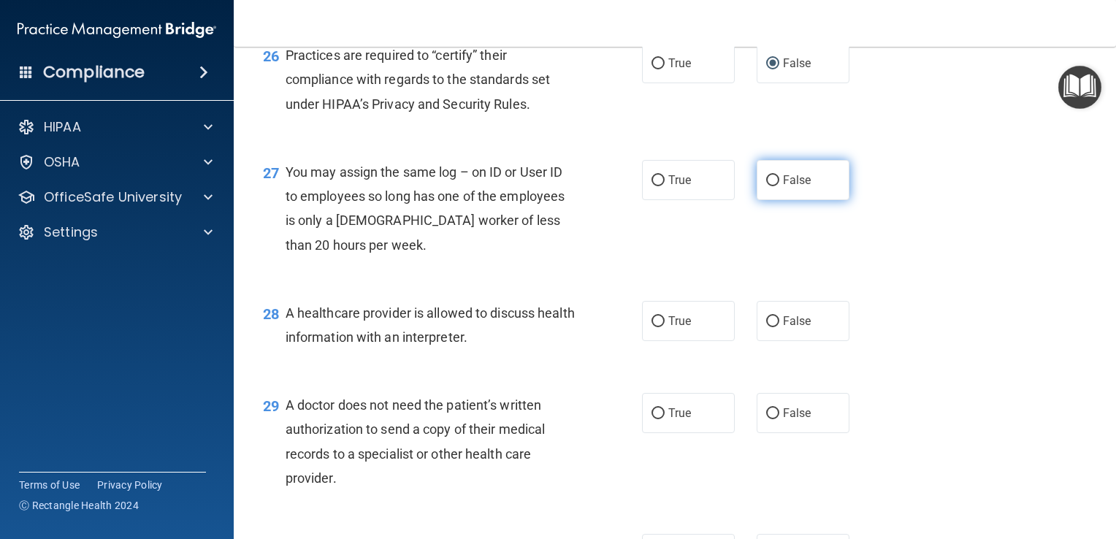
click at [766, 186] on input "False" at bounding box center [772, 180] width 13 height 11
radio input "true"
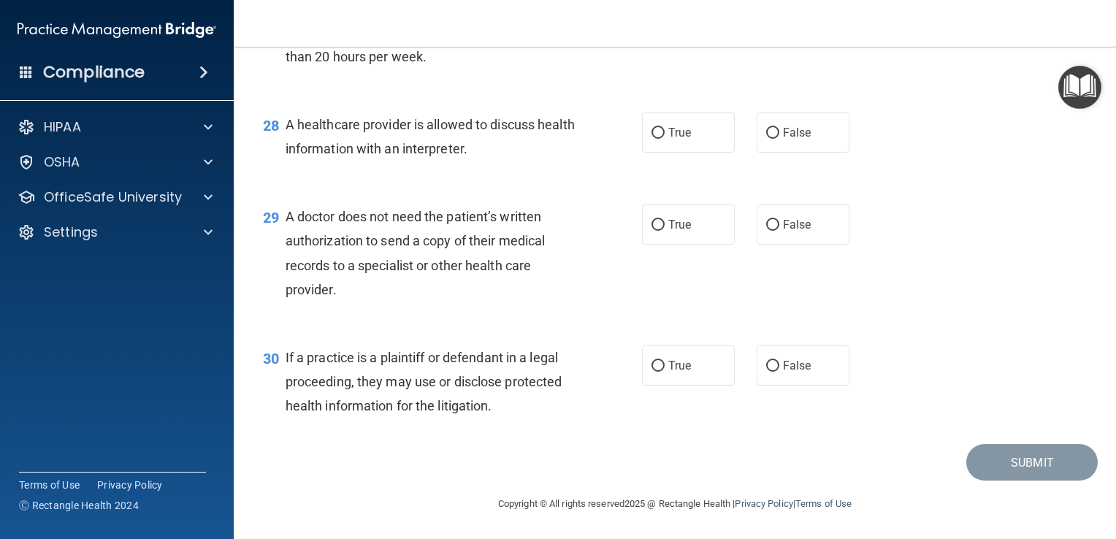
scroll to position [3457, 0]
click at [651, 139] on input "True" at bounding box center [657, 133] width 13 height 11
radio input "true"
click at [651, 228] on input "True" at bounding box center [657, 225] width 13 height 11
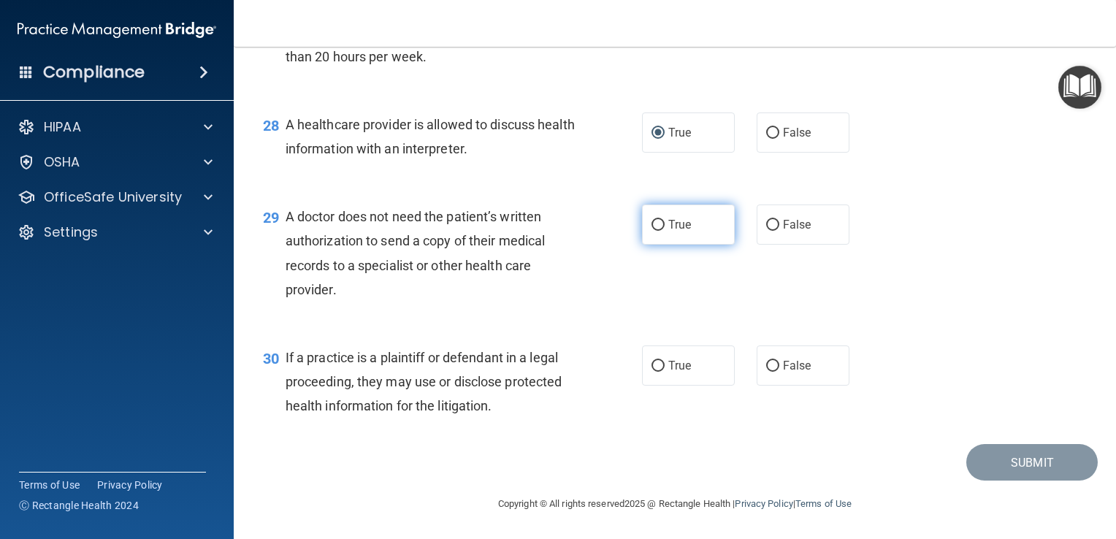
radio input "true"
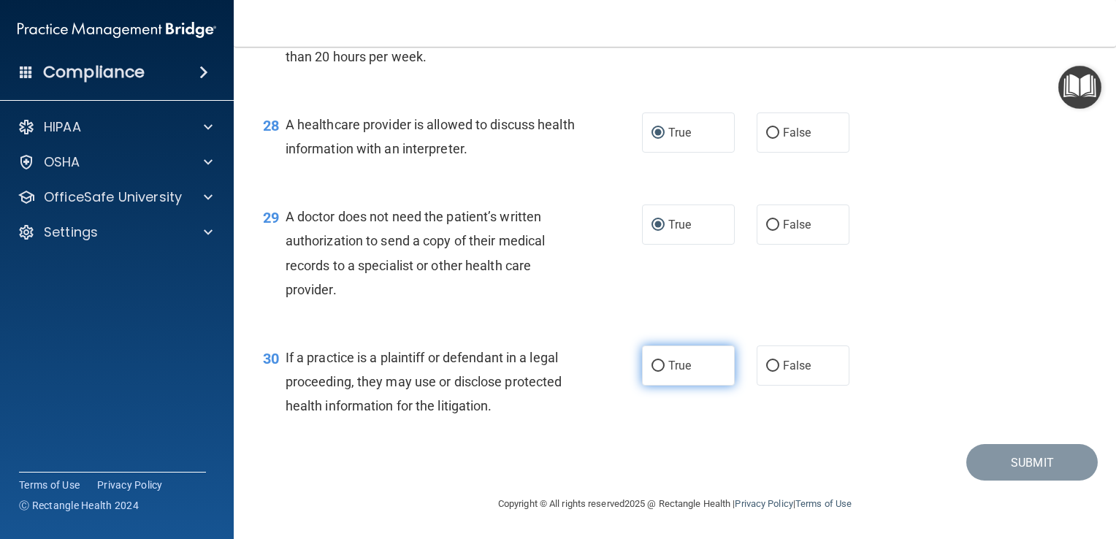
click at [651, 364] on input "True" at bounding box center [657, 366] width 13 height 11
radio input "true"
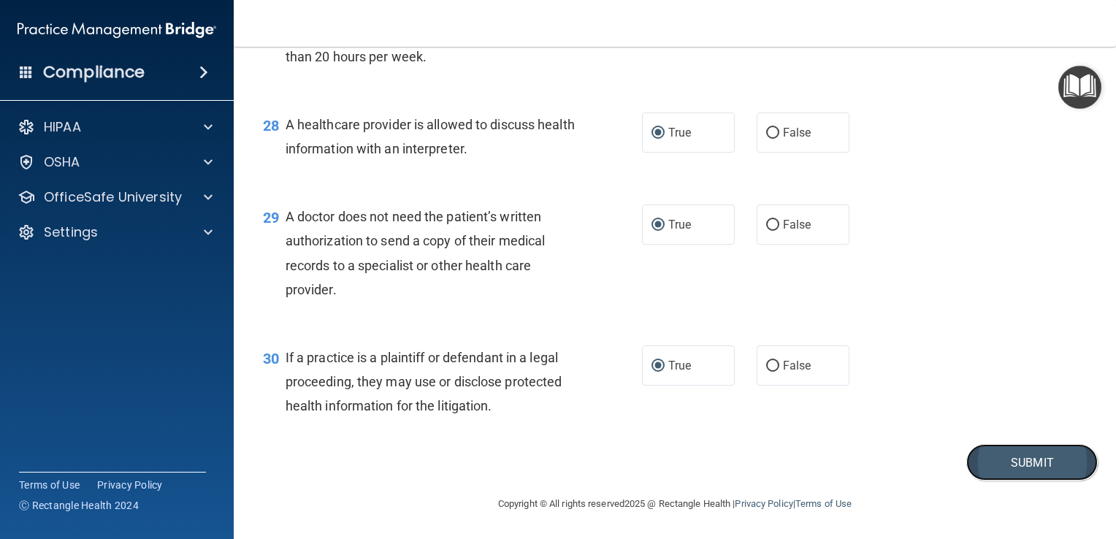
click at [1025, 454] on button "Submit" at bounding box center [1031, 462] width 131 height 37
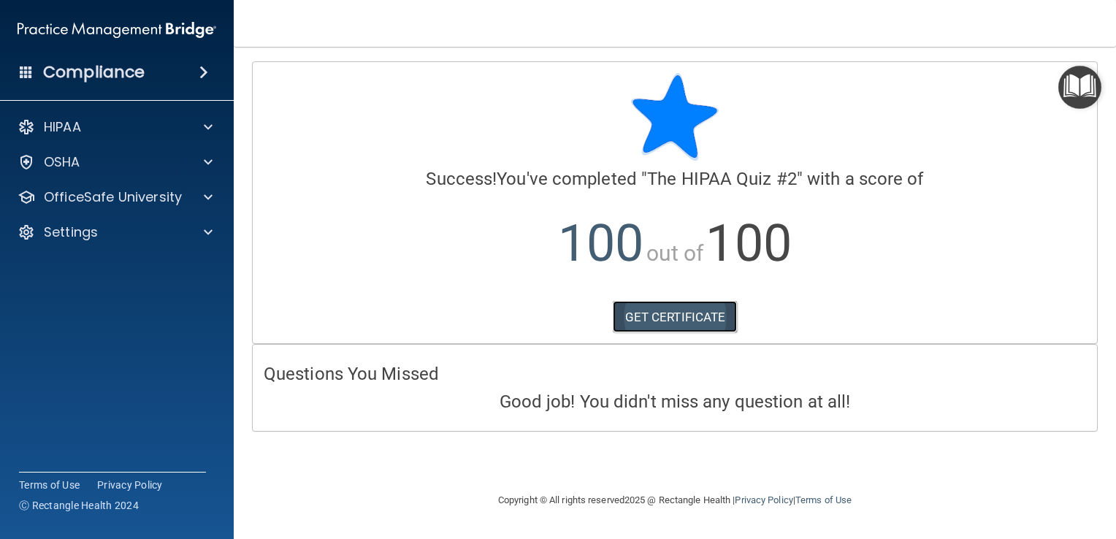
click at [667, 312] on link "GET CERTIFICATE" at bounding box center [675, 317] width 125 height 32
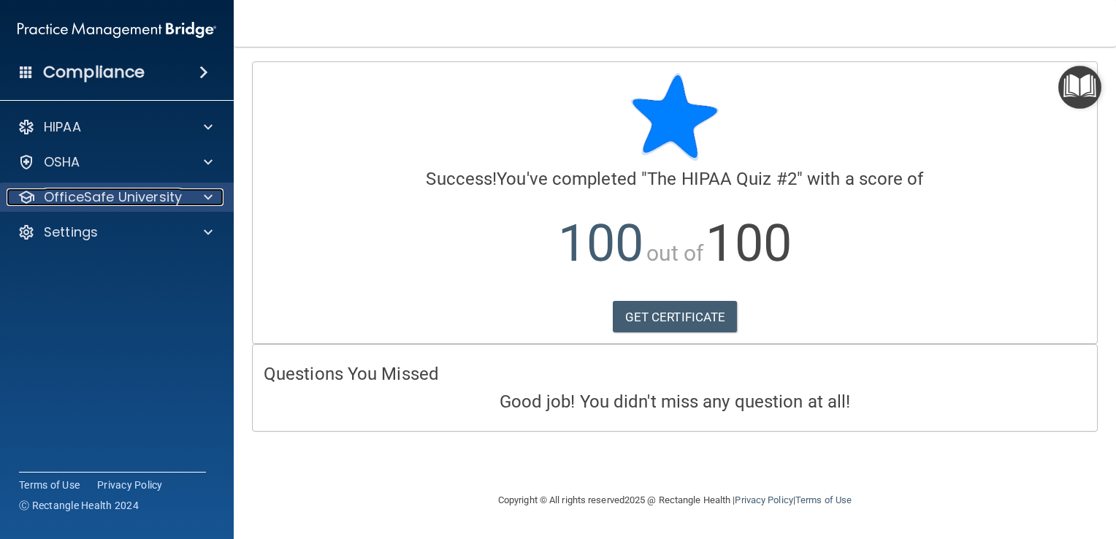
click at [95, 200] on p "OfficeSafe University" at bounding box center [113, 197] width 138 height 18
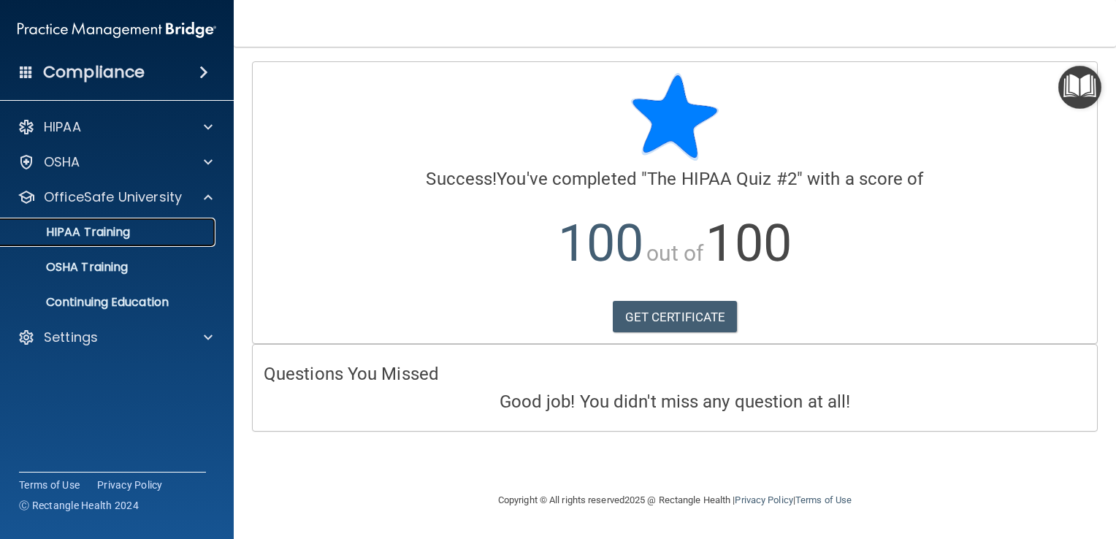
click at [91, 230] on p "HIPAA Training" at bounding box center [69, 232] width 120 height 15
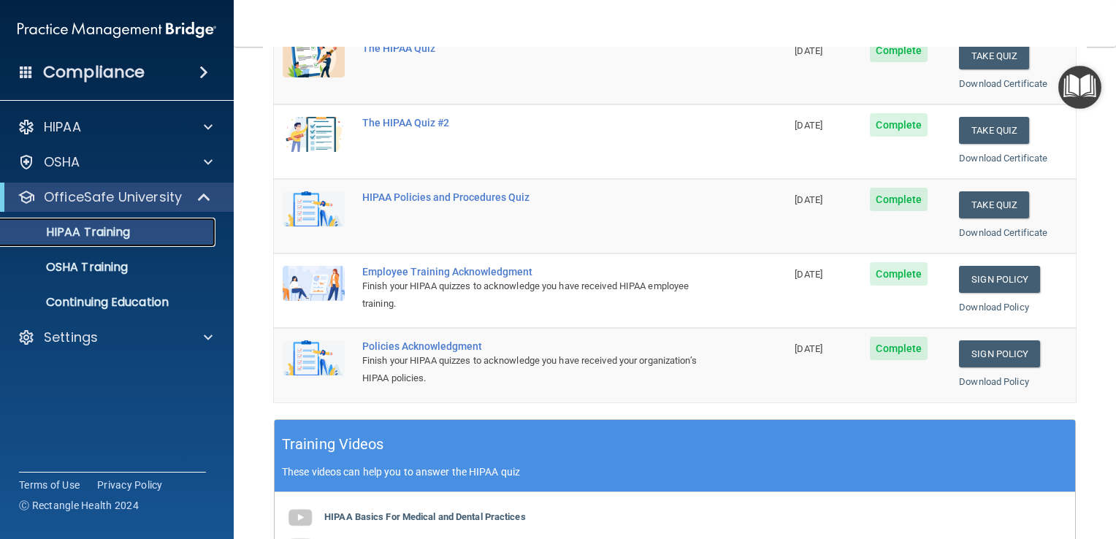
scroll to position [228, 0]
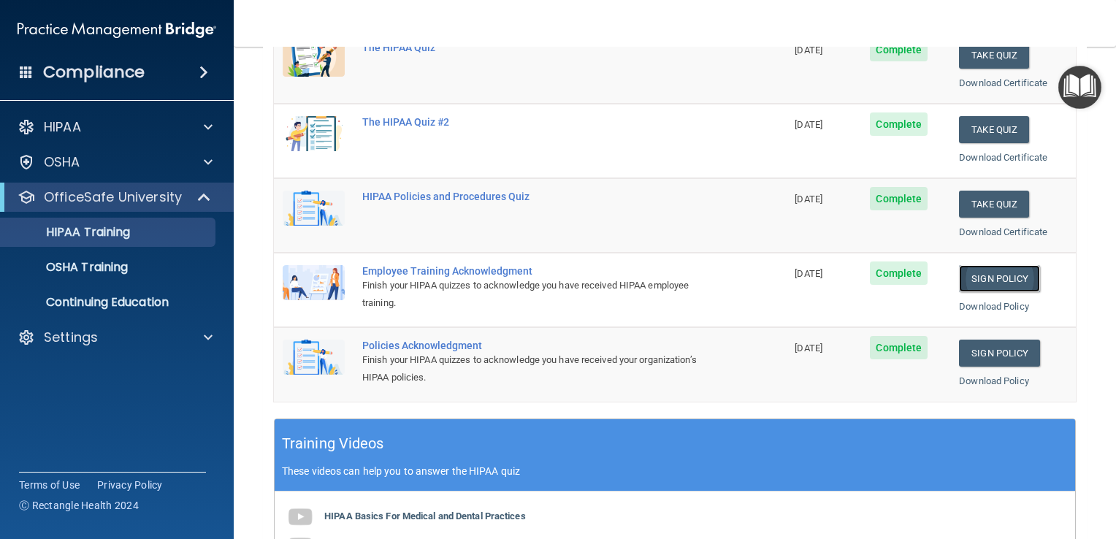
click at [978, 283] on link "Sign Policy" at bounding box center [999, 278] width 81 height 27
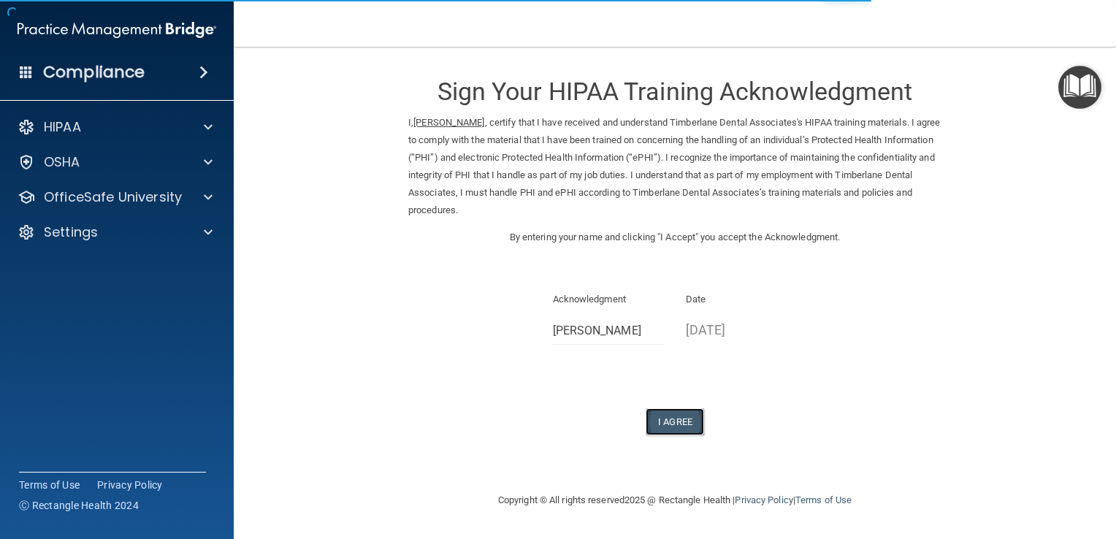
click at [677, 416] on button "I Agree" at bounding box center [674, 421] width 58 height 27
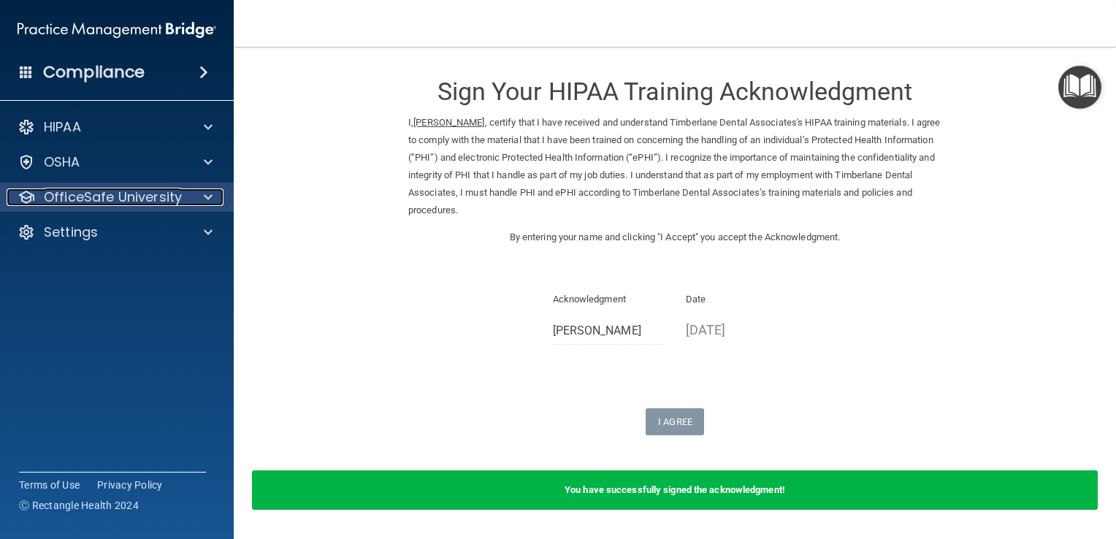
click at [83, 195] on p "OfficeSafe University" at bounding box center [113, 197] width 138 height 18
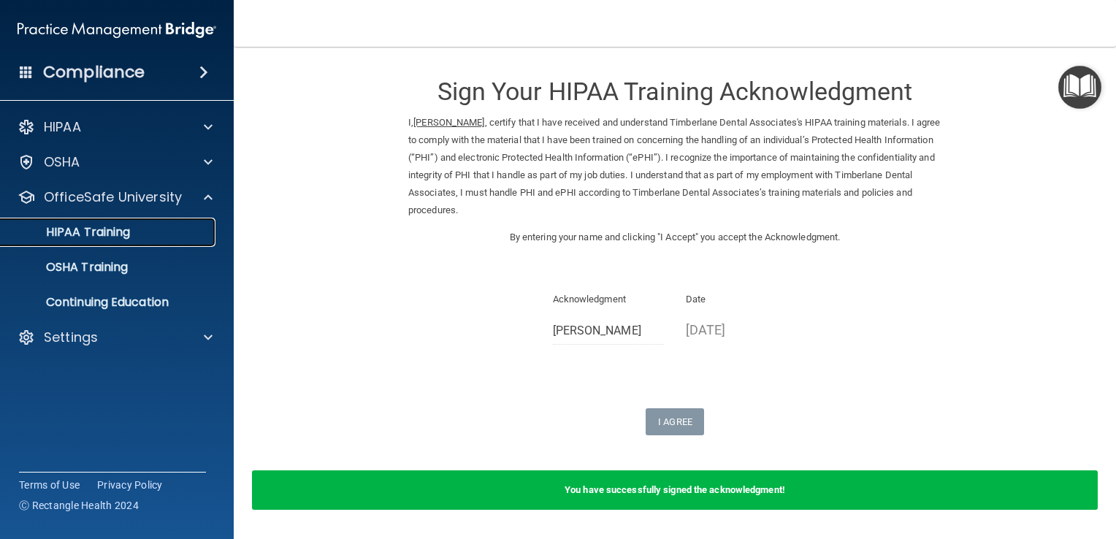
click at [84, 232] on p "HIPAA Training" at bounding box center [69, 232] width 120 height 15
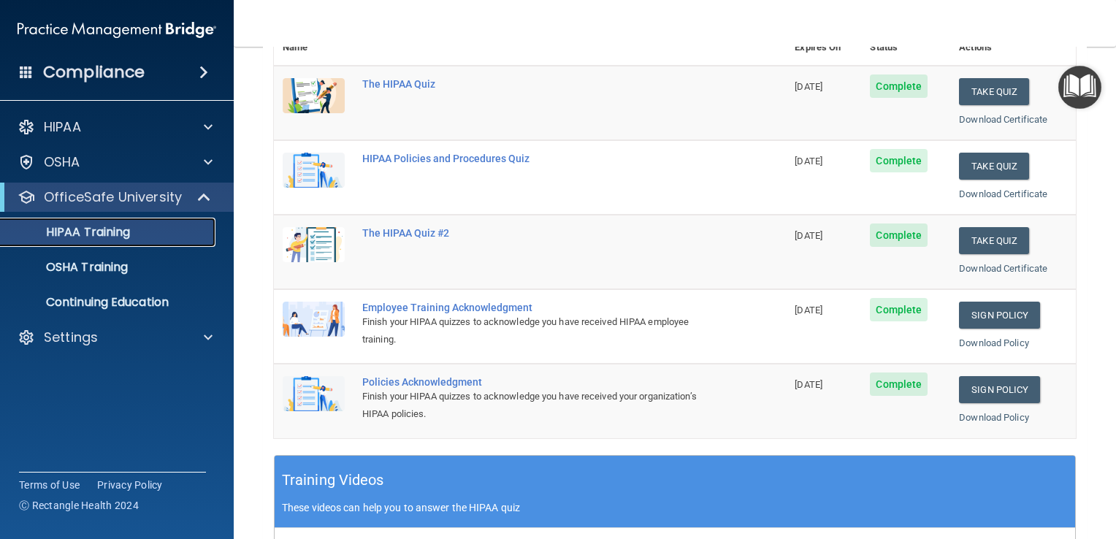
scroll to position [193, 0]
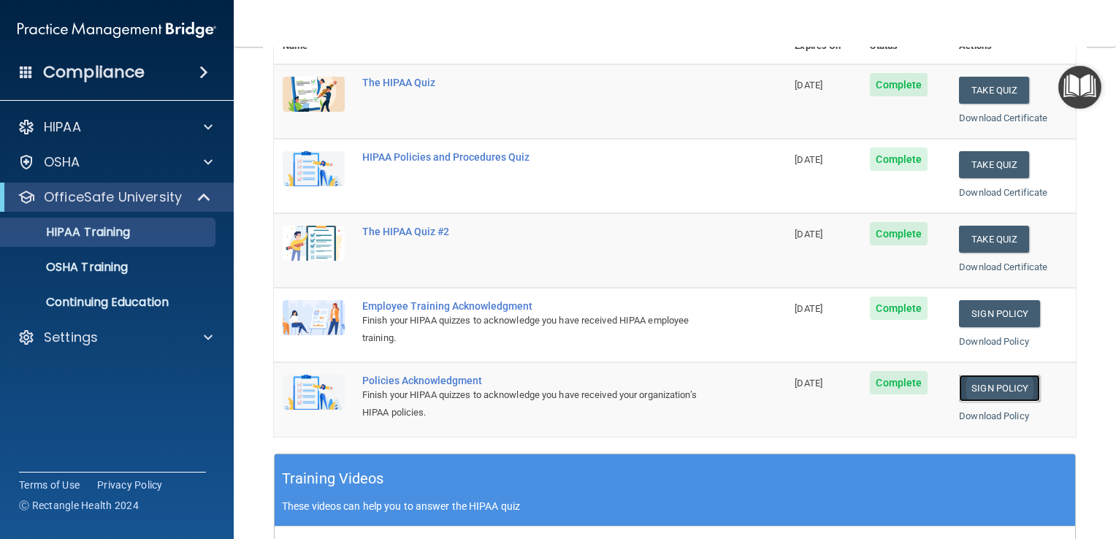
click at [1001, 391] on link "Sign Policy" at bounding box center [999, 388] width 81 height 27
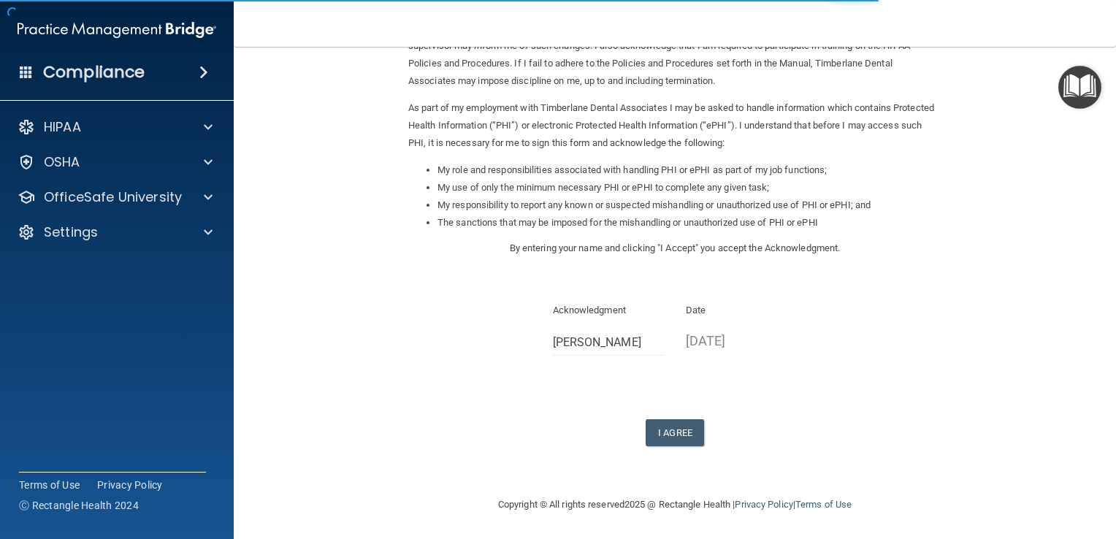
scroll to position [128, 0]
click at [661, 431] on button "I Agree" at bounding box center [674, 433] width 58 height 27
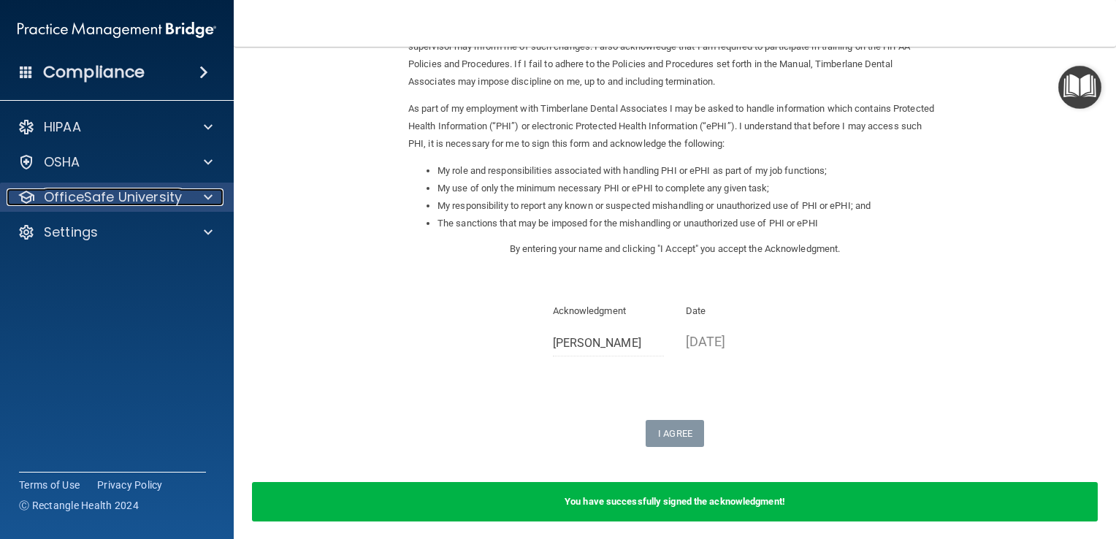
click at [108, 197] on p "OfficeSafe University" at bounding box center [113, 197] width 138 height 18
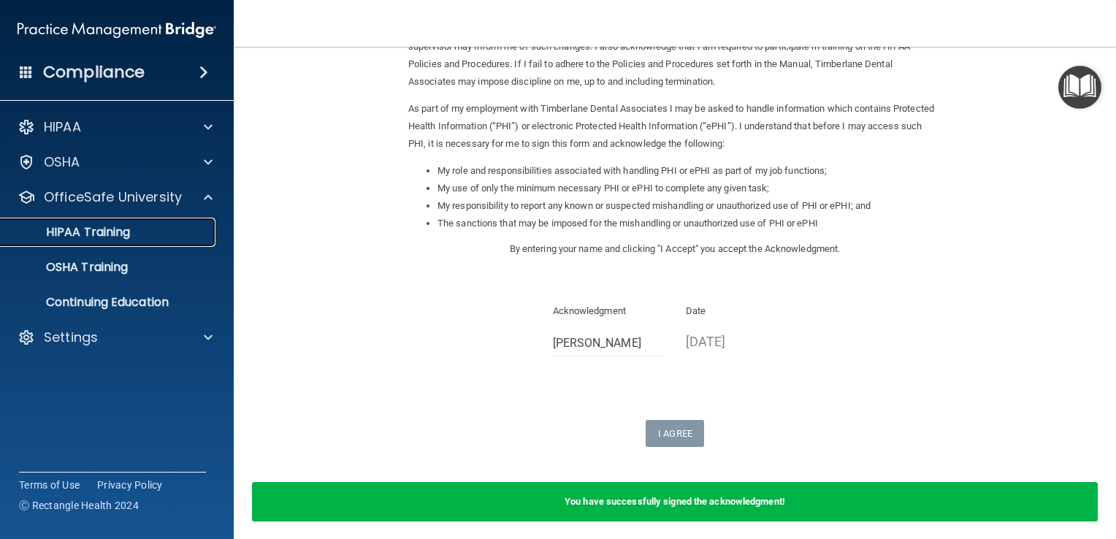
click at [110, 226] on p "HIPAA Training" at bounding box center [69, 232] width 120 height 15
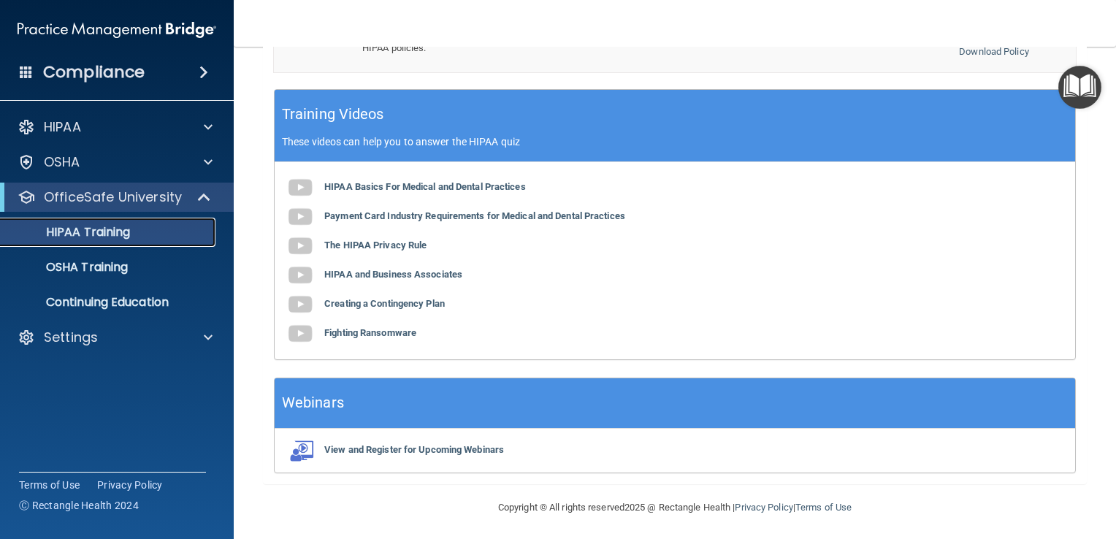
scroll to position [556, 0]
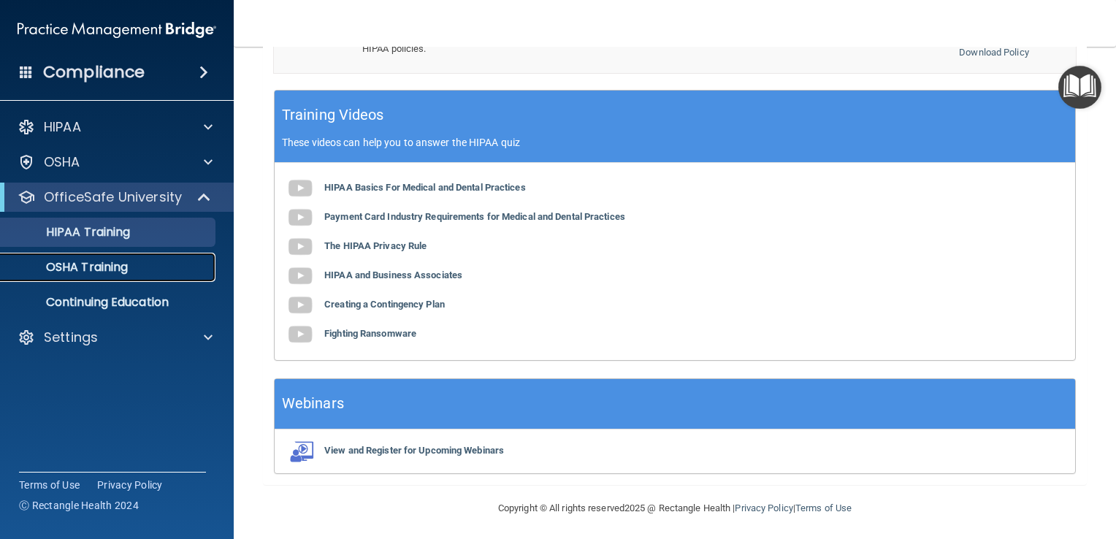
click at [102, 270] on p "OSHA Training" at bounding box center [68, 267] width 118 height 15
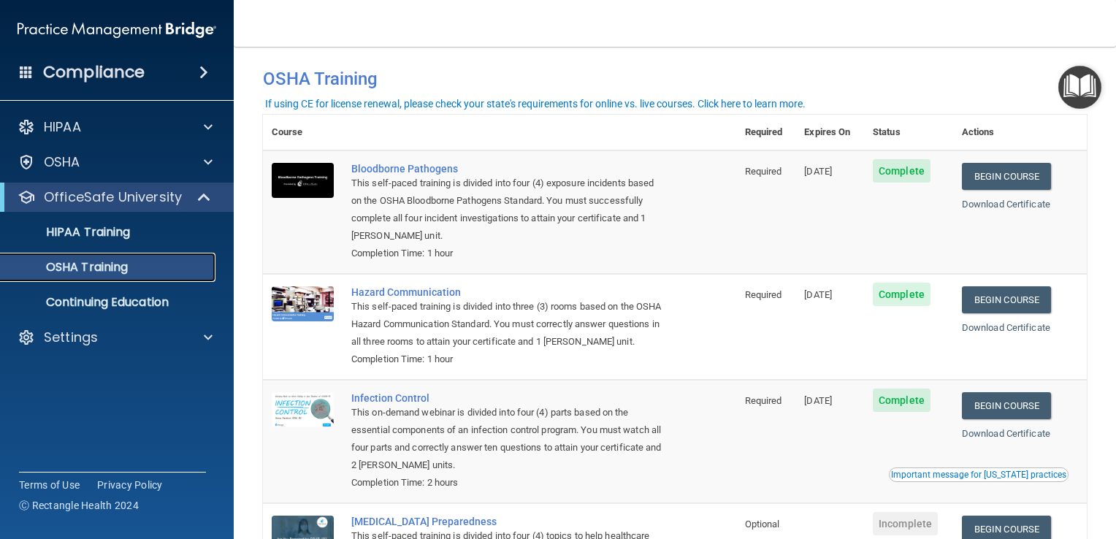
scroll to position [12, 0]
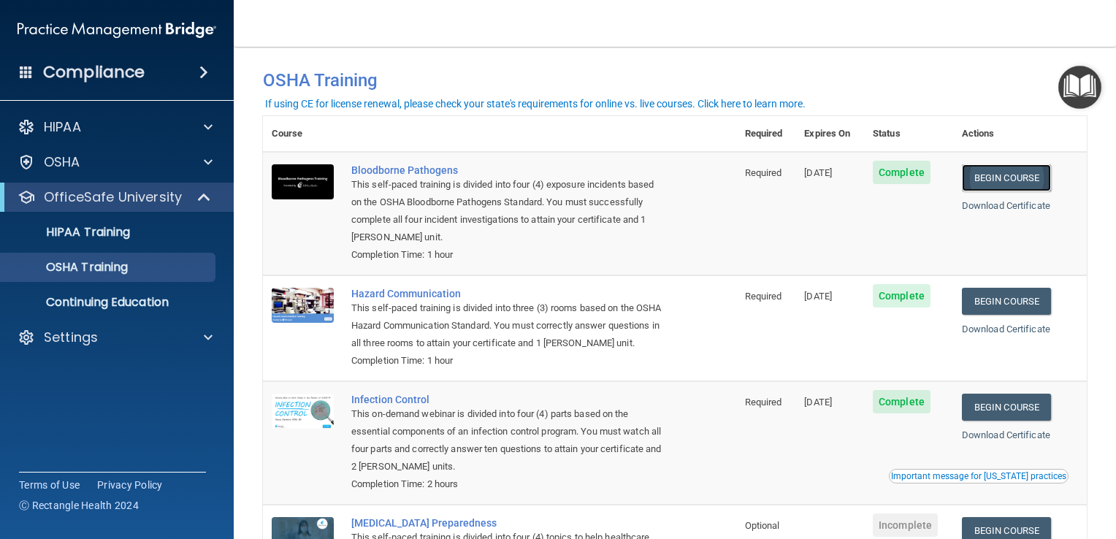
click at [1005, 175] on link "Begin Course" at bounding box center [1005, 177] width 89 height 27
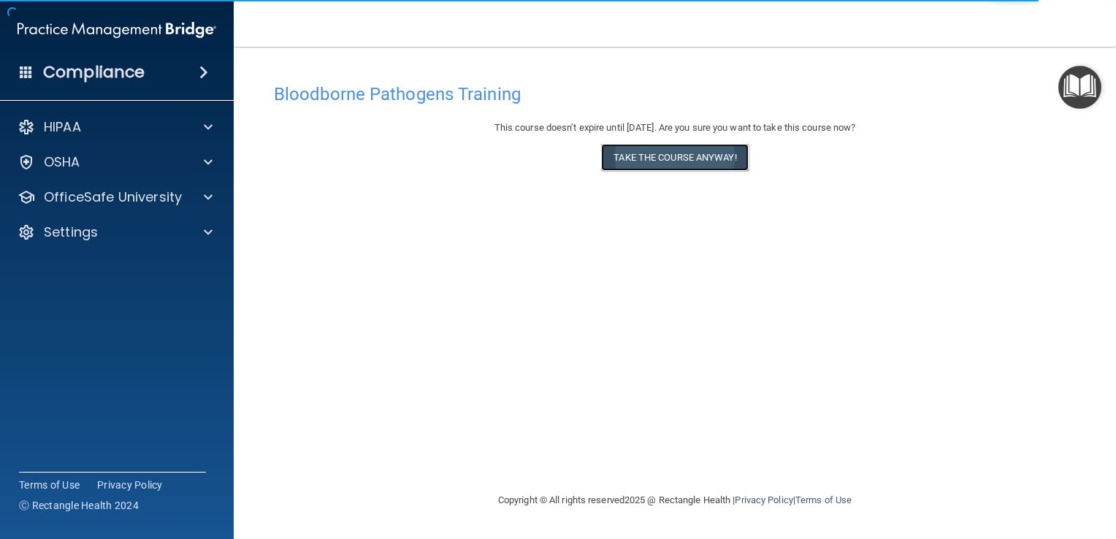
click at [718, 150] on button "Take the course anyway!" at bounding box center [674, 157] width 147 height 27
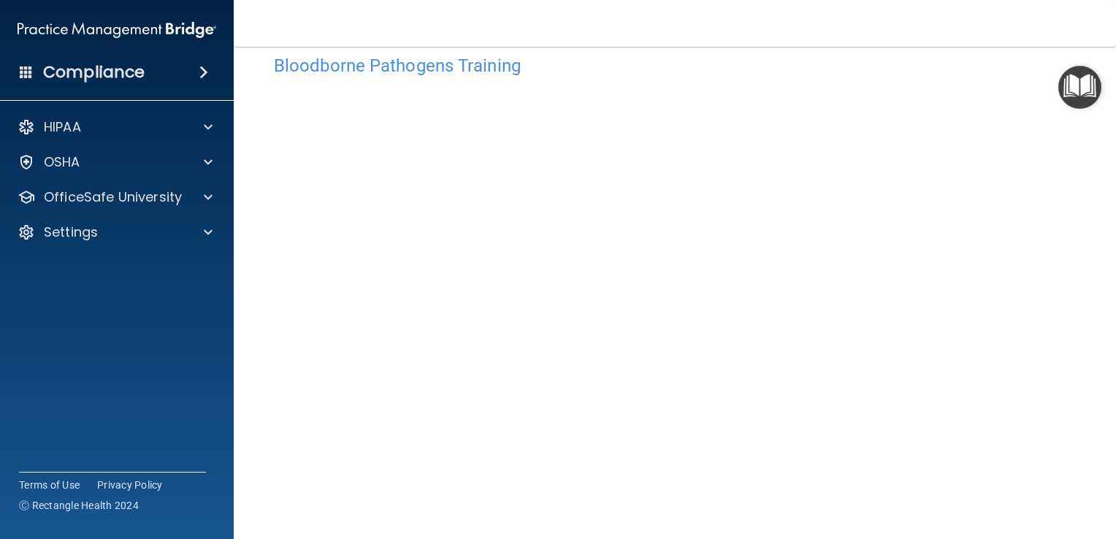
scroll to position [25, 0]
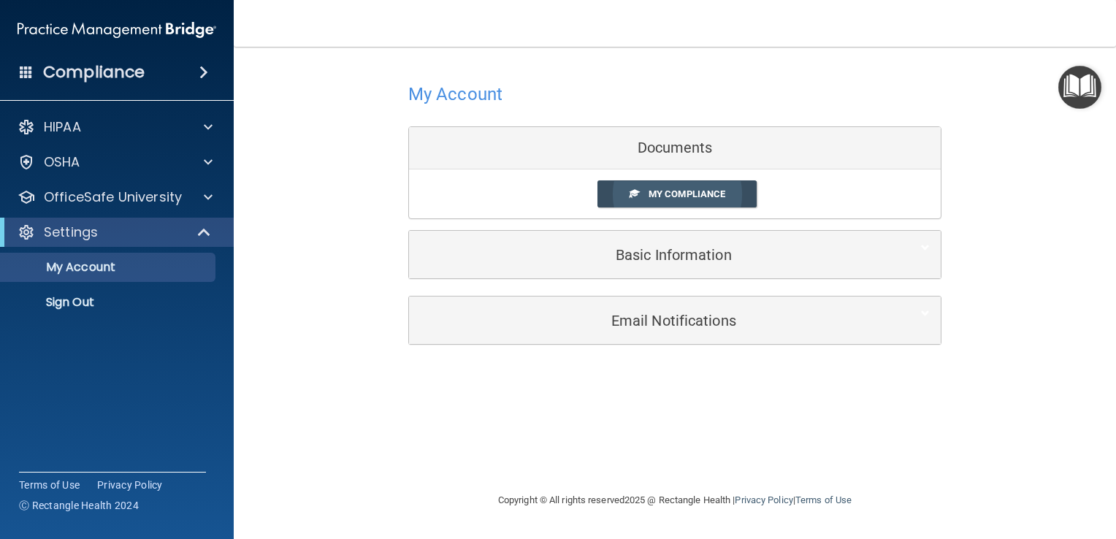
click at [665, 194] on span "My Compliance" at bounding box center [686, 193] width 77 height 11
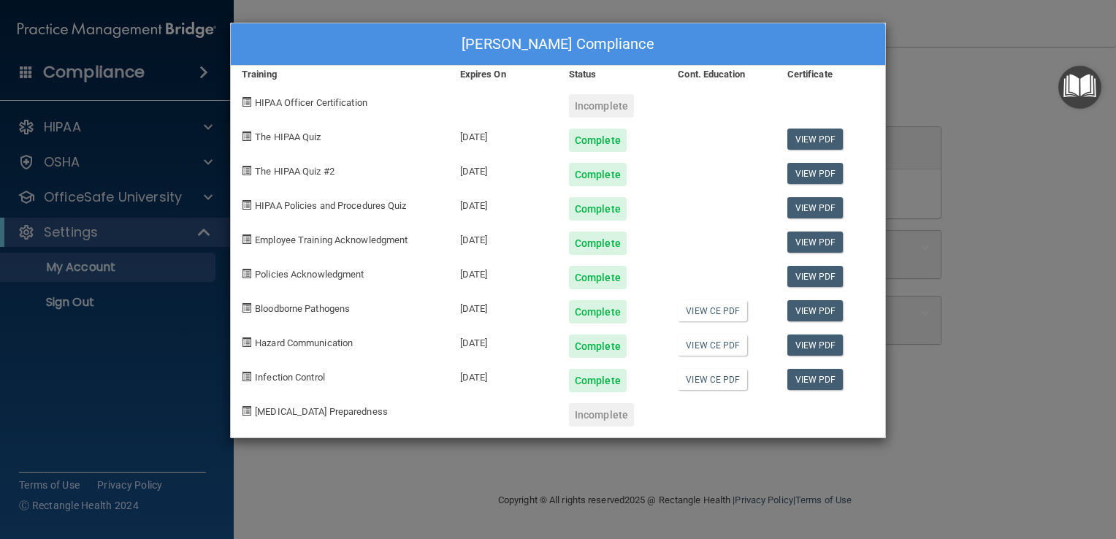
click at [993, 125] on div "[PERSON_NAME] Compliance Training Expires On Status Cont. Education Certificate…" at bounding box center [558, 269] width 1116 height 539
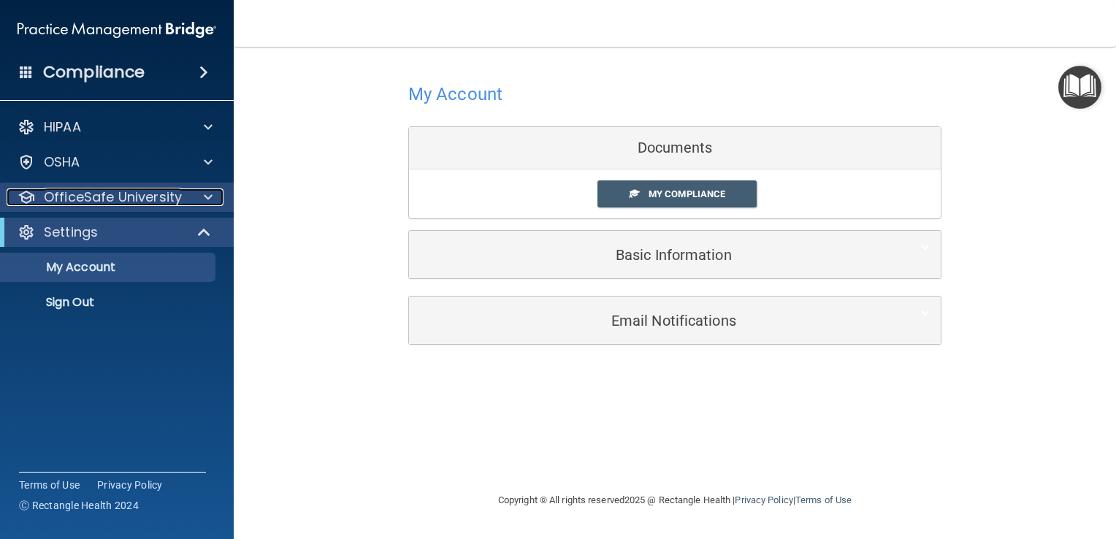
click at [86, 191] on p "OfficeSafe University" at bounding box center [113, 197] width 138 height 18
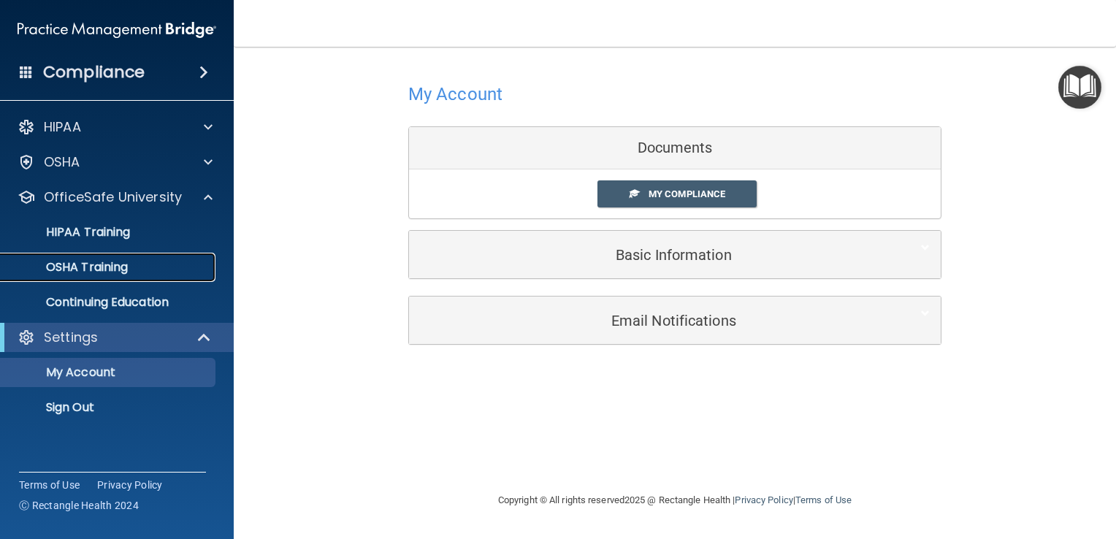
click at [96, 267] on p "OSHA Training" at bounding box center [68, 267] width 118 height 15
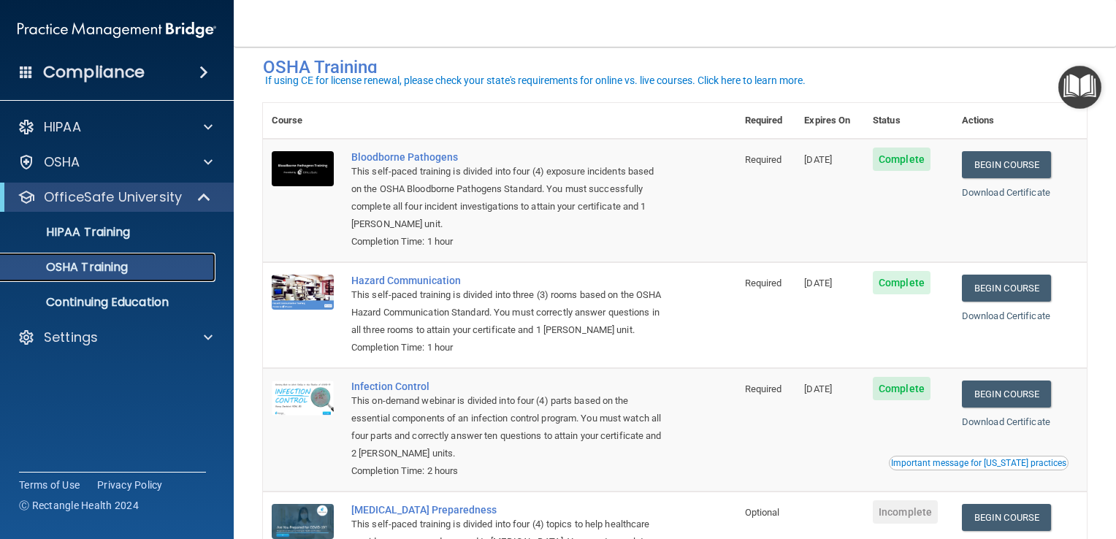
scroll to position [91, 0]
